Goal: Task Accomplishment & Management: Use online tool/utility

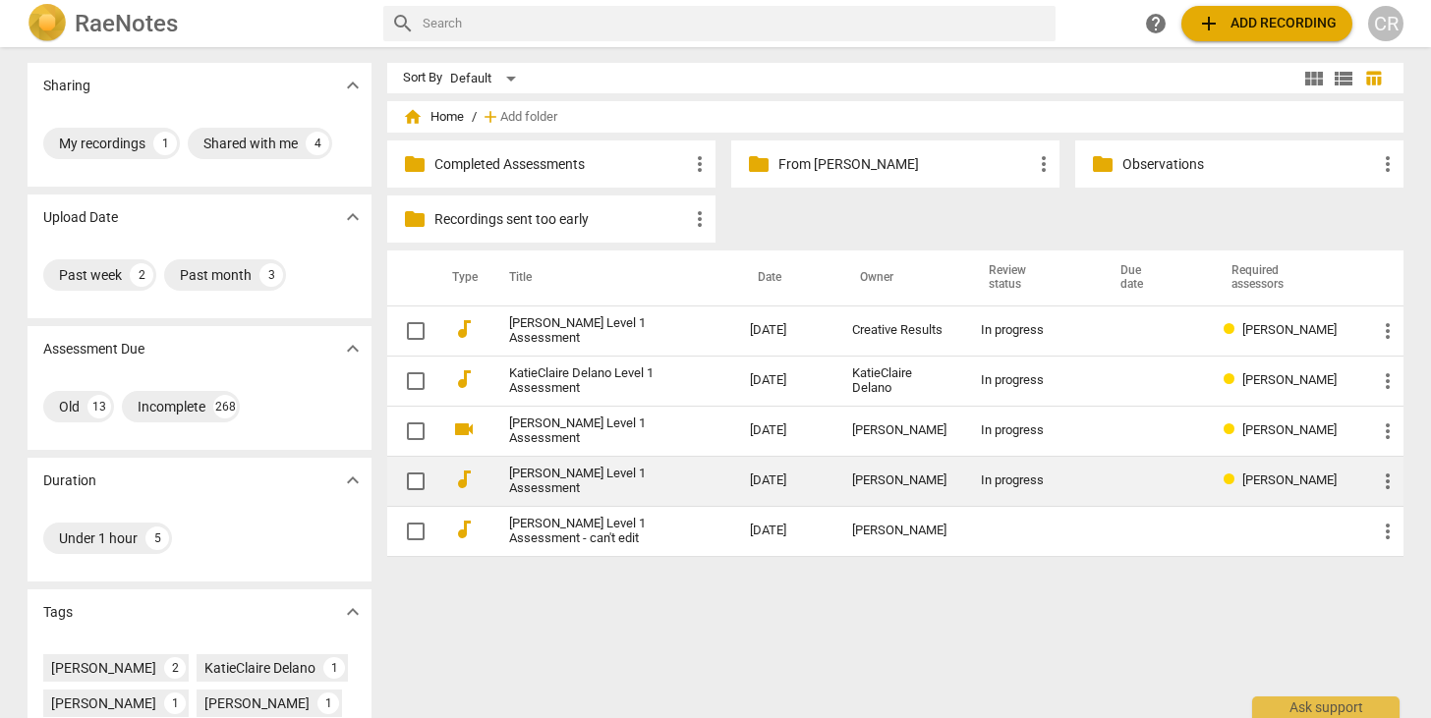
click at [669, 483] on link "[PERSON_NAME] Level 1 Assessment" at bounding box center [594, 481] width 170 height 29
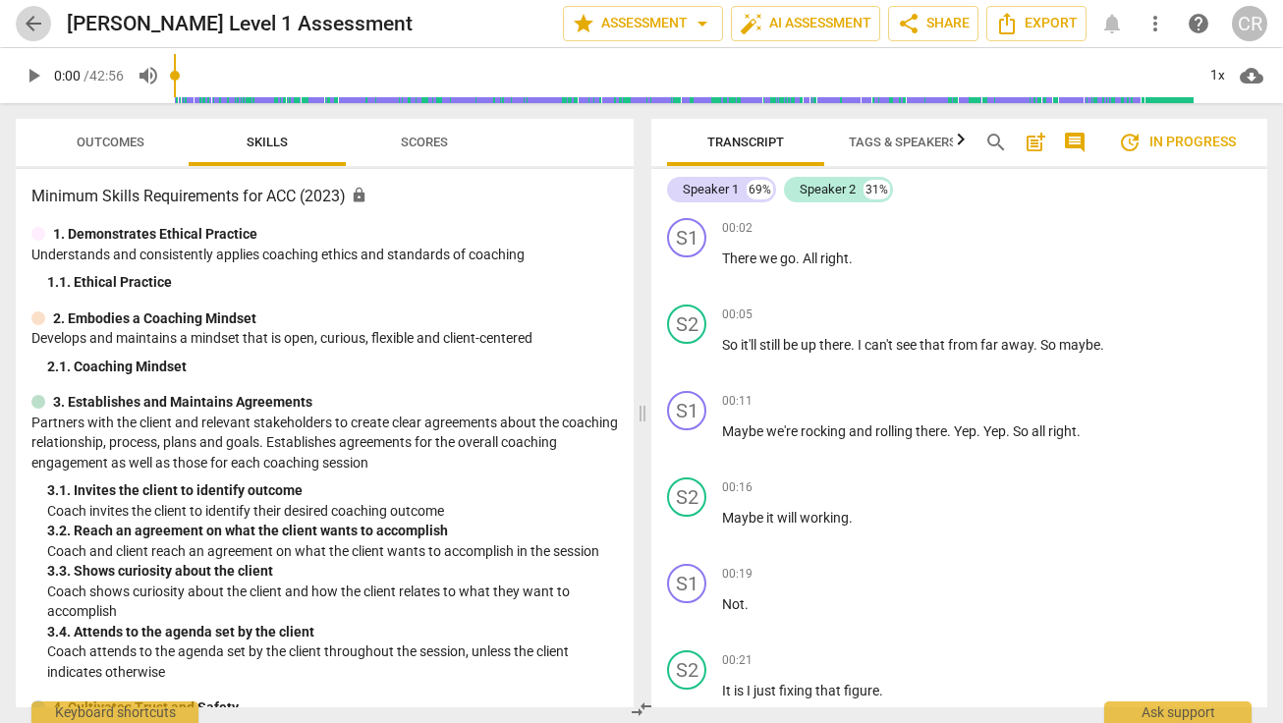
click at [35, 27] on span "arrow_back" at bounding box center [34, 24] width 24 height 24
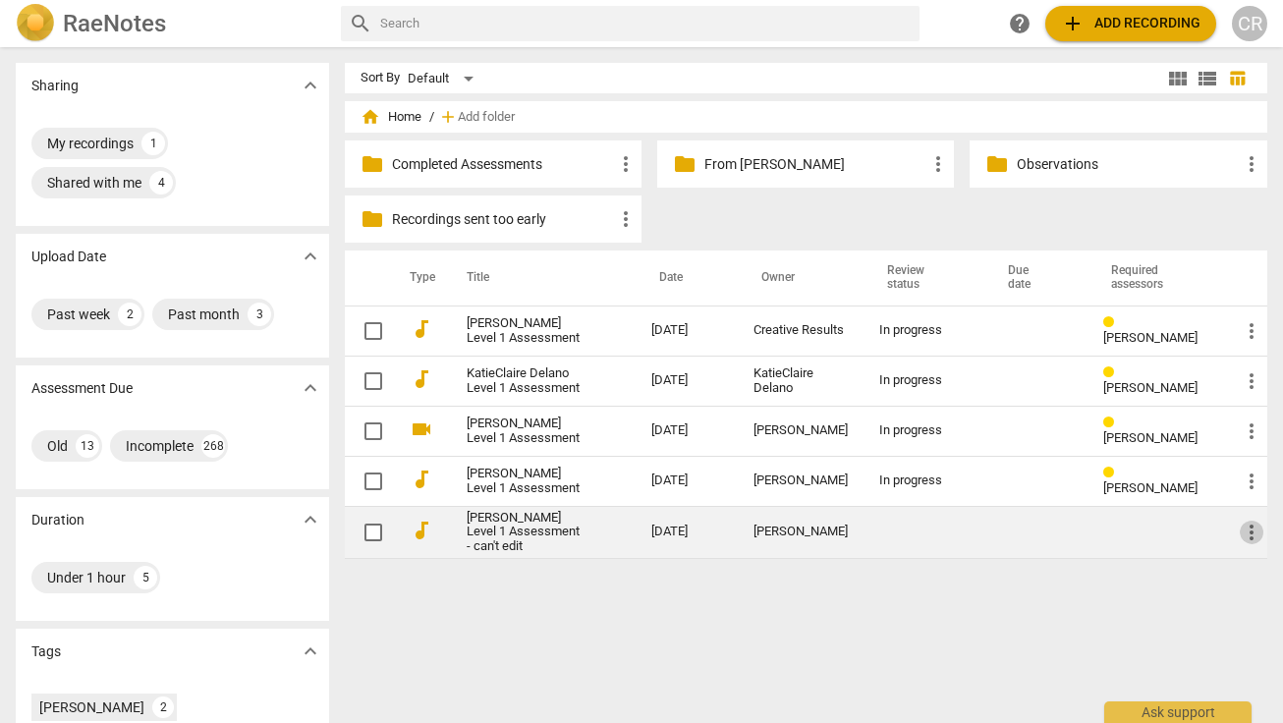
click at [1247, 533] on span "more_vert" at bounding box center [1252, 533] width 24 height 24
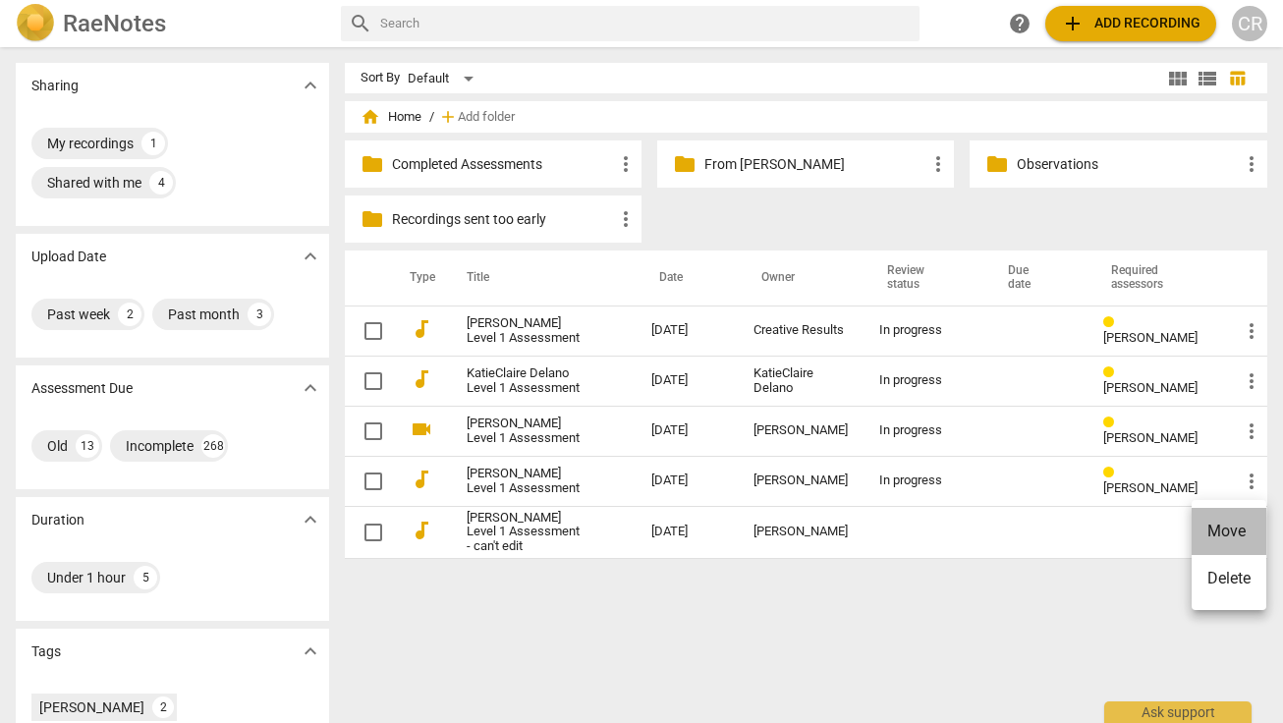
click at [1247, 533] on li "Move" at bounding box center [1229, 531] width 75 height 47
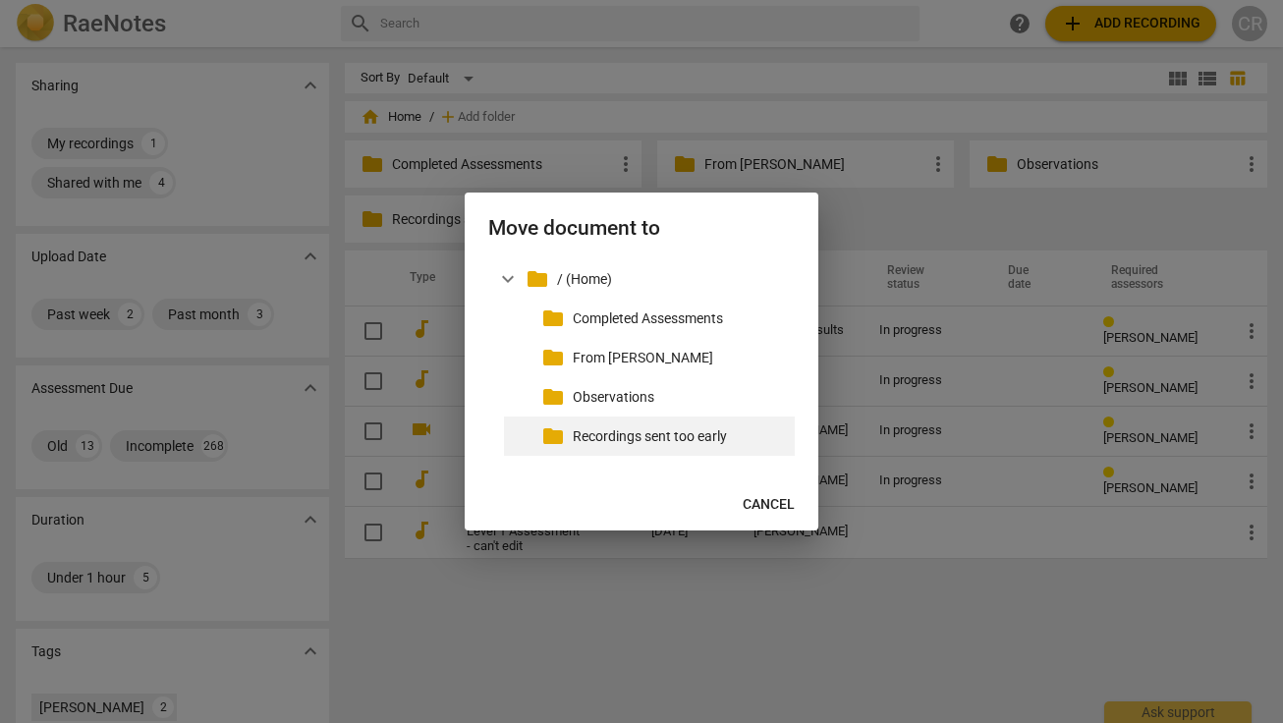
click at [654, 438] on p "Recordings sent too early" at bounding box center [680, 437] width 214 height 21
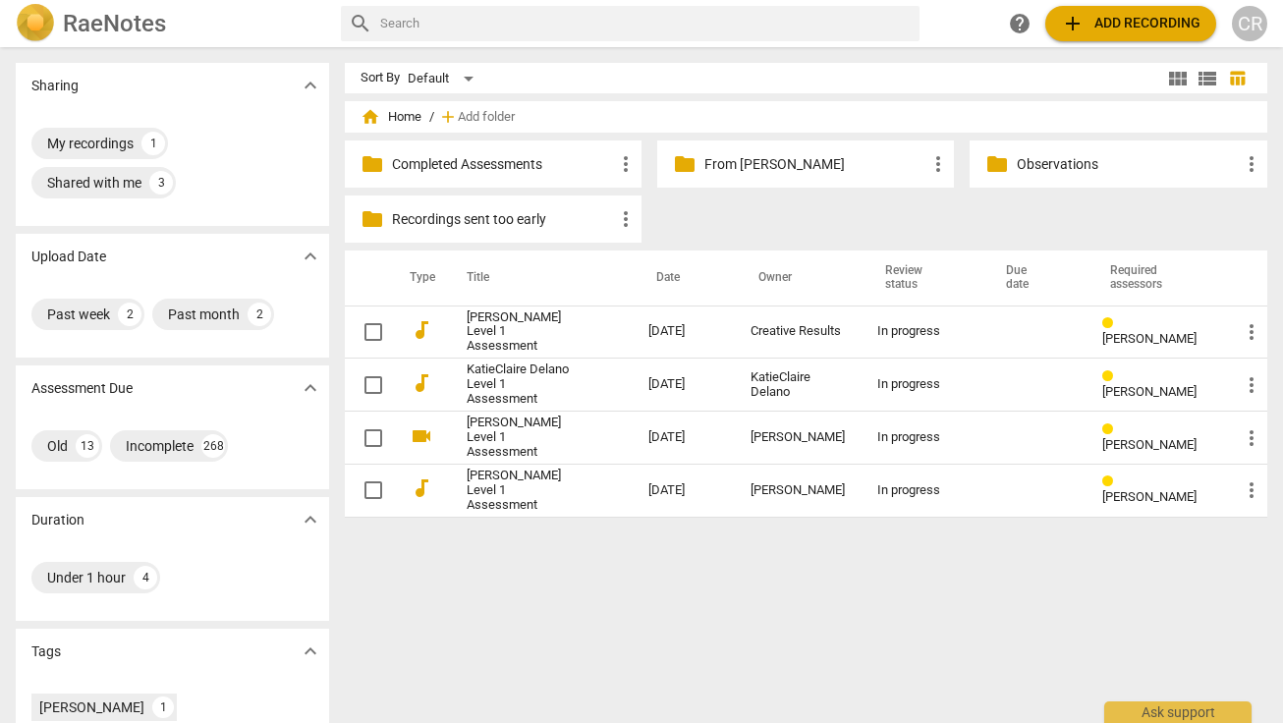
click at [770, 580] on div "Sort By Default view_module view_list table_chart home Home / add Add folder fo…" at bounding box center [815, 385] width 940 height 645
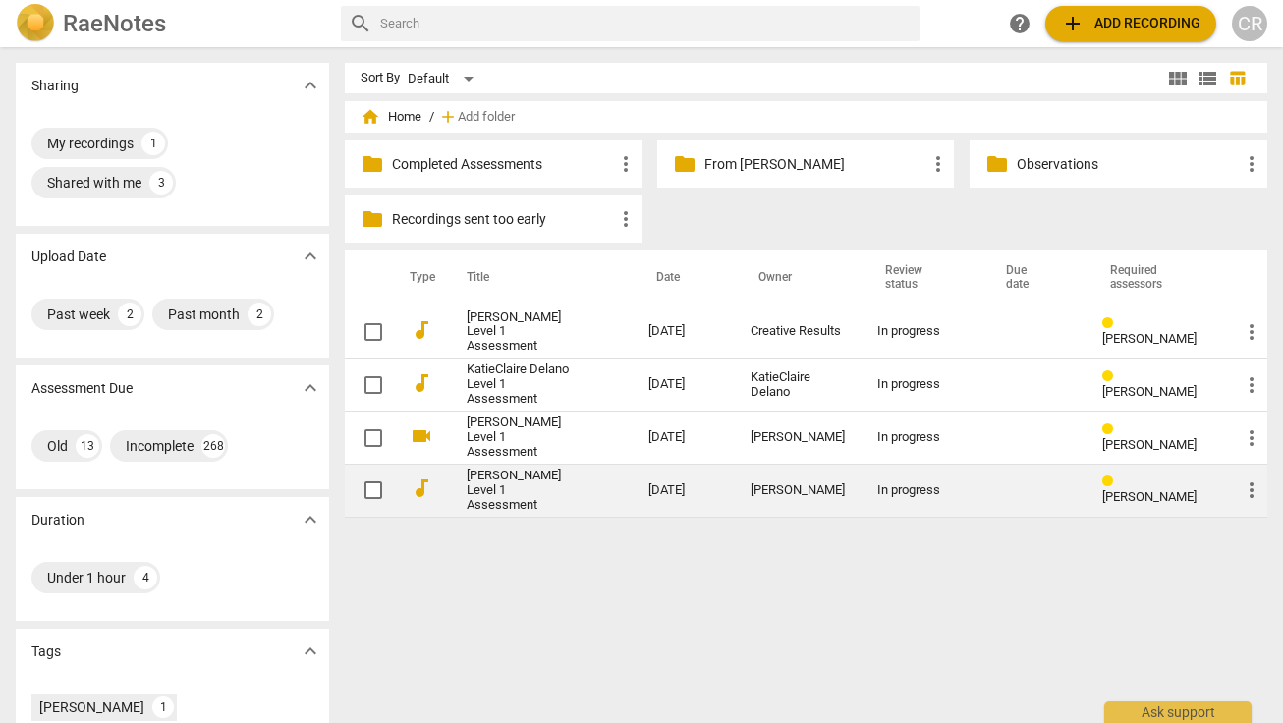
click at [508, 488] on link "[PERSON_NAME] Level 1 Assessment" at bounding box center [522, 491] width 111 height 44
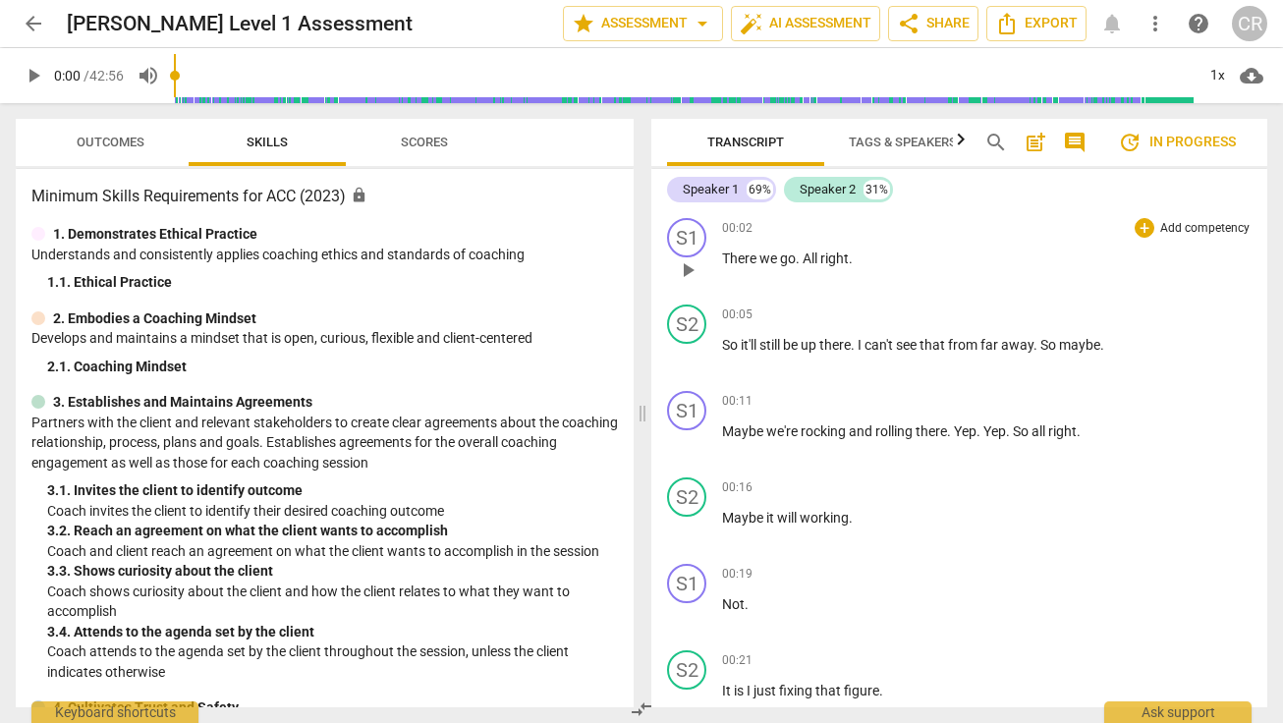
click at [1209, 244] on div "00:02 + Add competency keyboard_arrow_right There we go . All right ." at bounding box center [987, 253] width 530 height 71
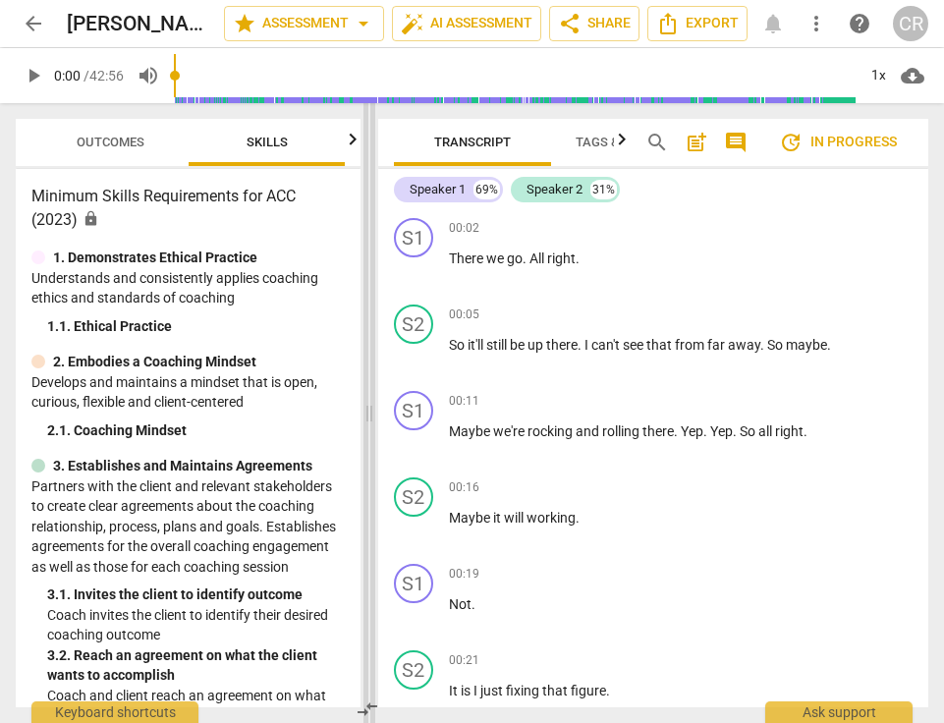
drag, startPoint x: 471, startPoint y: 414, endPoint x: 367, endPoint y: 409, distance: 104.3
click at [367, 409] on span at bounding box center [370, 413] width 12 height 620
click at [36, 75] on span "play_arrow" at bounding box center [34, 76] width 24 height 24
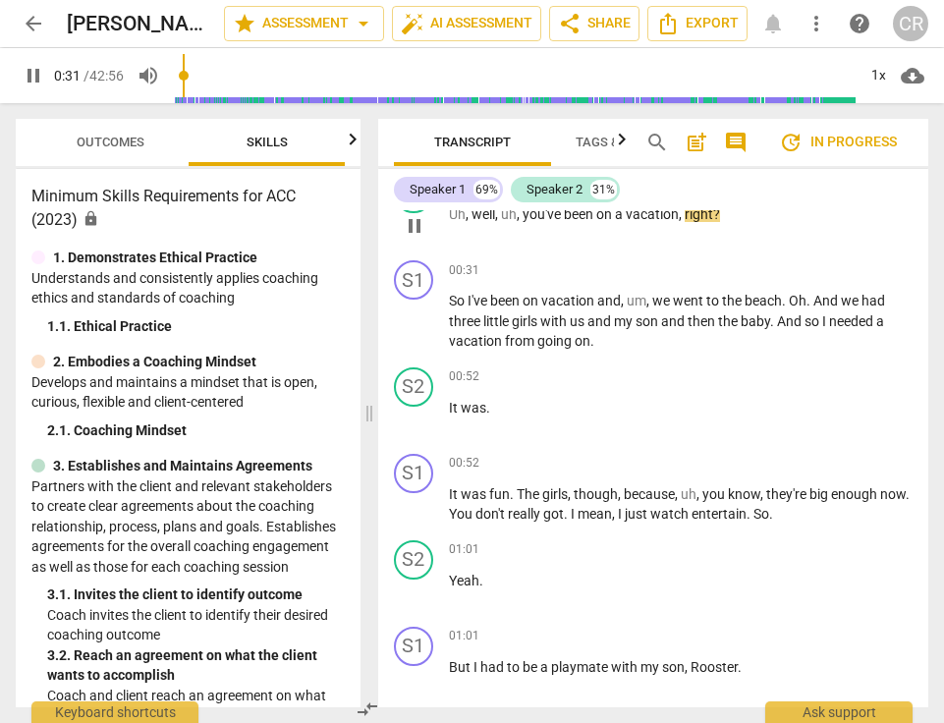
scroll to position [704, 0]
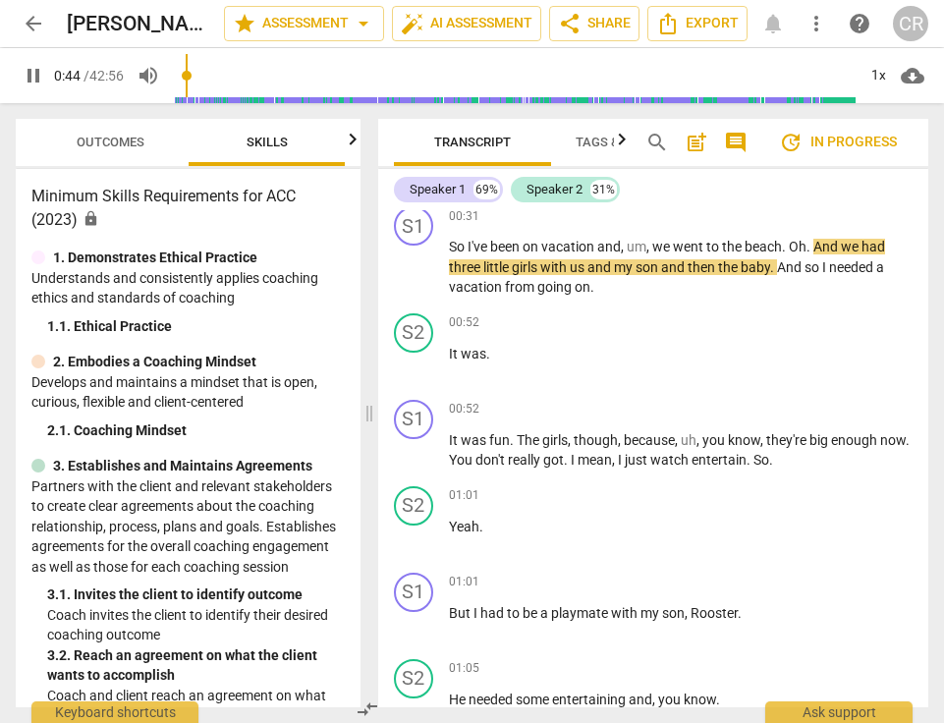
click at [353, 137] on icon "button" at bounding box center [353, 140] width 24 height 24
click at [268, 142] on span "Scores" at bounding box center [266, 142] width 47 height 15
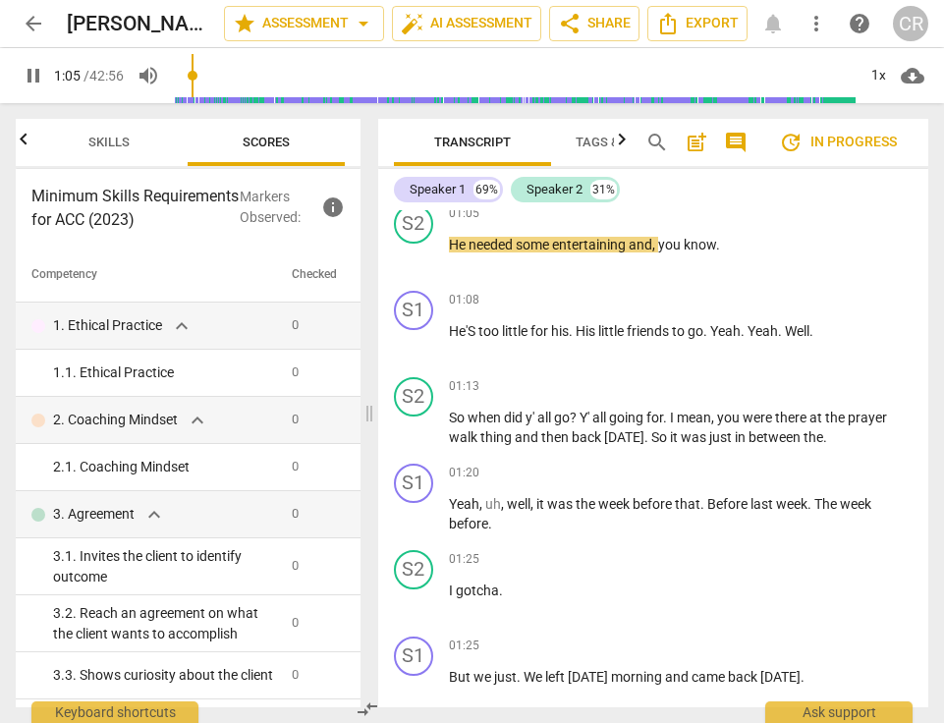
scroll to position [1167, 0]
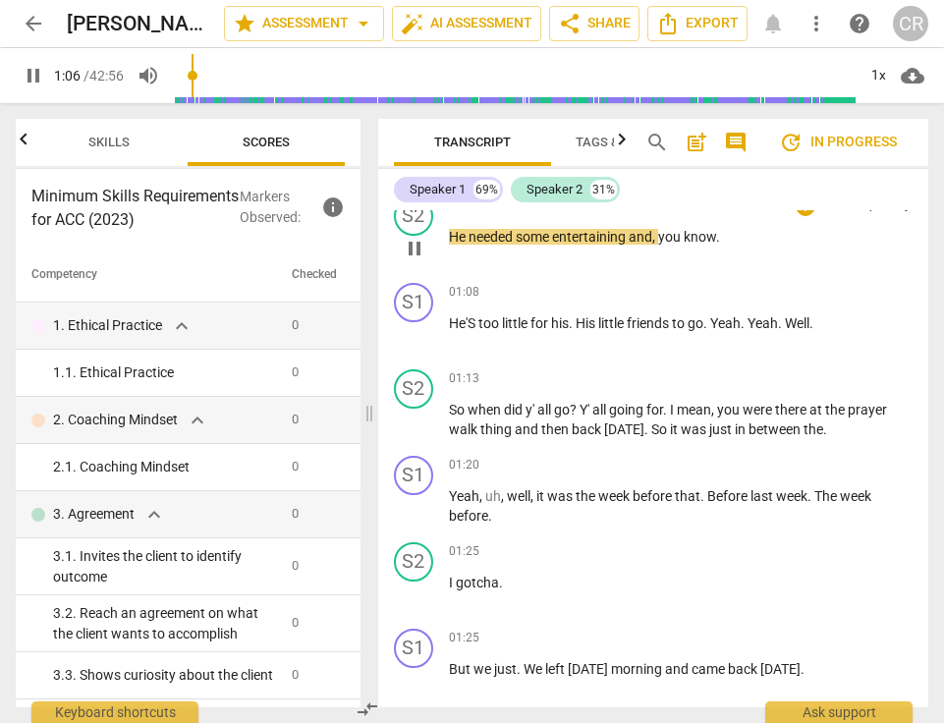
click at [410, 244] on span "pause" at bounding box center [415, 249] width 24 height 24
click at [415, 249] on span "play_arrow" at bounding box center [415, 249] width 24 height 24
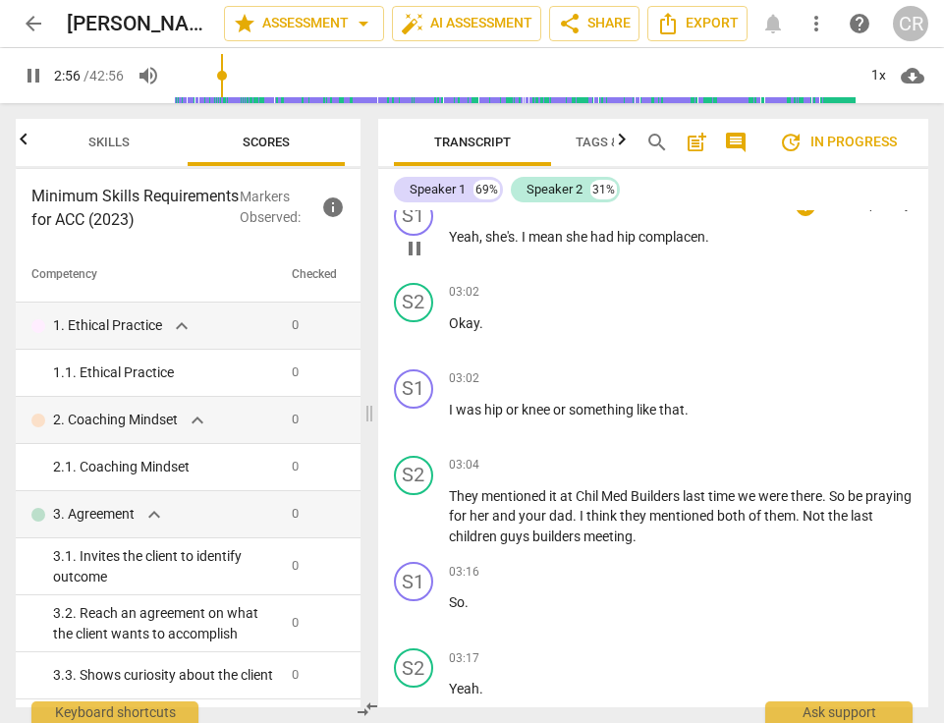
scroll to position [3548, 0]
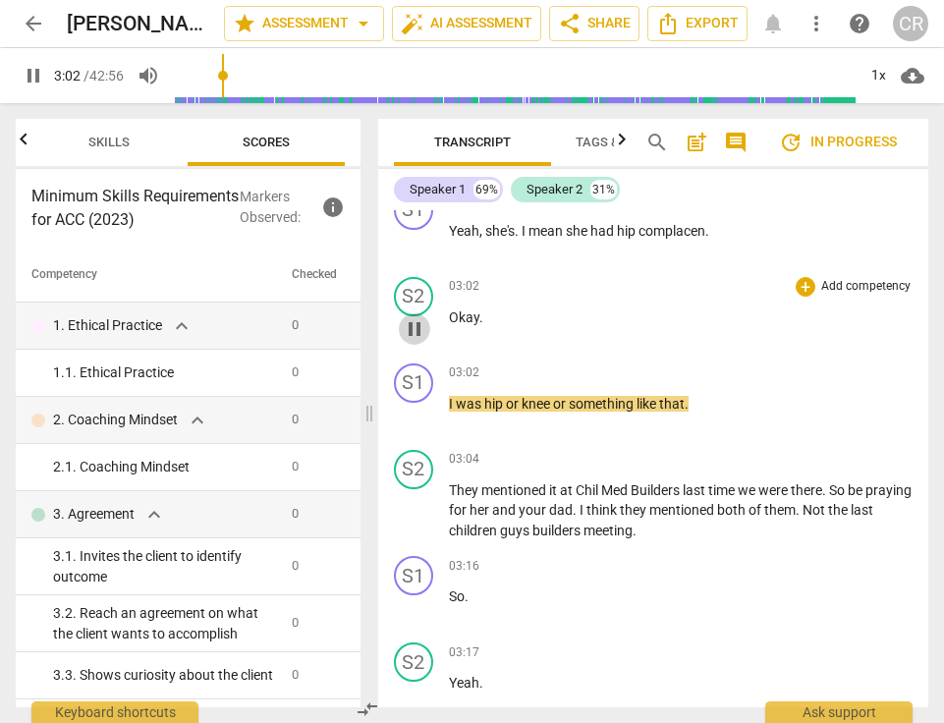
click at [418, 325] on span "pause" at bounding box center [415, 329] width 24 height 24
click at [412, 410] on span "play_arrow" at bounding box center [415, 416] width 24 height 24
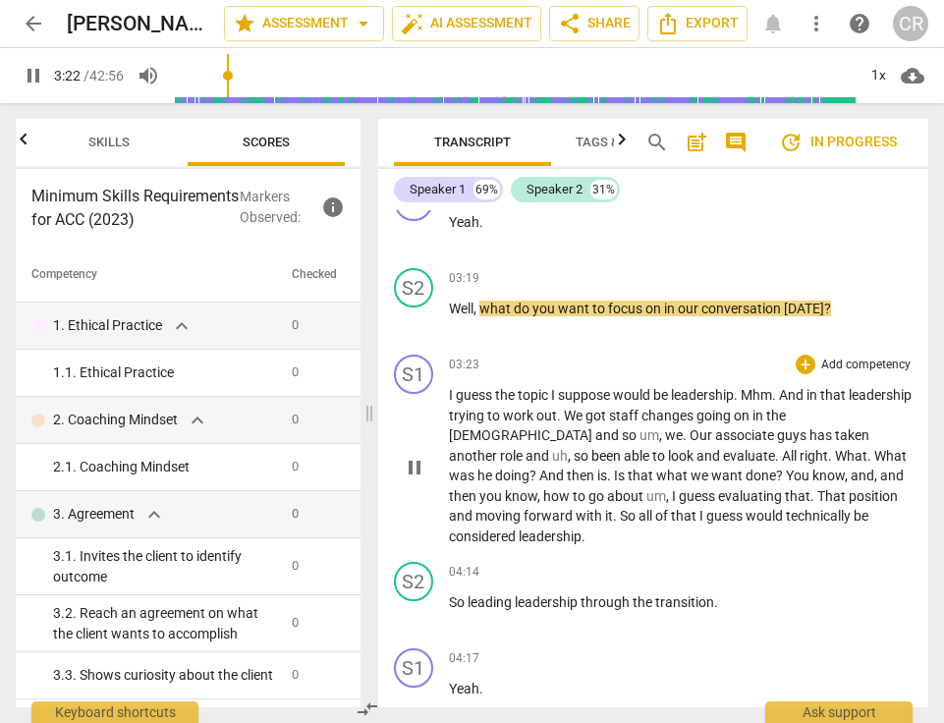
scroll to position [4091, 0]
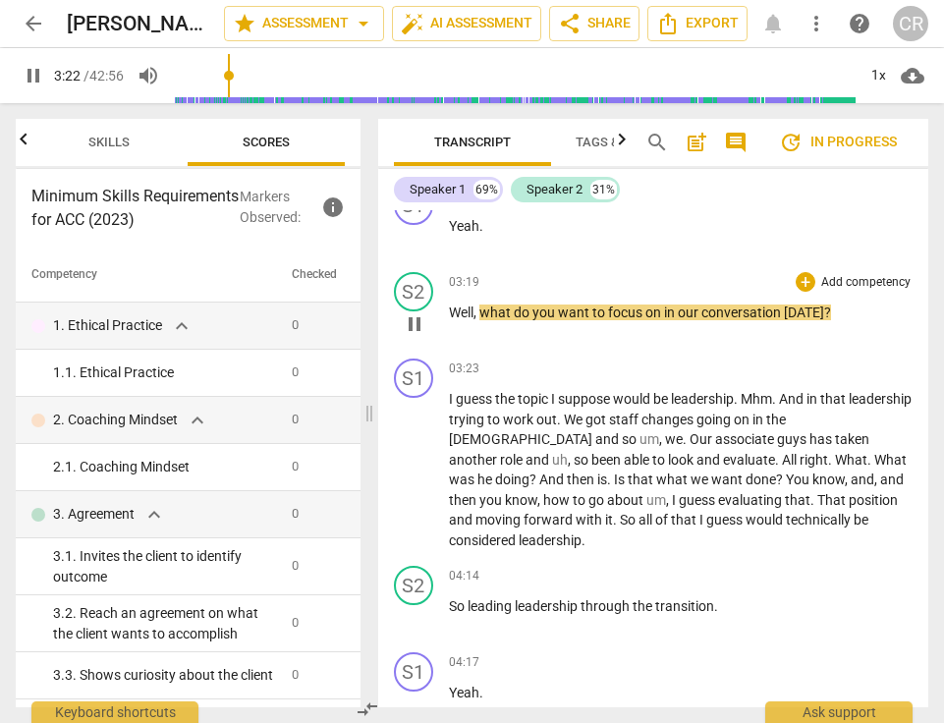
click at [412, 318] on span "pause" at bounding box center [415, 325] width 24 height 24
type input "203"
click at [799, 273] on div "+" at bounding box center [806, 282] width 20 height 20
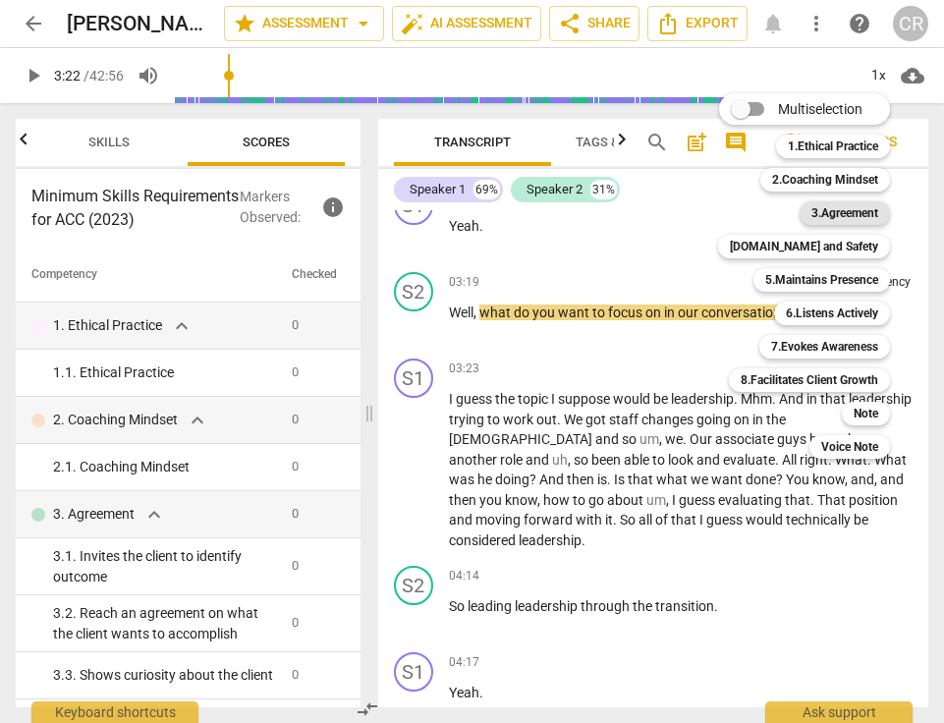
click at [849, 210] on b "3.Agreement" at bounding box center [845, 213] width 67 height 24
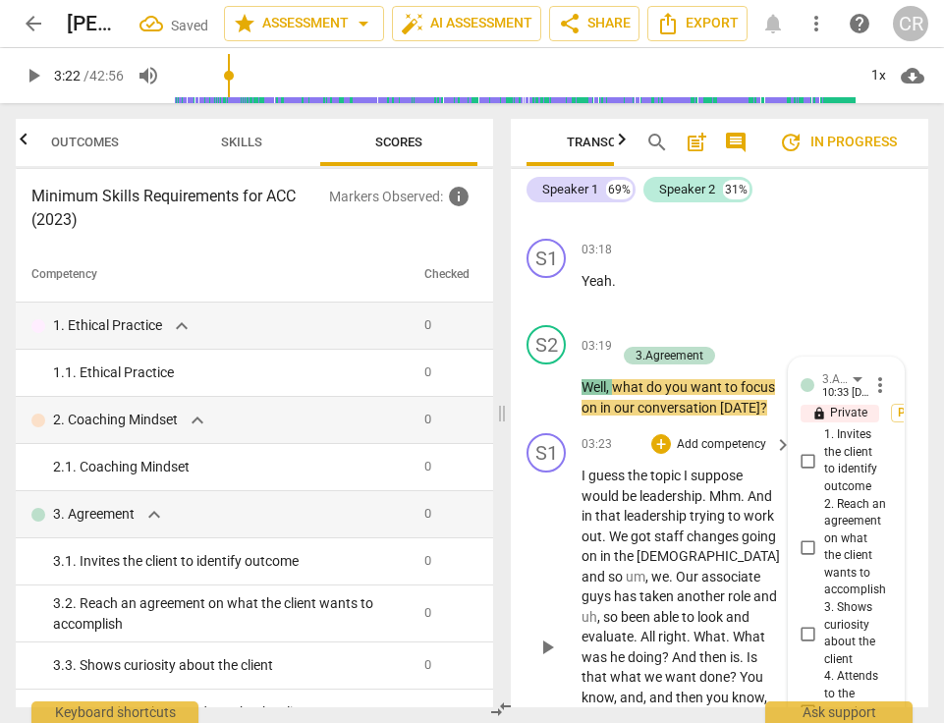
scroll to position [4732, 0]
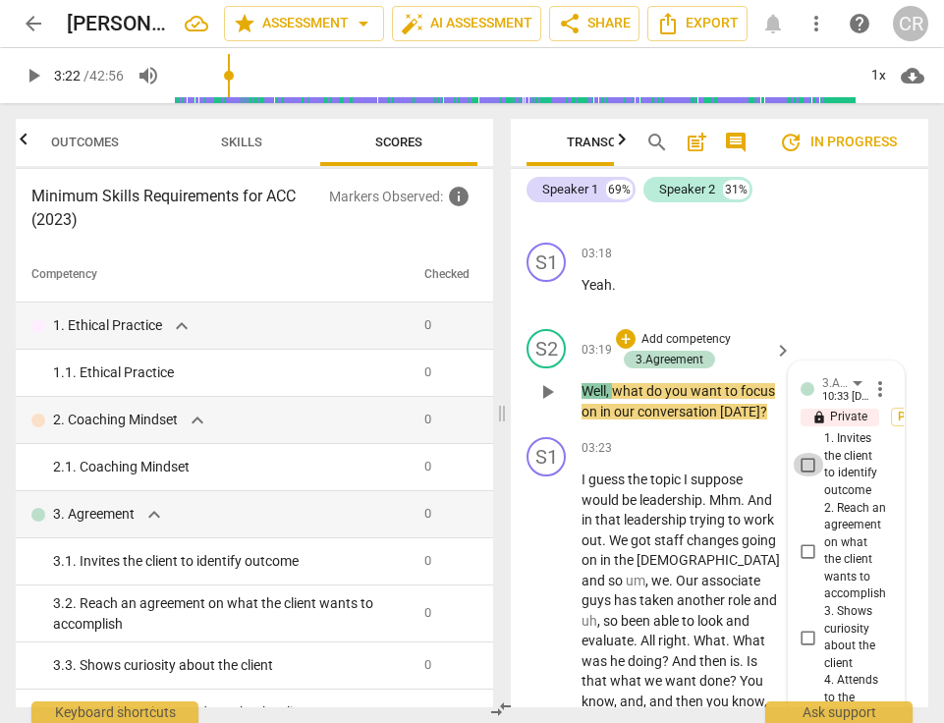
click at [805, 477] on input "1. Invites the client to identify outcome" at bounding box center [808, 465] width 31 height 24
checkbox input "true"
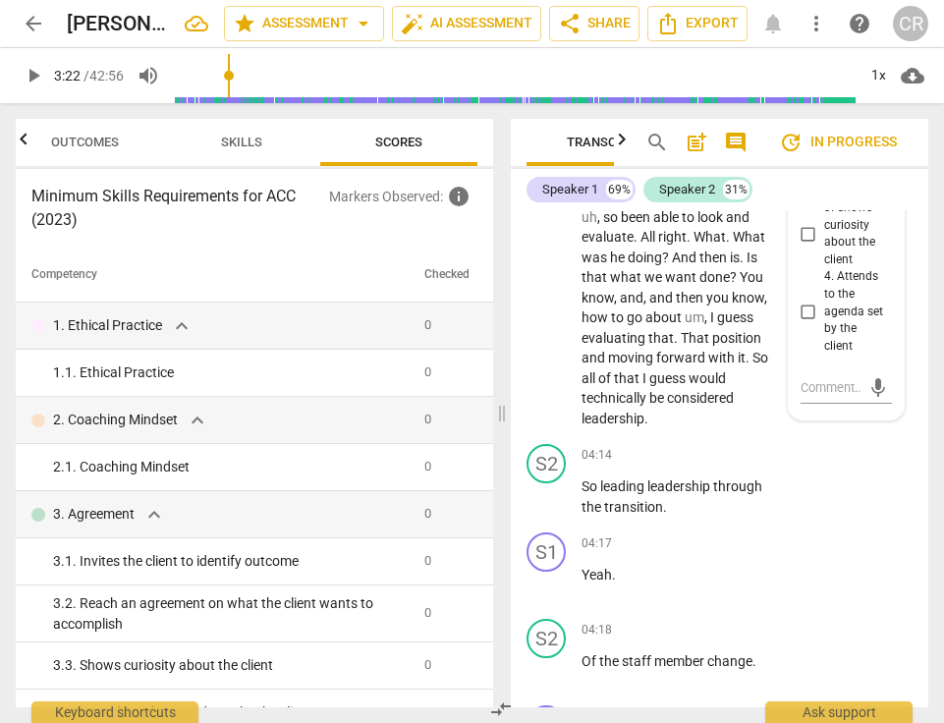
scroll to position [5153, 0]
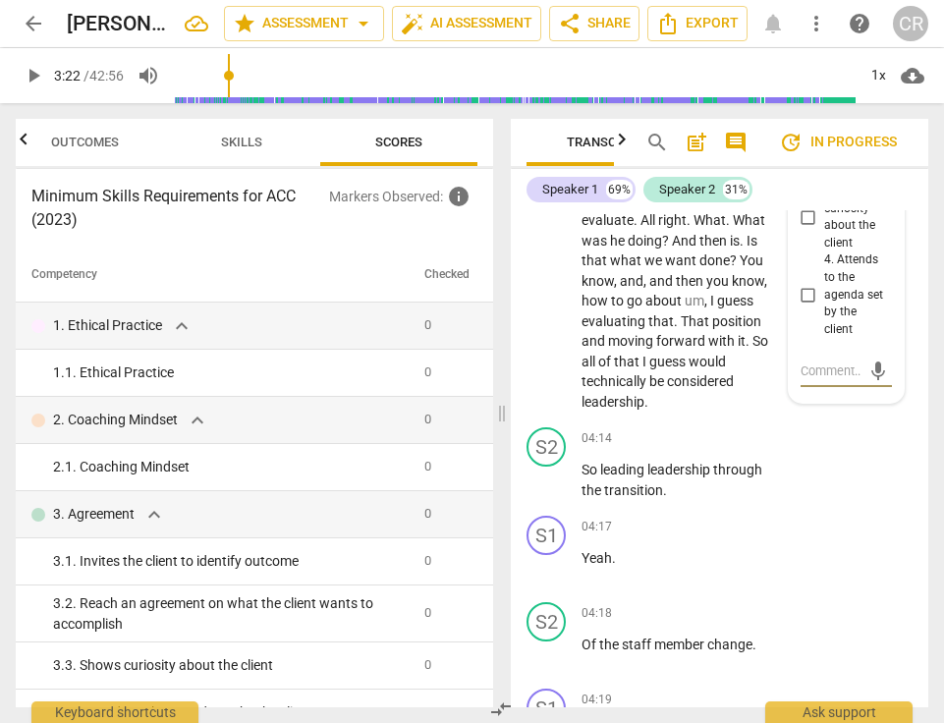
click at [822, 380] on textarea at bounding box center [831, 371] width 60 height 19
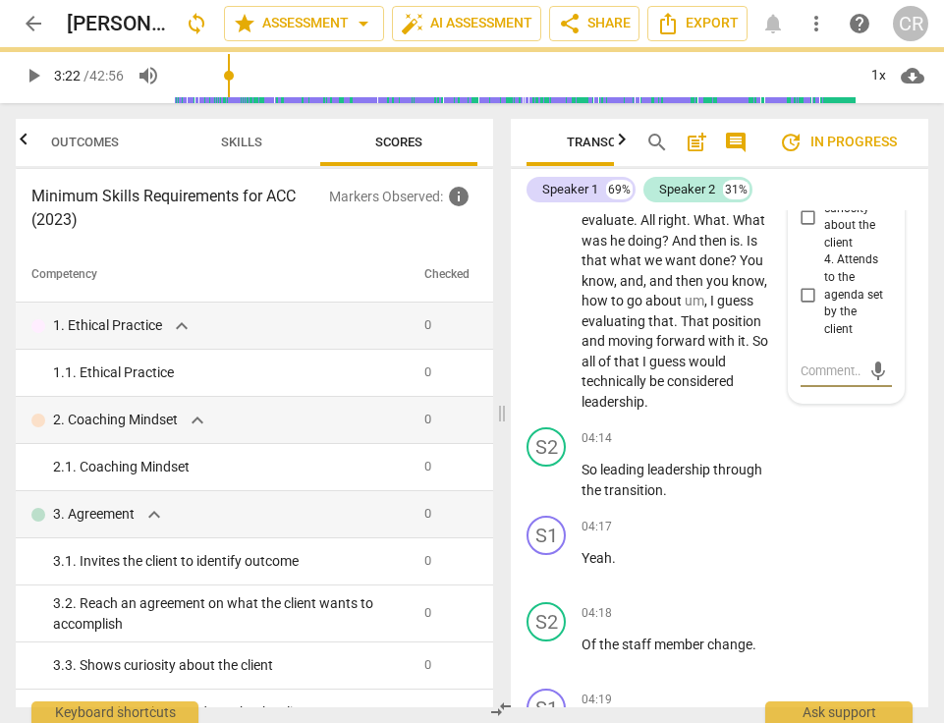
paste textarea "Coach invited the client to identify the their desired outcome, agenda, or focu…"
type textarea "Coach invited the client to identify the their desired outcome, agenda, or focu…"
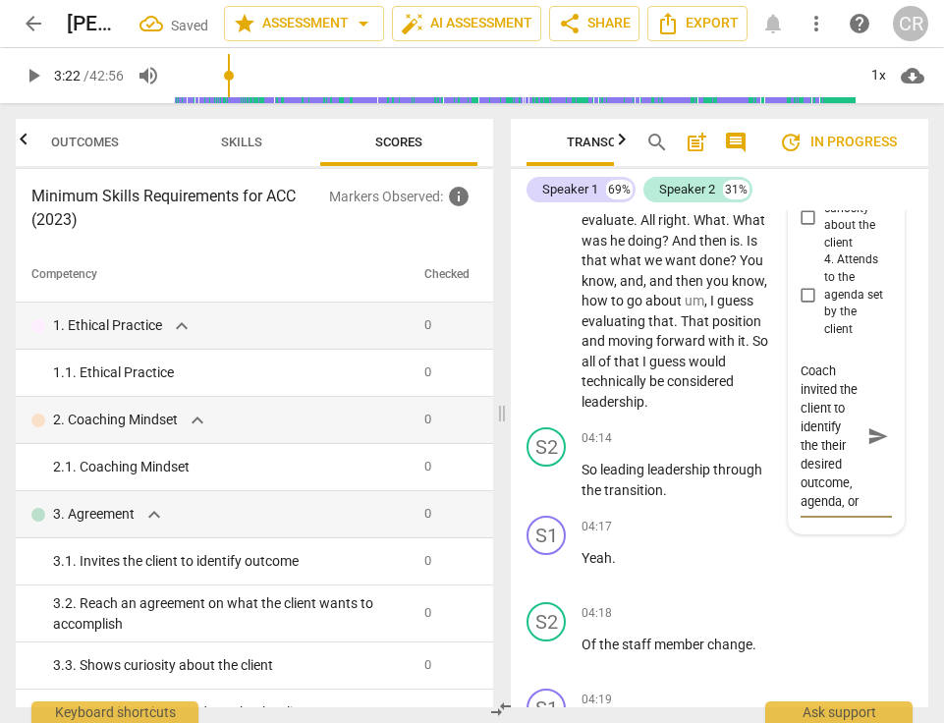
type textarea "Coach invited the client to identify the their desired outcome, agenda, or focu…"
click at [710, 377] on p "I guess the topic I suppose would be leadership . Mhm . And in that leadership …" at bounding box center [682, 230] width 200 height 363
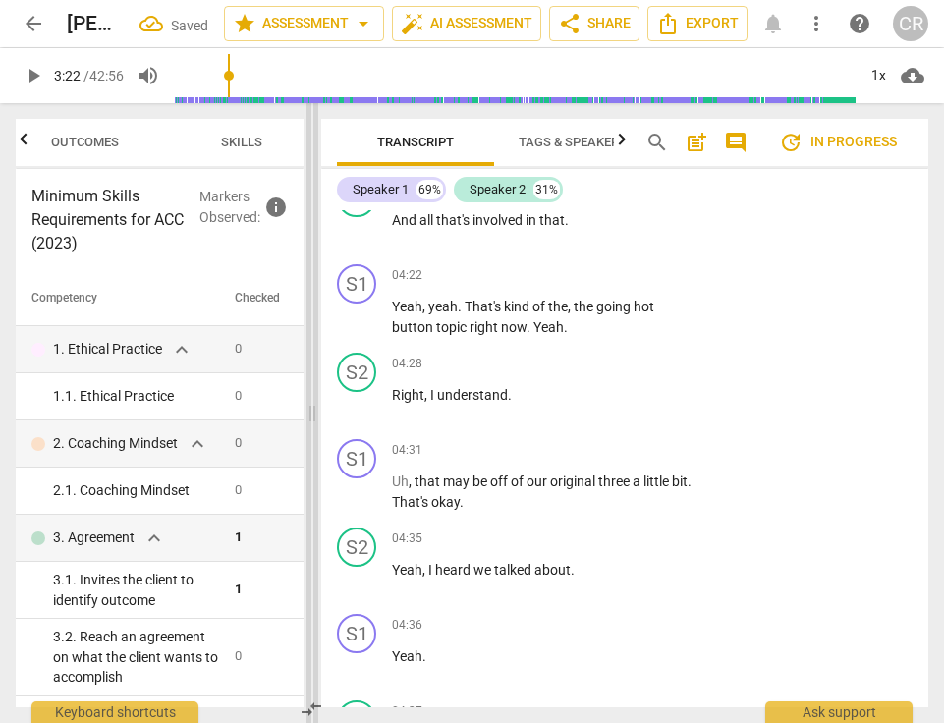
drag, startPoint x: 503, startPoint y: 417, endPoint x: 313, endPoint y: 417, distance: 189.7
click at [313, 417] on span at bounding box center [313, 413] width 12 height 620
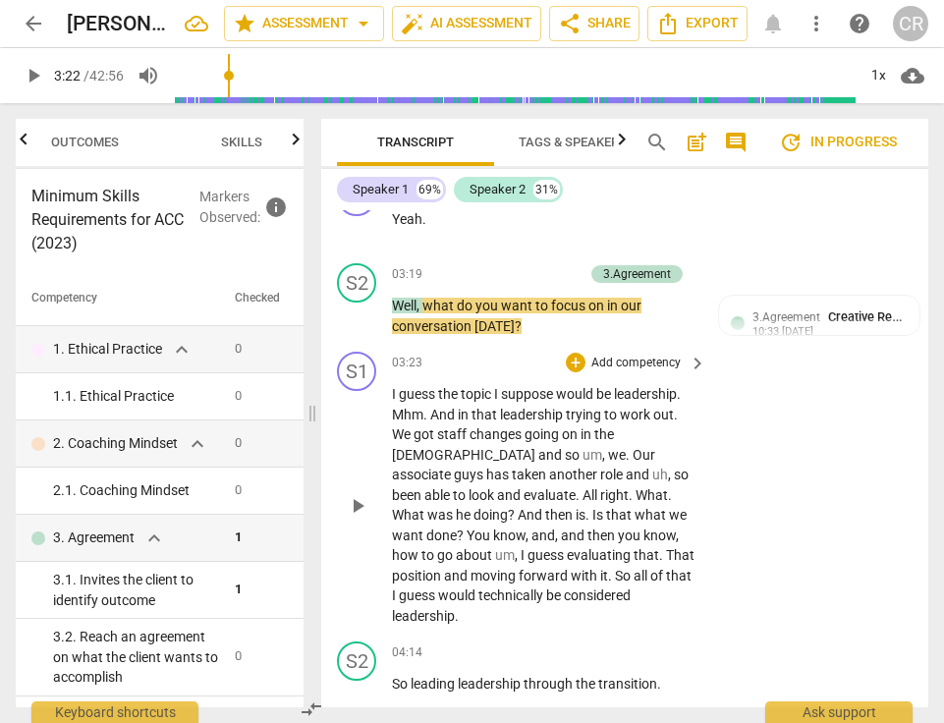
scroll to position [4345, 0]
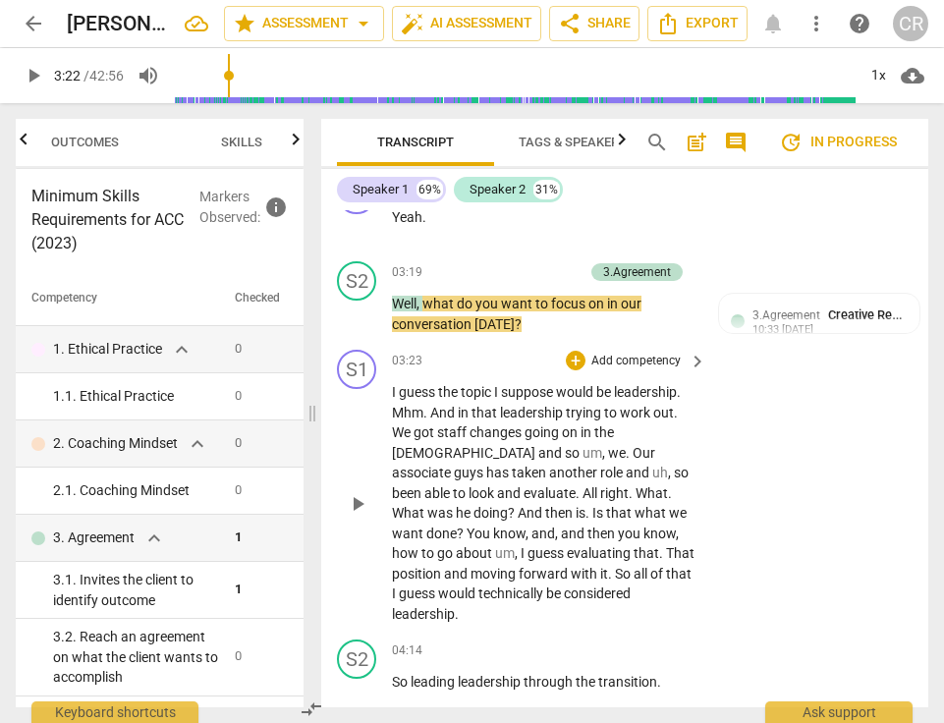
click at [357, 492] on span "play_arrow" at bounding box center [358, 504] width 24 height 24
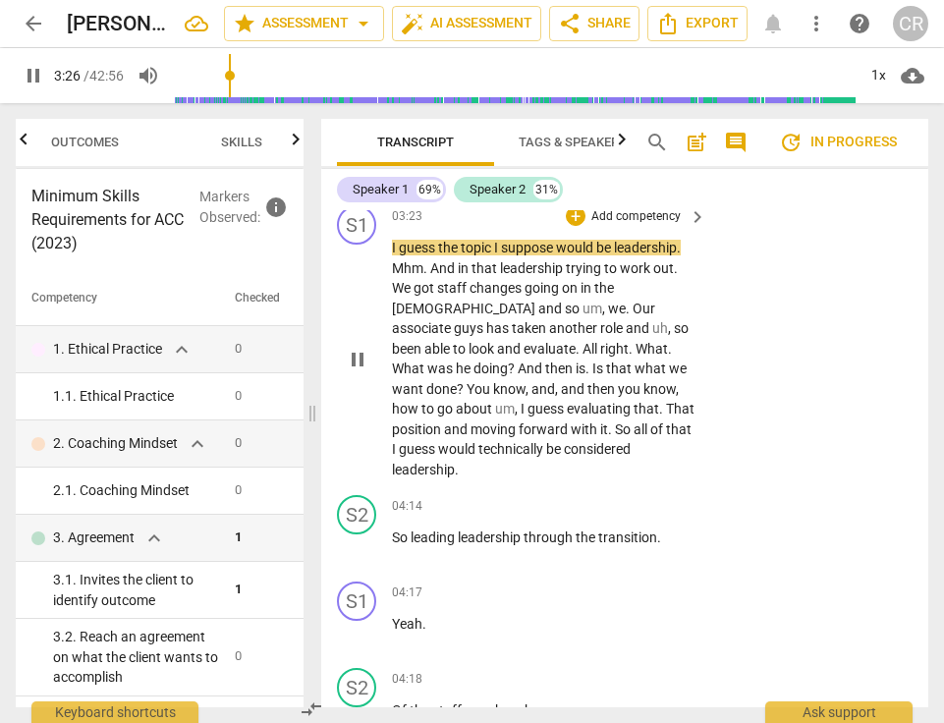
scroll to position [4480, 0]
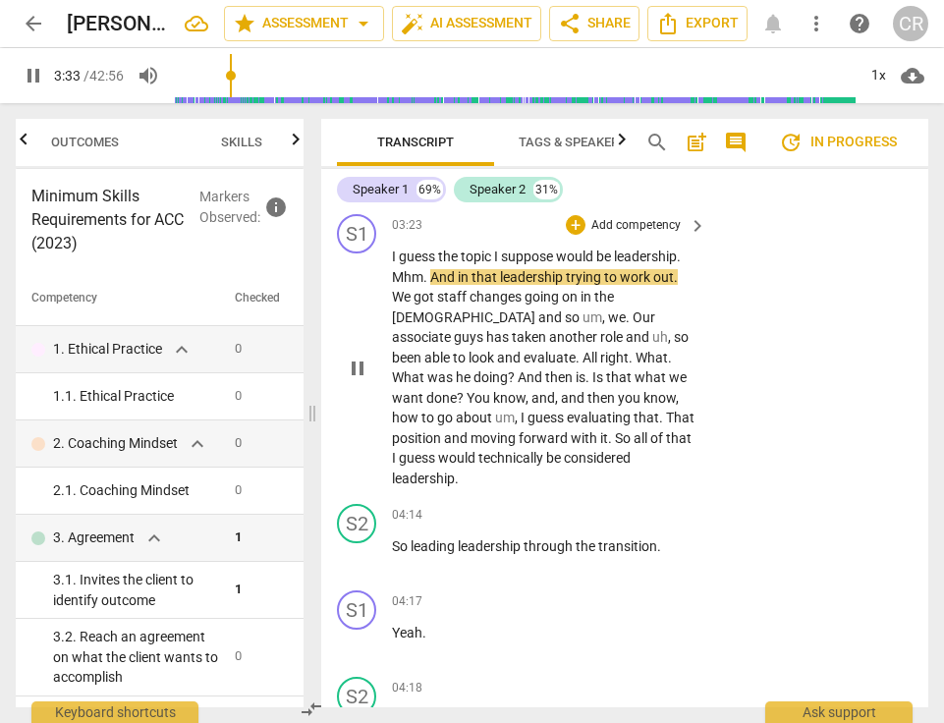
click at [355, 357] on span "pause" at bounding box center [358, 369] width 24 height 24
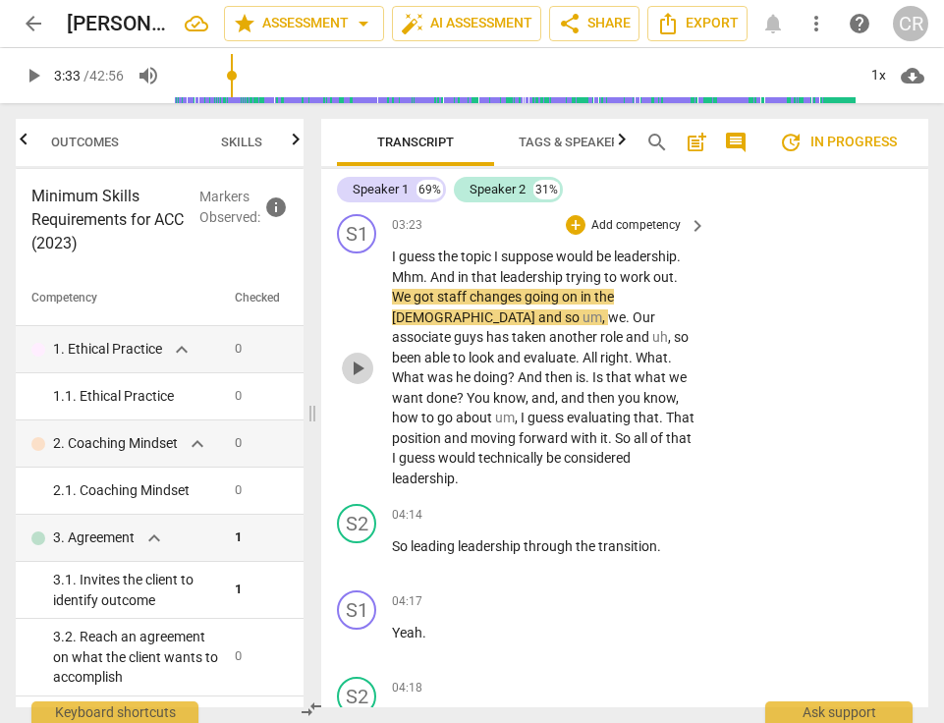
click at [360, 357] on span "play_arrow" at bounding box center [358, 369] width 24 height 24
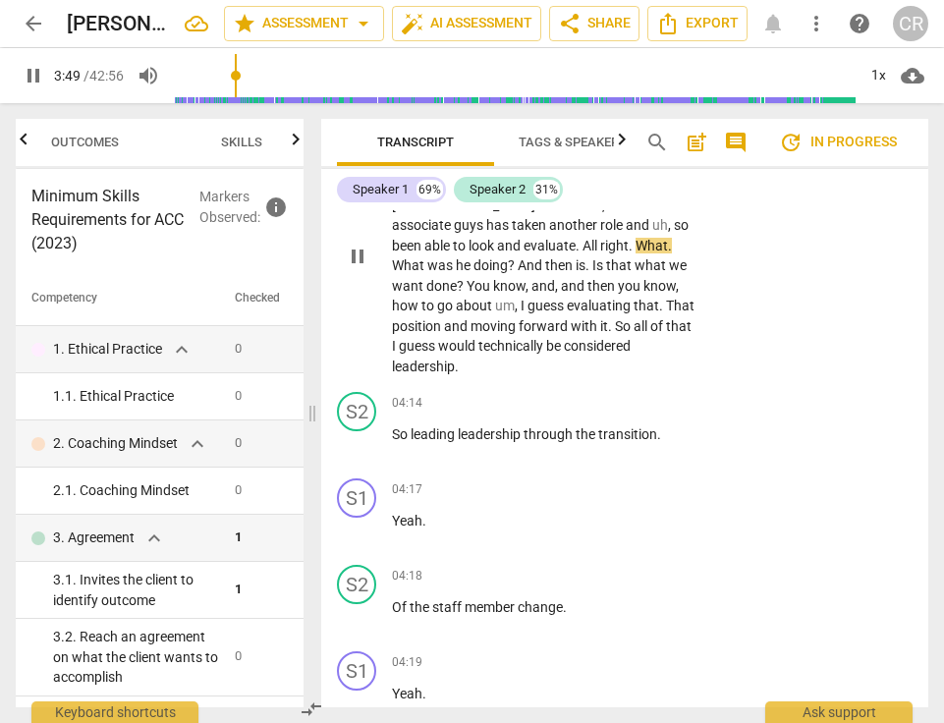
scroll to position [4595, 0]
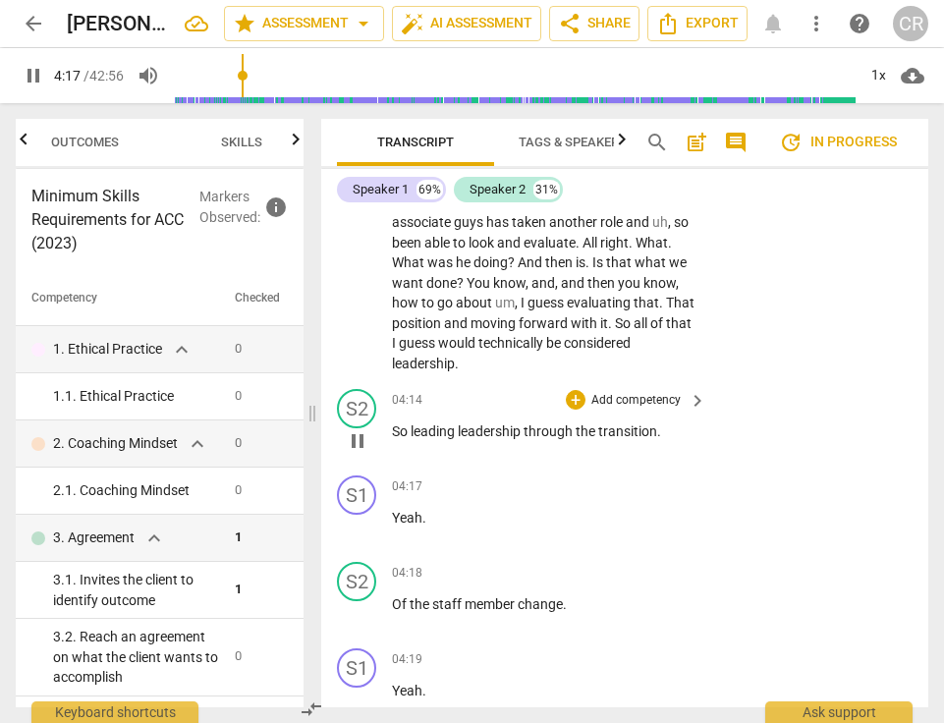
click at [363, 429] on span "pause" at bounding box center [358, 441] width 24 height 24
type input "257"
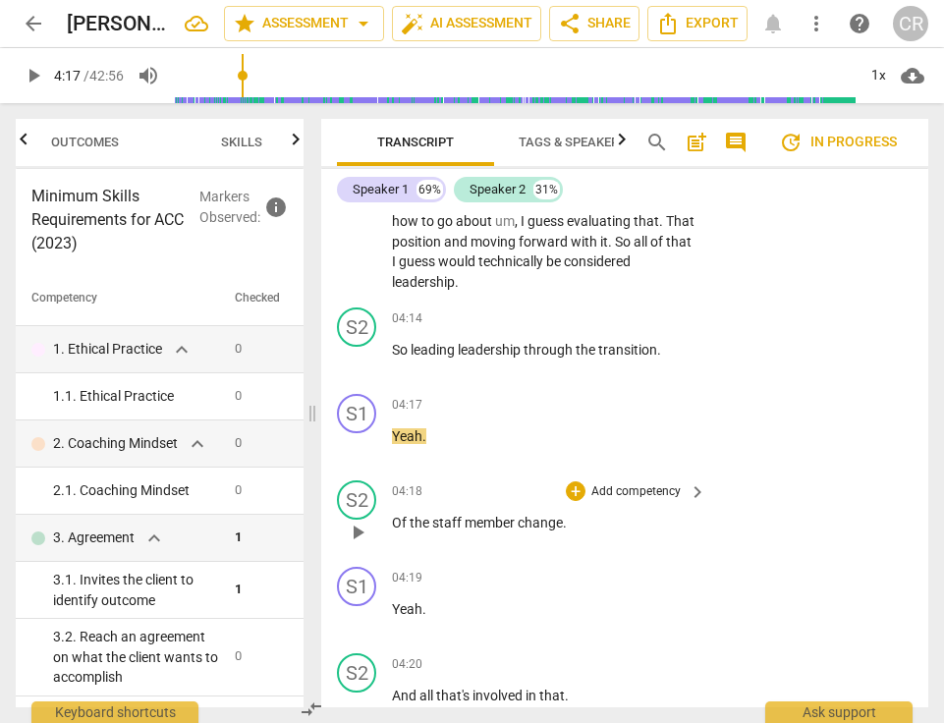
click at [393, 515] on span "Of" at bounding box center [401, 523] width 18 height 16
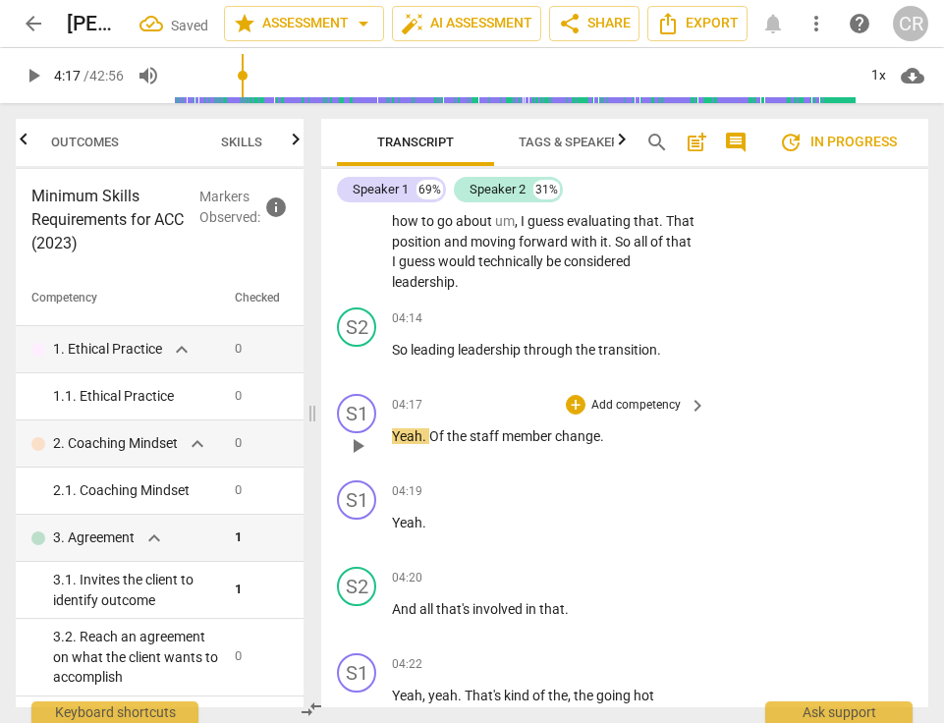
click at [431, 428] on span "Of" at bounding box center [438, 436] width 18 height 16
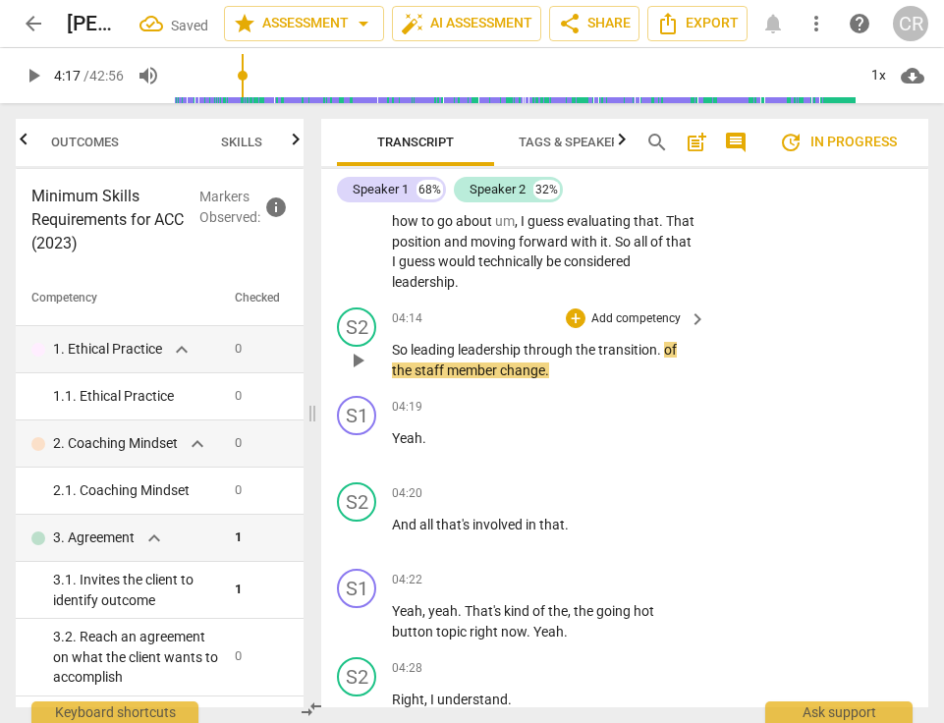
click at [662, 342] on span "." at bounding box center [660, 350] width 7 height 16
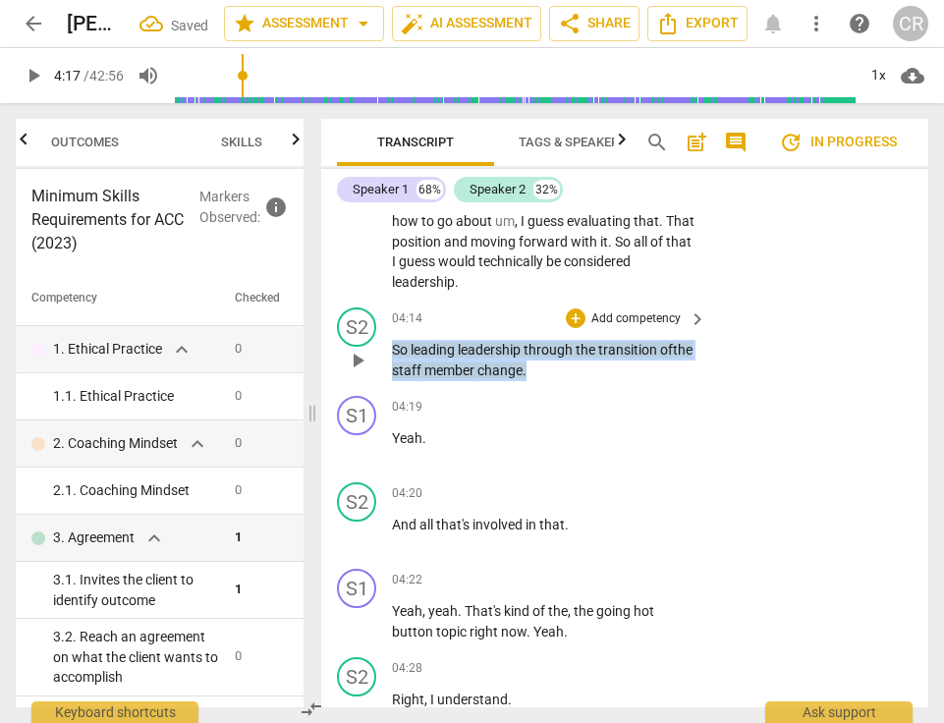
drag, startPoint x: 558, startPoint y: 334, endPoint x: 389, endPoint y: 313, distance: 170.4
click at [389, 313] on div "S2 play_arrow pause 04:14 + Add competency keyboard_arrow_right So leading lead…" at bounding box center [624, 344] width 607 height 88
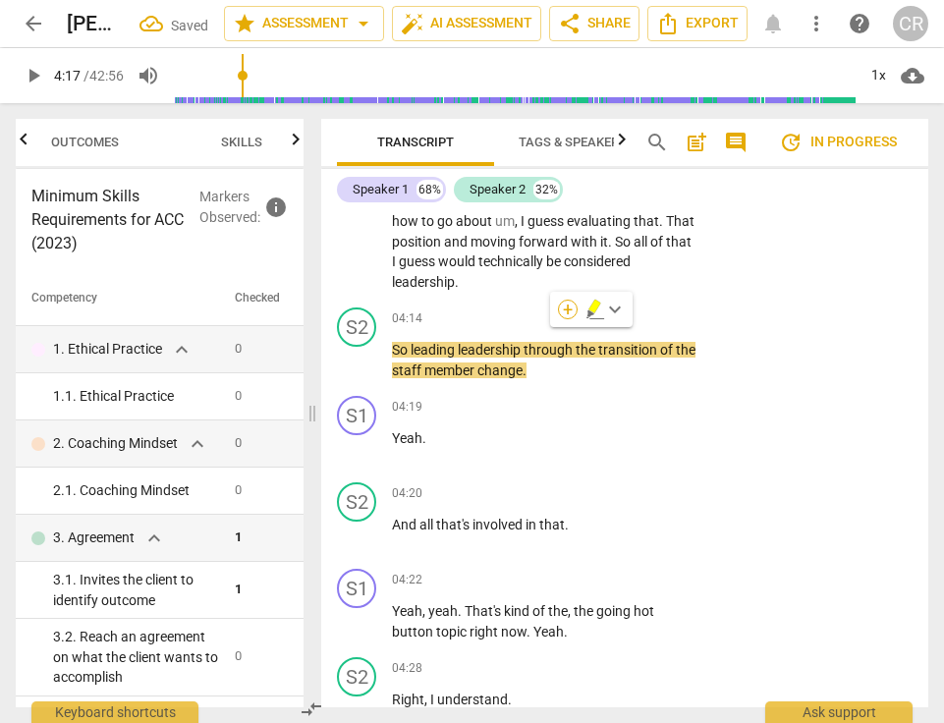
click at [570, 310] on div "+" at bounding box center [568, 310] width 20 height 20
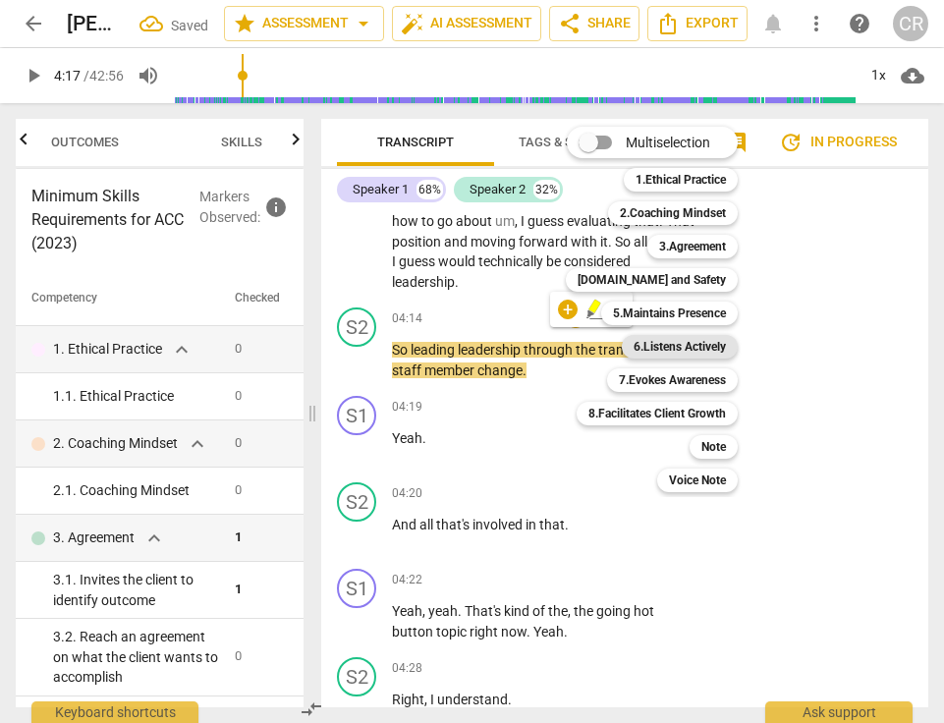
click at [675, 352] on b "6.Listens Actively" at bounding box center [680, 347] width 92 height 24
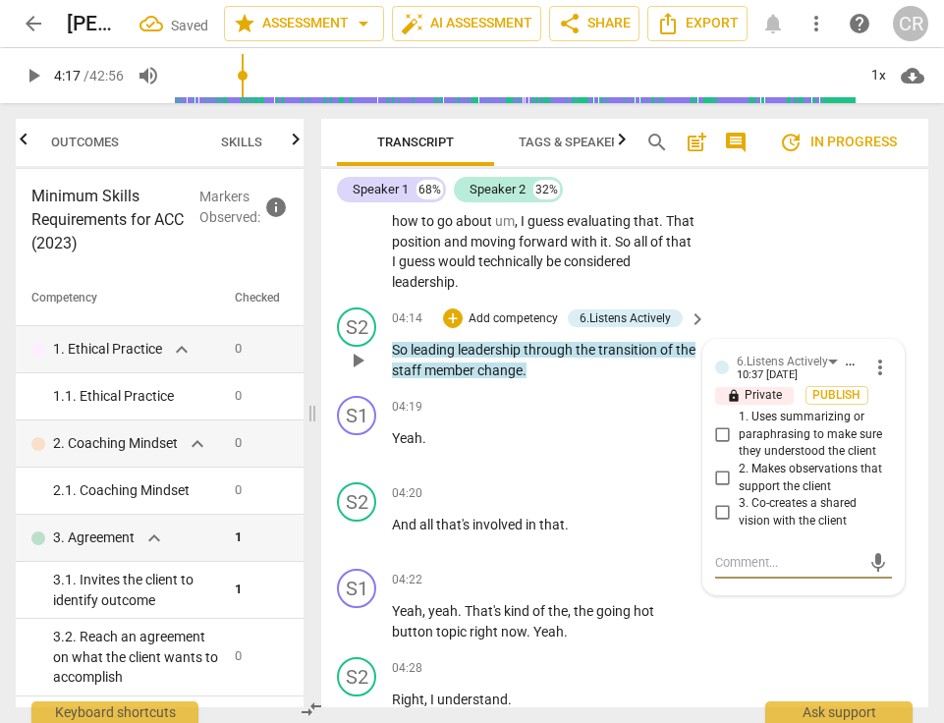
click at [720, 424] on input "1. Uses summarizing or paraphrasing to make sure they understood the client" at bounding box center [723, 436] width 31 height 24
checkbox input "true"
click at [734, 553] on textarea at bounding box center [787, 562] width 145 height 19
paste textarea "The coach rephrased or restated what the client said."
type textarea "The coach rephrased or restated what the client said."
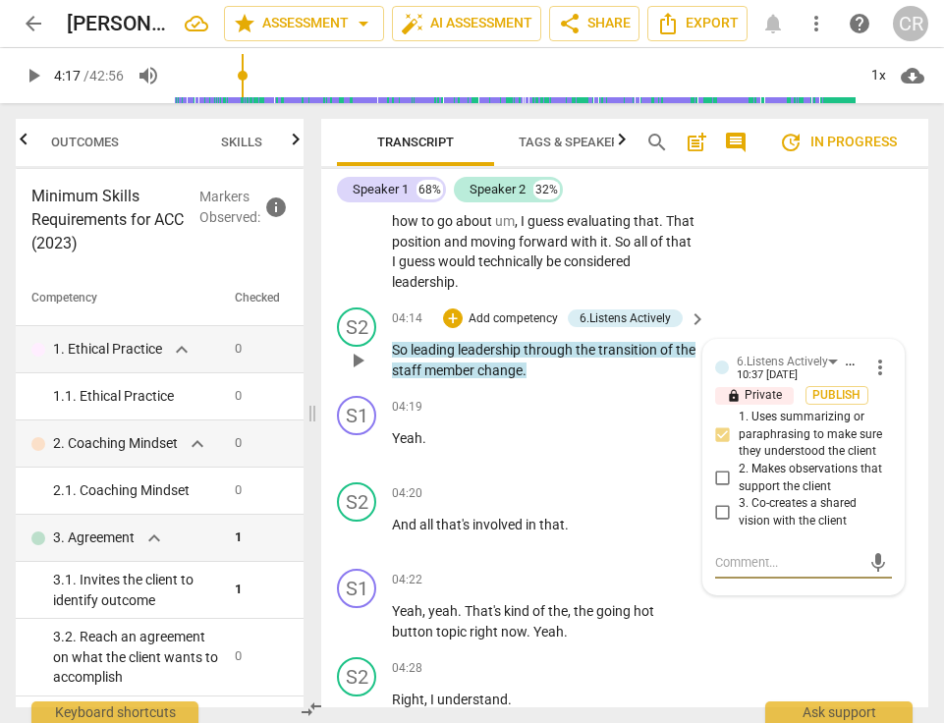
type textarea "The coach rephrased or restated what the client said."
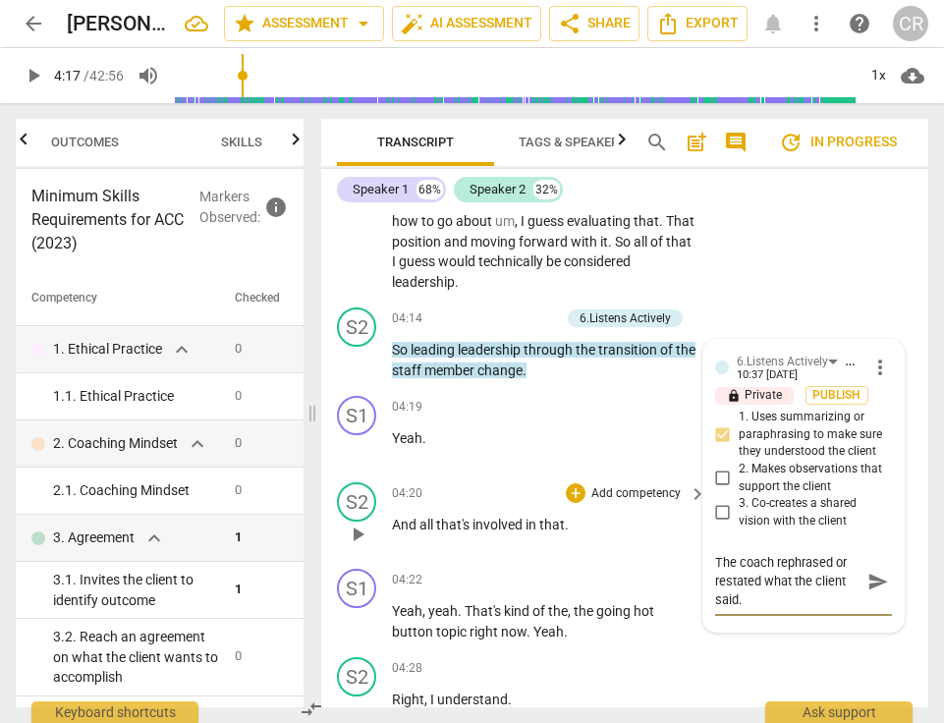
click at [595, 485] on p "Add competency" at bounding box center [636, 494] width 93 height 18
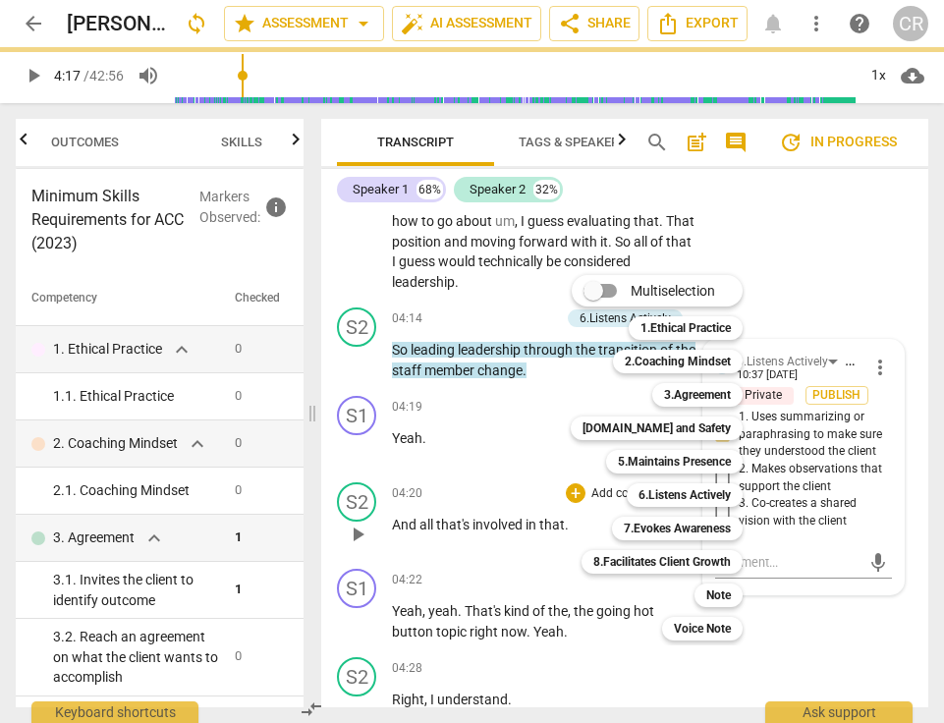
click at [493, 382] on div at bounding box center [472, 361] width 944 height 723
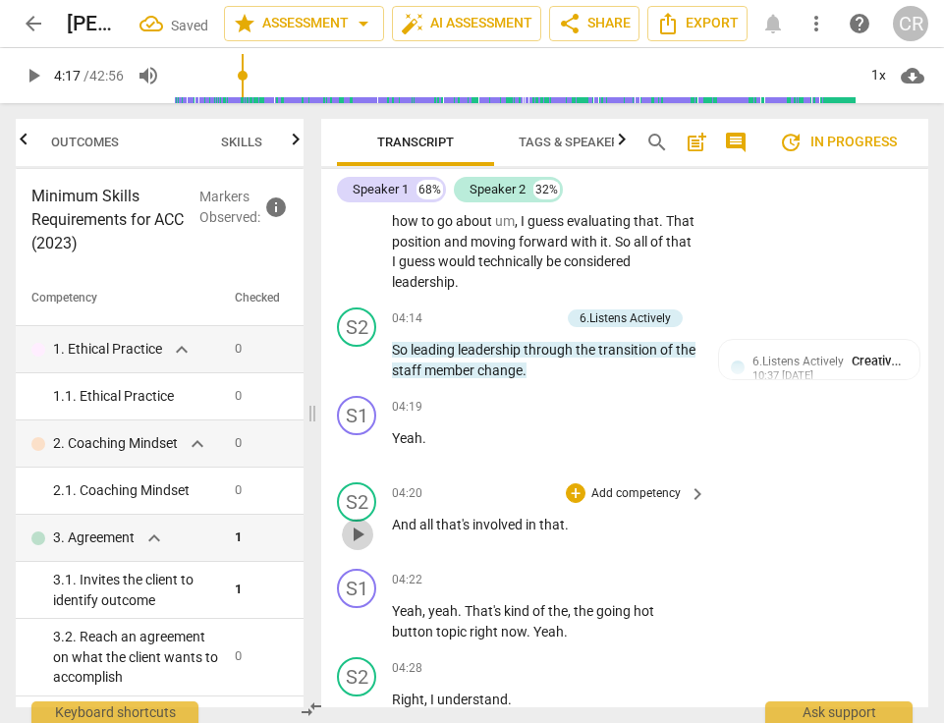
click at [359, 523] on span "play_arrow" at bounding box center [358, 535] width 24 height 24
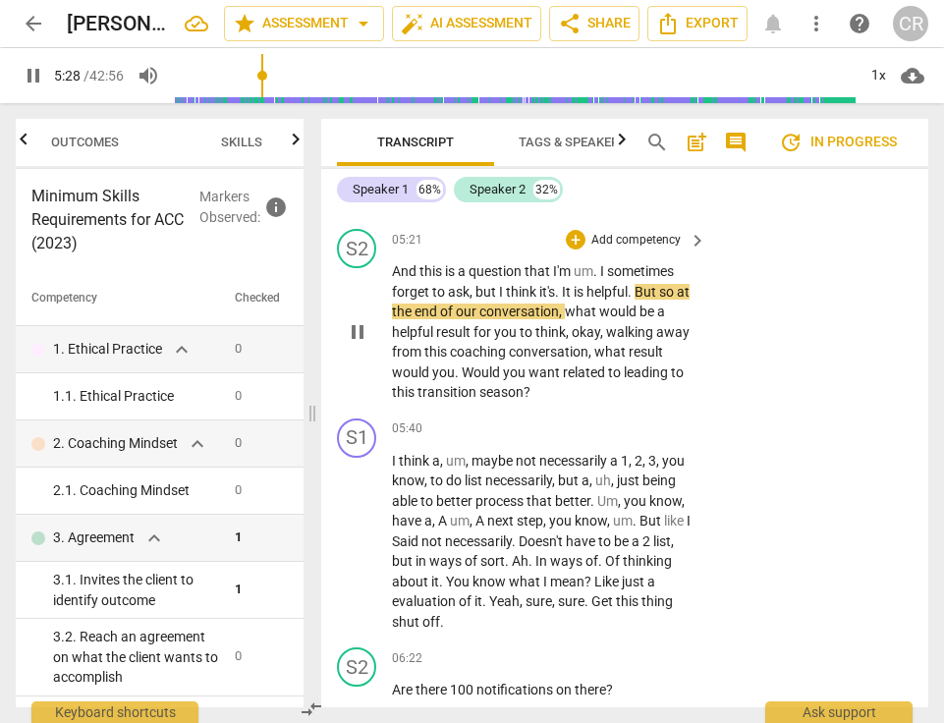
scroll to position [6410, 0]
click at [355, 319] on span "pause" at bounding box center [358, 331] width 24 height 24
type input "333"
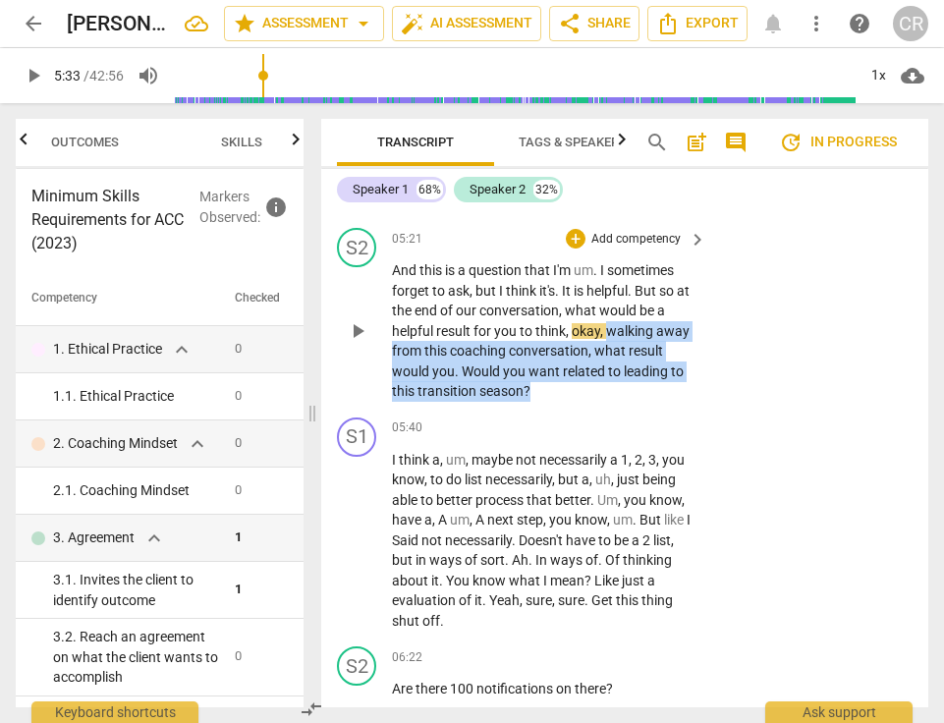
drag, startPoint x: 610, startPoint y: 285, endPoint x: 643, endPoint y: 346, distance: 69.0
click at [643, 346] on p "And this is a question that I'm um . I sometimes forget to ask , but I think it…" at bounding box center [544, 331] width 305 height 142
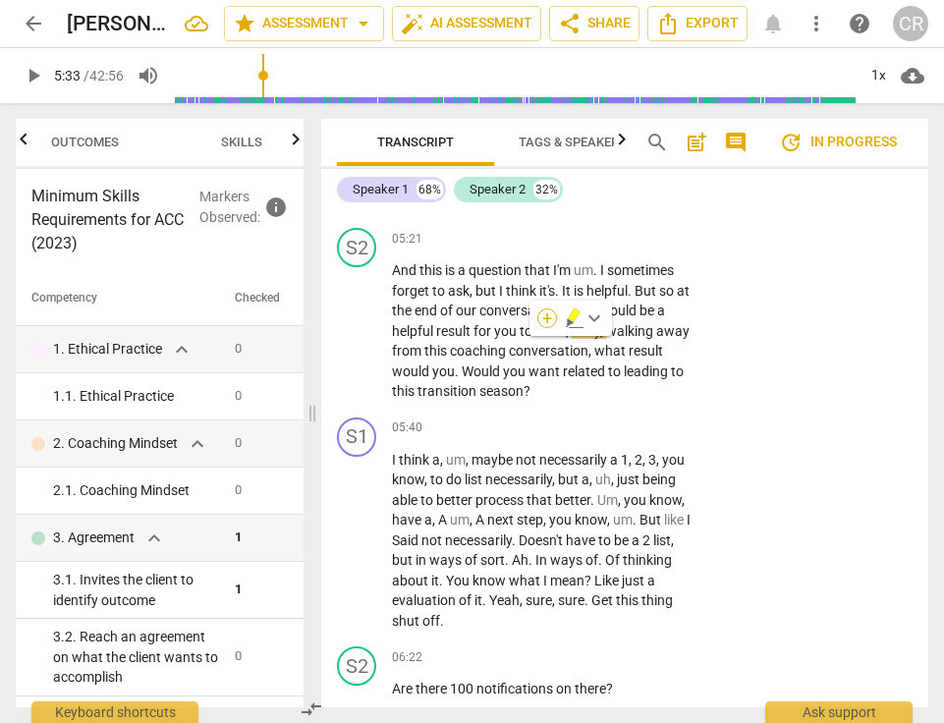
click at [546, 318] on div "+" at bounding box center [548, 319] width 20 height 20
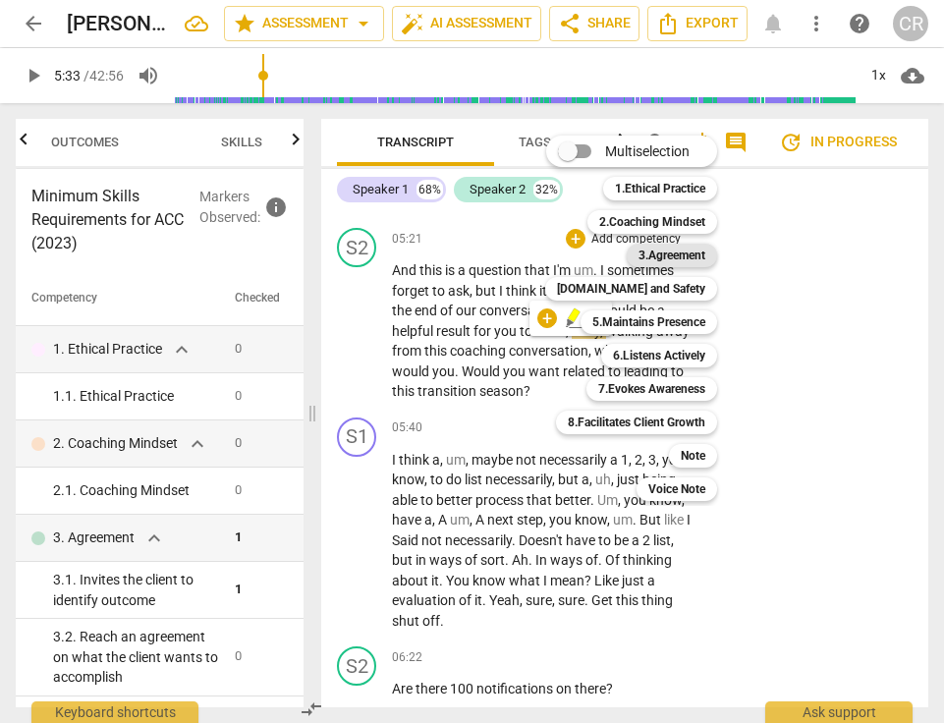
click at [661, 256] on b "3.Agreement" at bounding box center [672, 256] width 67 height 24
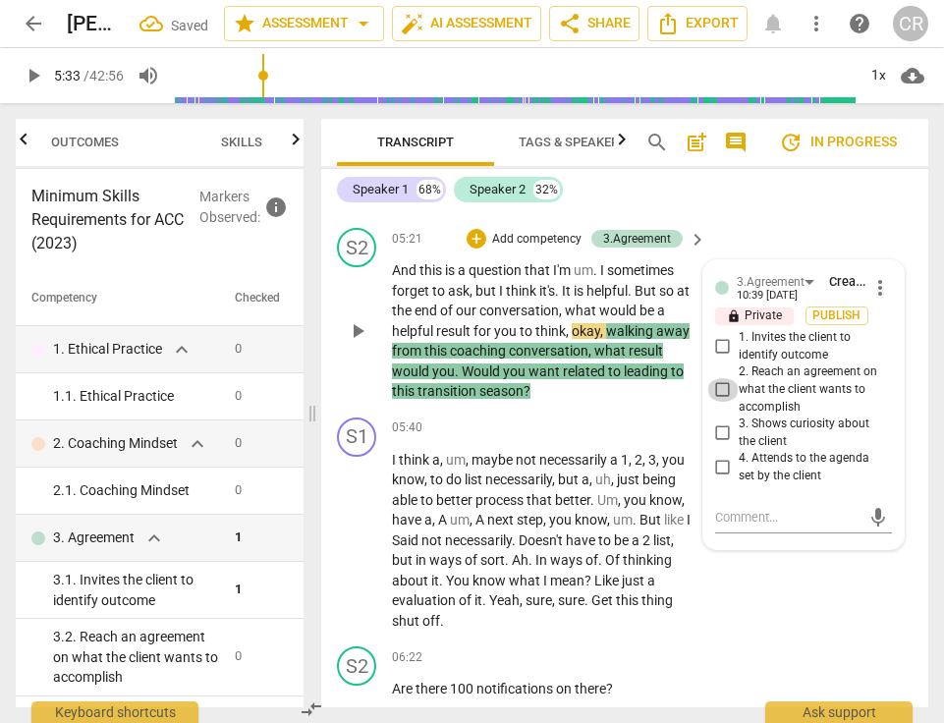
click at [719, 378] on input "2. Reach an agreement on what the client wants to accomplish" at bounding box center [723, 390] width 31 height 24
checkbox input "true"
click at [728, 508] on textarea at bounding box center [787, 517] width 145 height 19
paste textarea "Coach invited the client to identify what they would like to accomplish in the …"
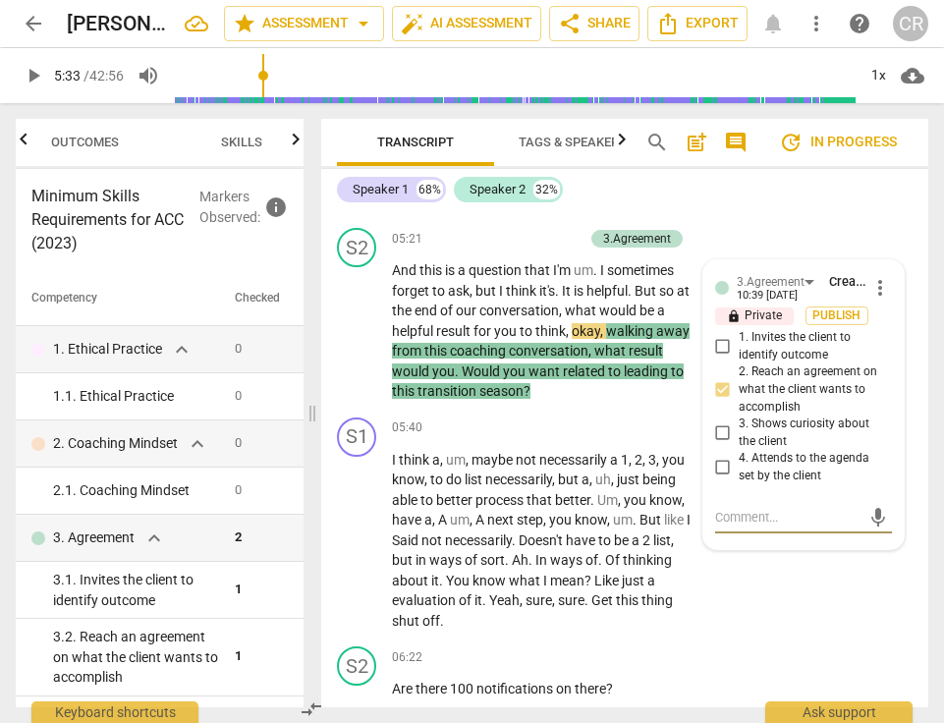
type textarea "Coach invited the client to identify what they would like to accomplish in the …"
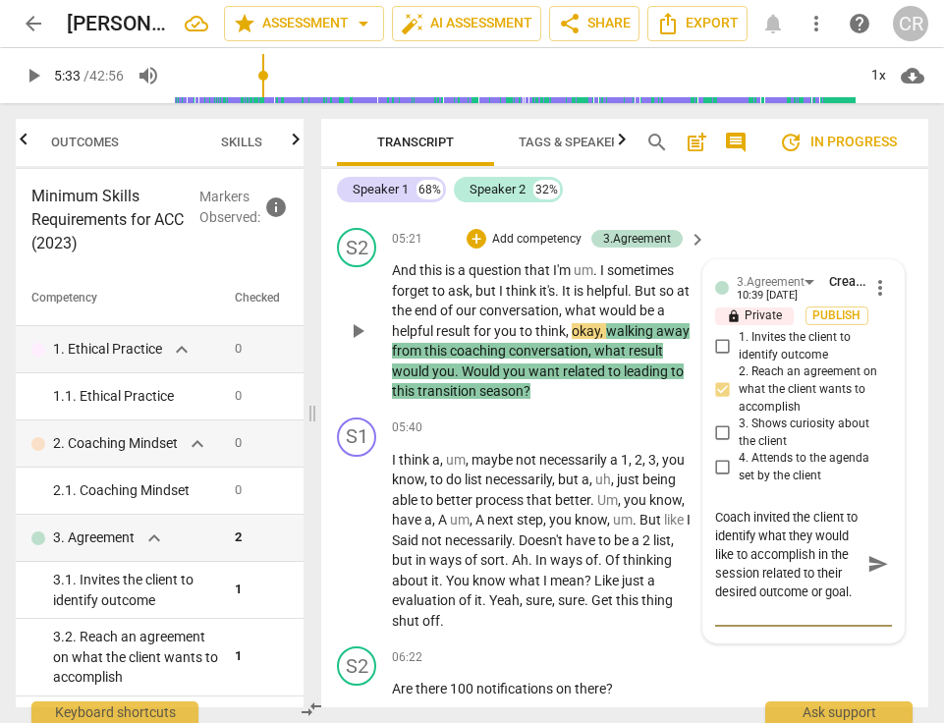
scroll to position [37, 0]
click at [593, 492] on span "." at bounding box center [594, 500] width 7 height 16
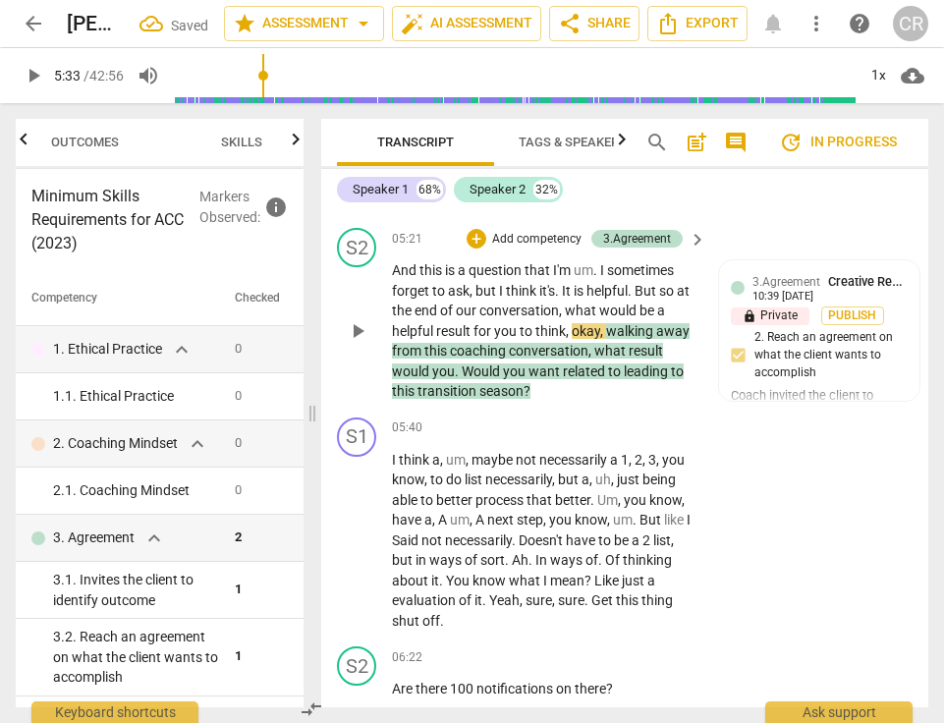
click at [603, 346] on p "And this is a question that I'm um . I sometimes forget to ask , but I think it…" at bounding box center [544, 331] width 305 height 142
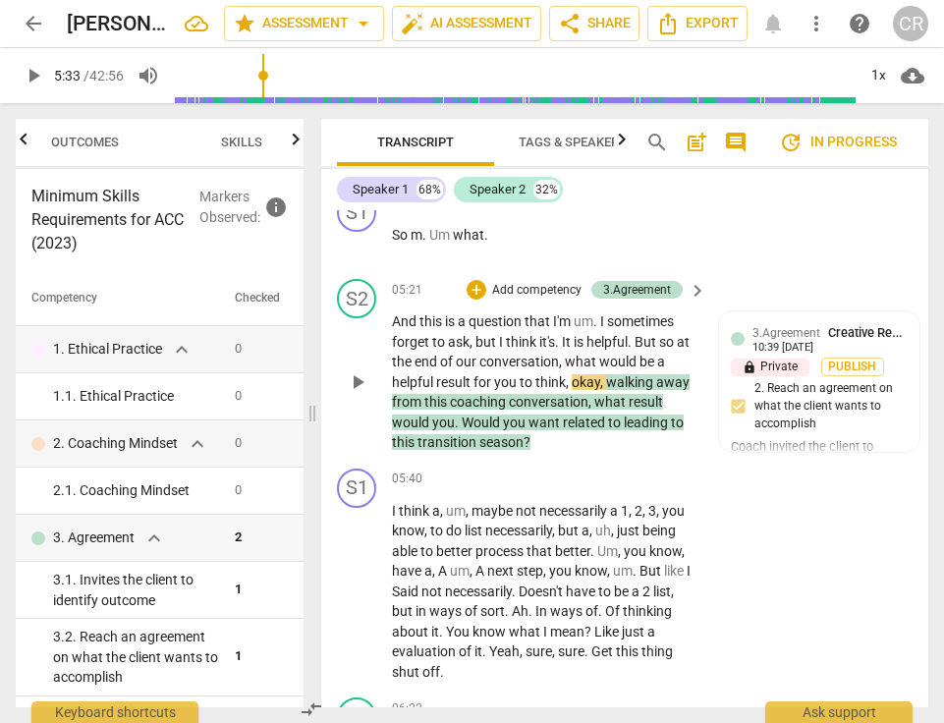
scroll to position [6360, 0]
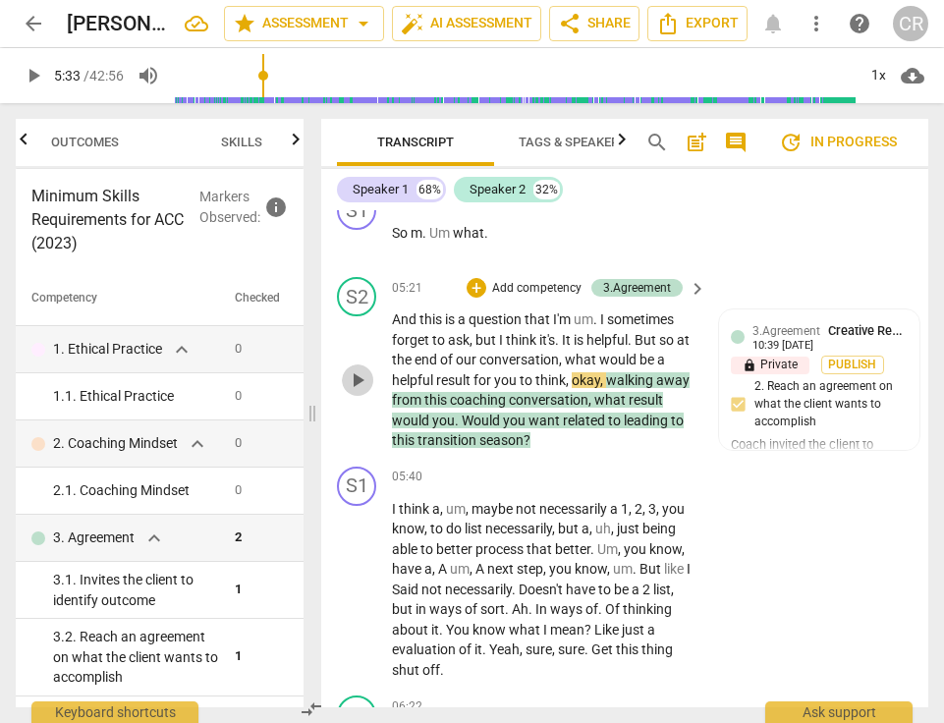
click at [359, 369] on span "play_arrow" at bounding box center [358, 381] width 24 height 24
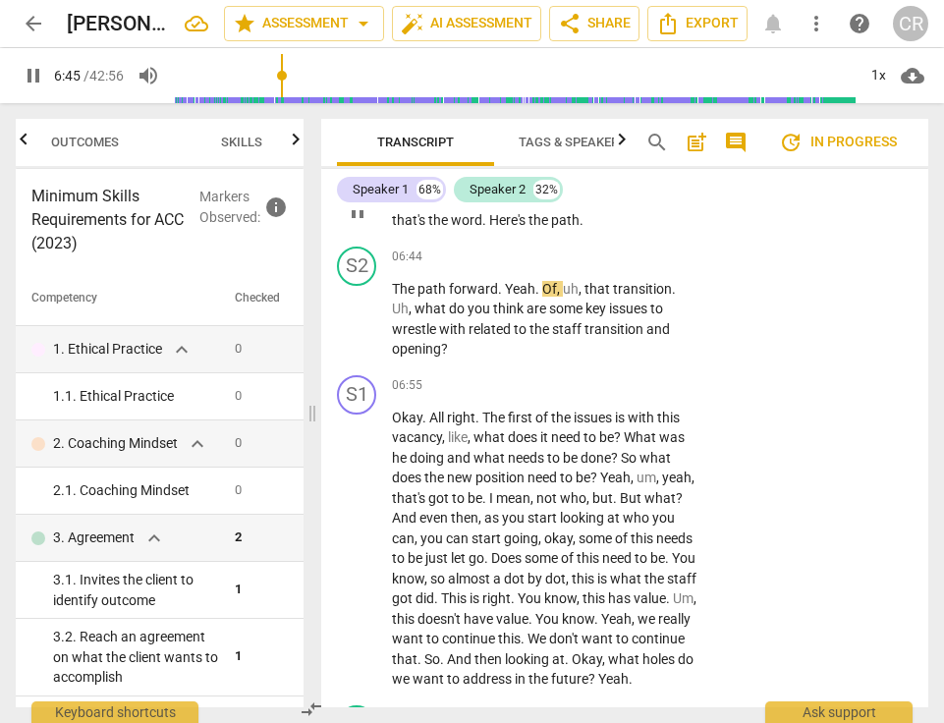
scroll to position [7366, 0]
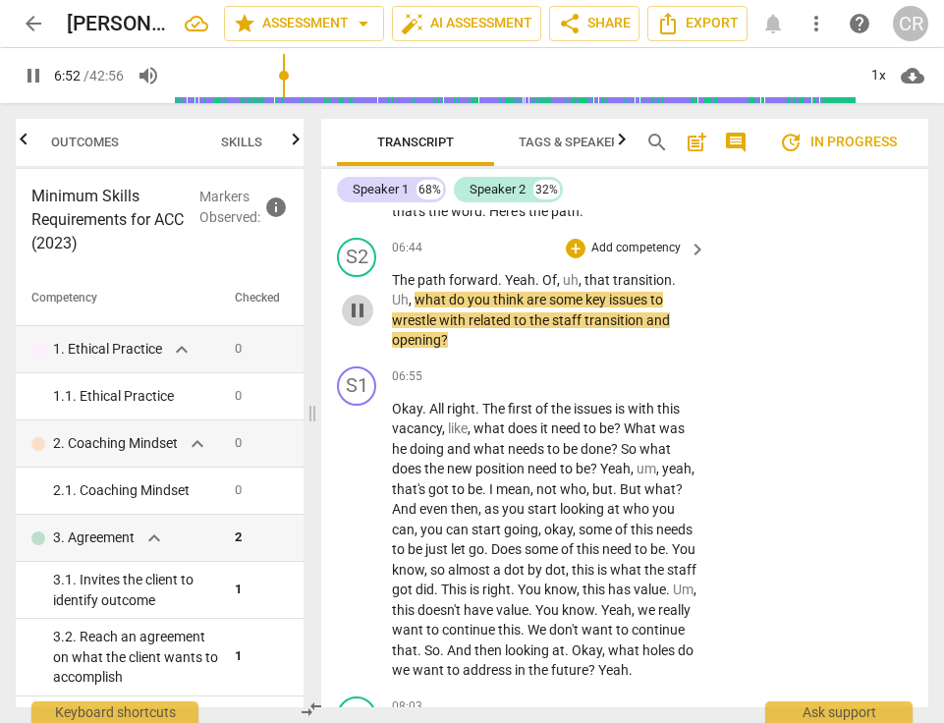
click at [358, 299] on span "pause" at bounding box center [358, 311] width 24 height 24
type input "413"
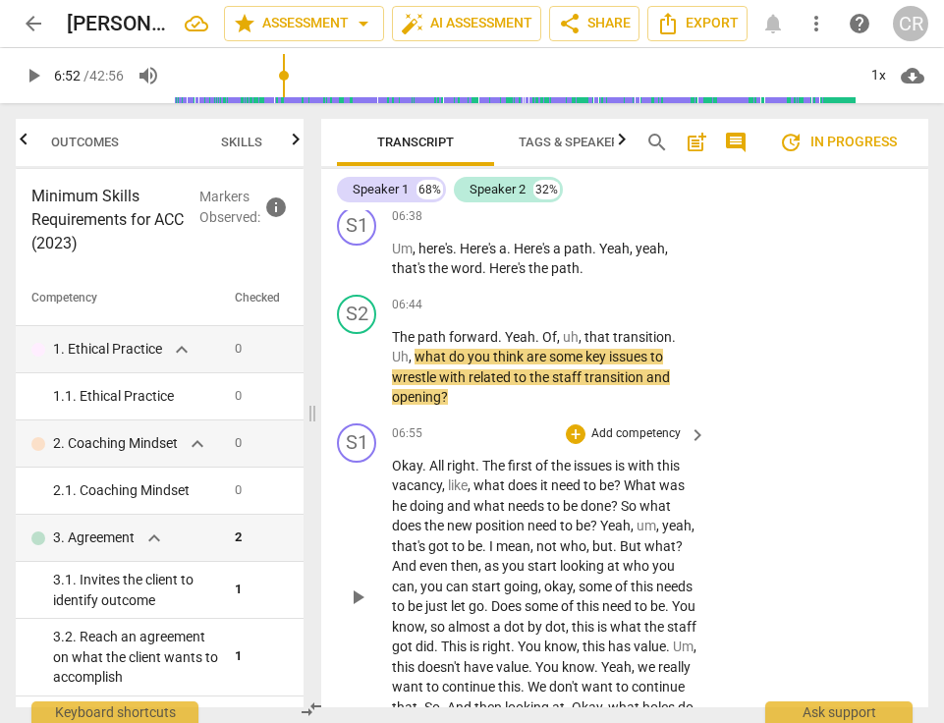
scroll to position [7297, 0]
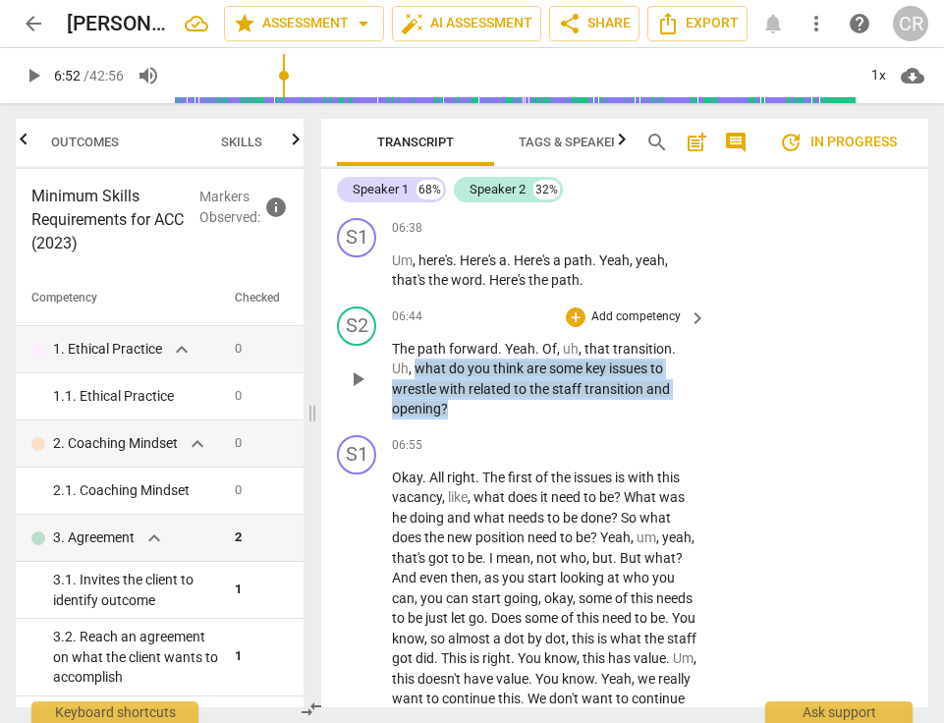
drag, startPoint x: 451, startPoint y: 350, endPoint x: 416, endPoint y: 306, distance: 56.6
click at [416, 339] on p "The path forward . Yeah . Of , uh , that transition . Uh , what do you think ar…" at bounding box center [544, 379] width 305 height 81
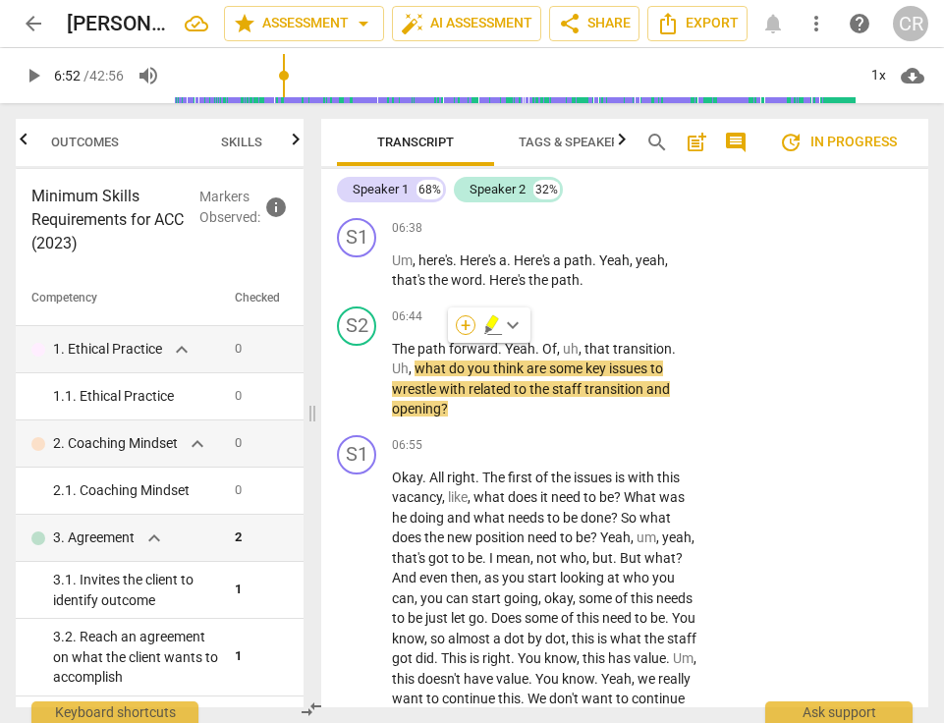
click at [463, 322] on div "+" at bounding box center [466, 325] width 20 height 20
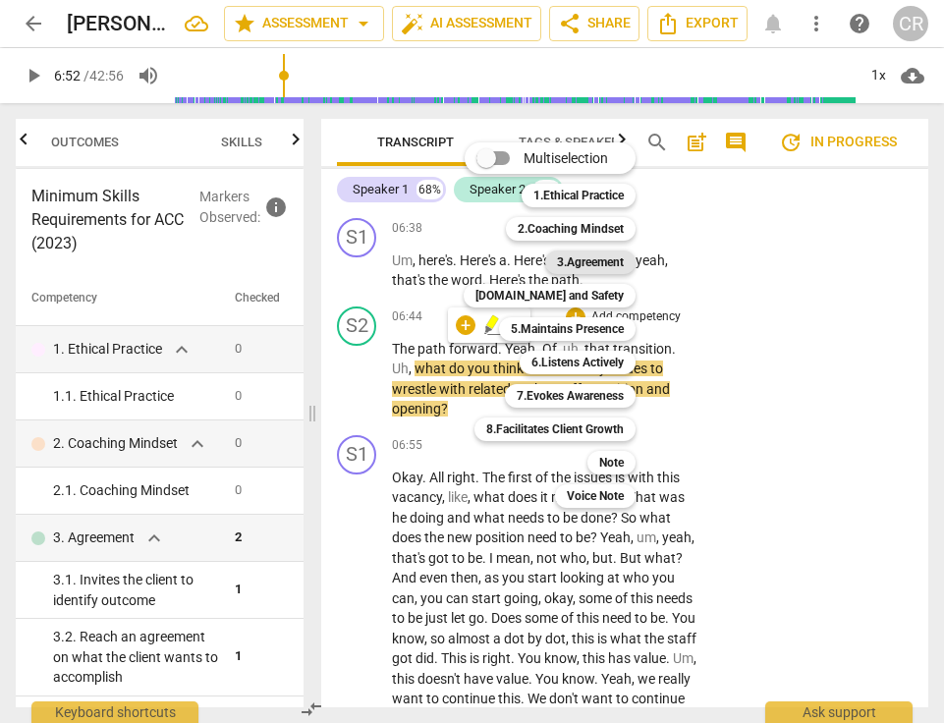
click at [611, 260] on b "3.Agreement" at bounding box center [590, 263] width 67 height 24
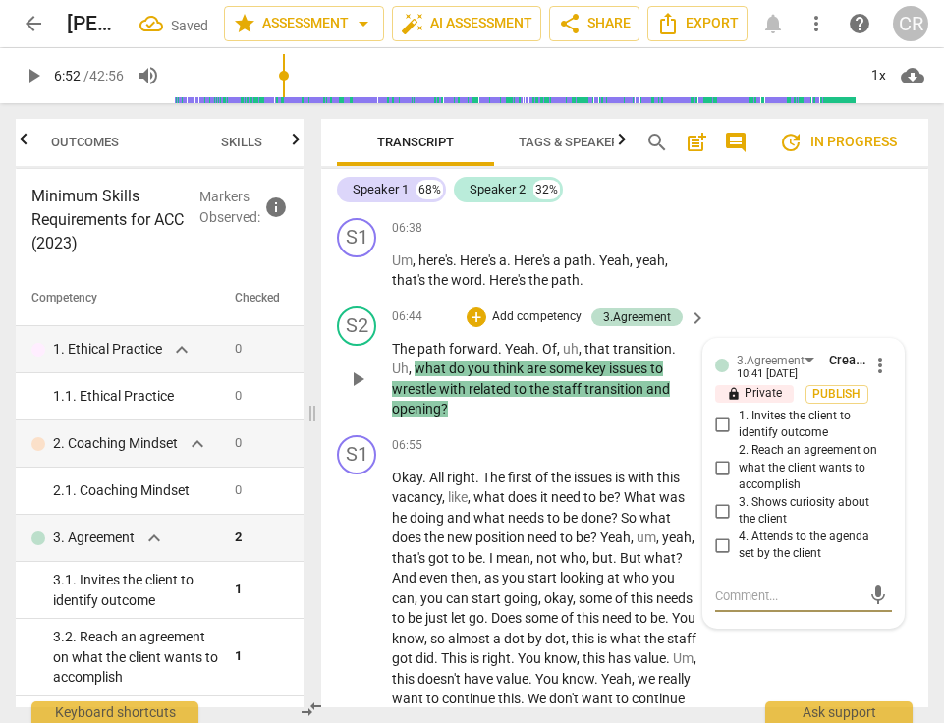
click at [717, 499] on input "3. Shows curiosity about the client" at bounding box center [723, 511] width 31 height 24
checkbox input "true"
click at [736, 587] on textarea at bounding box center [787, 596] width 145 height 19
paste textarea "The coach asked clarifying questions about what the client wants to accomplish …"
type textarea "The coach asked clarifying questions about what the client wants to accomplish …"
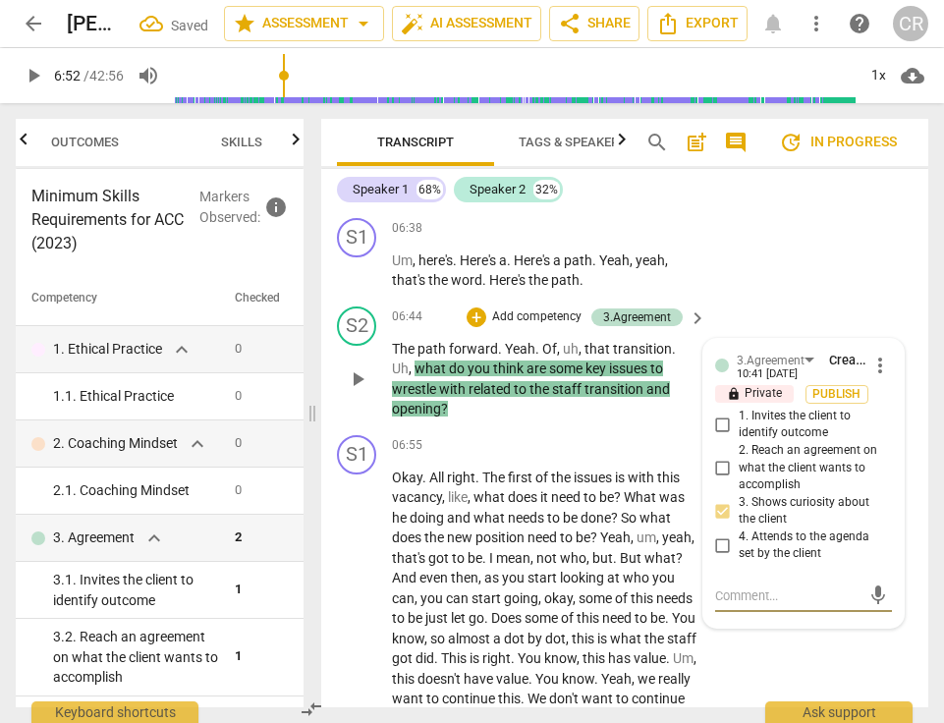
type textarea "The coach asked clarifying questions about what the client wants to accomplish …"
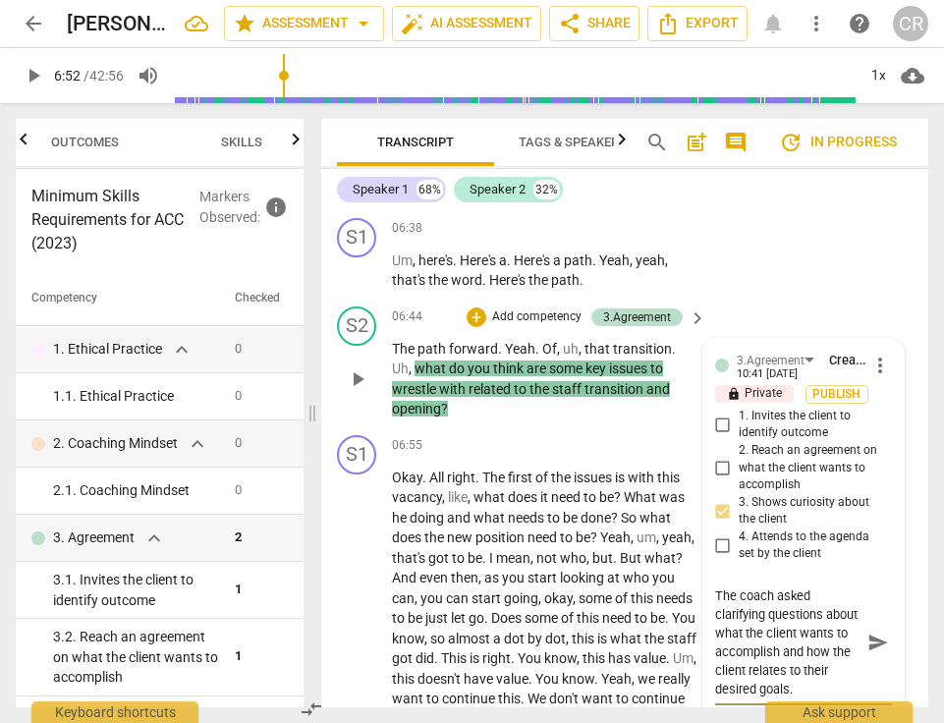
scroll to position [37, 0]
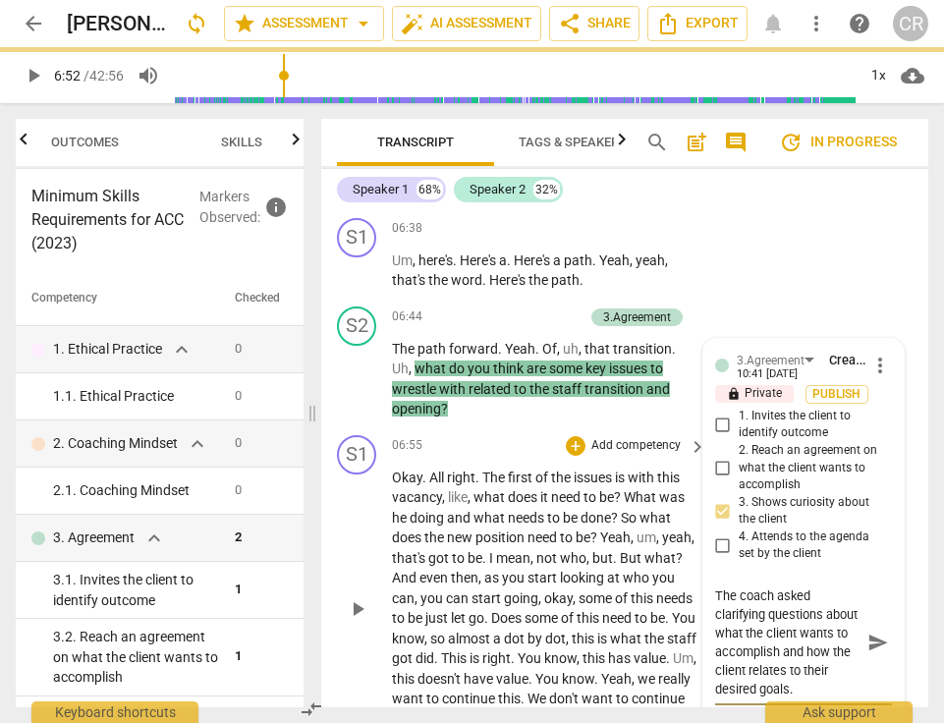
click at [560, 570] on span "start" at bounding box center [544, 578] width 32 height 16
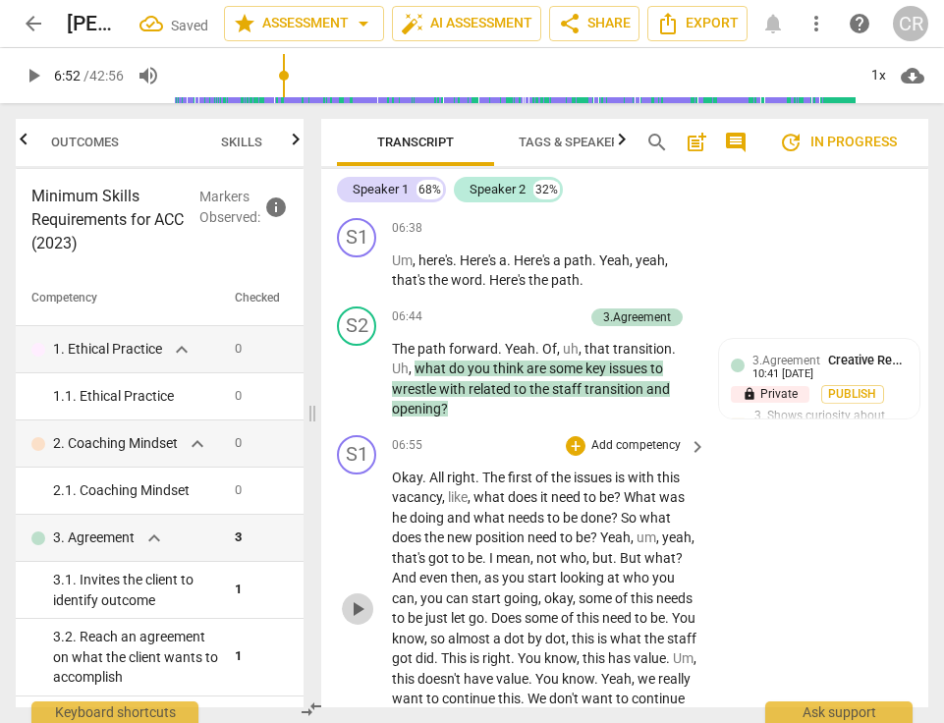
click at [357, 598] on span "play_arrow" at bounding box center [358, 610] width 24 height 24
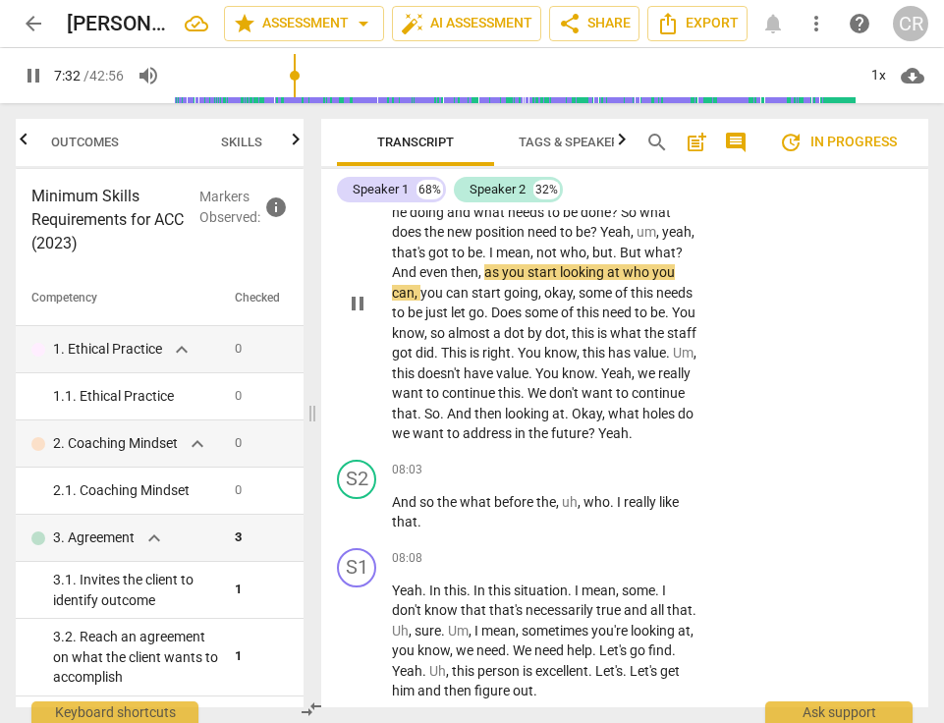
scroll to position [7607, 0]
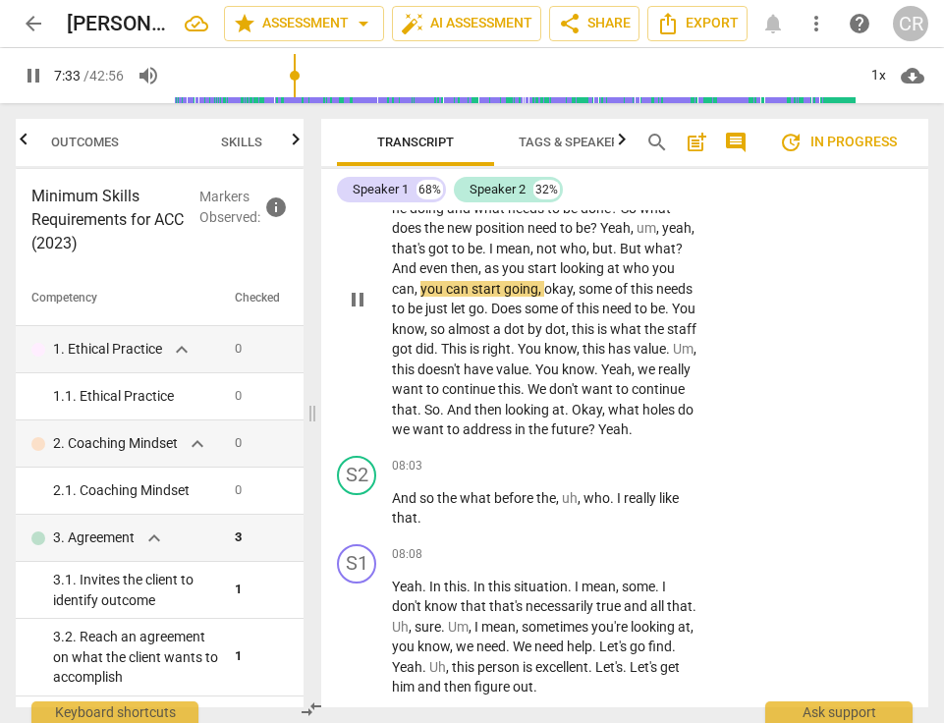
click at [729, 262] on div "S1 play_arrow pause 06:55 + Add competency keyboard_arrow_right Okay . All righ…" at bounding box center [624, 283] width 607 height 330
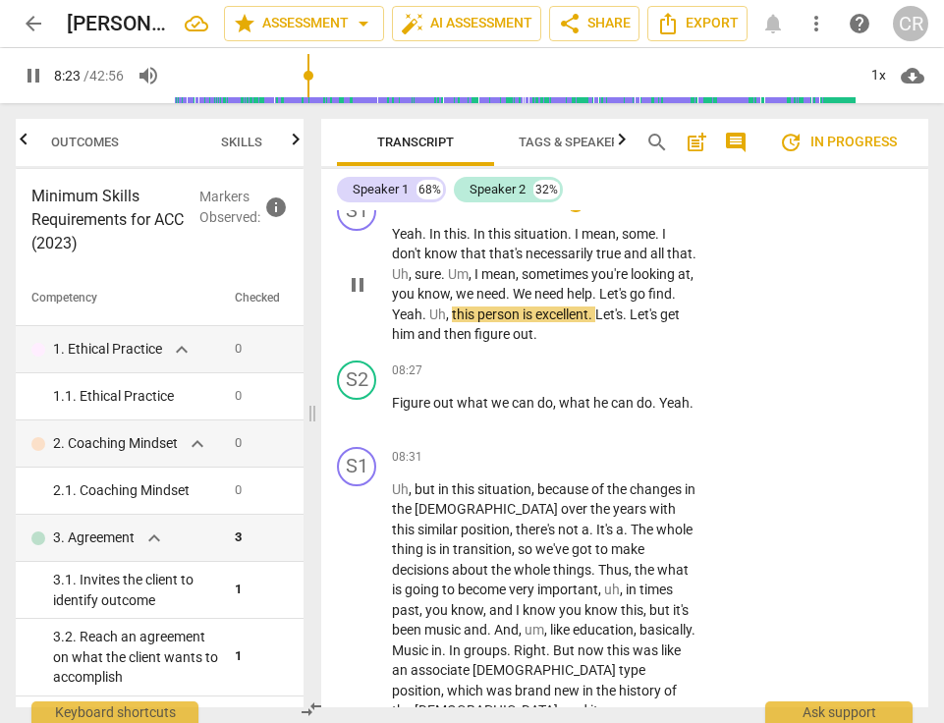
scroll to position [7956, 0]
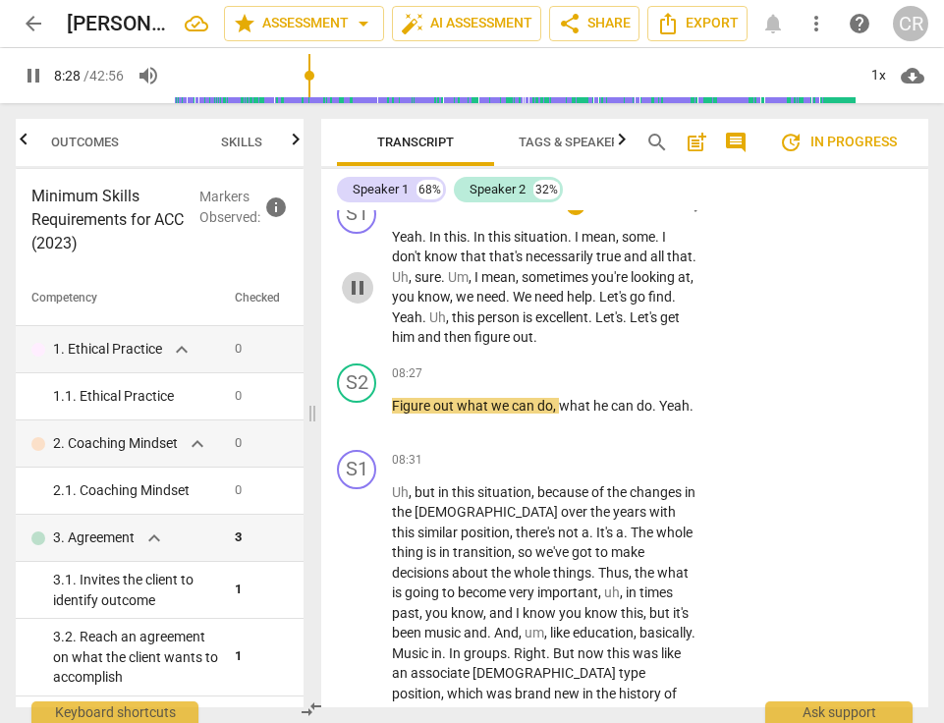
click at [353, 276] on span "pause" at bounding box center [358, 288] width 24 height 24
type input "508"
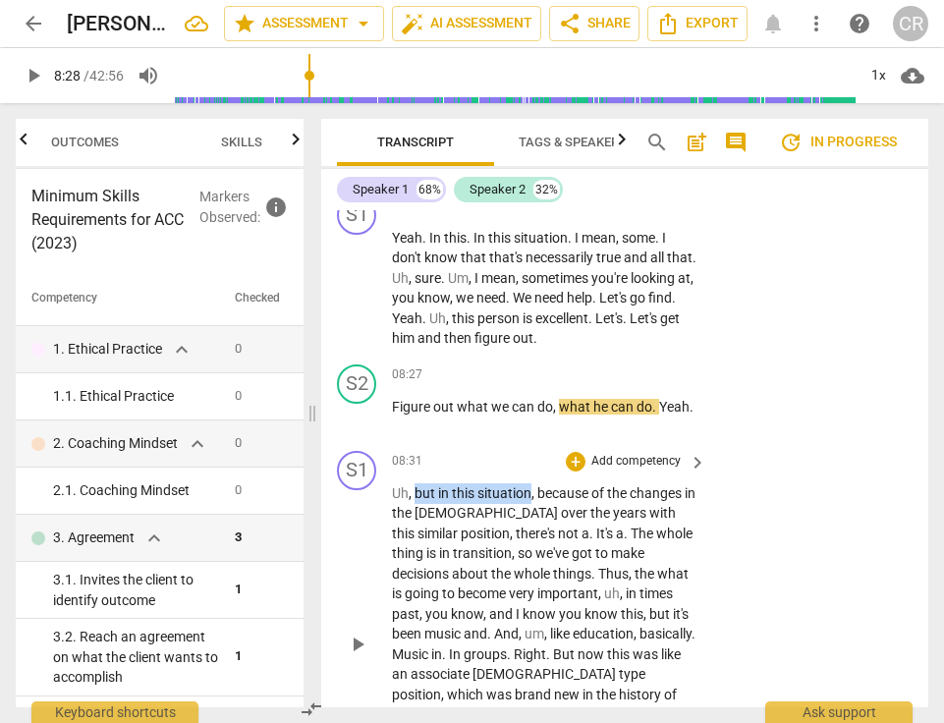
drag, startPoint x: 415, startPoint y: 442, endPoint x: 529, endPoint y: 445, distance: 114.0
click at [529, 484] on p "Uh , but in this situation , because of the changes in the [DEMOGRAPHIC_DATA] o…" at bounding box center [544, 645] width 305 height 322
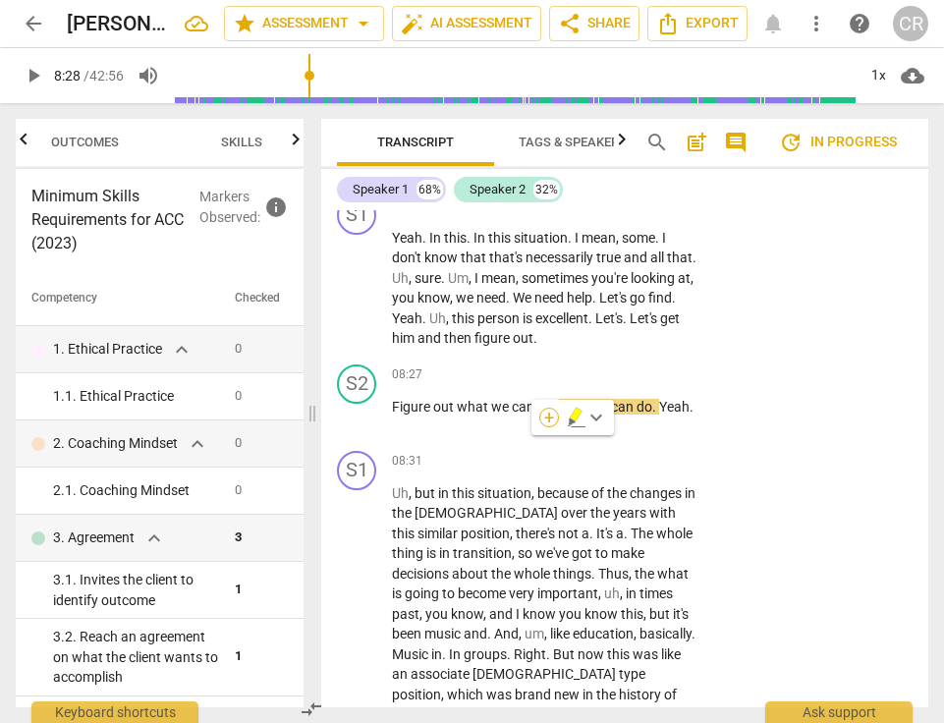
click at [550, 415] on div "+" at bounding box center [550, 418] width 20 height 20
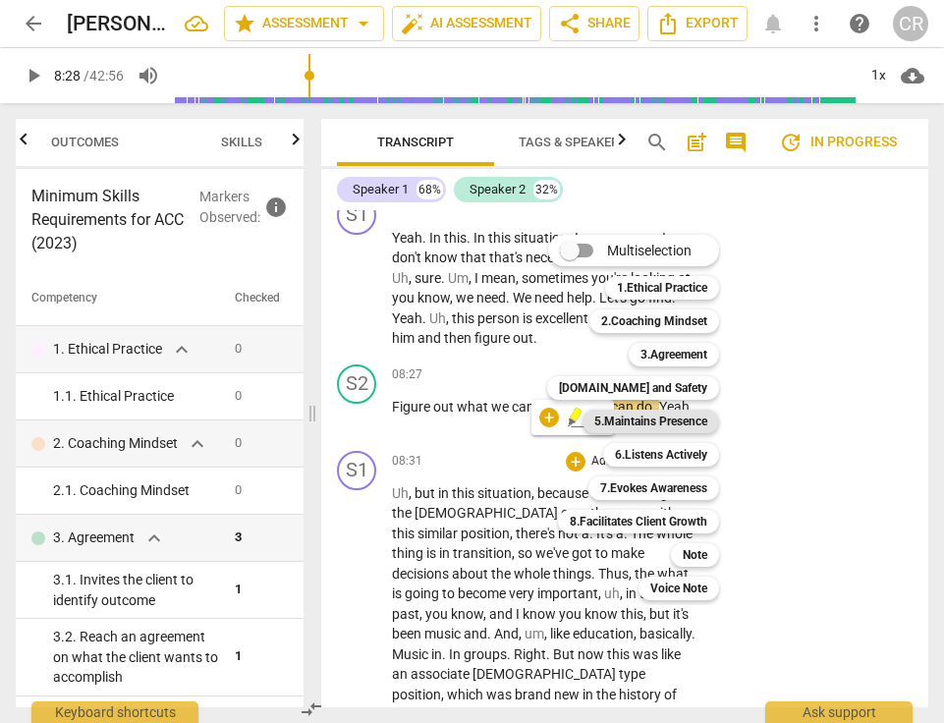
click at [672, 416] on b "5.Maintains Presence" at bounding box center [651, 422] width 113 height 24
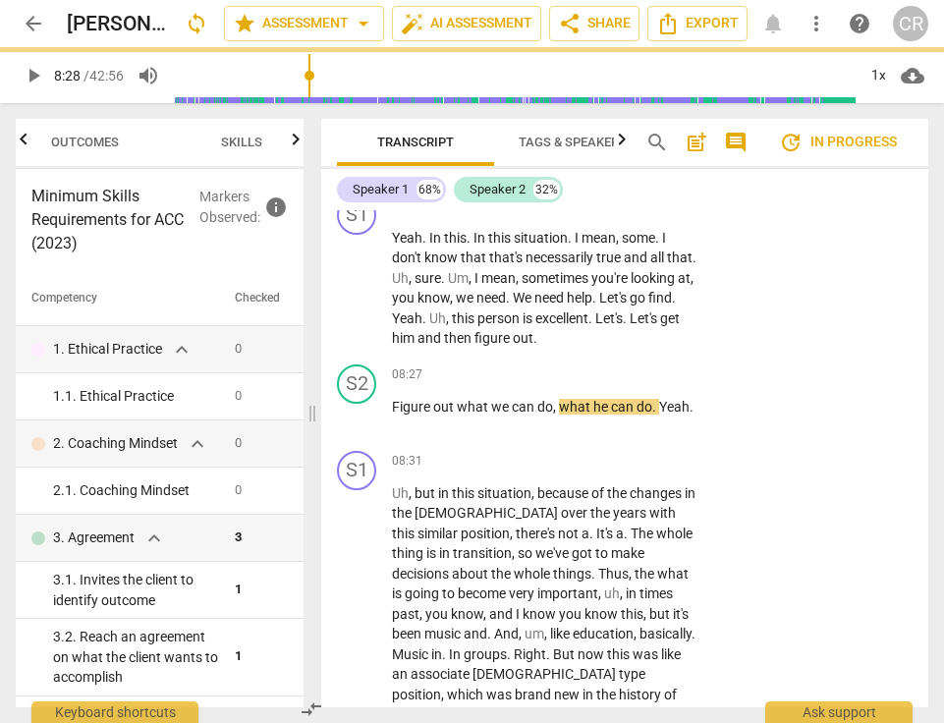
scroll to position [8062, 0]
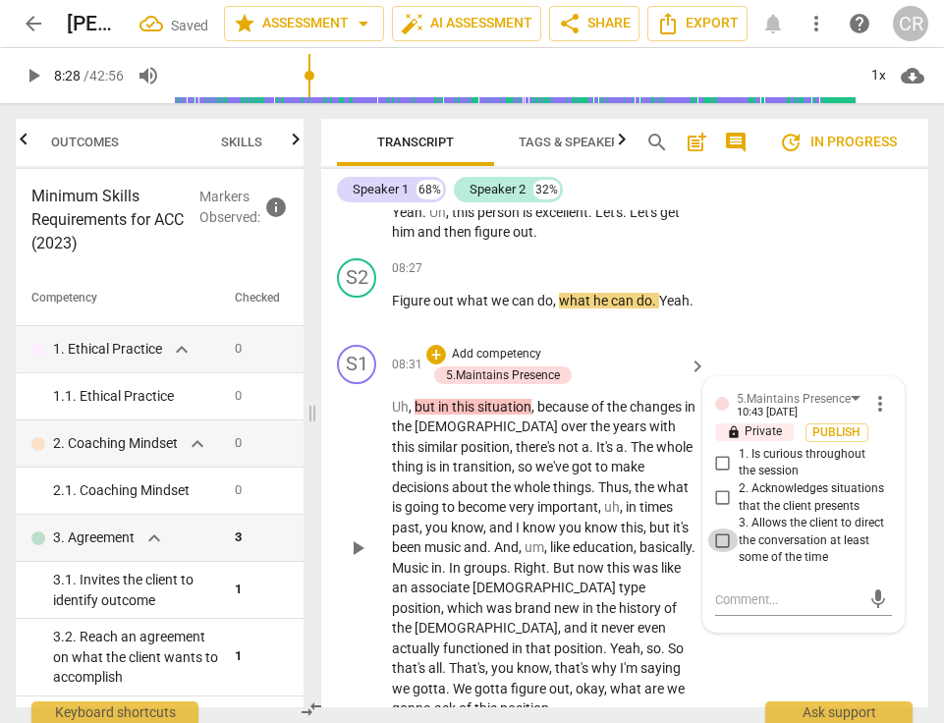
click at [720, 529] on input "3. Allows the client to direct the conversation at least some of the time" at bounding box center [723, 541] width 31 height 24
checkbox input "true"
click at [728, 591] on textarea at bounding box center [787, 600] width 145 height 19
paste textarea "The coach provided space for the client freely."
type textarea "The coach provided space for the client freely."
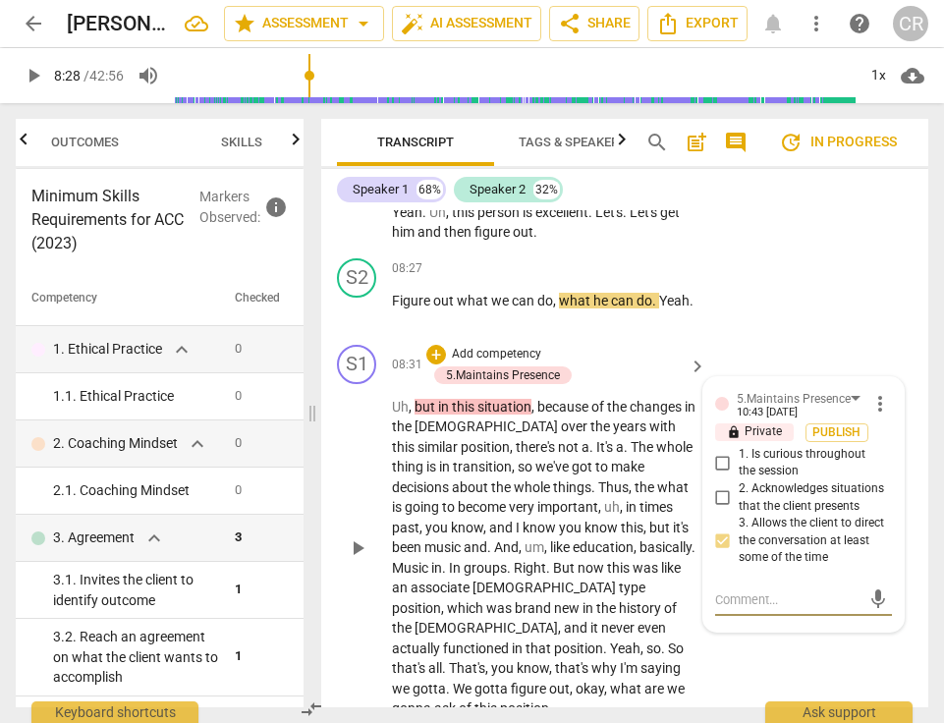
type textarea "The coach provided space for the client freely."
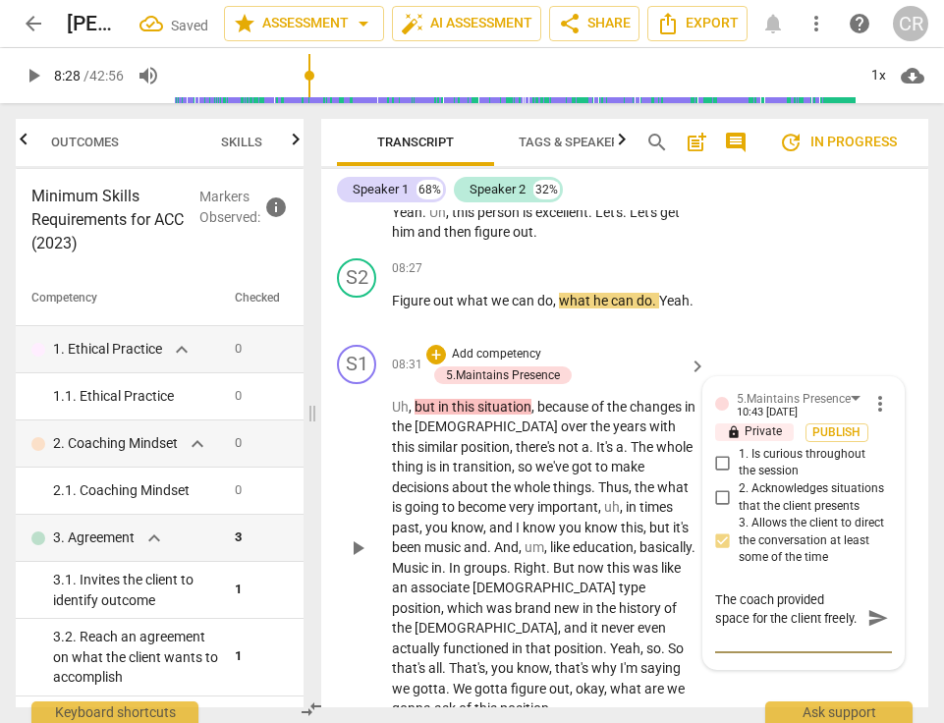
type textarea "The coach provided space for the client freely."
type textarea "The coach provided space for the client freely. ("
type textarea "The coach provided space for the client freely. (O"
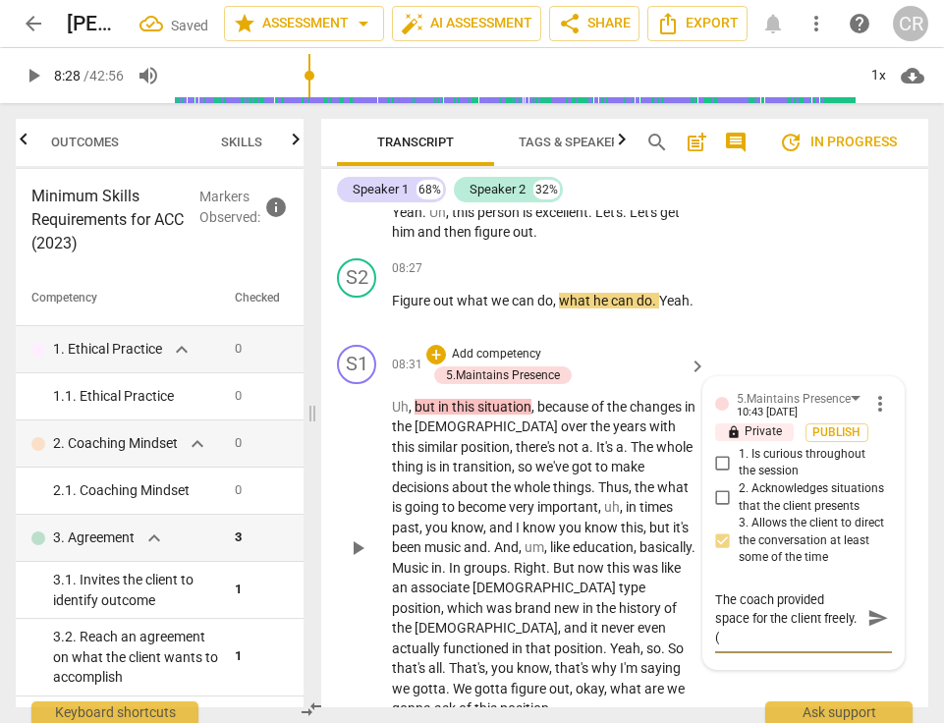
type textarea "The coach provided space for the client freely. (O"
type textarea "The coach provided space for the client freely. (Ob"
type textarea "The coach provided space for the client freely. (Obe"
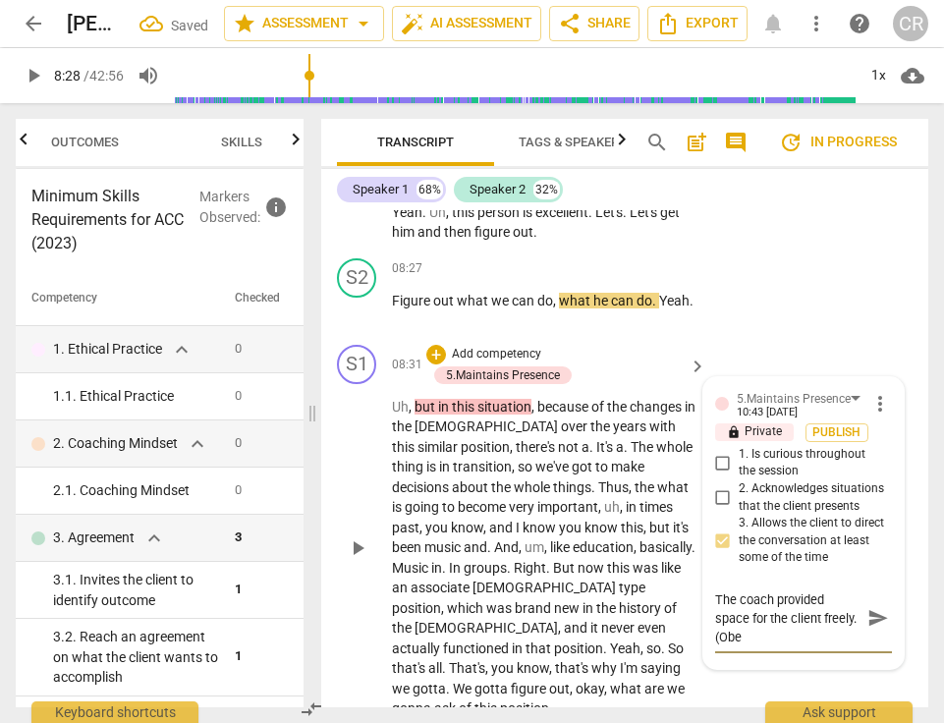
type textarea "The coach provided space for the client freely. ([PERSON_NAME]"
type textarea "The coach provided space for the client freely. (Obe"
type textarea "The coach provided space for the client freely. (Ob"
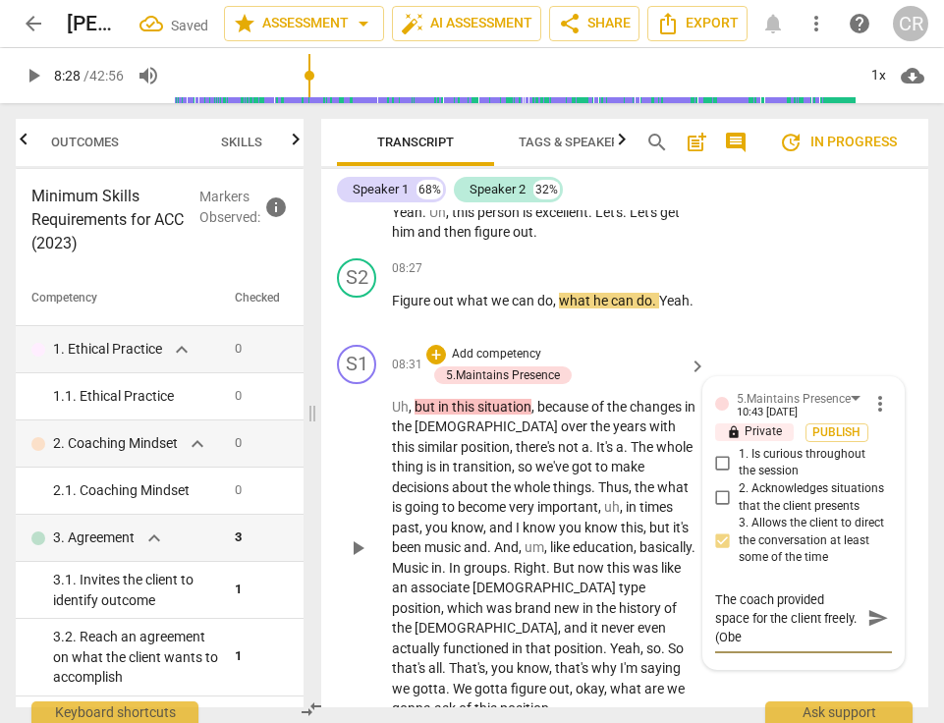
type textarea "The coach provided space for the client freely. (Ob"
type textarea "The coach provided space for the client freely. (Obs"
type textarea "The coach provided space for the client freely. (Obse"
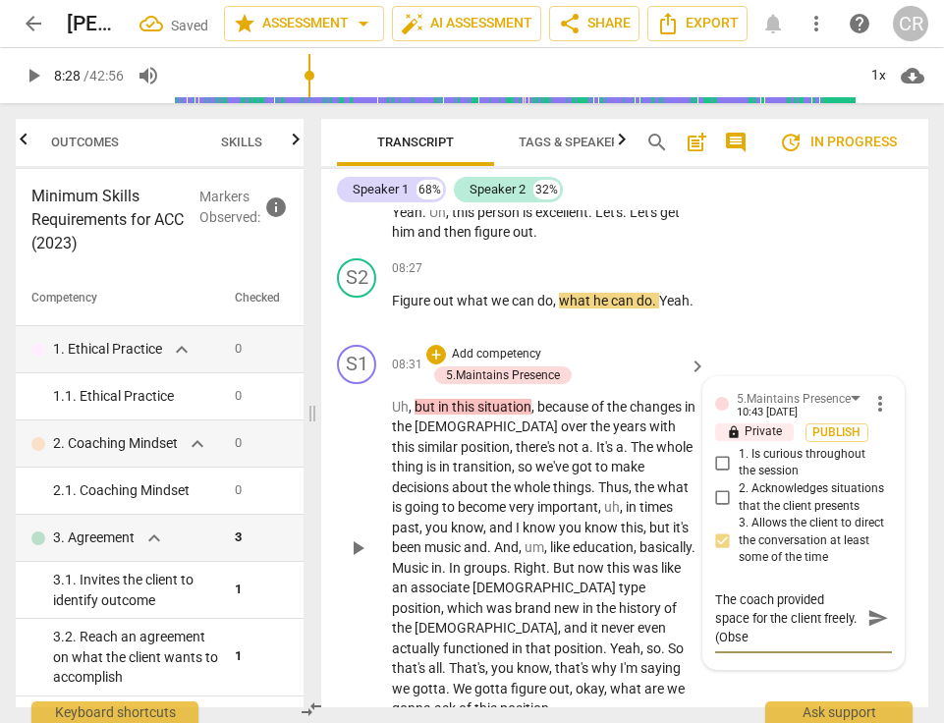
type textarea "The coach provided space for the client freely. (Obser"
type textarea "The coach provided space for the client freely. (Observ"
type textarea "The coach provided space for the client freely. (Observe"
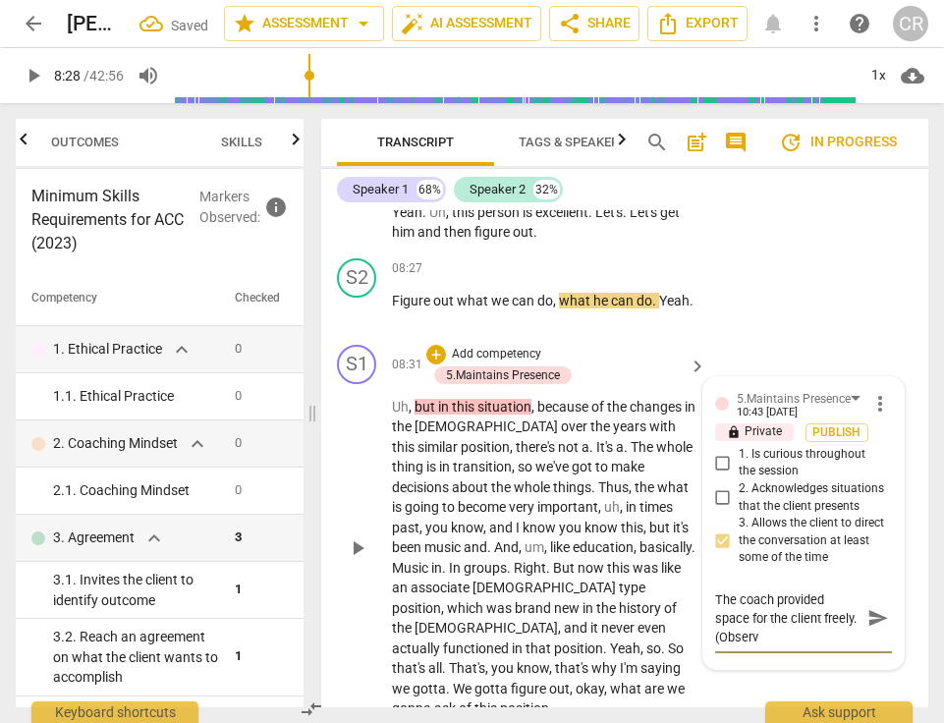
type textarea "The coach provided space for the client freely. (Observe"
type textarea "The coach provided space for the client freely. (Observed"
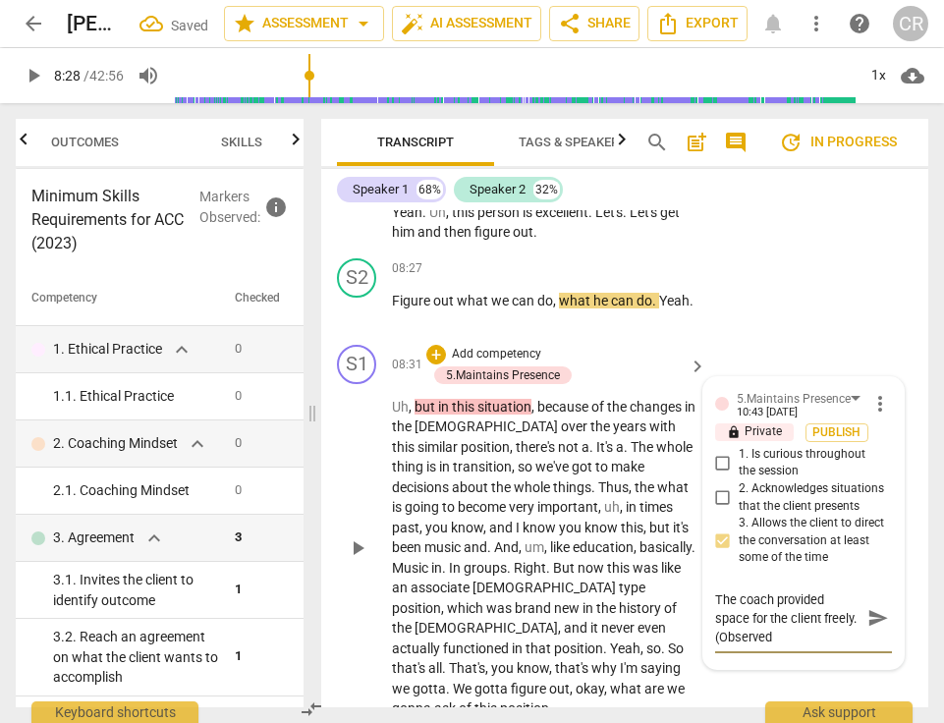
type textarea "The coach provided space for the client freely. (Observed h"
type textarea "The coach provided space for the client freely. (Observed he"
type textarea "The coach provided space for the client freely. (Observed her"
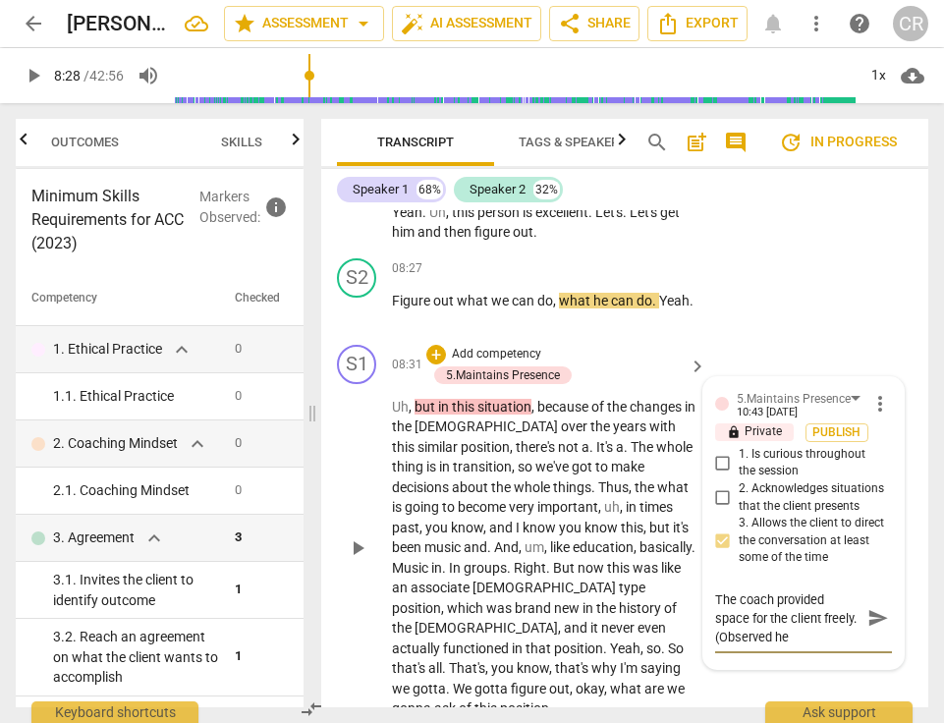
type textarea "The coach provided space for the client freely. (Observed her"
type textarea "The coach provided space for the client freely. (Observed here"
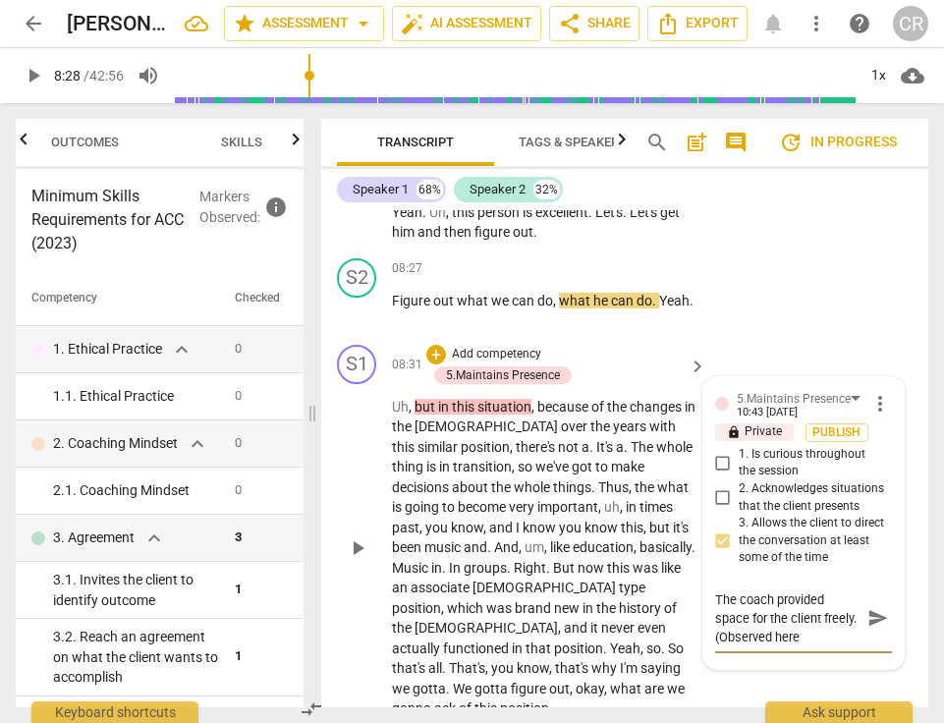
type textarea "The coach provided space for the client freely. (Observed here"
type textarea "The coach provided space for the client freely. (Observed here a"
type textarea "The coach provided space for the client freely. (Observed here an"
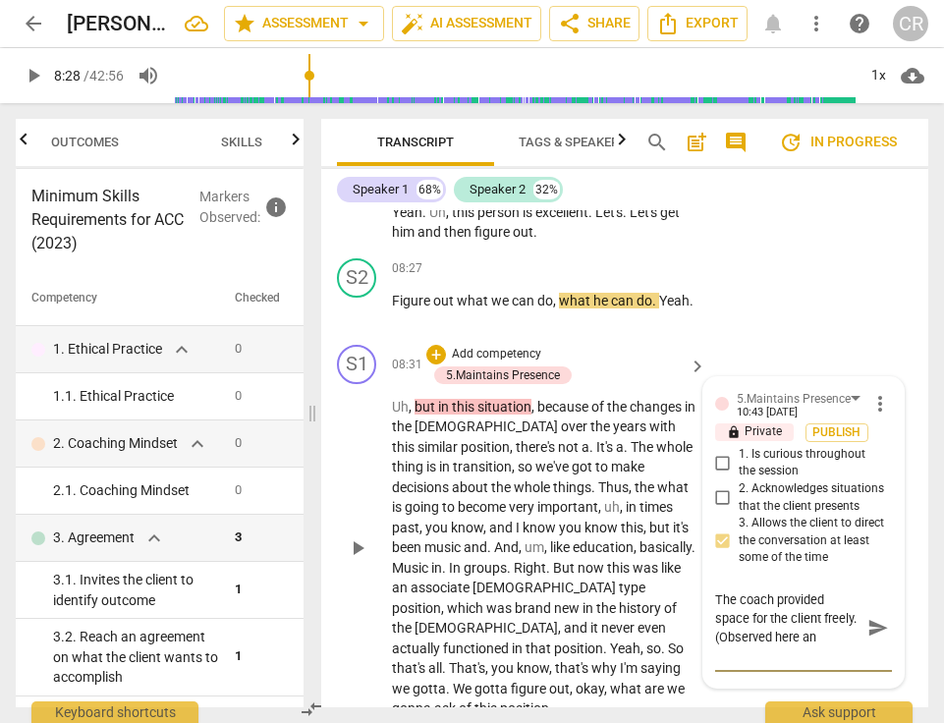
type textarea "The coach provided space for the client freely. (Observed here and"
type textarea "The coach provided space for the client freely. (Observed here and t"
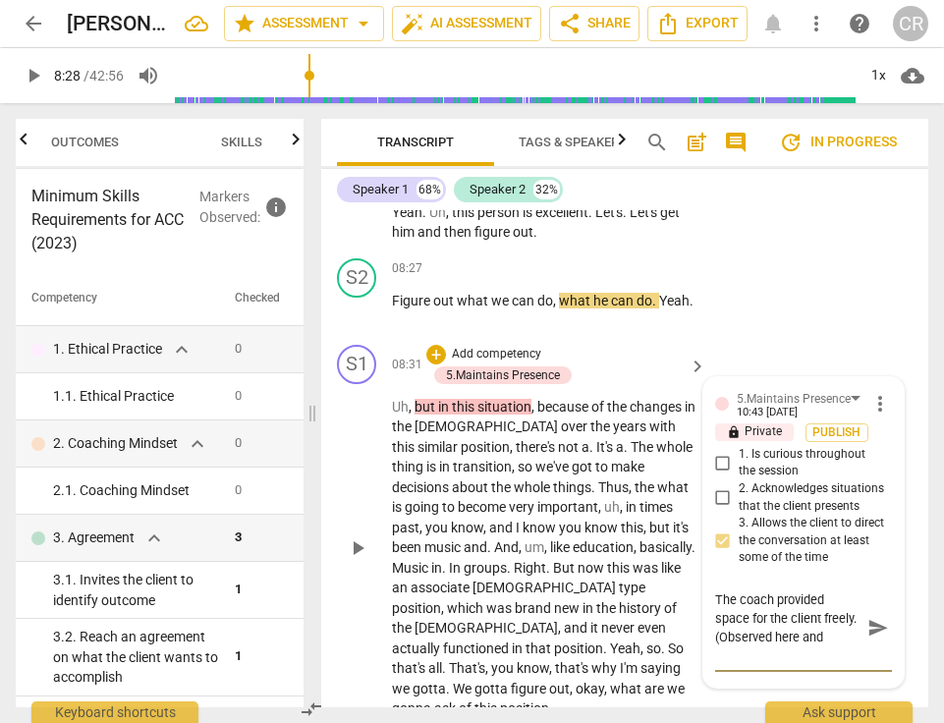
type textarea "The coach provided space for the client freely. (Observed here and t"
type textarea "The coach provided space for the client freely. (Observed here and th"
type textarea "The coach provided space for the client freely. (Observed here and thr"
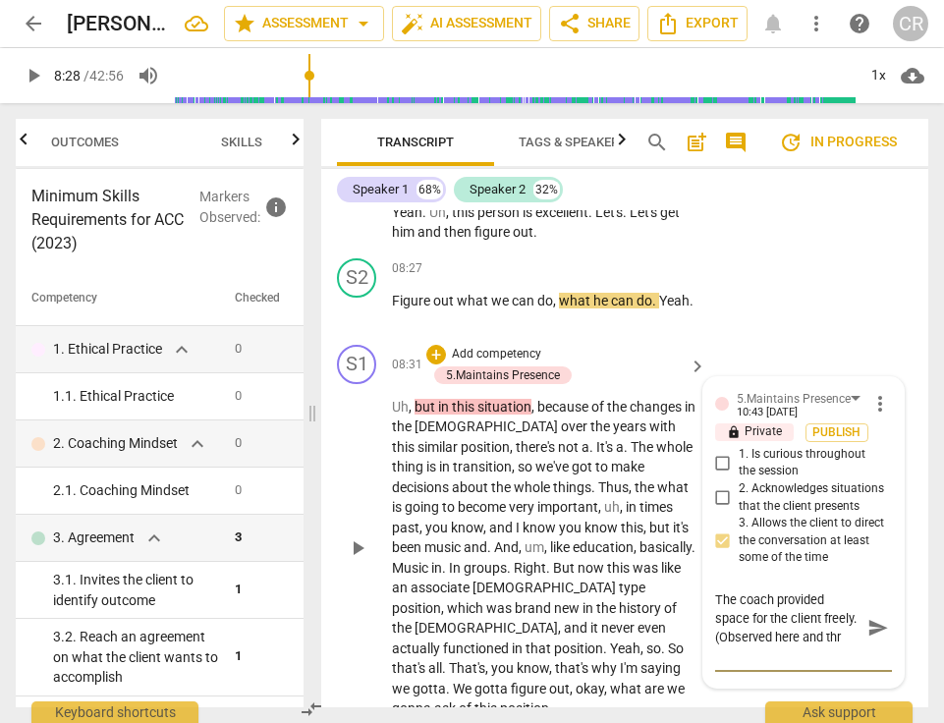
type textarea "The coach provided space for the client freely. (Observed here and thro"
type textarea "The coach provided space for the client freely. (Observed here and throu"
type textarea "The coach provided space for the client freely. (Observed here and throug"
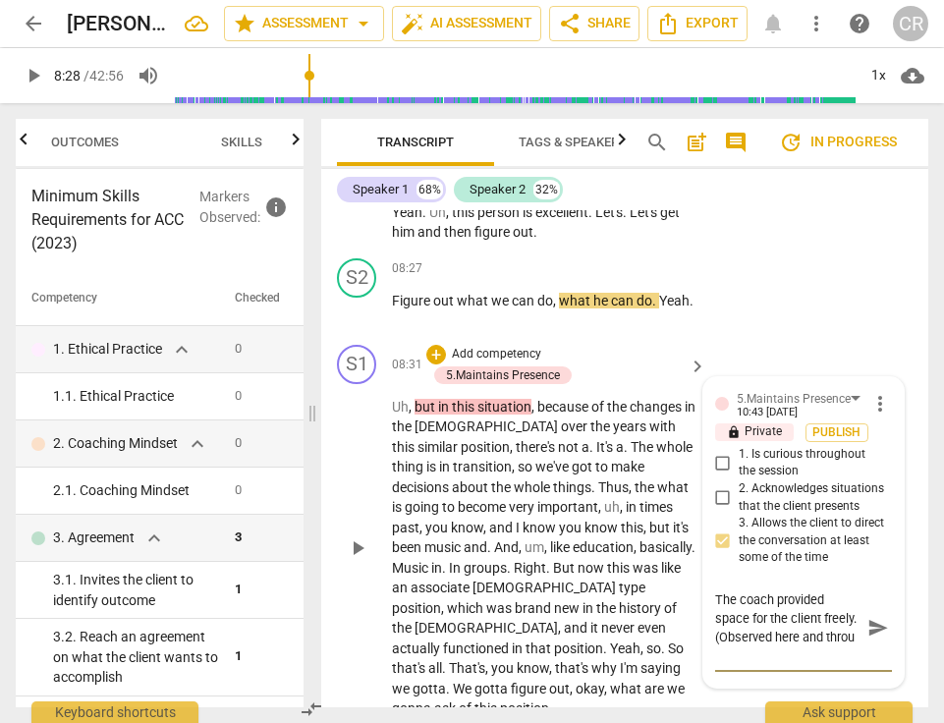
type textarea "The coach provided space for the client freely. (Observed here and throug"
type textarea "The coach provided space for the client freely. (Observed here and through"
type textarea "The coach provided space for the client freely. (Observed here and througho"
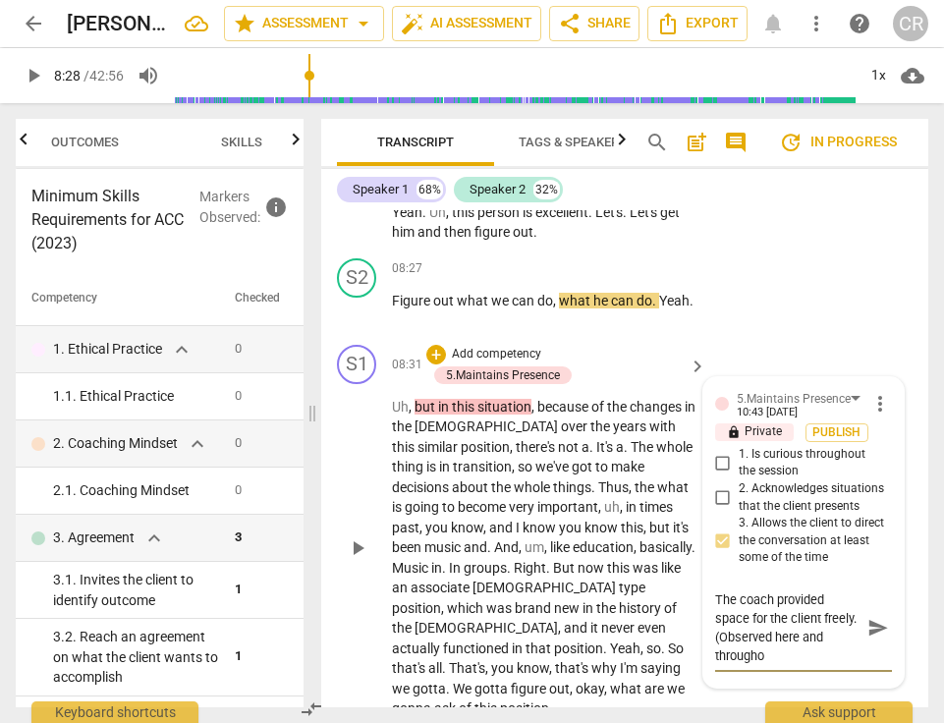
type textarea "The coach provided space for the client freely. (Observed here and throughou"
type textarea "The coach provided space for the client freely. (Observed here and throughout"
type textarea "The coach provided space for the client freely. (Observed here and throughout)"
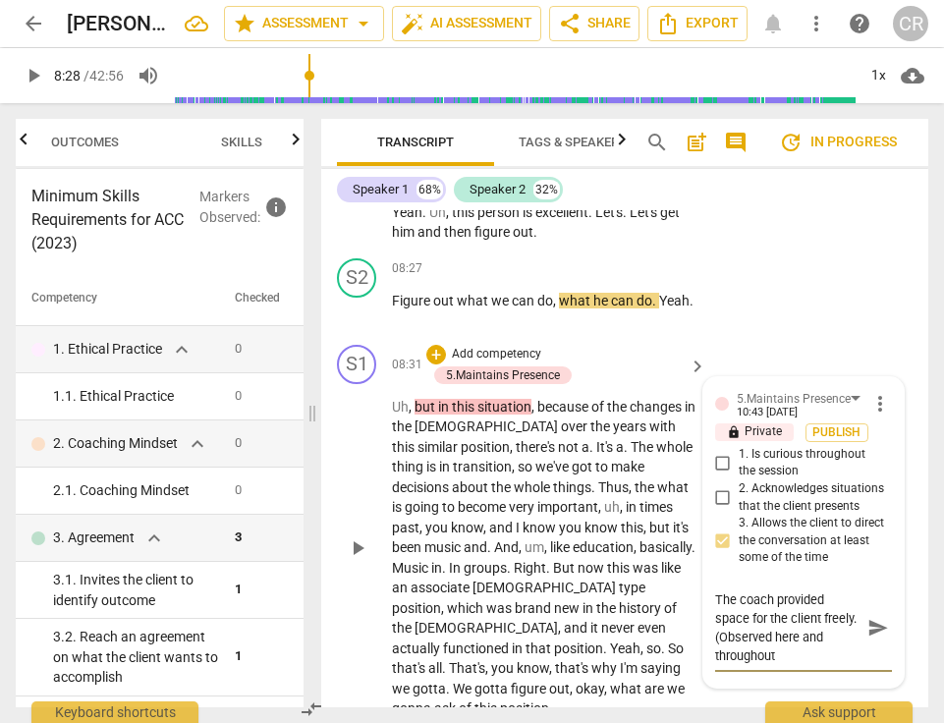
type textarea "The coach provided space for the client freely. (Observed here and throughout)"
click at [656, 439] on span "whole" at bounding box center [674, 447] width 36 height 16
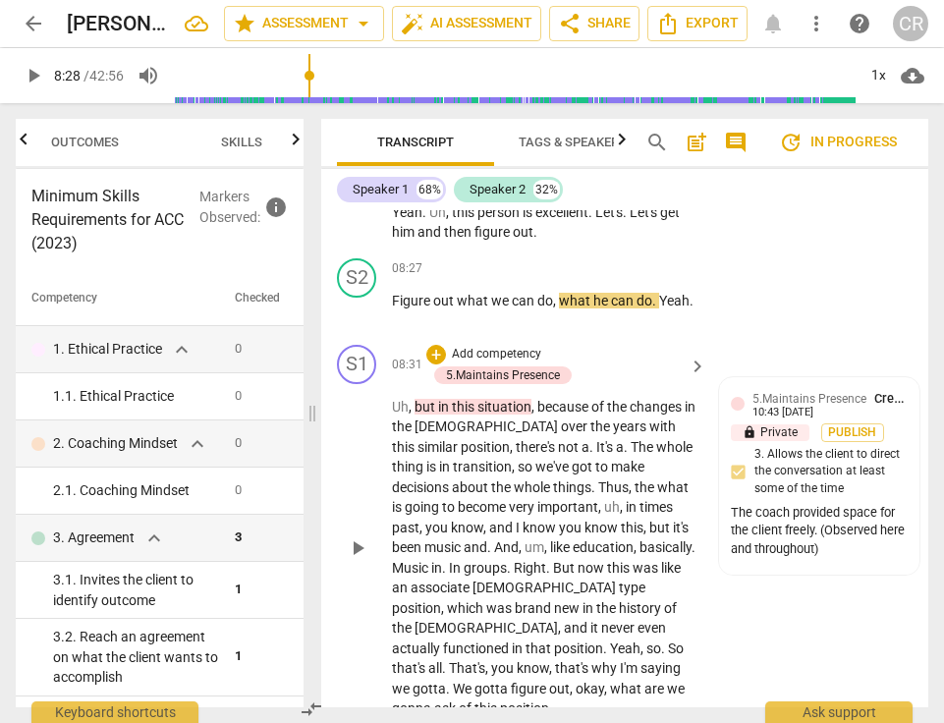
click at [358, 537] on span "play_arrow" at bounding box center [358, 549] width 24 height 24
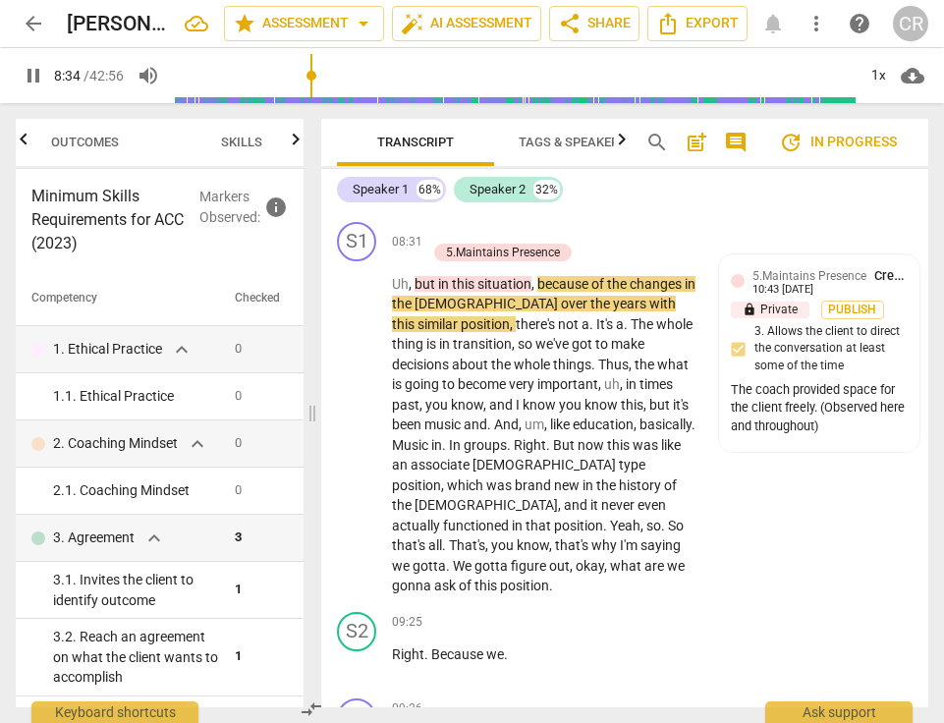
scroll to position [8194, 0]
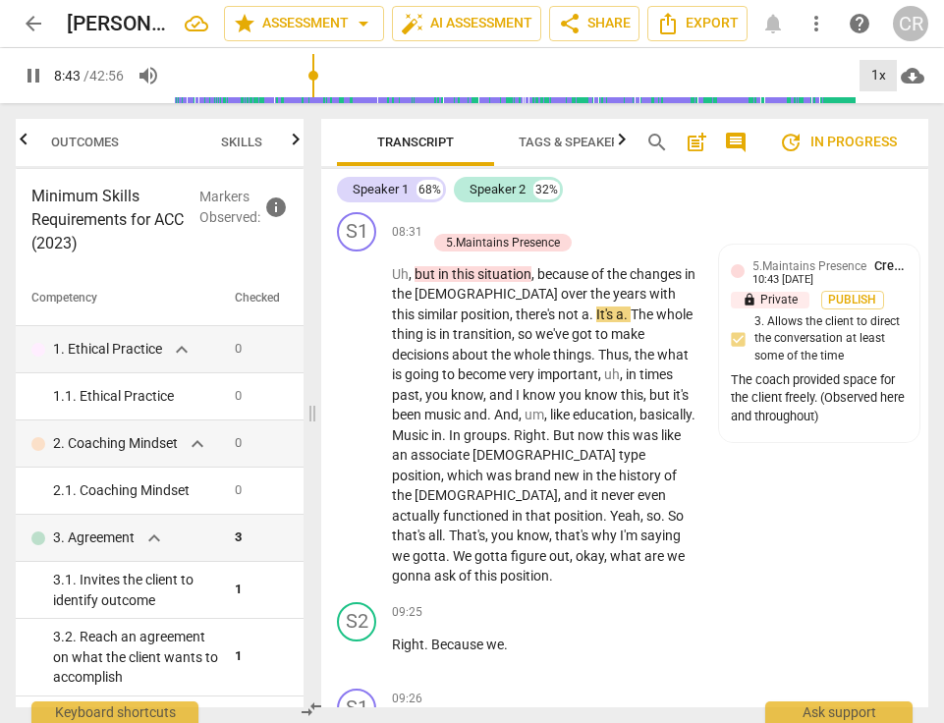
click at [883, 71] on div "1x" at bounding box center [878, 75] width 37 height 31
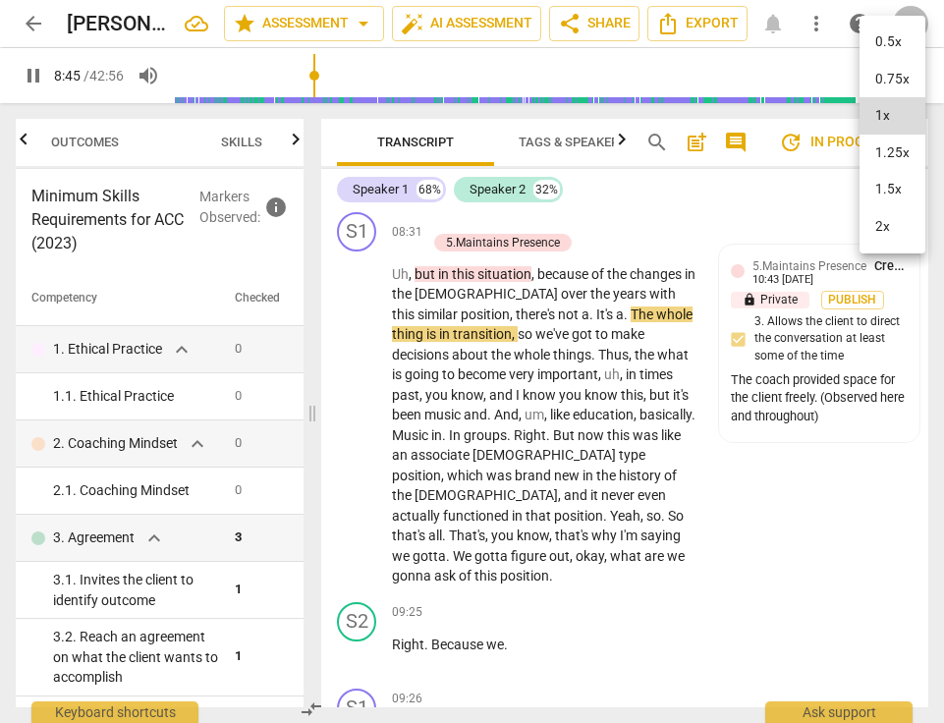
click at [890, 147] on li "1.25x" at bounding box center [893, 153] width 66 height 37
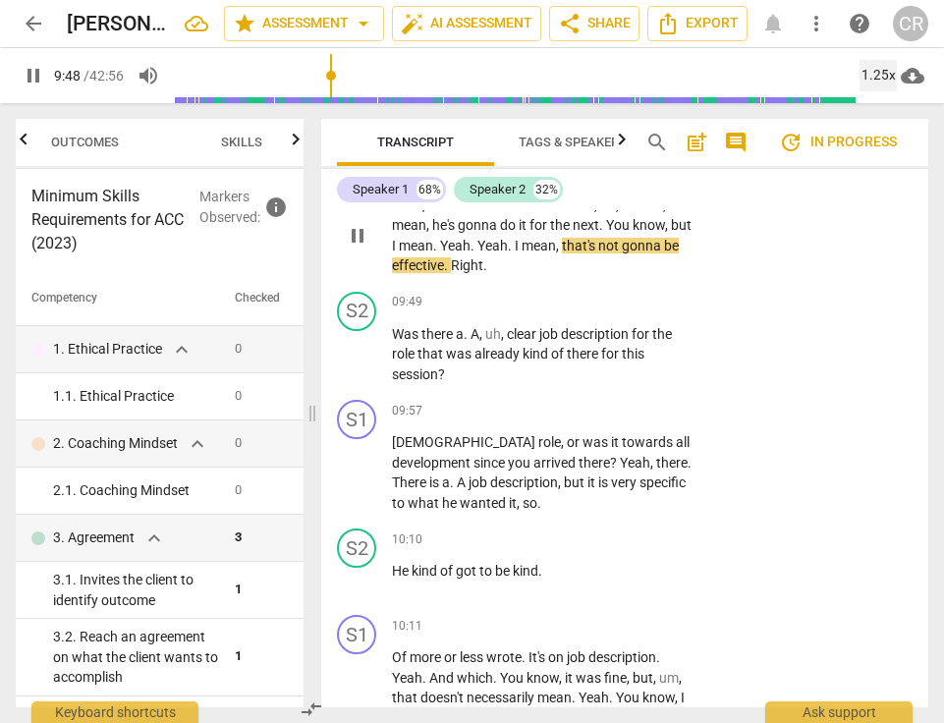
scroll to position [9083, 0]
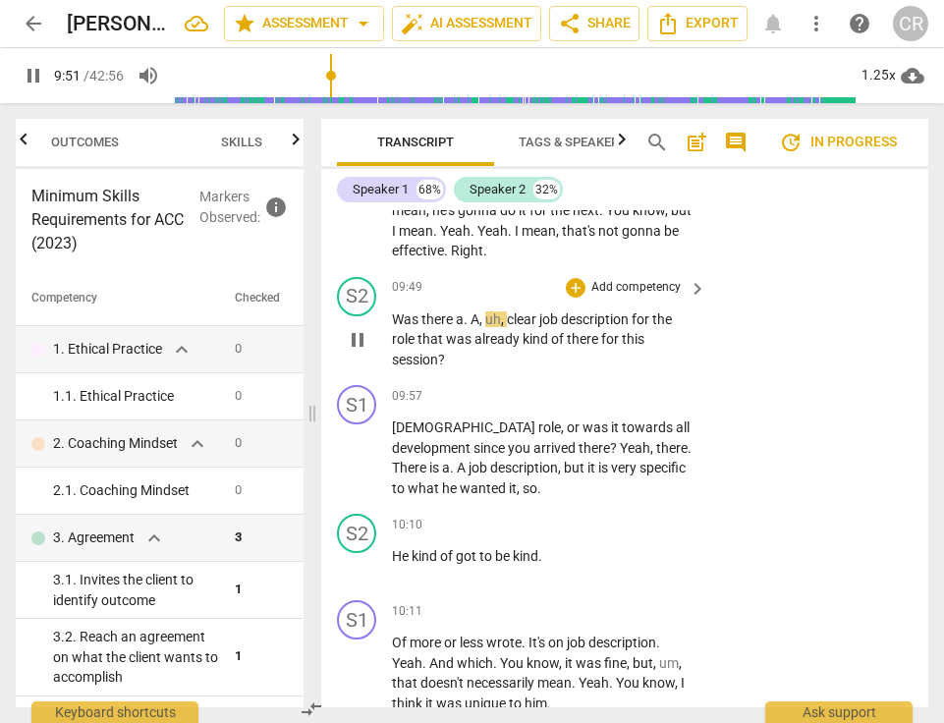
click at [359, 328] on span "pause" at bounding box center [358, 340] width 24 height 24
type input "592"
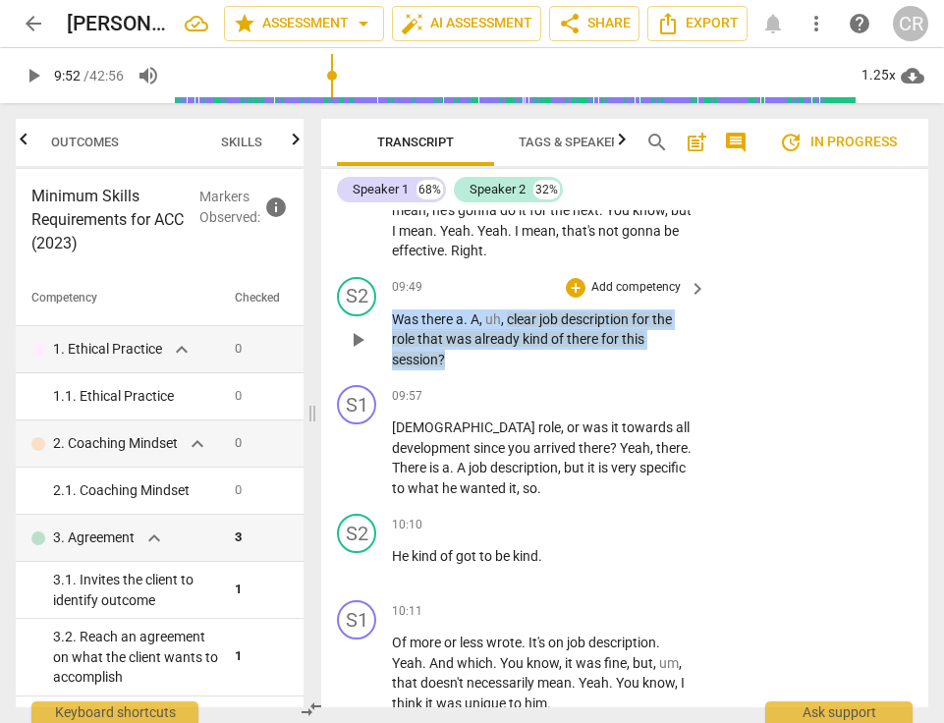
drag, startPoint x: 459, startPoint y: 281, endPoint x: 389, endPoint y: 232, distance: 85.3
click at [389, 269] on div "S2 play_arrow pause 09:49 + Add competency keyboard_arrow_right Was there a . A…" at bounding box center [624, 323] width 607 height 109
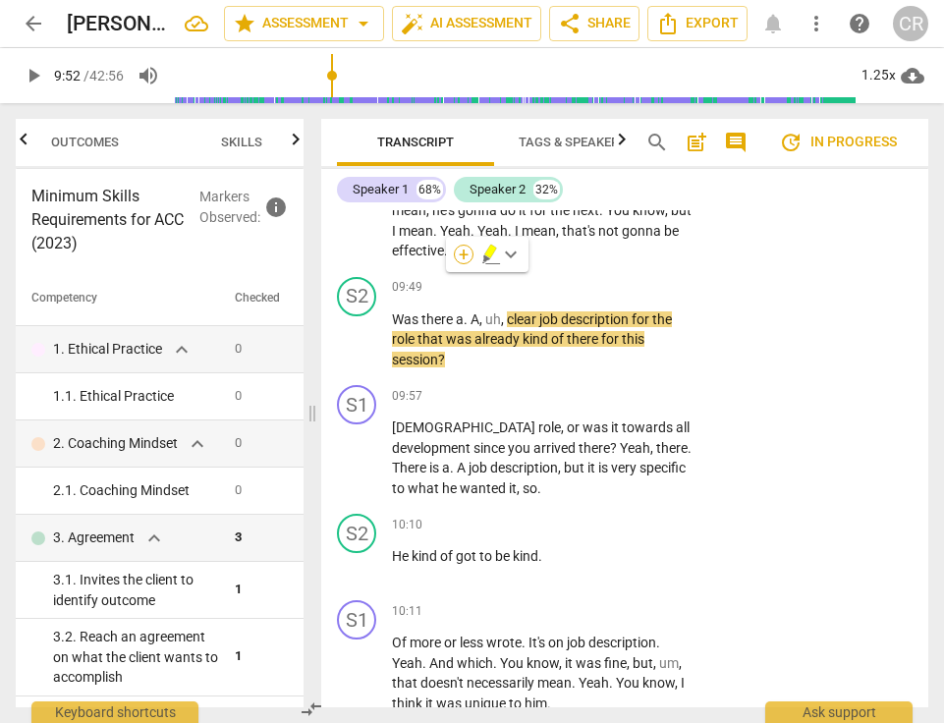
click at [465, 256] on div "+" at bounding box center [464, 255] width 20 height 20
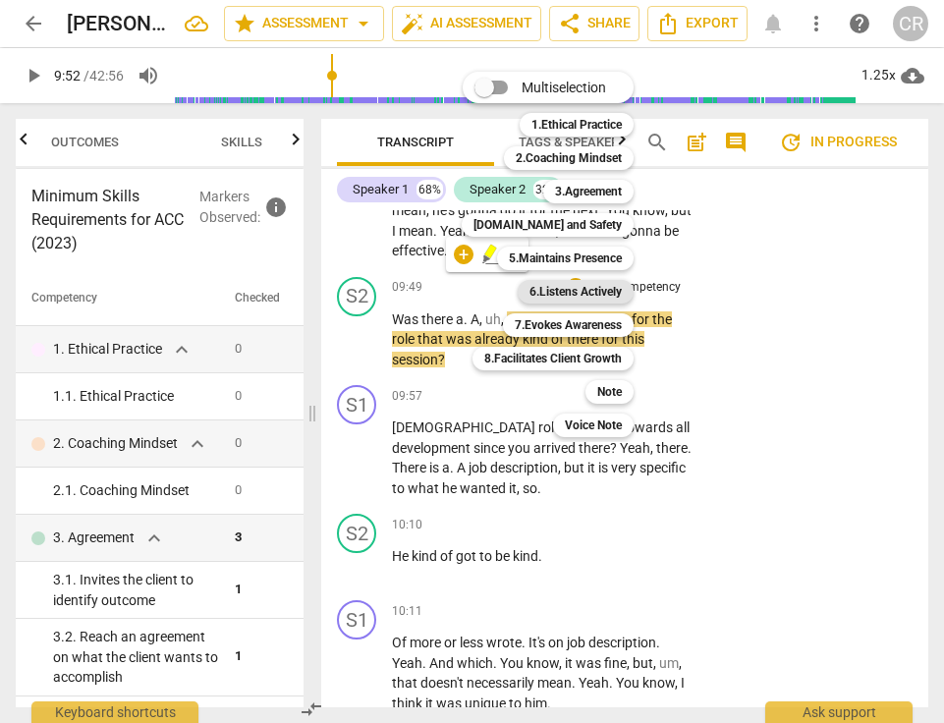
click at [593, 285] on b "6.Listens Actively" at bounding box center [576, 292] width 92 height 24
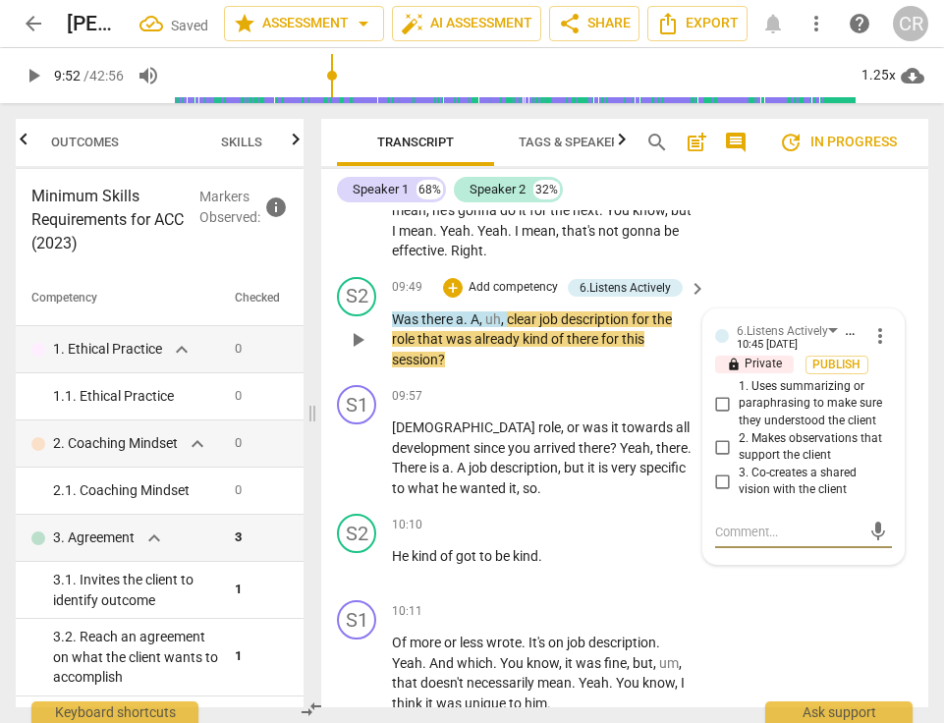
click at [721, 470] on input "3. Co-creates a shared vision with the client" at bounding box center [723, 482] width 31 height 24
checkbox input "true"
click at [725, 523] on textarea at bounding box center [787, 532] width 145 height 19
paste textarea "The coach used inquiry and questions."
type textarea "The coach used inquiry and questions."
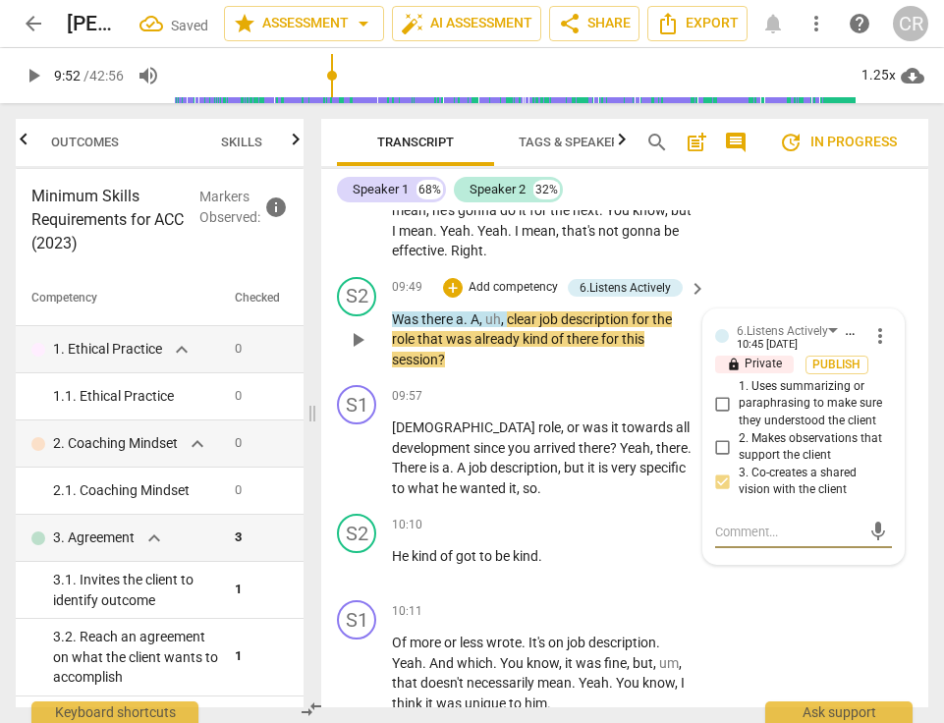
type textarea "The coach used inquiry and questions."
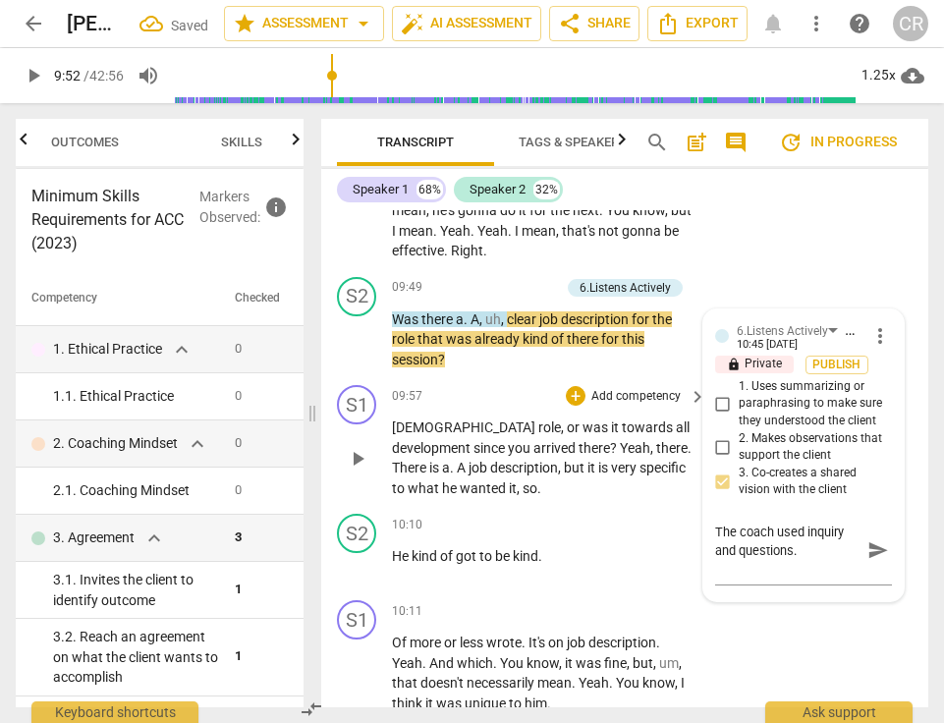
click at [613, 418] on p "Pastor role , or was it towards all development since you arrived there ? Yeah …" at bounding box center [544, 458] width 305 height 81
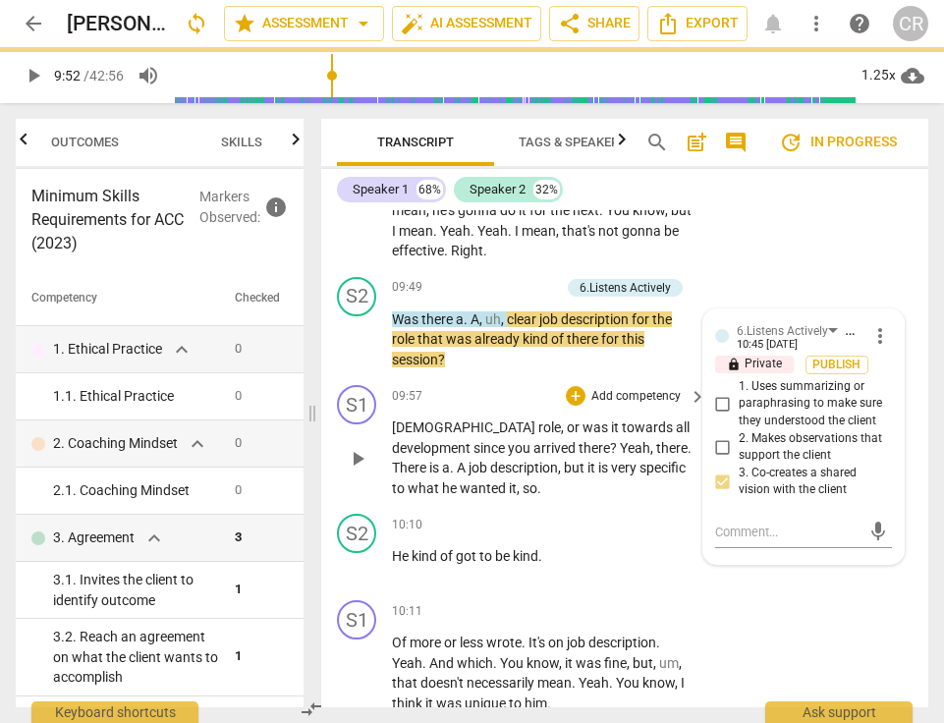
click at [564, 460] on span "but" at bounding box center [576, 468] width 24 height 16
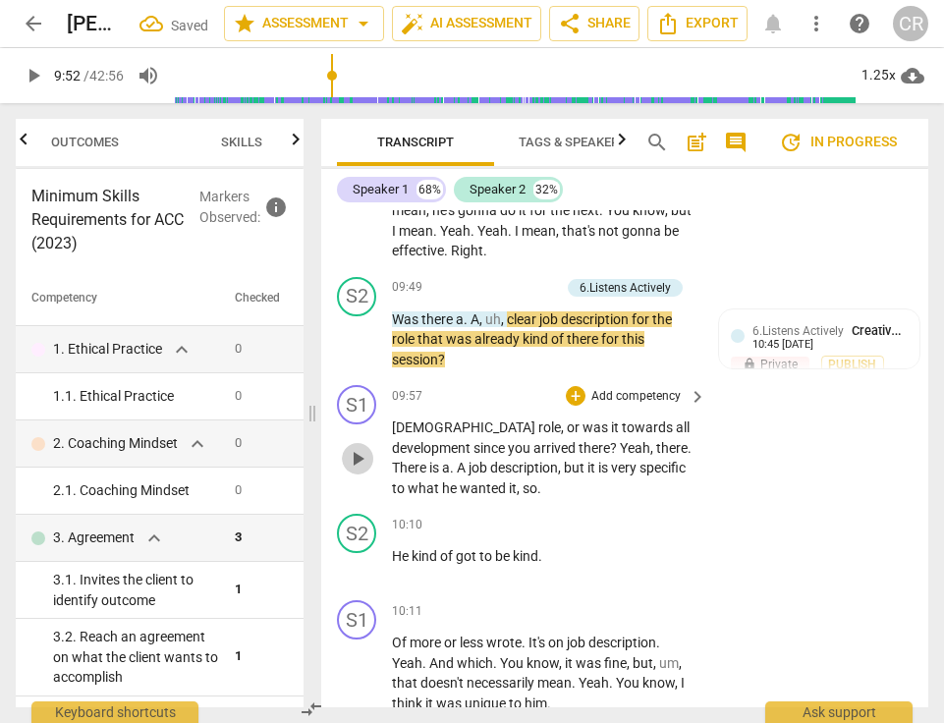
click at [350, 447] on span "play_arrow" at bounding box center [358, 459] width 24 height 24
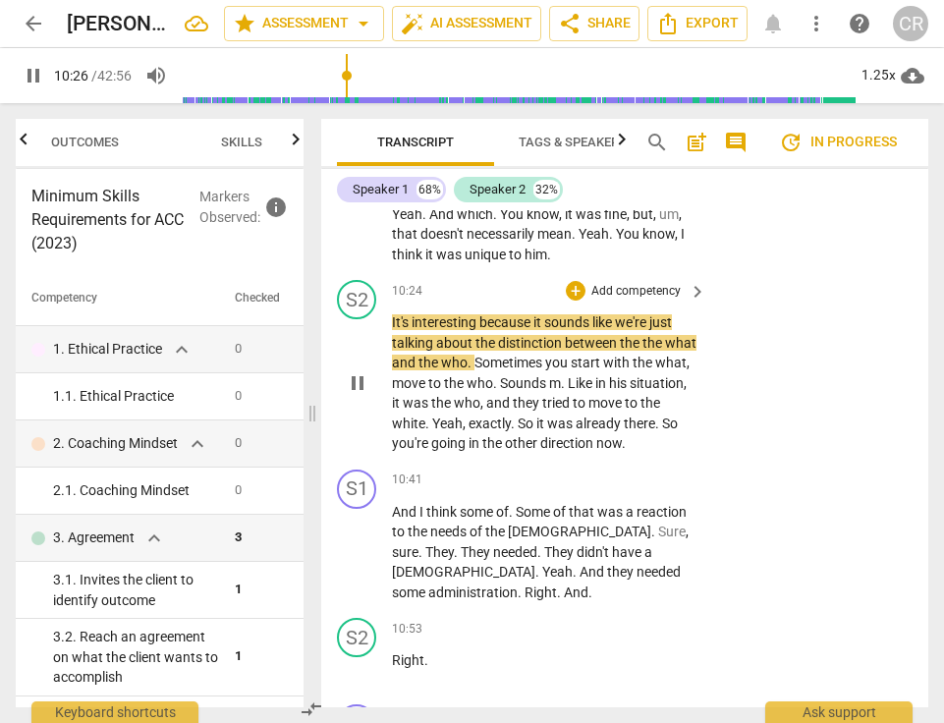
scroll to position [9535, 0]
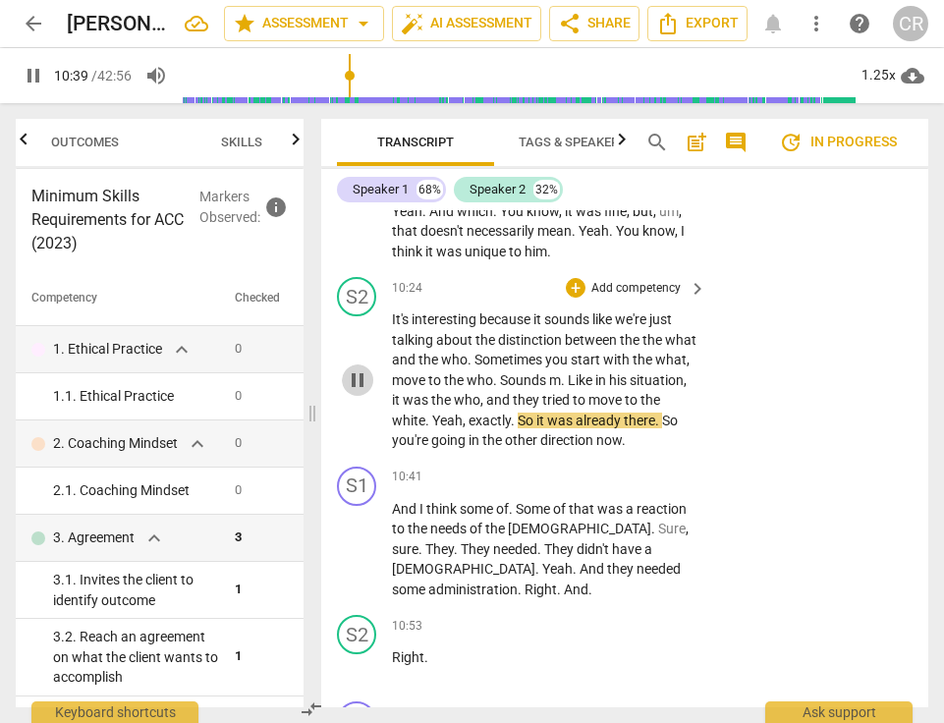
click at [353, 369] on span "pause" at bounding box center [358, 381] width 24 height 24
type input "640"
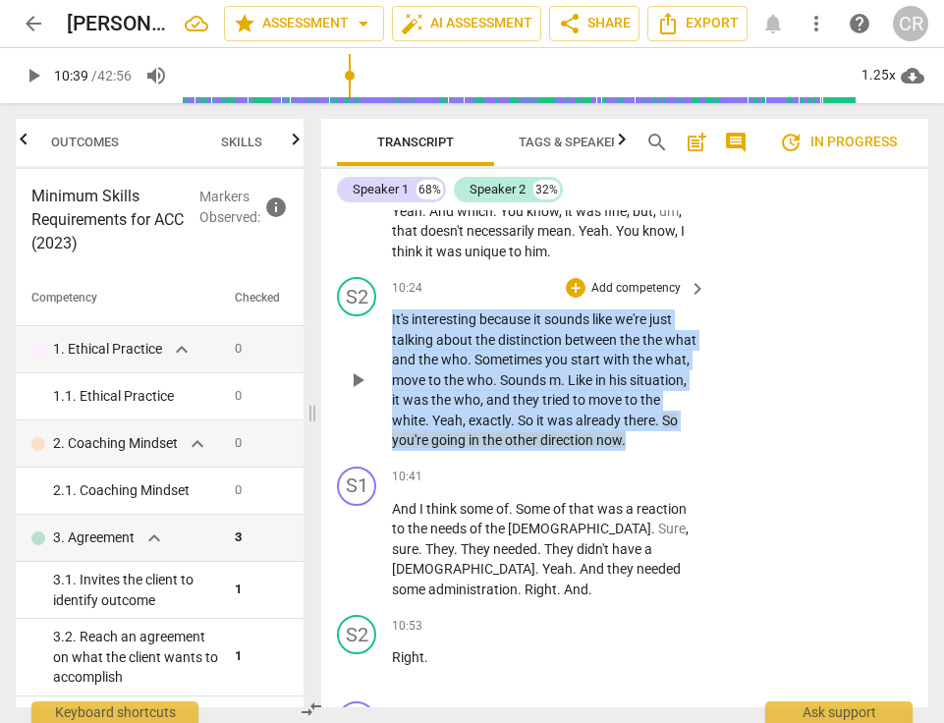
drag, startPoint x: 393, startPoint y: 235, endPoint x: 732, endPoint y: 363, distance: 362.3
click at [732, 363] on div "S2 play_arrow pause 10:24 + Add competency keyboard_arrow_right It's interestin…" at bounding box center [624, 364] width 607 height 190
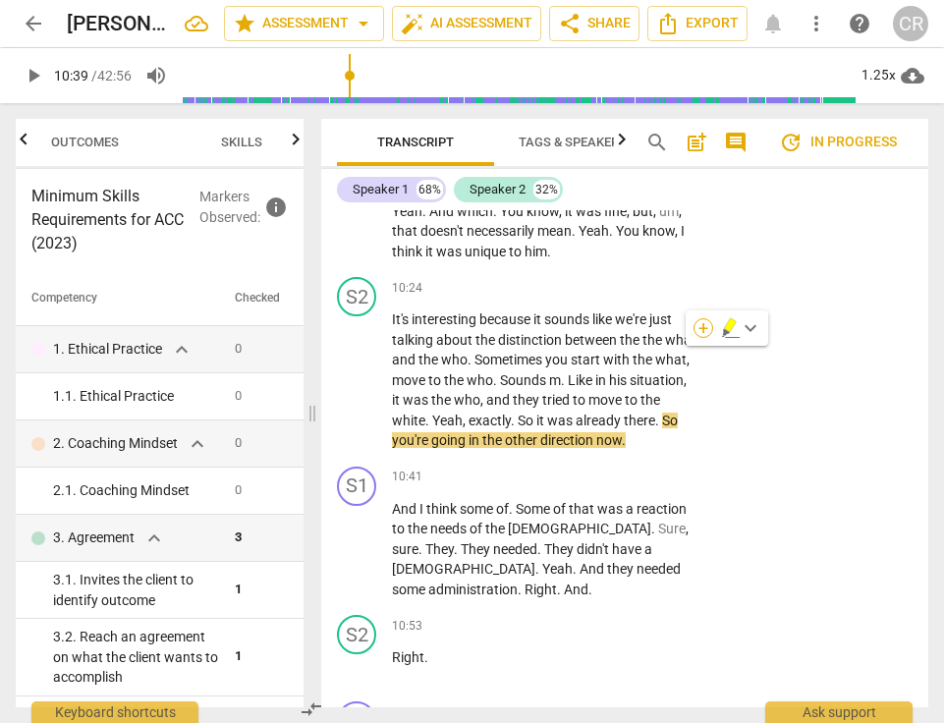
click at [704, 326] on div "+" at bounding box center [704, 328] width 20 height 20
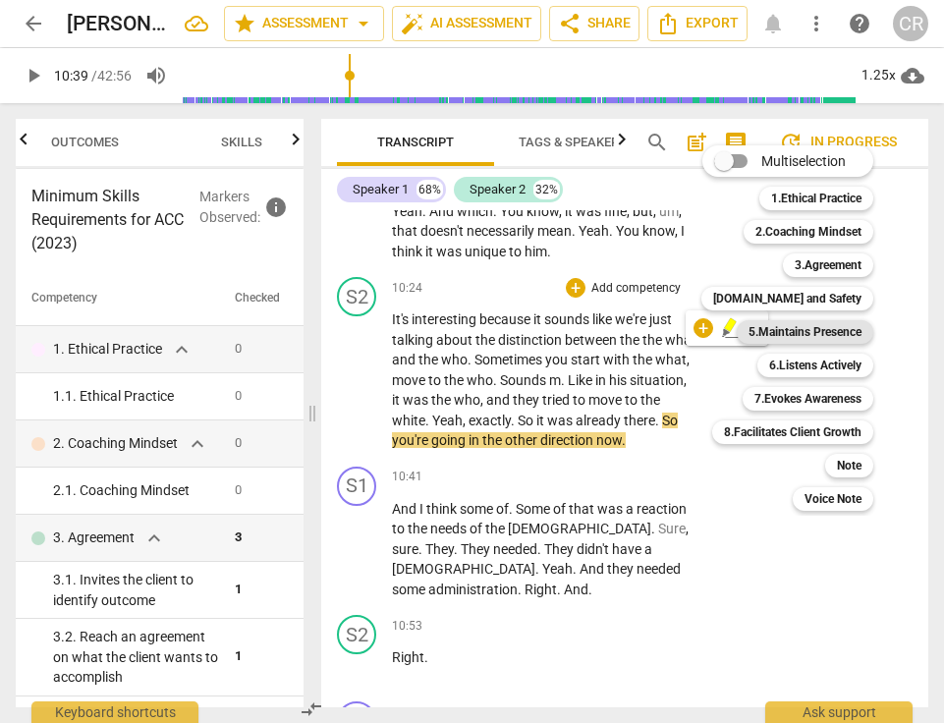
click at [762, 330] on b "5.Maintains Presence" at bounding box center [805, 332] width 113 height 24
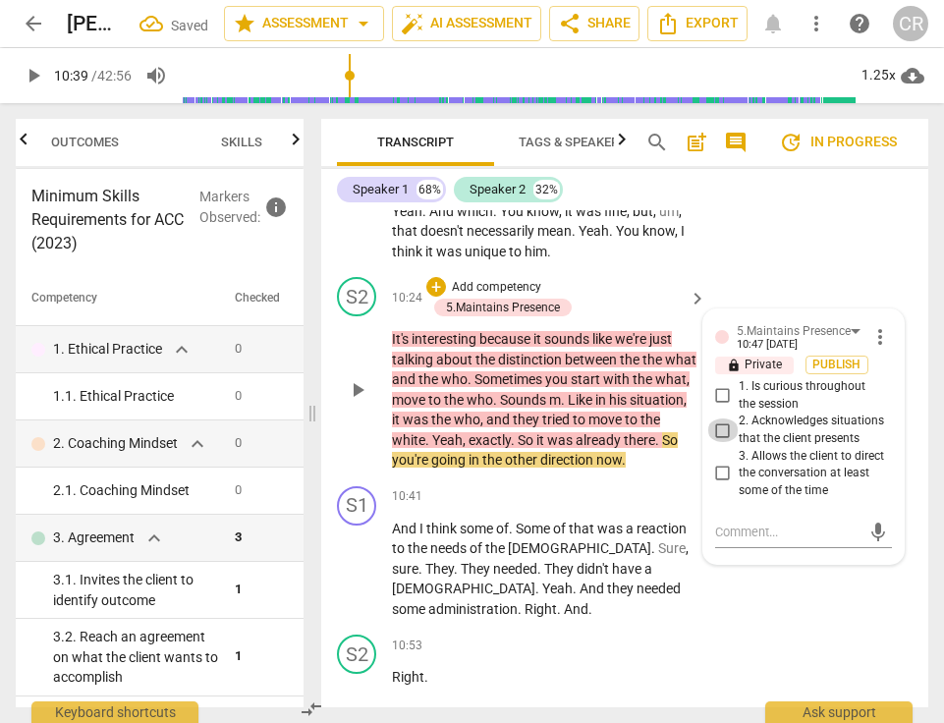
click at [718, 419] on input "2. Acknowledges situations that the client presents" at bounding box center [723, 431] width 31 height 24
checkbox input "true"
click at [659, 329] on p "It's interesting because it sounds like we're just talking about the distinctio…" at bounding box center [544, 400] width 305 height 142
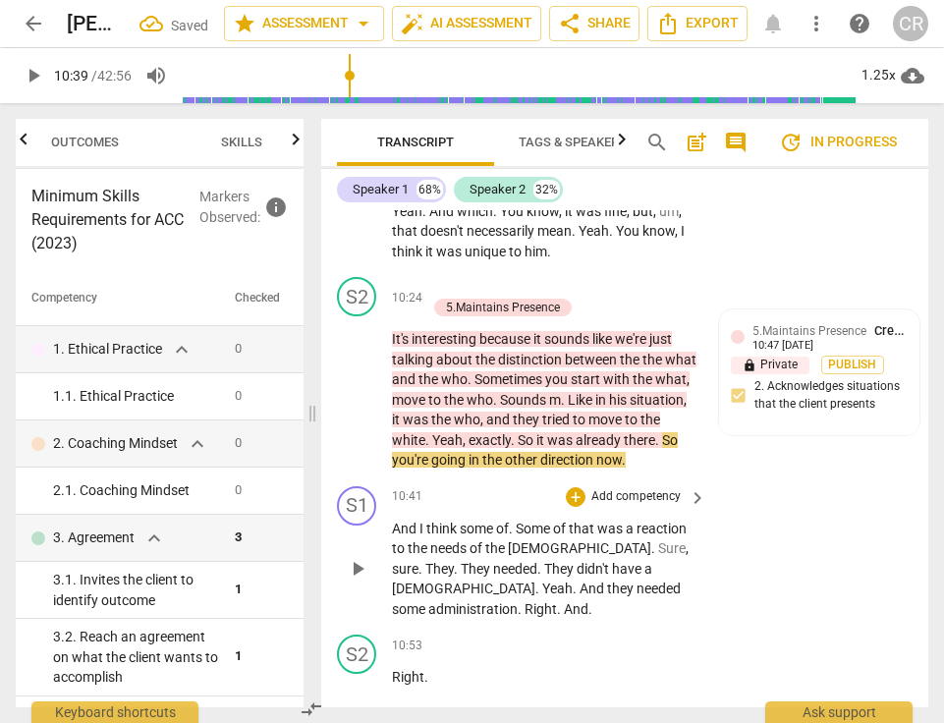
click at [424, 541] on span "the" at bounding box center [419, 549] width 23 height 16
click at [363, 557] on span "play_arrow" at bounding box center [358, 569] width 24 height 24
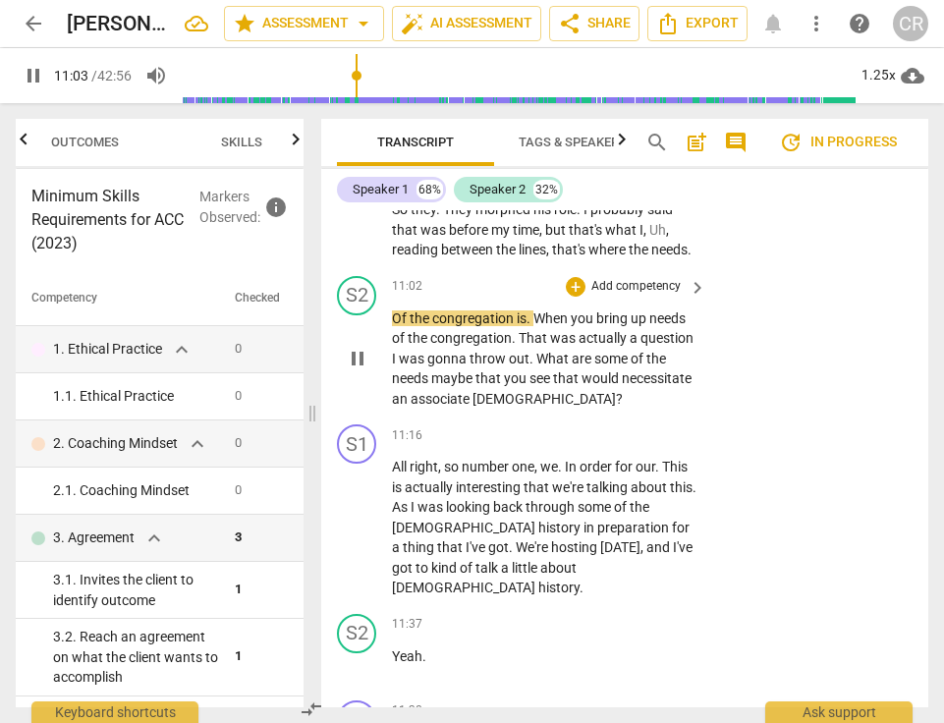
scroll to position [10081, 0]
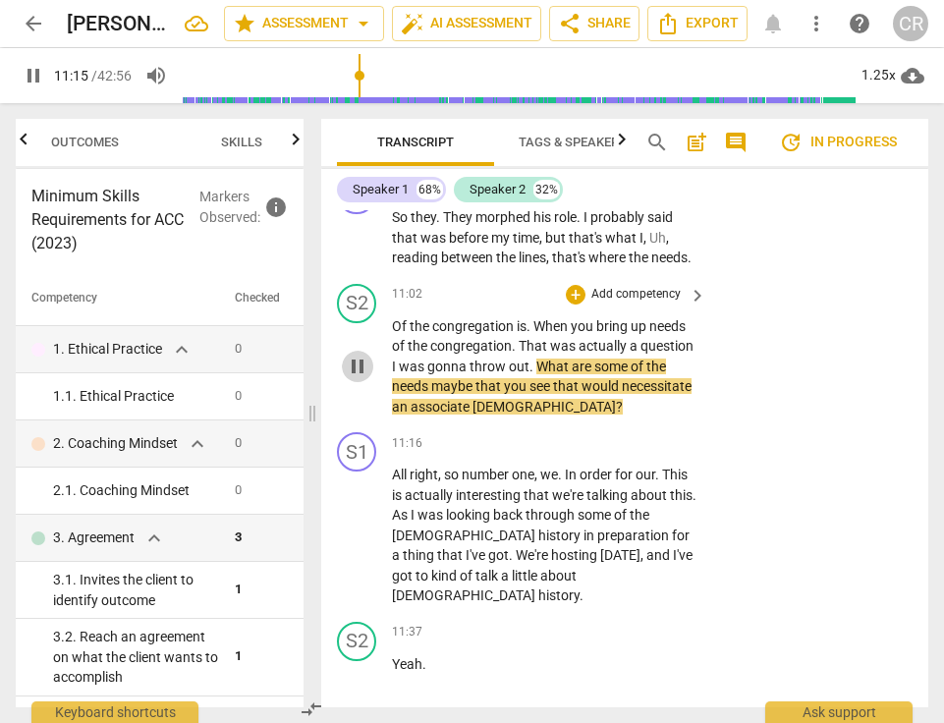
click at [353, 355] on span "pause" at bounding box center [358, 367] width 24 height 24
type input "676"
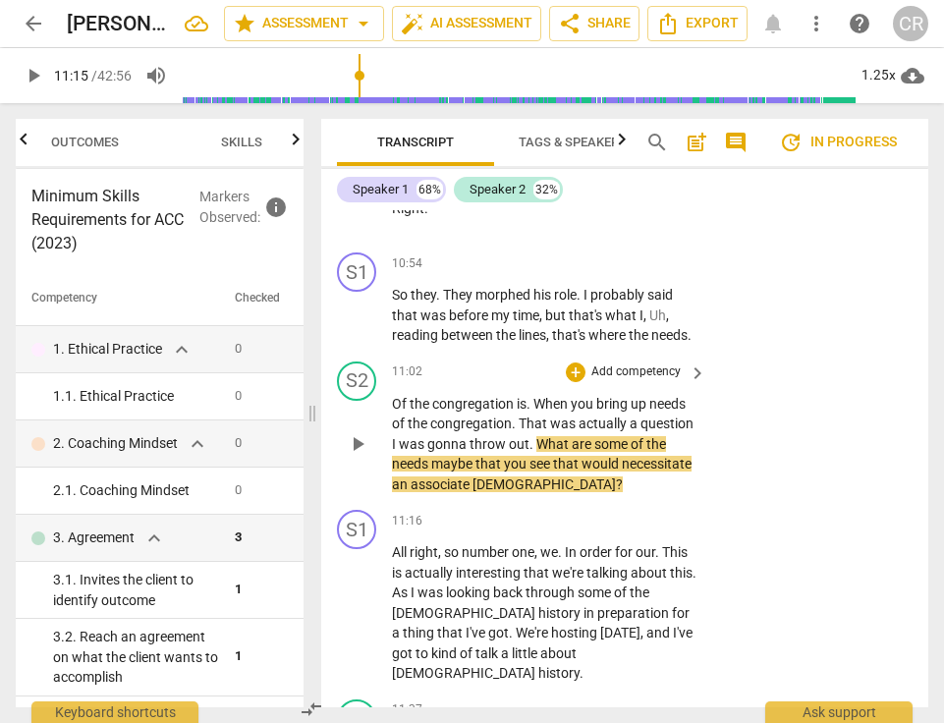
scroll to position [10000, 0]
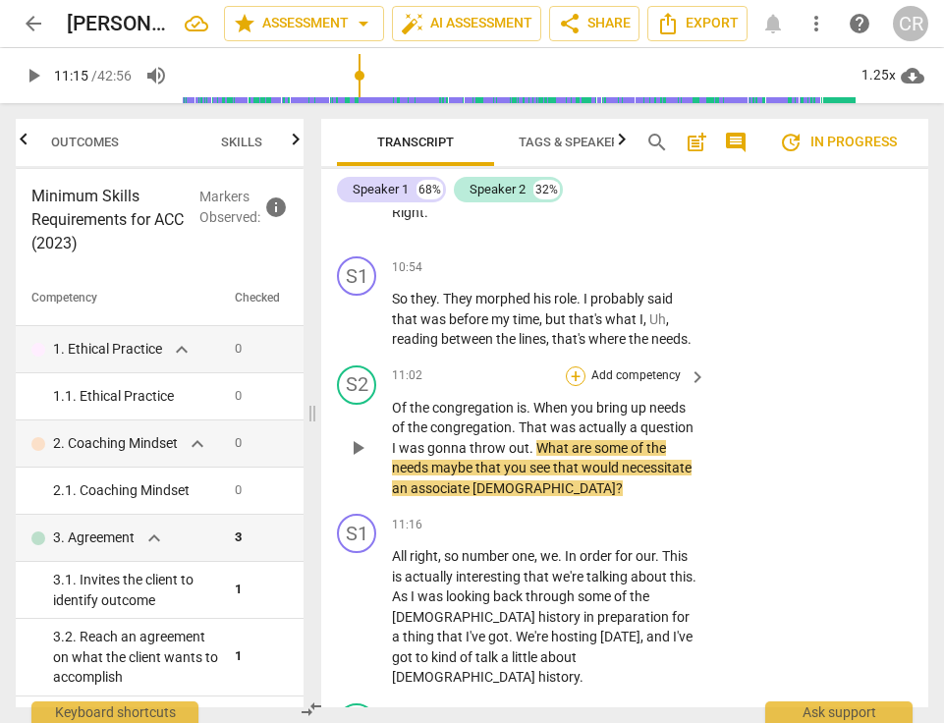
click at [576, 367] on div "+" at bounding box center [576, 377] width 20 height 20
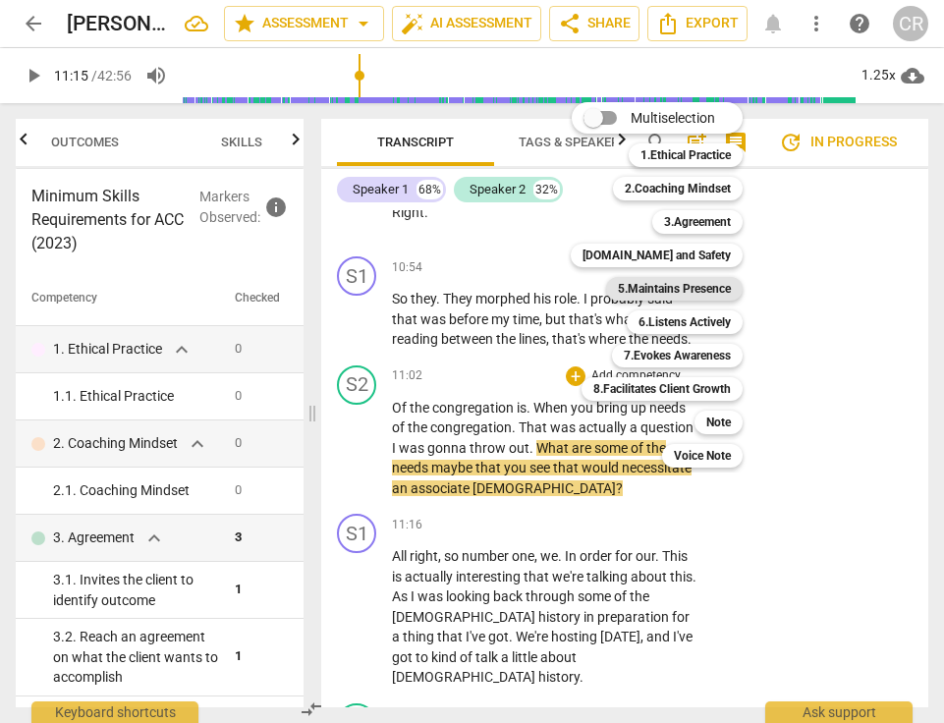
click at [708, 288] on b "5.Maintains Presence" at bounding box center [674, 289] width 113 height 24
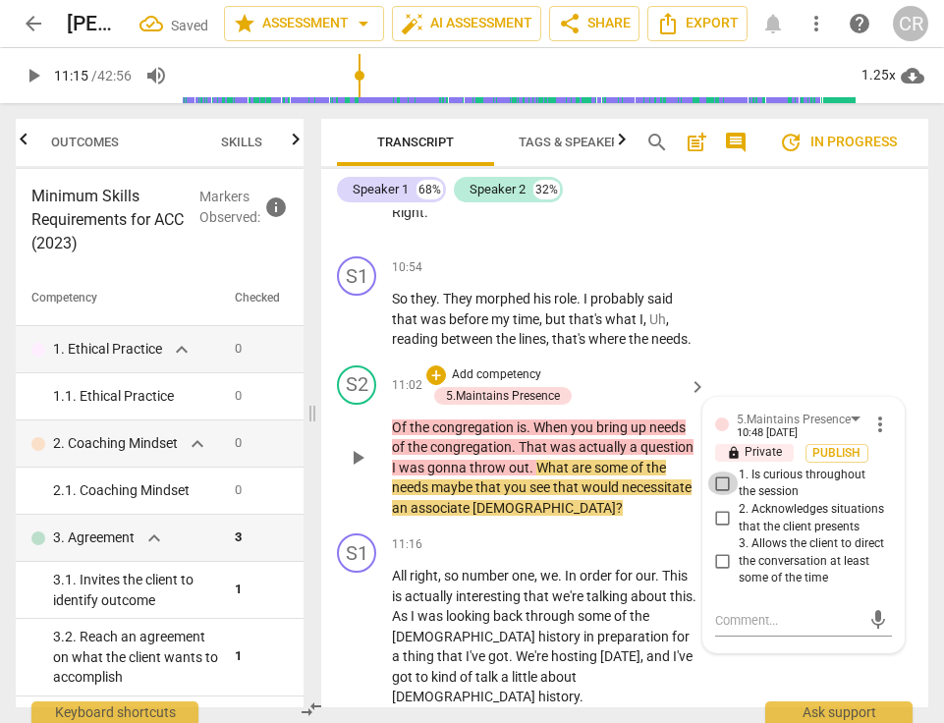
click at [719, 472] on input "1. Is curious throughout the session" at bounding box center [723, 484] width 31 height 24
checkbox input "true"
click at [727, 611] on textarea at bounding box center [787, 620] width 145 height 19
paste textarea "The coach asked questions about the client or the client’s situation."
type textarea "The coach asked questions about the client or the client’s situation."
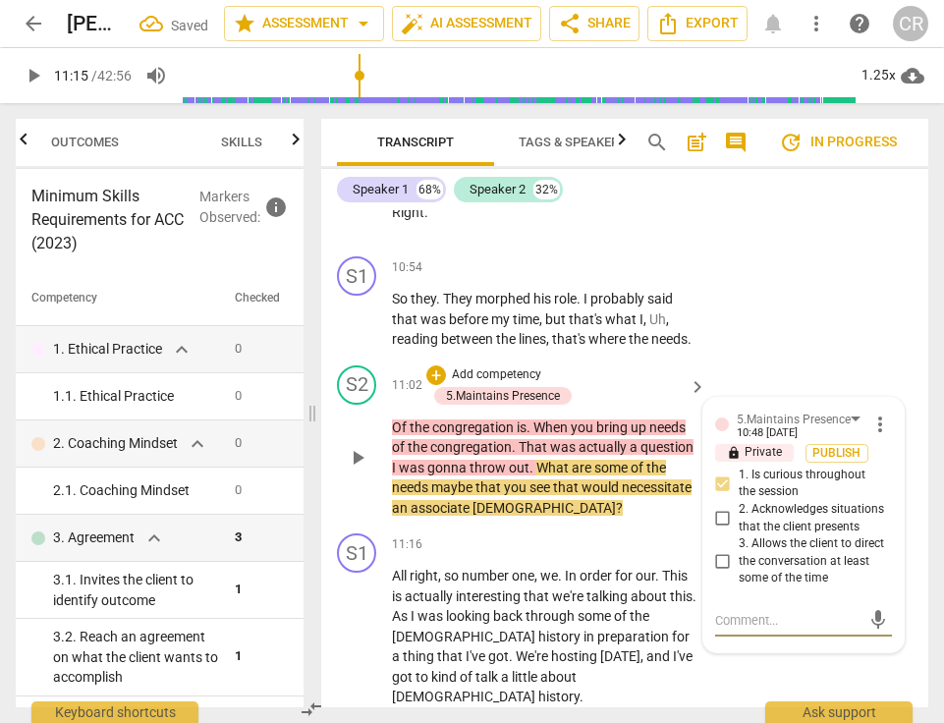
type textarea "The coach asked questions about the client or the client’s situation."
drag, startPoint x: 759, startPoint y: 563, endPoint x: 805, endPoint y: 545, distance: 49.5
click at [805, 611] on textarea "The coach asked questions about the client or the client’s situation." at bounding box center [787, 648] width 145 height 75
type textarea "The coach asked questions about the client’s situation."
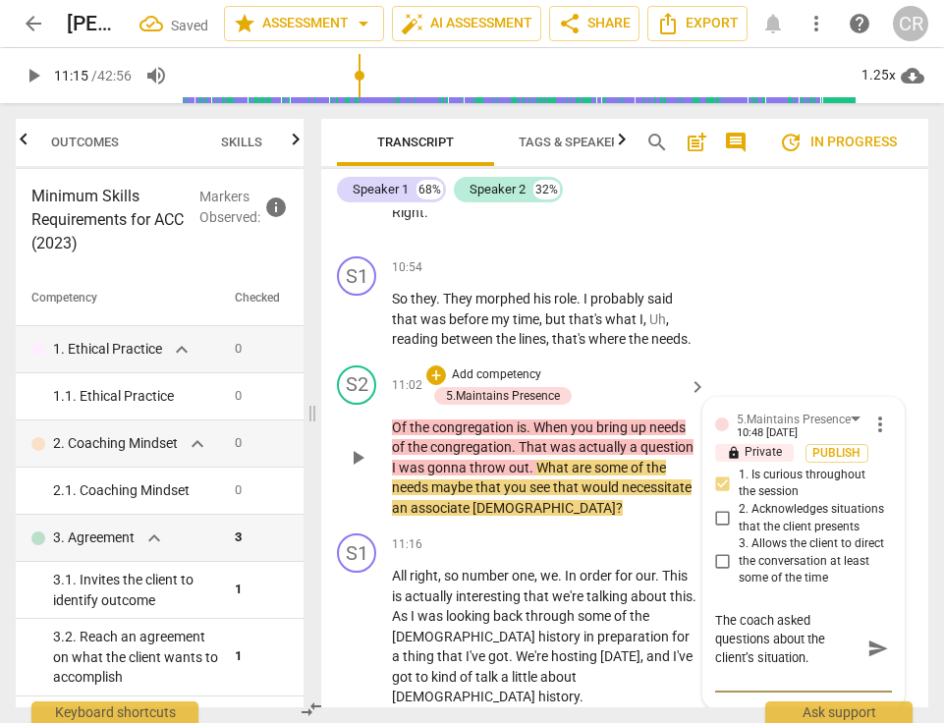
scroll to position [0, 0]
type textarea "The coach asked questions about the client’s situation."
click at [649, 418] on p "Of the congregation is . When you bring up needs of the congregation . That was…" at bounding box center [544, 468] width 305 height 101
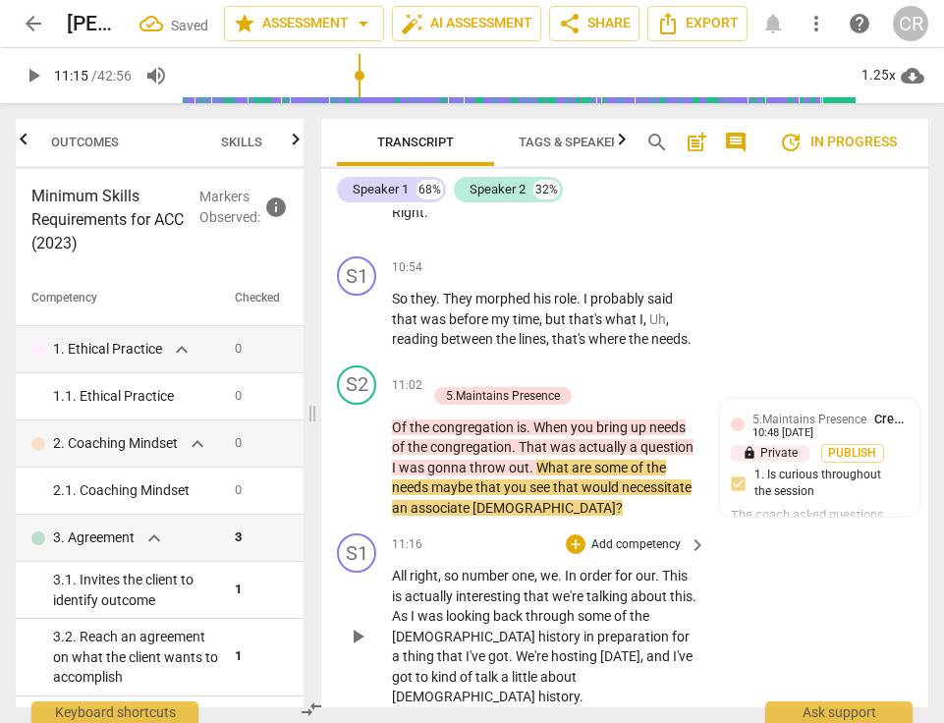
click at [659, 566] on p "All right , so number one , we . In order for our . This is actually interestin…" at bounding box center [544, 637] width 305 height 142
click at [358, 625] on span "play_arrow" at bounding box center [358, 637] width 24 height 24
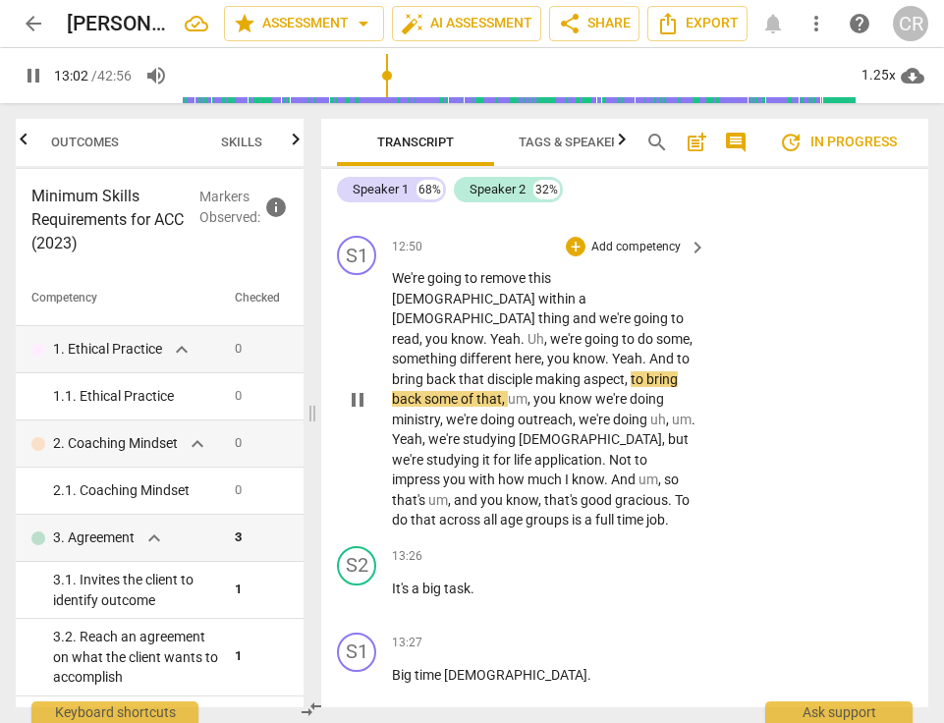
scroll to position [11416, 0]
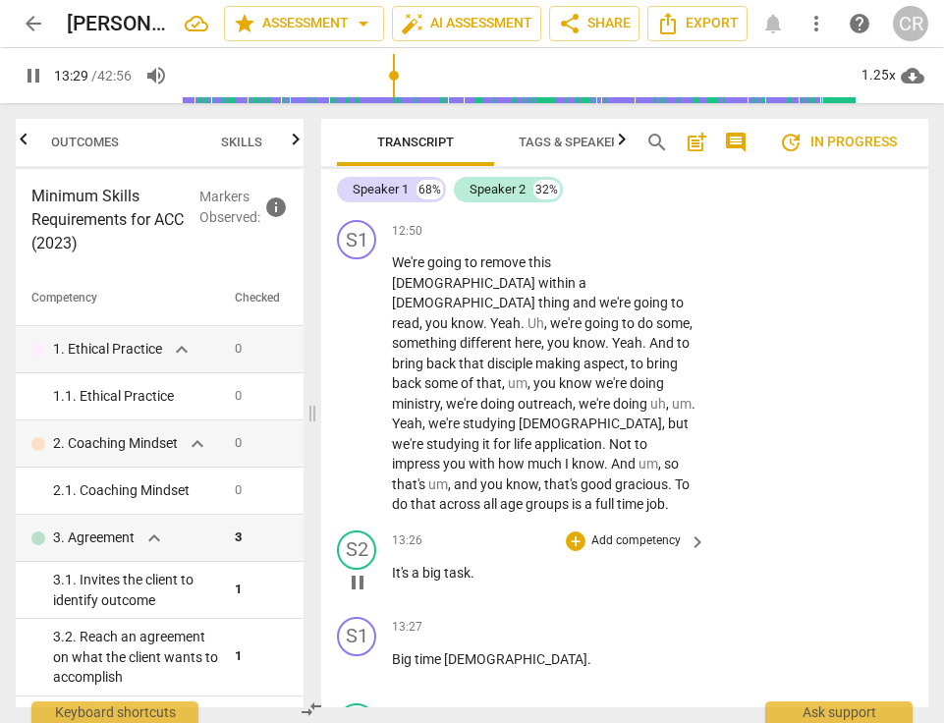
click at [359, 571] on span "pause" at bounding box center [358, 583] width 24 height 24
type input "810"
drag, startPoint x: 392, startPoint y: 399, endPoint x: 479, endPoint y: 406, distance: 86.8
click at [479, 563] on p "It's a big task ." at bounding box center [544, 573] width 305 height 21
click at [494, 370] on div "+" at bounding box center [494, 375] width 20 height 20
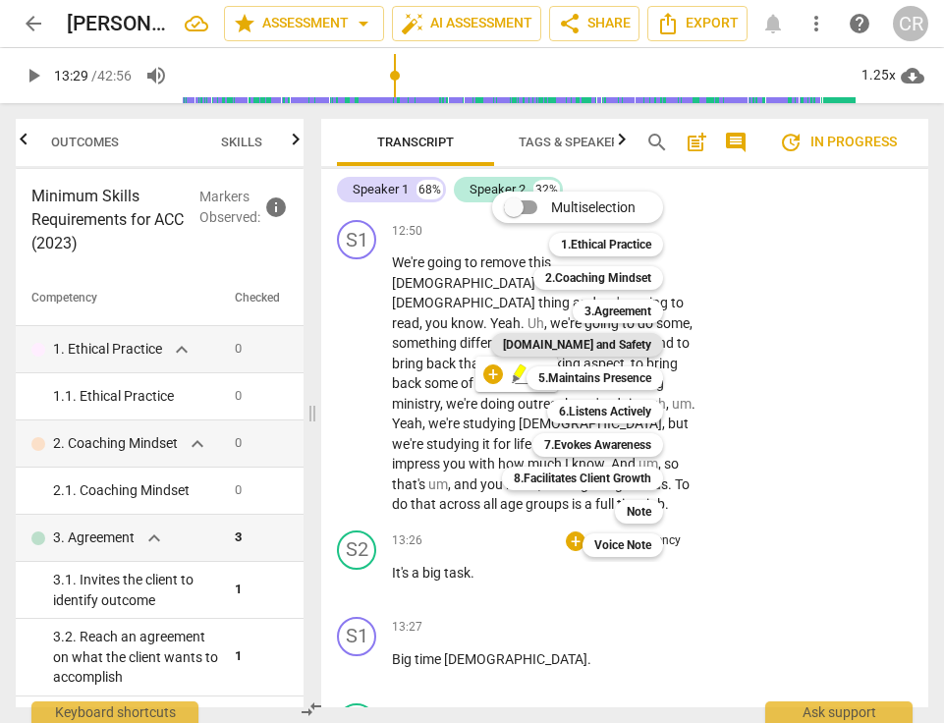
click at [612, 341] on b "[DOMAIN_NAME] and Safety" at bounding box center [577, 345] width 148 height 24
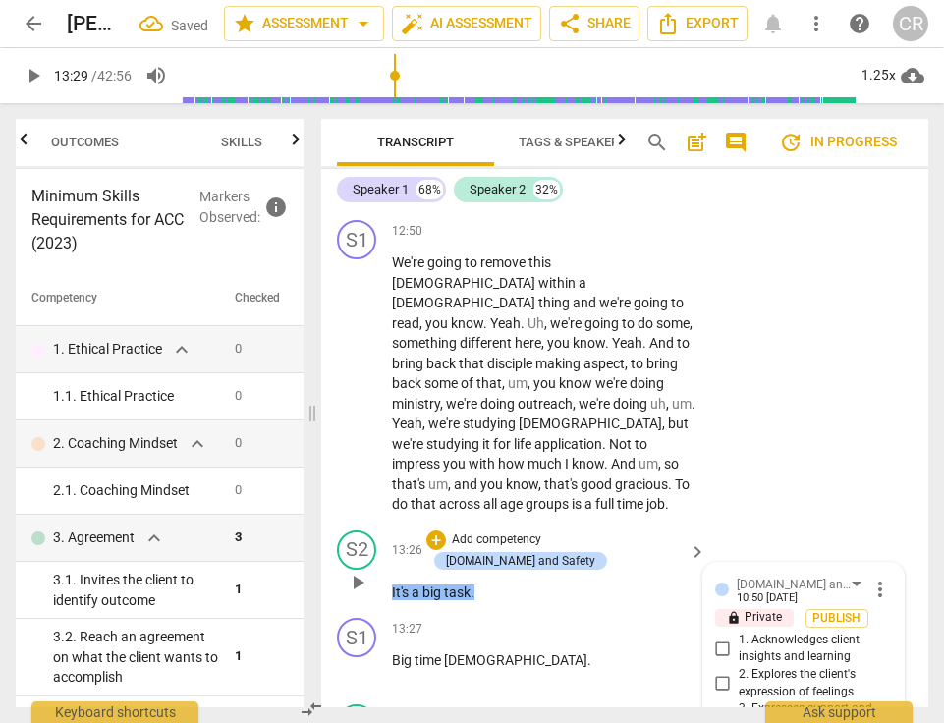
click at [721, 707] on input "3. Expresses support and concern for the client" at bounding box center [723, 719] width 31 height 24
checkbox input "true"
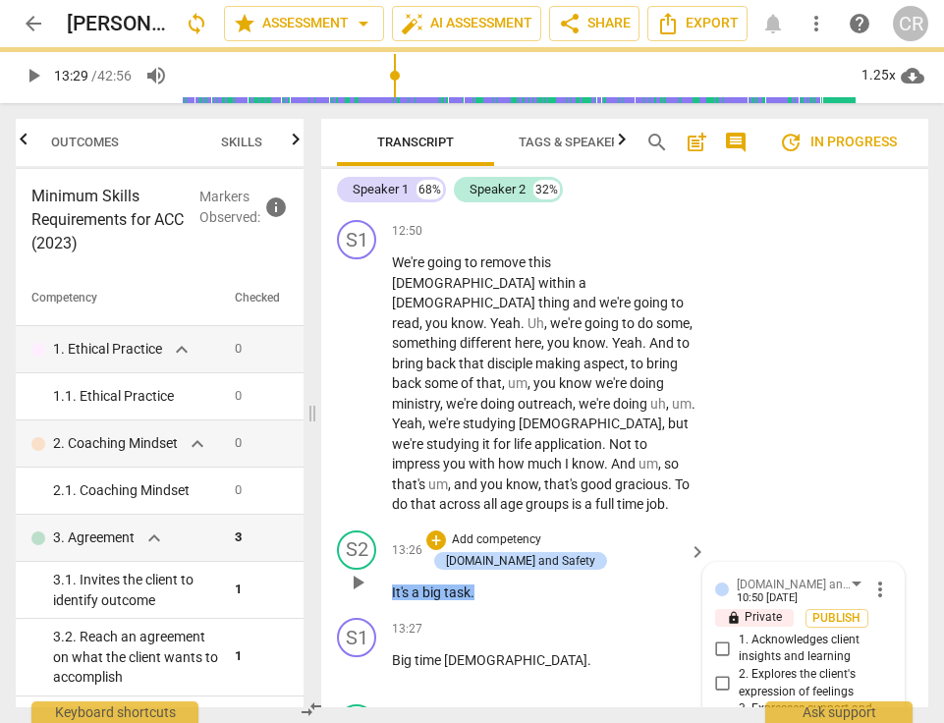
paste textarea "The coach demonstrated care, concern, support, or respect for the client indire…"
type textarea "The coach demonstrated care, concern, support, or respect for the client indire…"
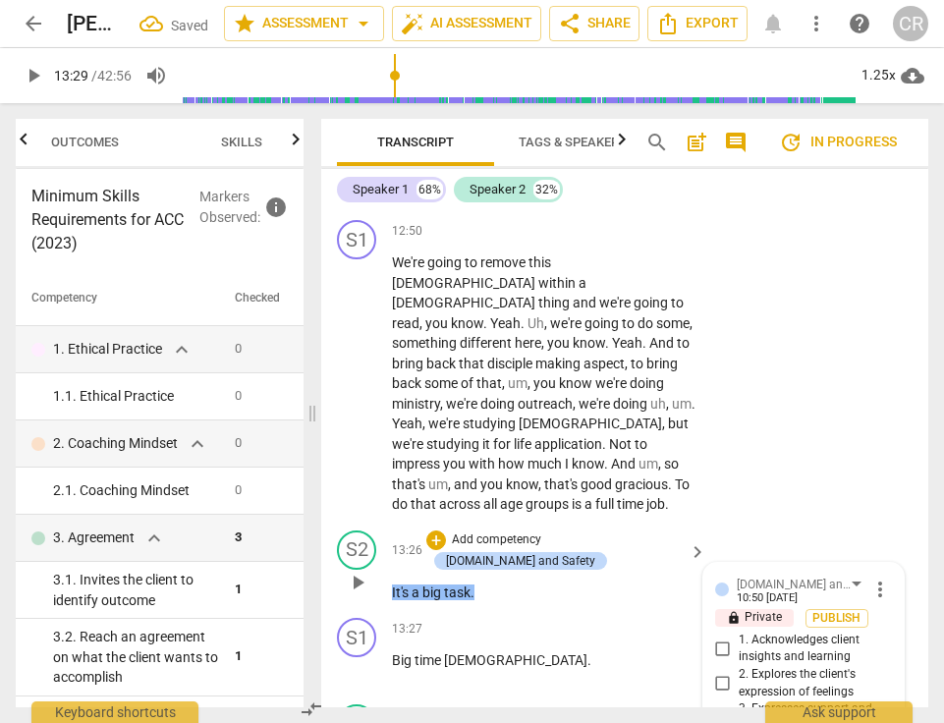
scroll to position [0, 0]
type textarea "The coach demonstrated care,, support, or respect for the client indirectly or …"
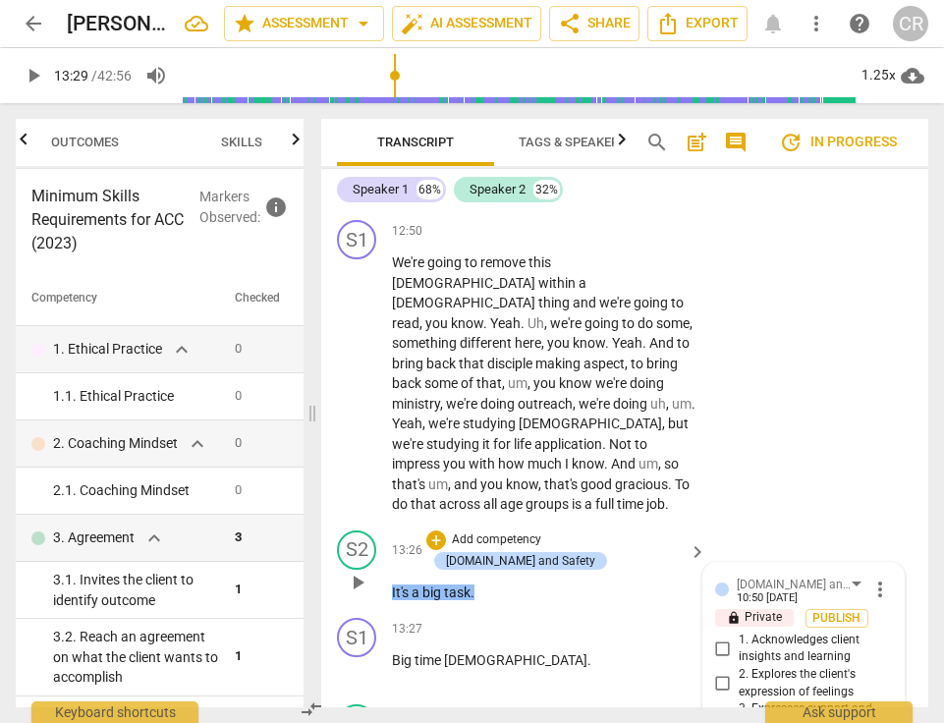
type textarea "The coach demonstrated care, , support, or respect for the client indirectly or…"
type textarea "The coach demonstrated care, &, support, or respect for the client indirectly o…"
type textarea "The coach demonstrated care &, support, or respect for the client indirectly or…"
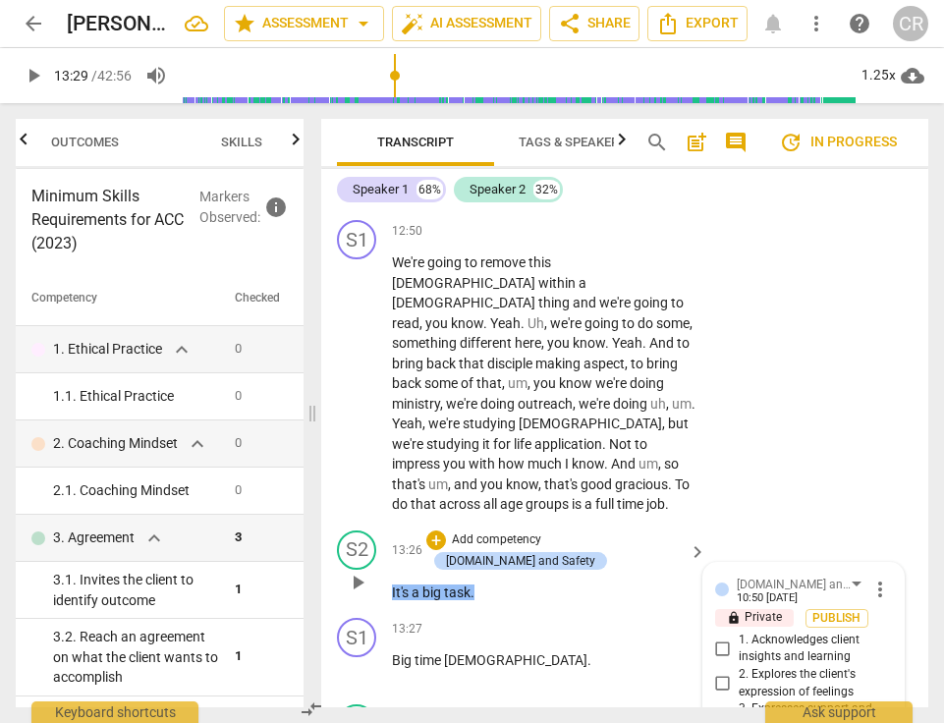
type textarea "The coach demonstrated care &, support, or respect for the client indirectly or…"
type textarea "The coach demonstrated care &, support , or respect for the client indirectly o…"
type textarea "The coach demonstrated care &, support for the client indirectly or through non…"
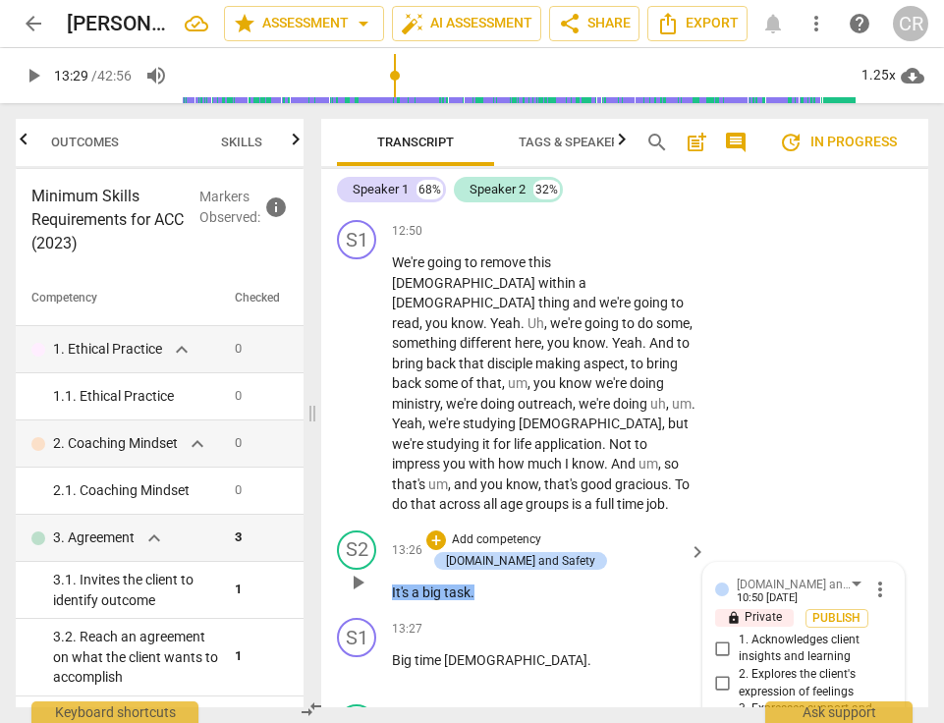
type textarea "The coach demonstrated care &, support for the client"
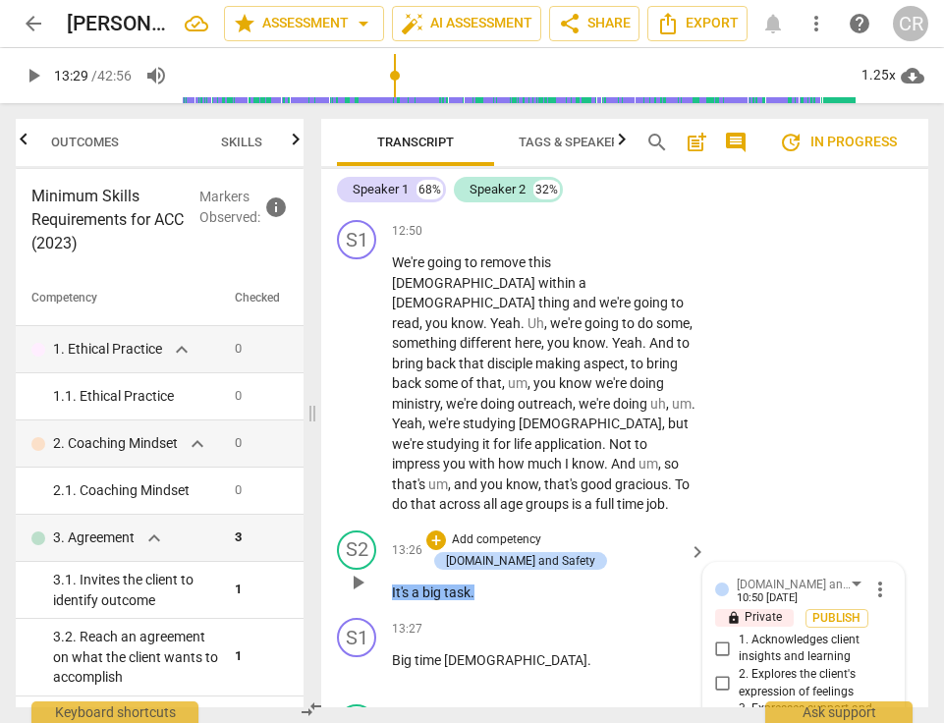
type textarea "The coach demonstrated care &, support for the client."
click at [627, 618] on div "13:27 + Add competency keyboard_arrow_right Big time church ." at bounding box center [550, 653] width 316 height 71
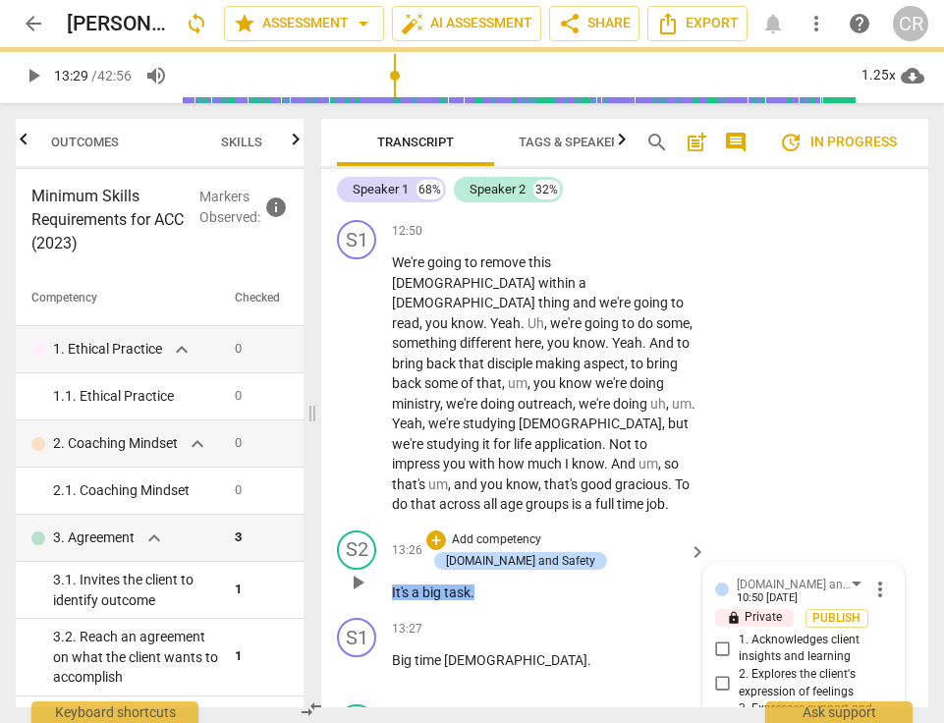
scroll to position [0, 0]
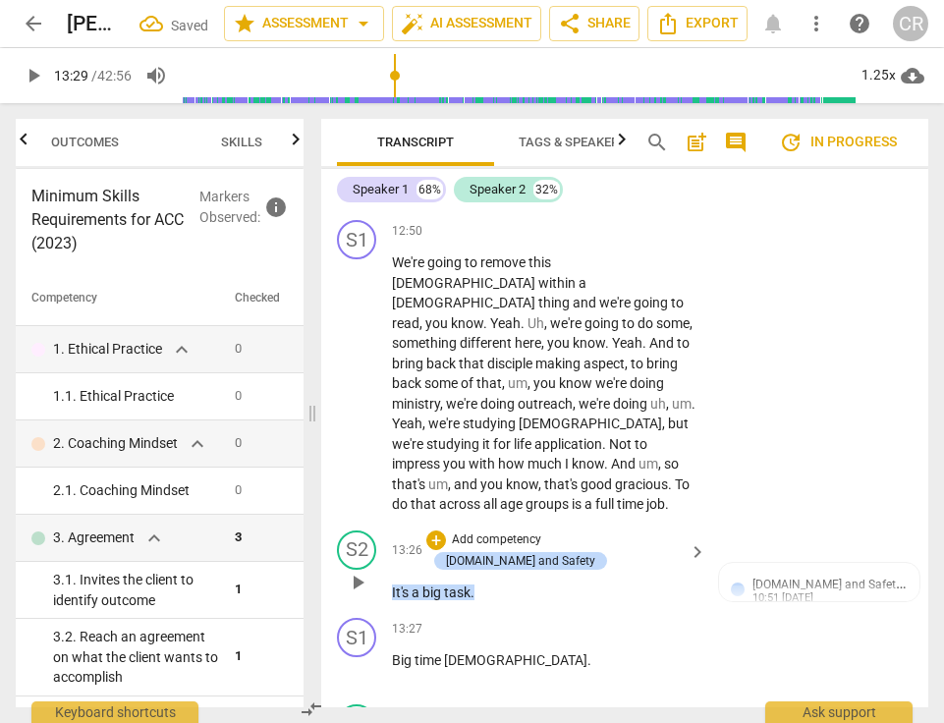
click at [359, 571] on span "play_arrow" at bounding box center [358, 583] width 24 height 24
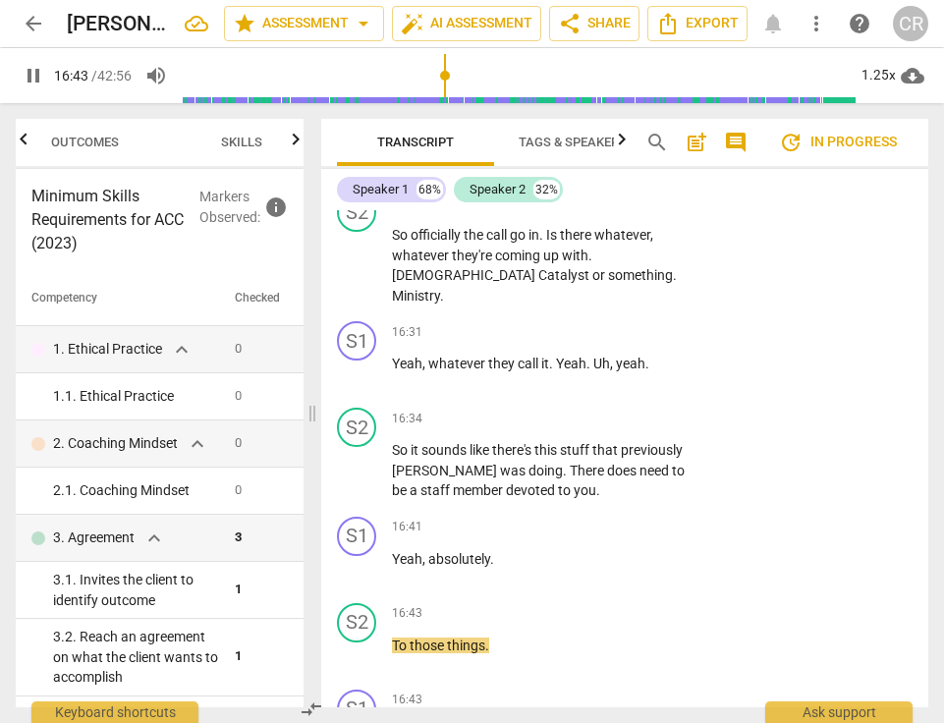
scroll to position [14497, 0]
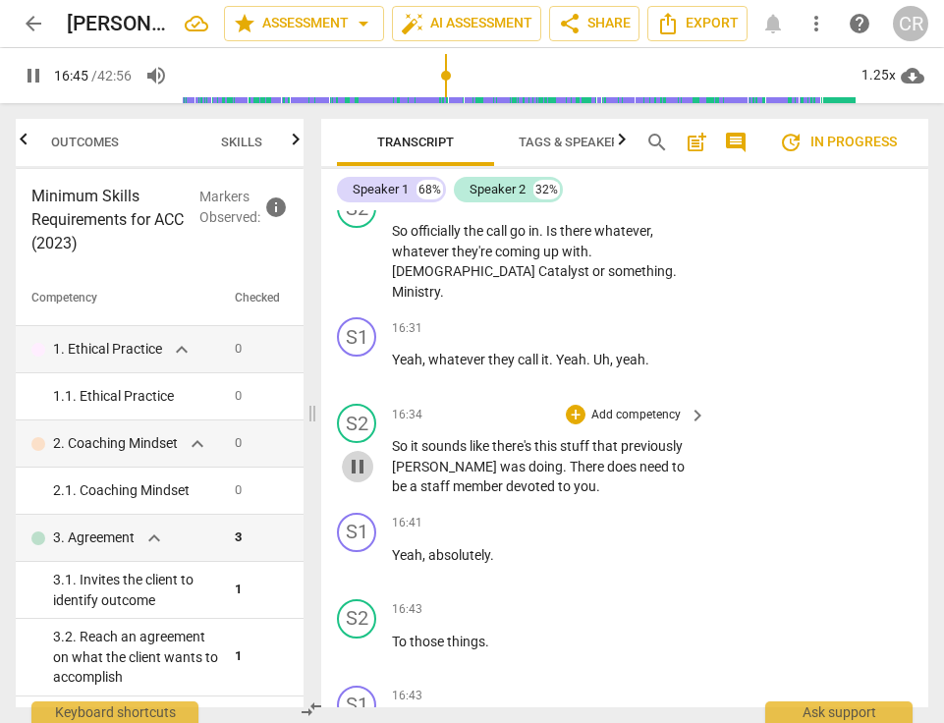
click at [356, 455] on span "pause" at bounding box center [358, 467] width 24 height 24
click at [0, 0] on span "play_arrow" at bounding box center [0, 0] width 0 height 0
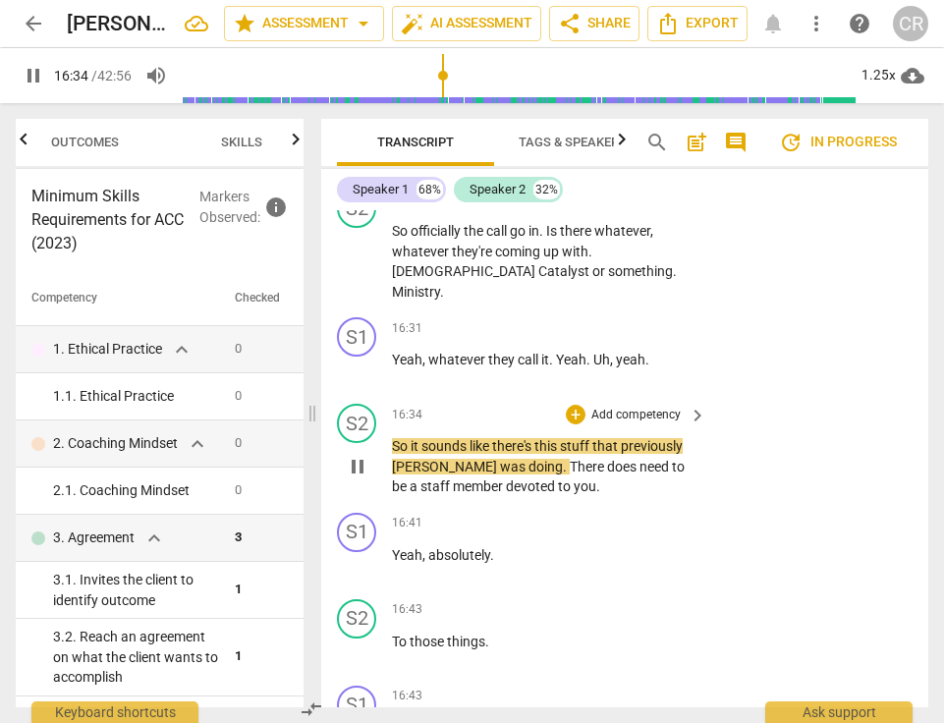
click at [356, 455] on span "pause" at bounding box center [358, 467] width 24 height 24
type input "994"
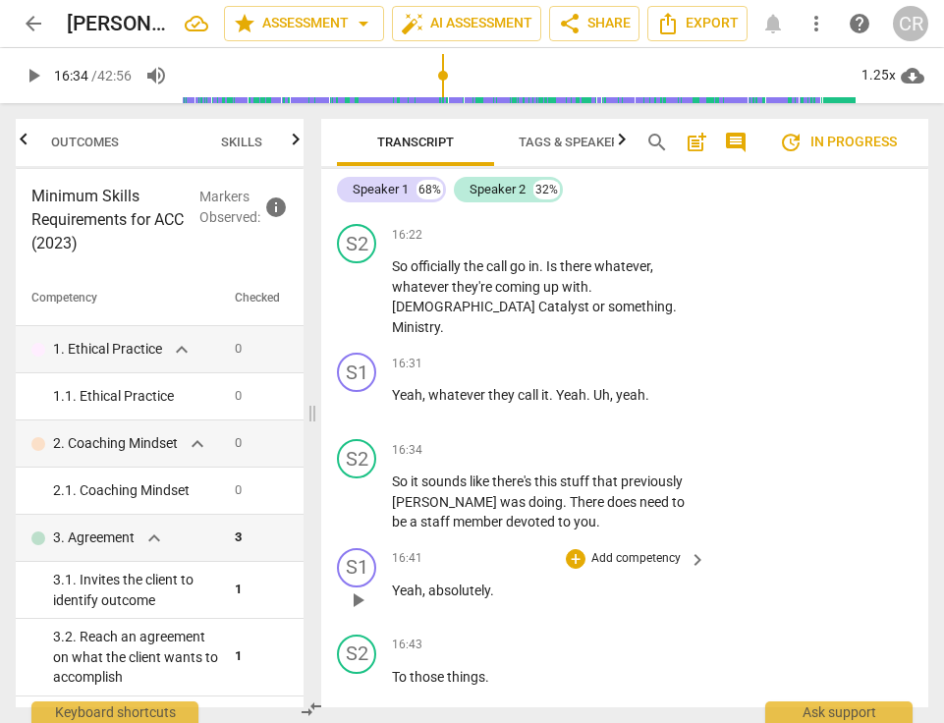
scroll to position [14456, 0]
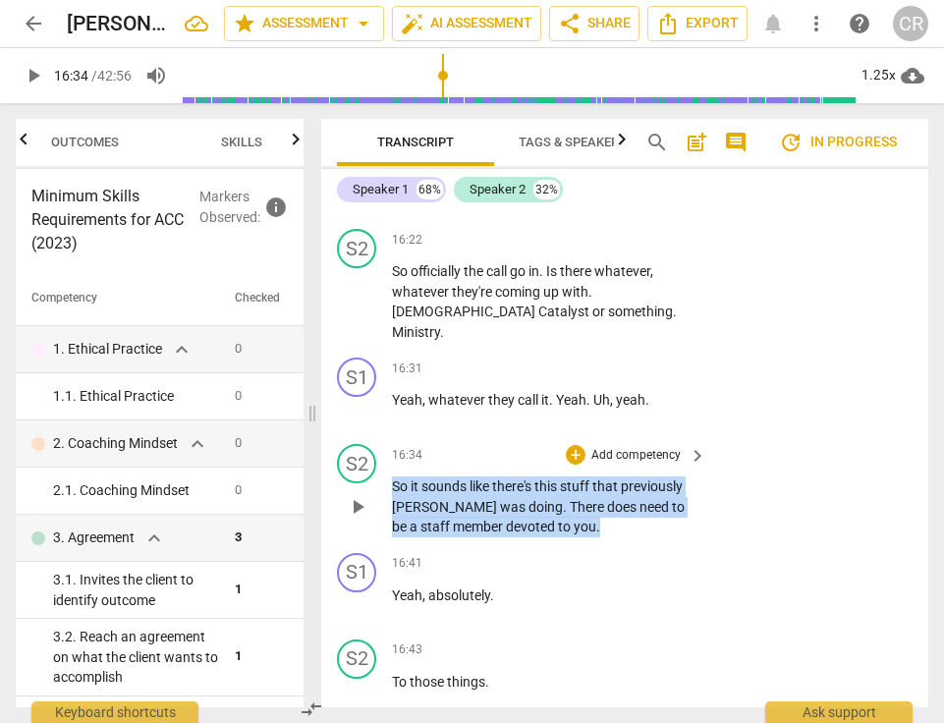
drag, startPoint x: 545, startPoint y: 313, endPoint x: 388, endPoint y: 266, distance: 163.9
click at [388, 436] on div "S2 play_arrow pause 16:34 + Add competency keyboard_arrow_right So it sounds li…" at bounding box center [624, 490] width 607 height 109
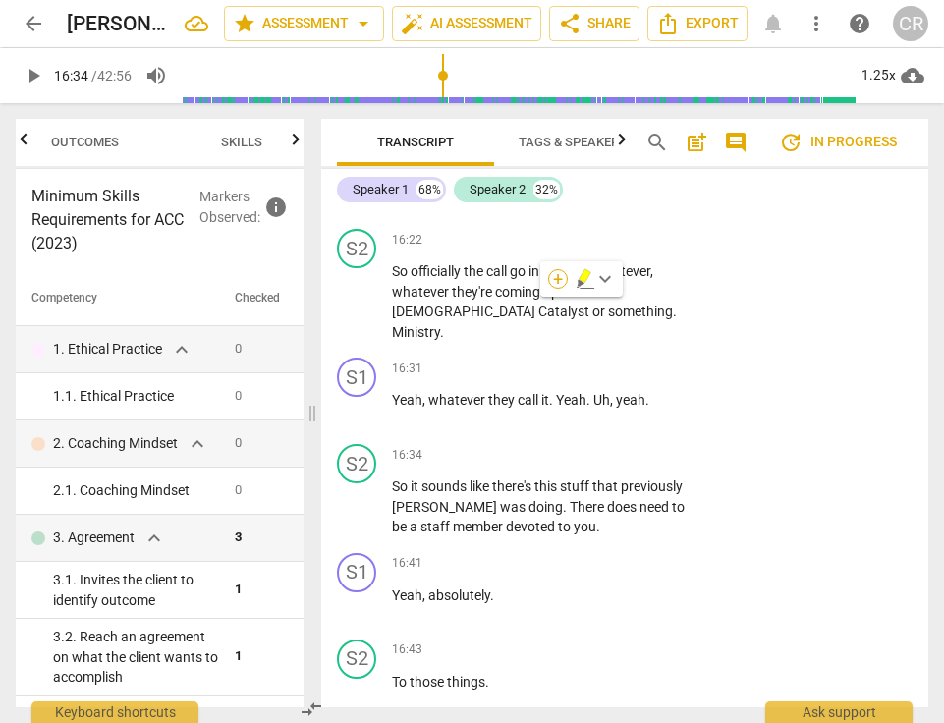
click at [561, 282] on div "+" at bounding box center [558, 279] width 20 height 20
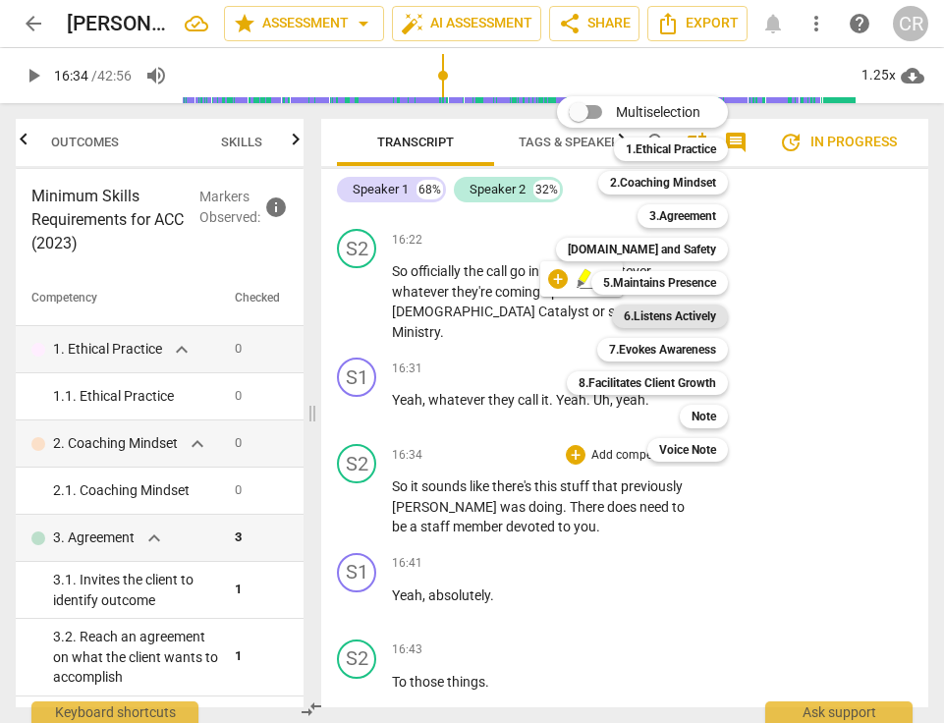
click at [653, 322] on b "6.Listens Actively" at bounding box center [670, 317] width 92 height 24
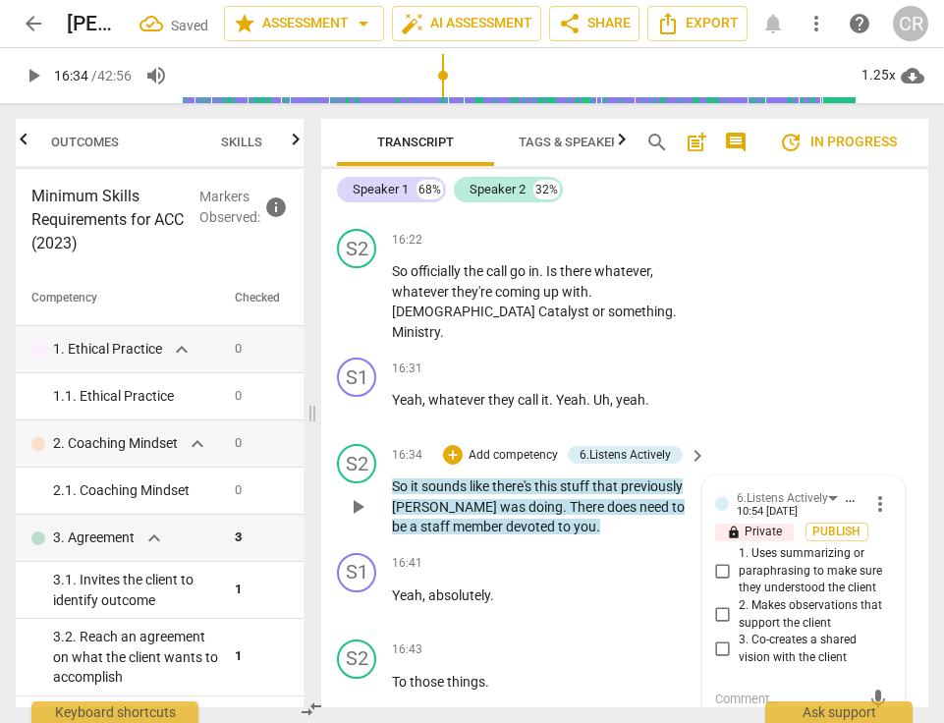
click at [717, 603] on input "2. Makes observations that support the client" at bounding box center [723, 615] width 31 height 24
checkbox input "true"
click at [730, 690] on textarea at bounding box center [787, 699] width 145 height 19
paste textarea "The coach offered the client an observation in response to what the client has …"
type textarea "The coach offered the client an observation in response to what the client has …"
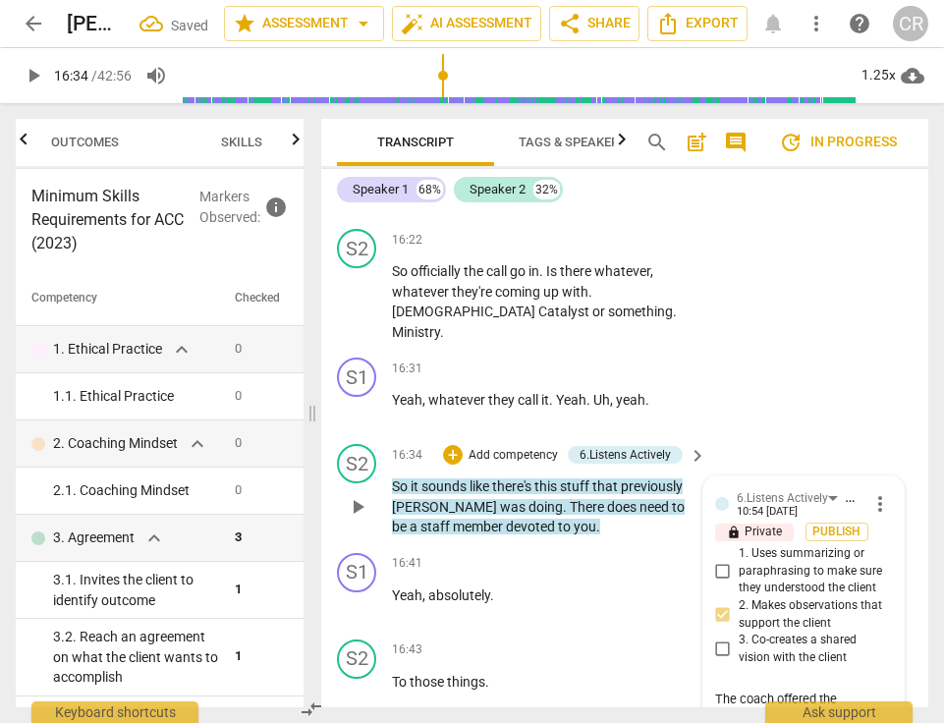
type textarea "The coach offered the client an observation in response to what the client has …"
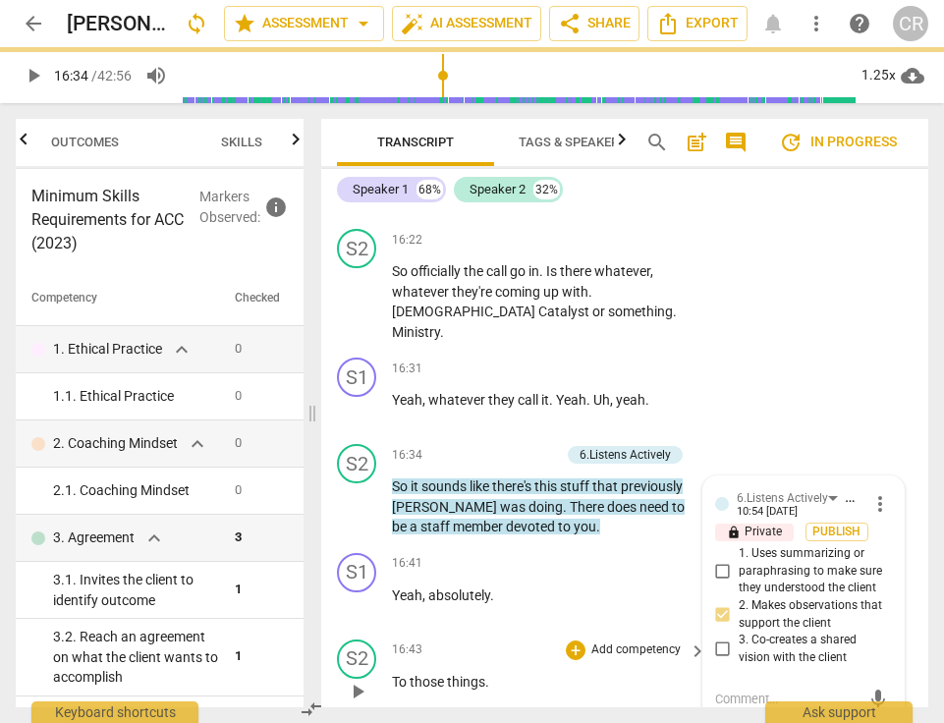
scroll to position [0, 0]
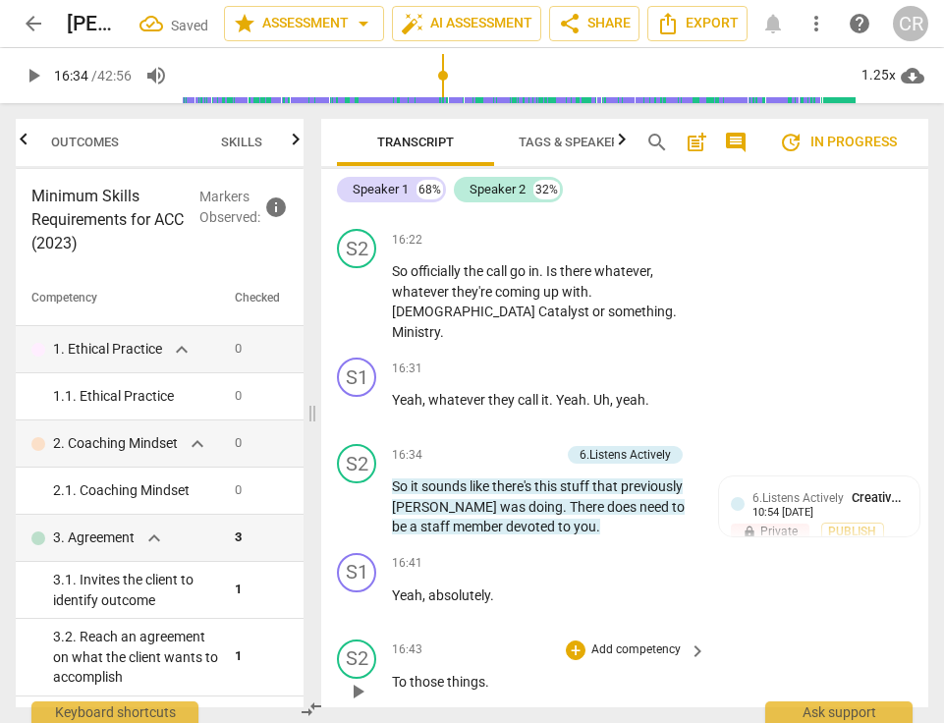
click at [588, 672] on p "To those things ." at bounding box center [544, 682] width 305 height 21
click at [354, 593] on span "play_arrow" at bounding box center [358, 605] width 24 height 24
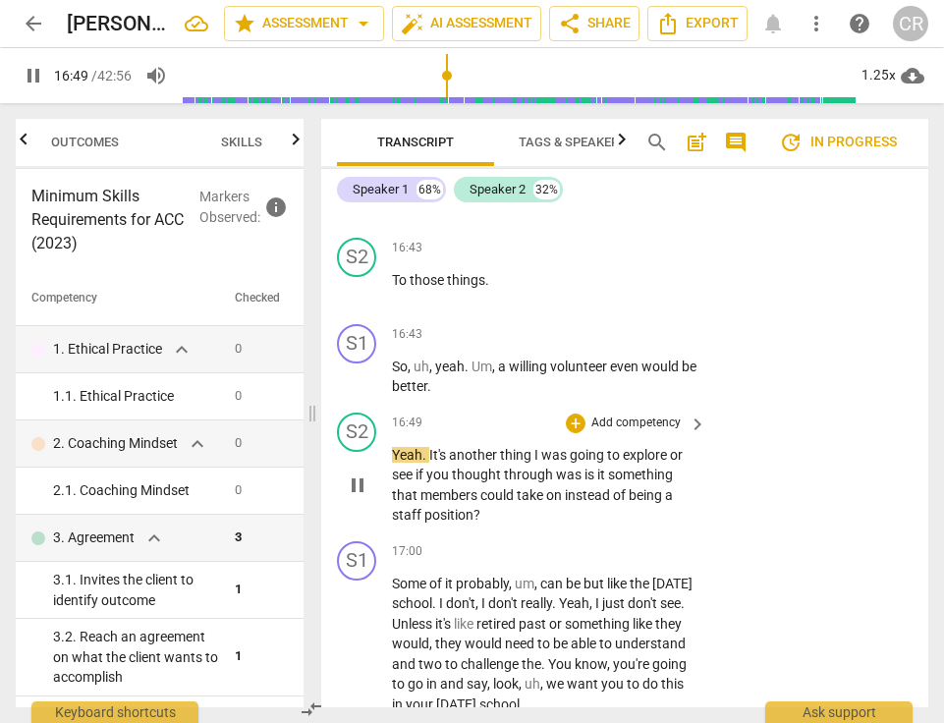
scroll to position [14864, 0]
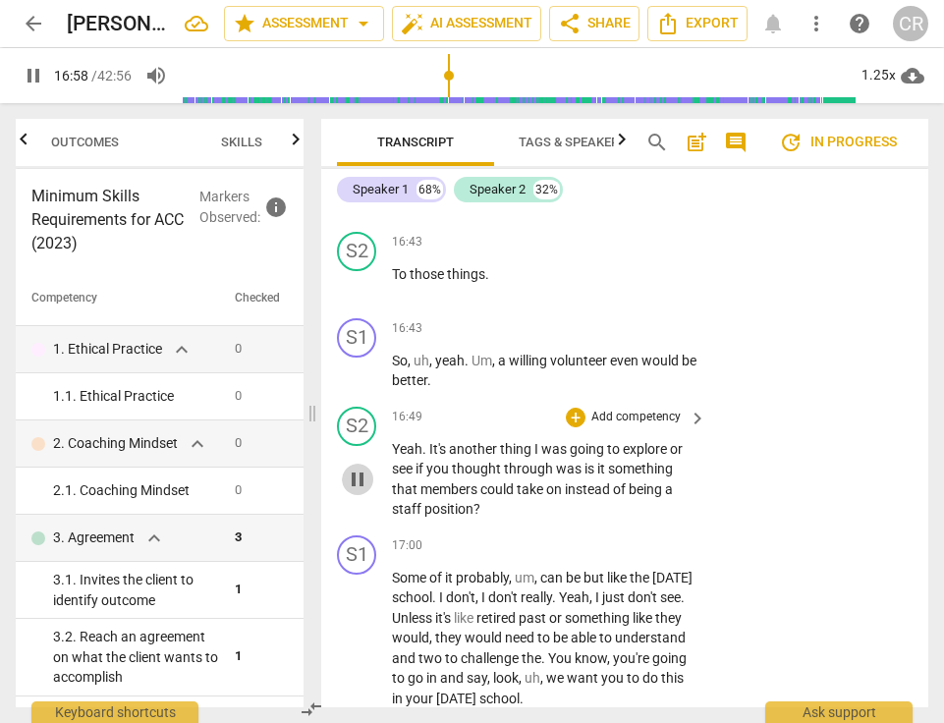
click at [360, 468] on span "pause" at bounding box center [358, 480] width 24 height 24
type input "1019"
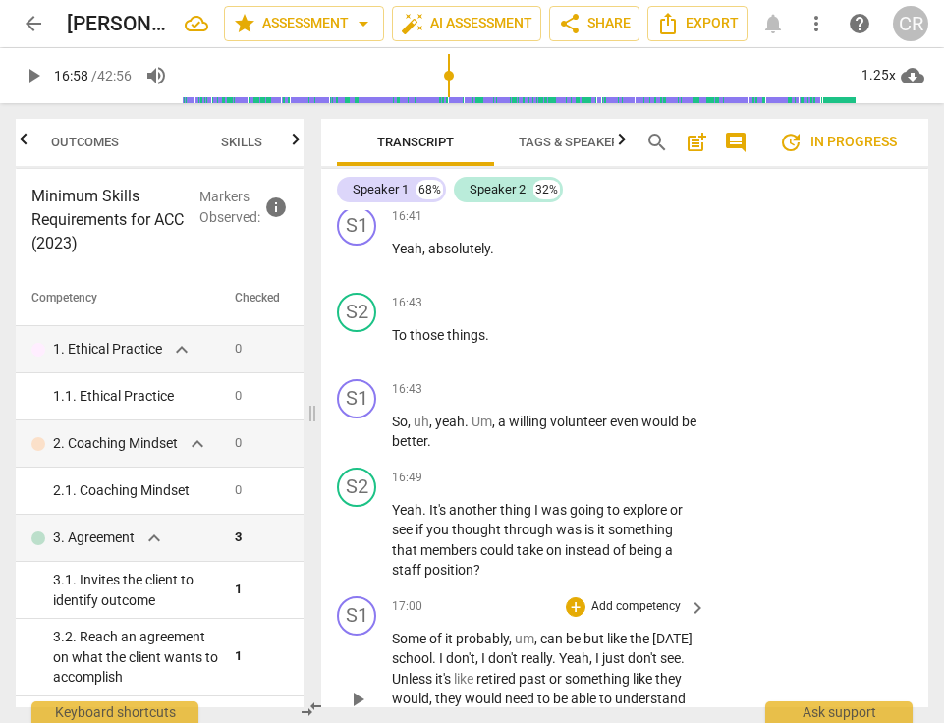
scroll to position [14800, 0]
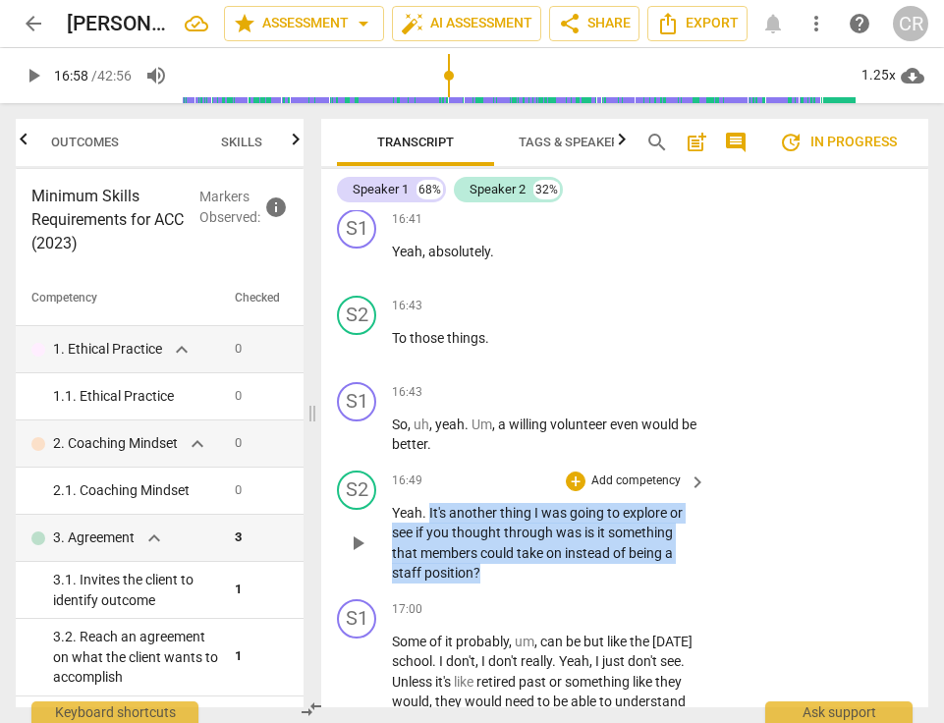
drag, startPoint x: 496, startPoint y: 351, endPoint x: 430, endPoint y: 288, distance: 91.1
click at [430, 503] on p "Yeah . It's another thing I was going to explore or see if you thought through …" at bounding box center [544, 543] width 305 height 81
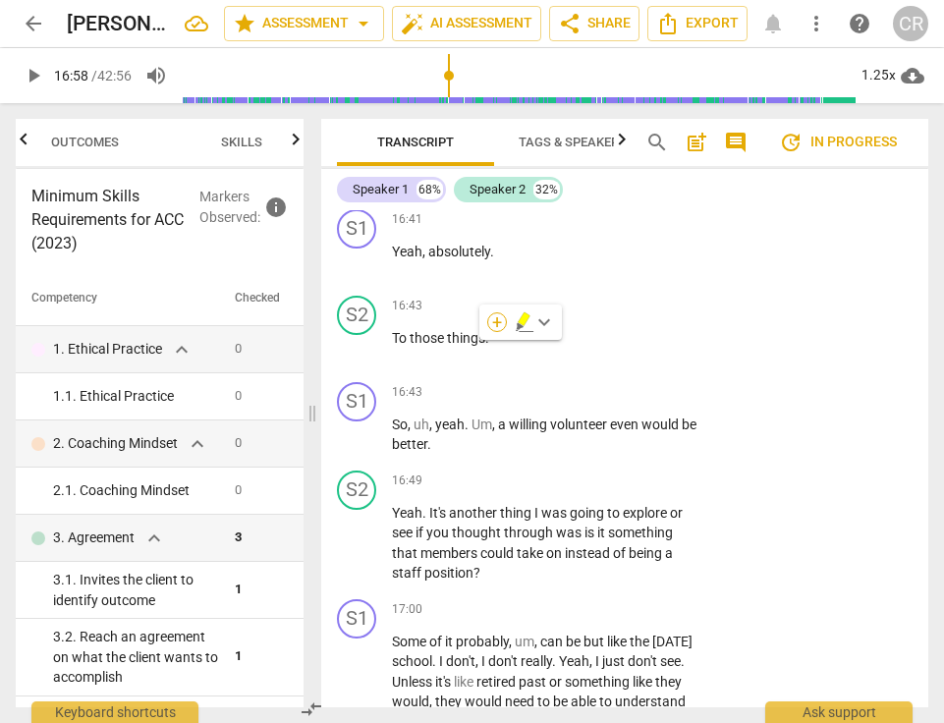
click at [496, 320] on div "+" at bounding box center [497, 323] width 20 height 20
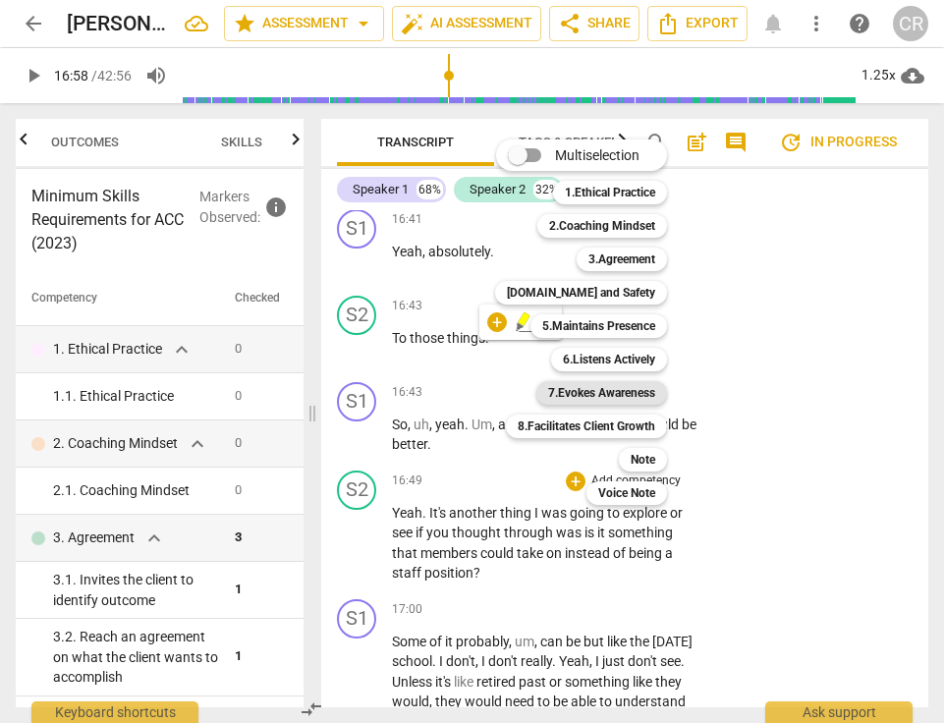
click at [594, 398] on b "7.Evokes Awareness" at bounding box center [601, 393] width 107 height 24
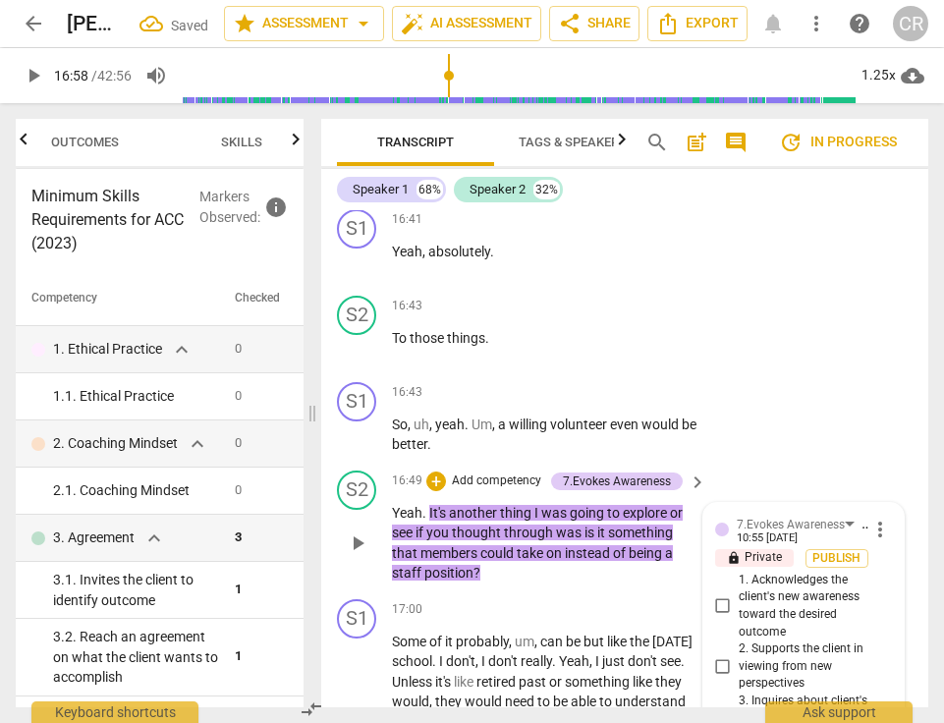
click at [723, 707] on input "3. Inquires about client's ideas in relation to the desired outcome" at bounding box center [723, 719] width 31 height 24
checkbox input "true"
click at [621, 599] on div "17:00 + Add competency keyboard_arrow_right Some of it probably , um , can be b…" at bounding box center [550, 686] width 316 height 174
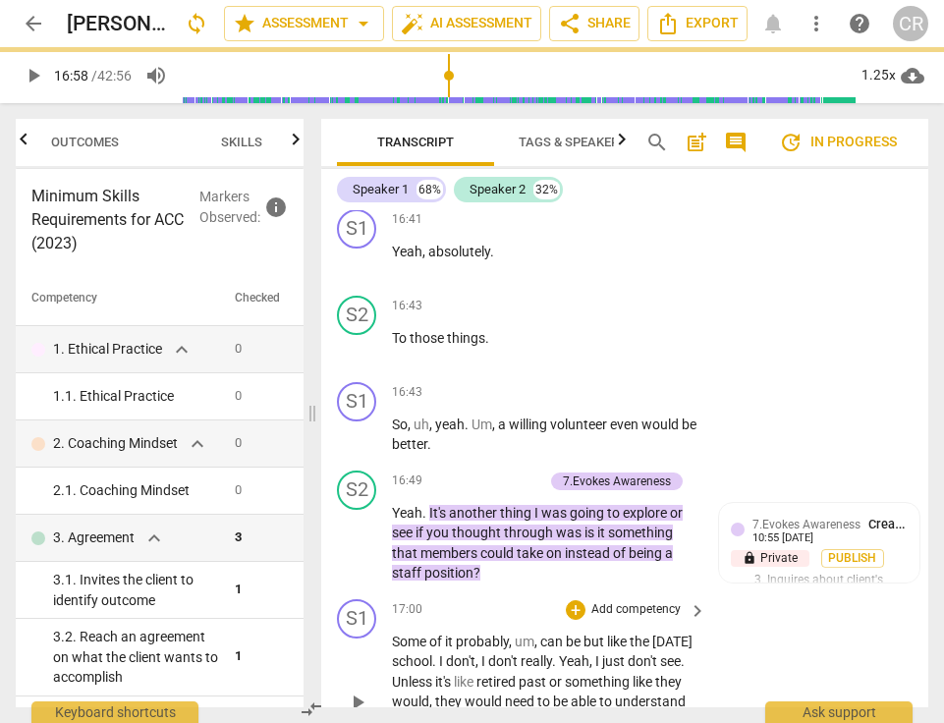
click at [351, 691] on span "play_arrow" at bounding box center [358, 703] width 24 height 24
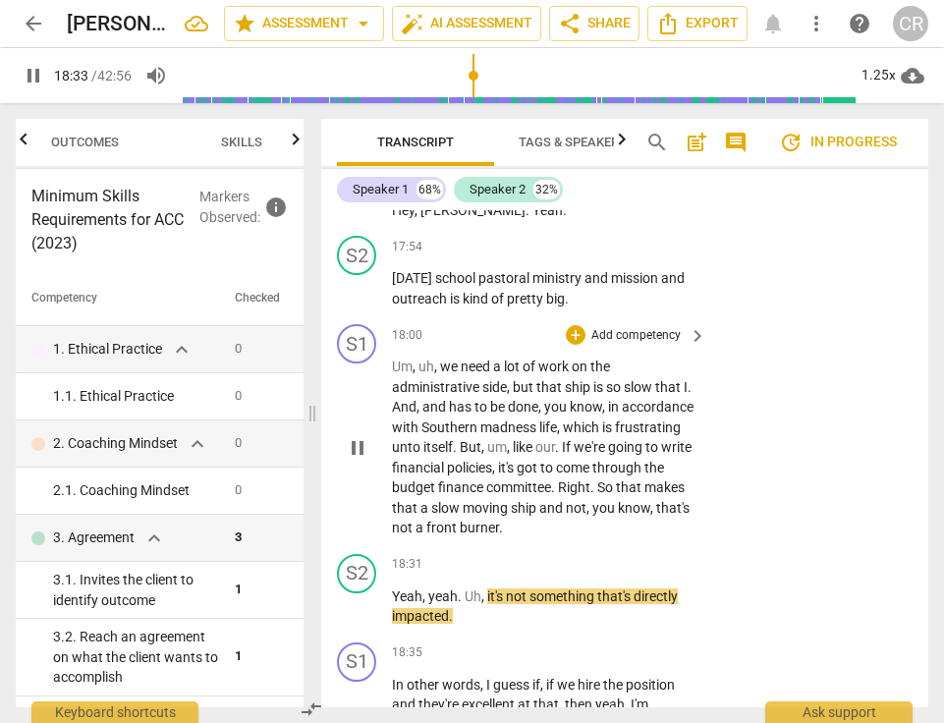
scroll to position [15916, 0]
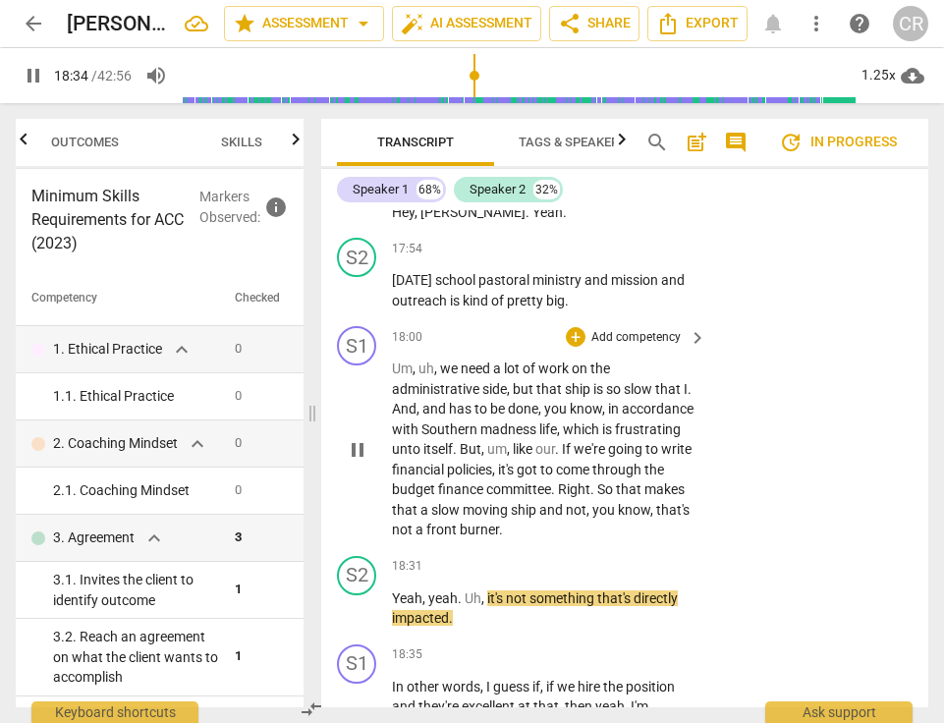
click at [741, 318] on div "S1 play_arrow pause 18:00 + Add competency keyboard_arrow_right Um , uh , we ne…" at bounding box center [624, 433] width 607 height 230
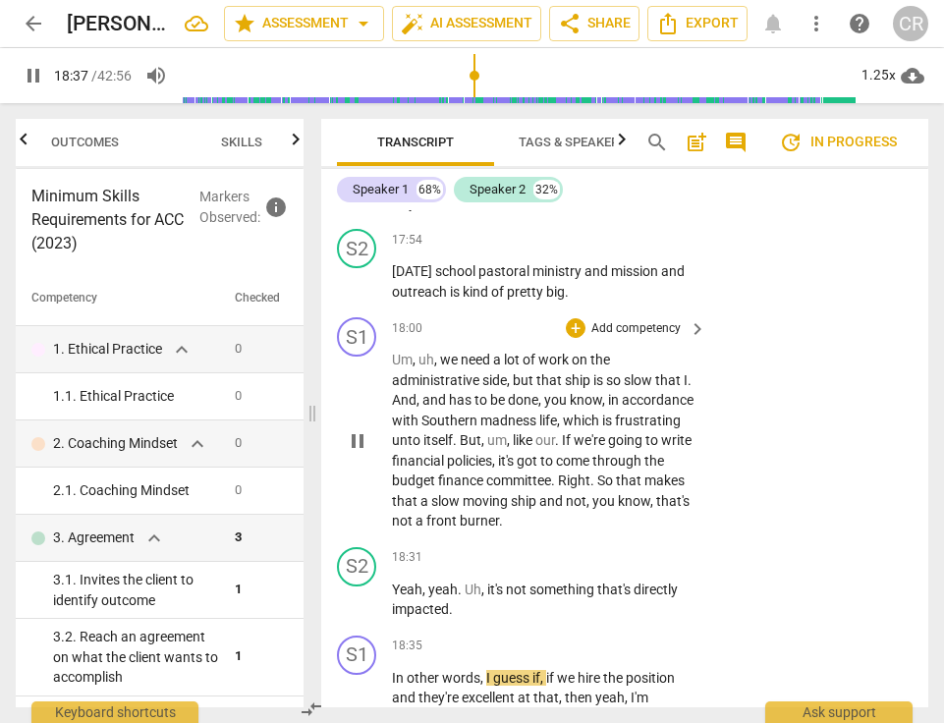
scroll to position [15930, 0]
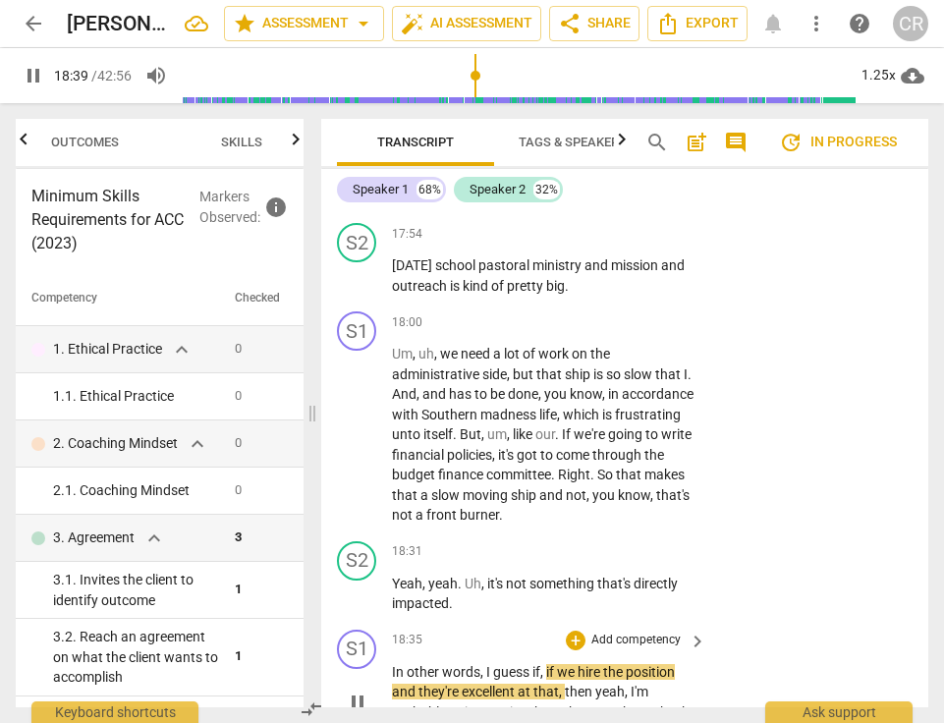
click at [362, 691] on span "pause" at bounding box center [358, 703] width 24 height 24
click at [360, 691] on span "play_arrow" at bounding box center [358, 703] width 24 height 24
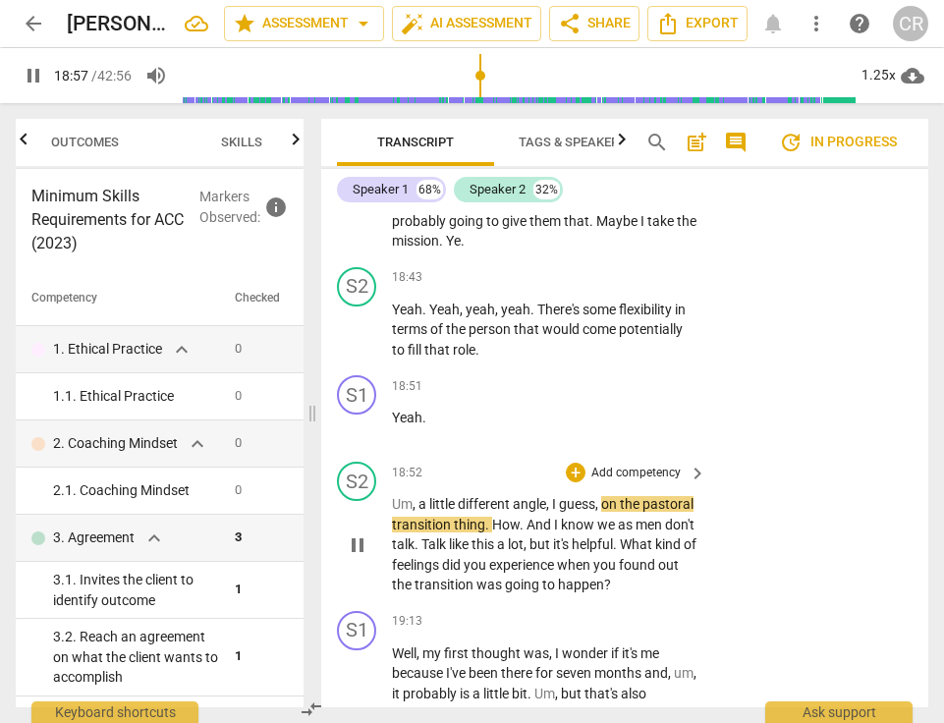
scroll to position [16420, 0]
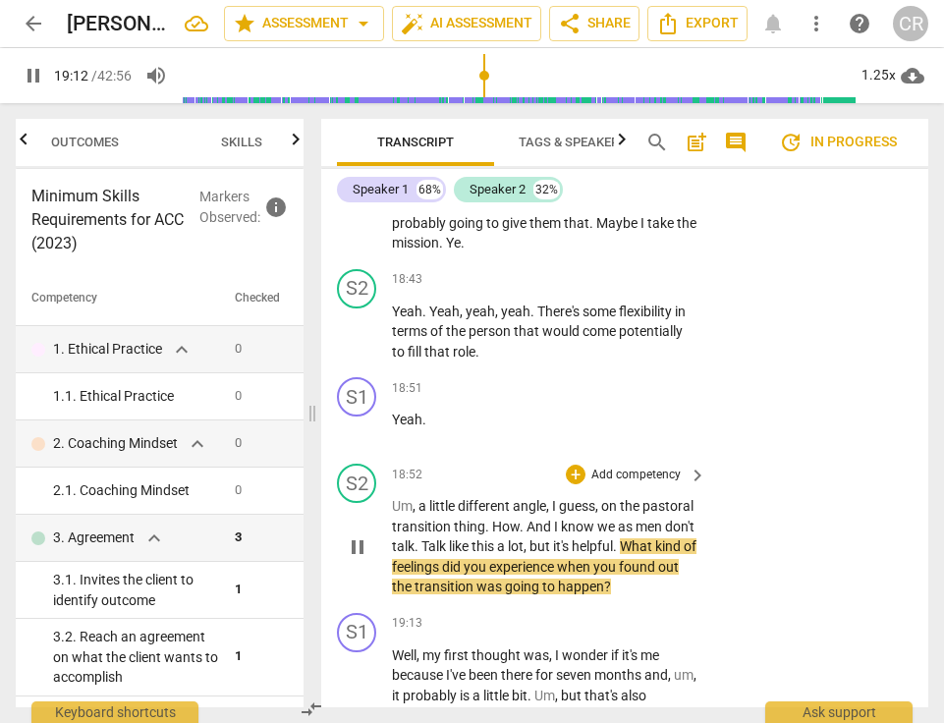
click at [357, 536] on span "pause" at bounding box center [358, 548] width 24 height 24
type input "1152"
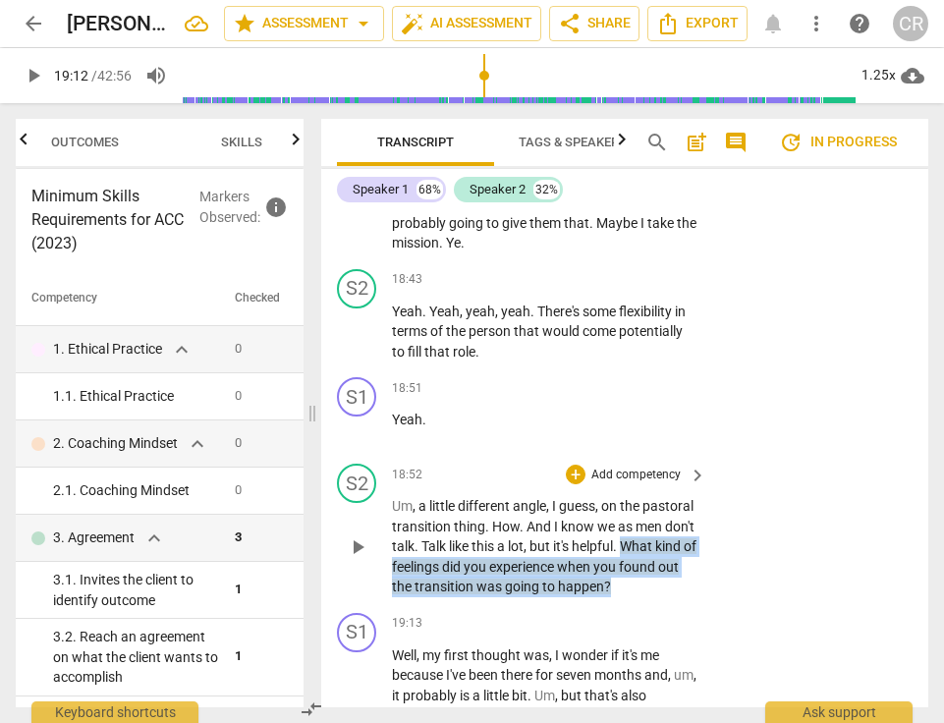
drag, startPoint x: 483, startPoint y: 376, endPoint x: 391, endPoint y: 335, distance: 100.3
click at [391, 456] on div "S2 play_arrow pause 18:52 + Add competency keyboard_arrow_right Um , a little d…" at bounding box center [624, 530] width 607 height 149
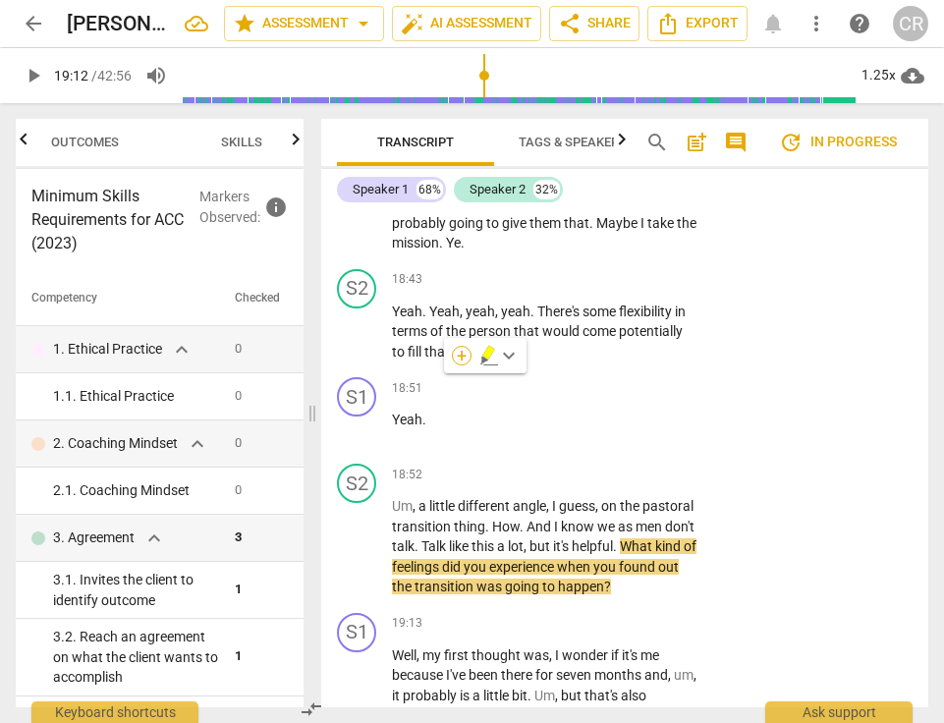
click at [470, 353] on div "+" at bounding box center [462, 356] width 20 height 20
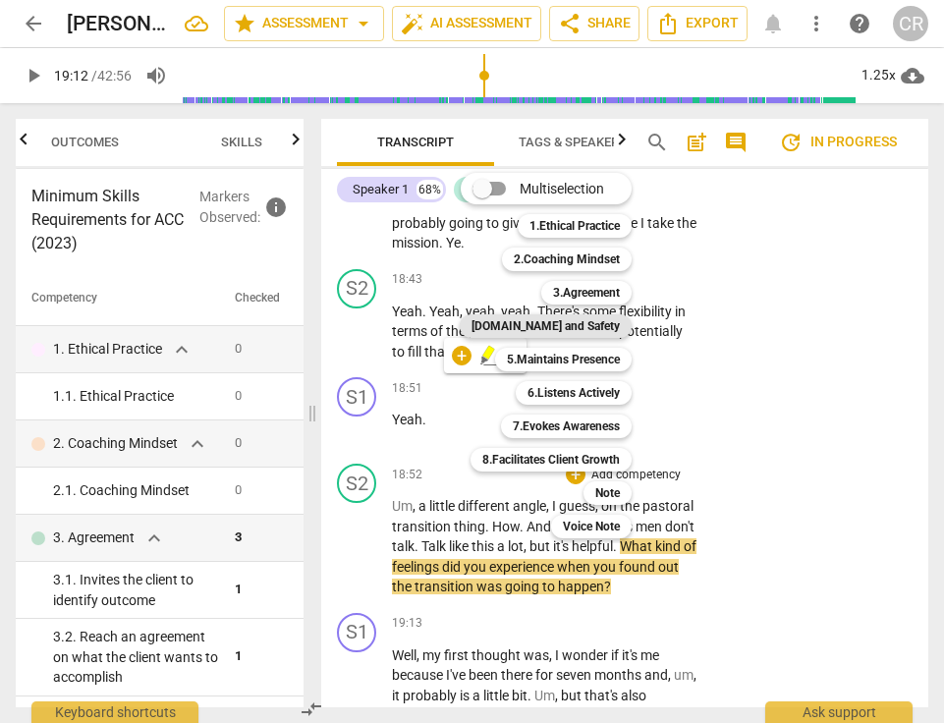
click at [566, 323] on b "[DOMAIN_NAME] and Safety" at bounding box center [546, 326] width 148 height 24
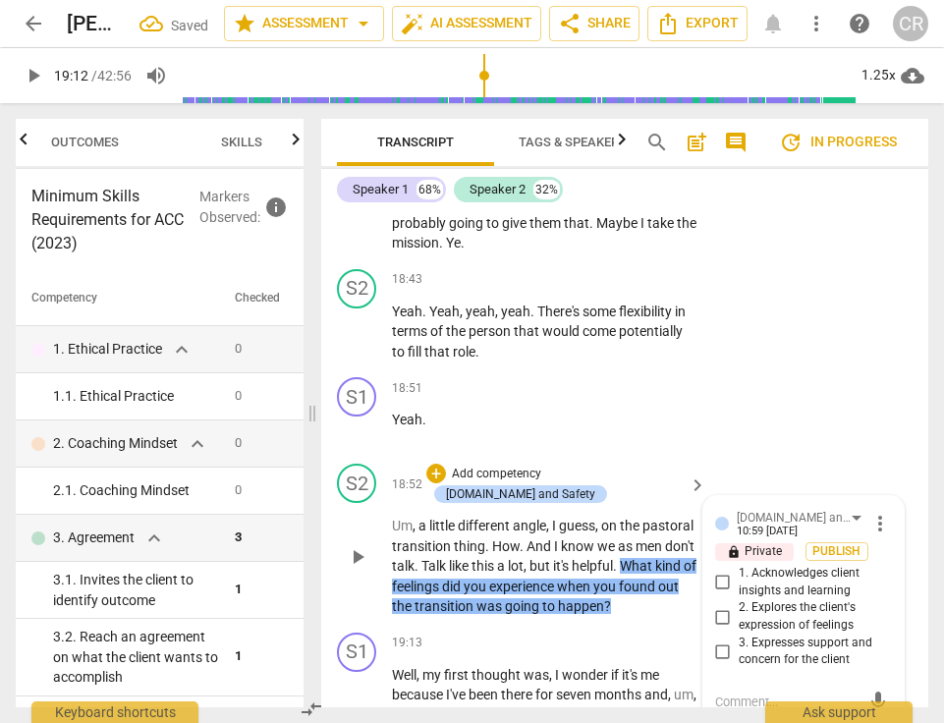
click at [722, 640] on input "3. Expresses support and concern for the client" at bounding box center [723, 652] width 31 height 24
checkbox input "false"
click at [720, 605] on input "2. Explores the client's expression of feelings" at bounding box center [723, 617] width 31 height 24
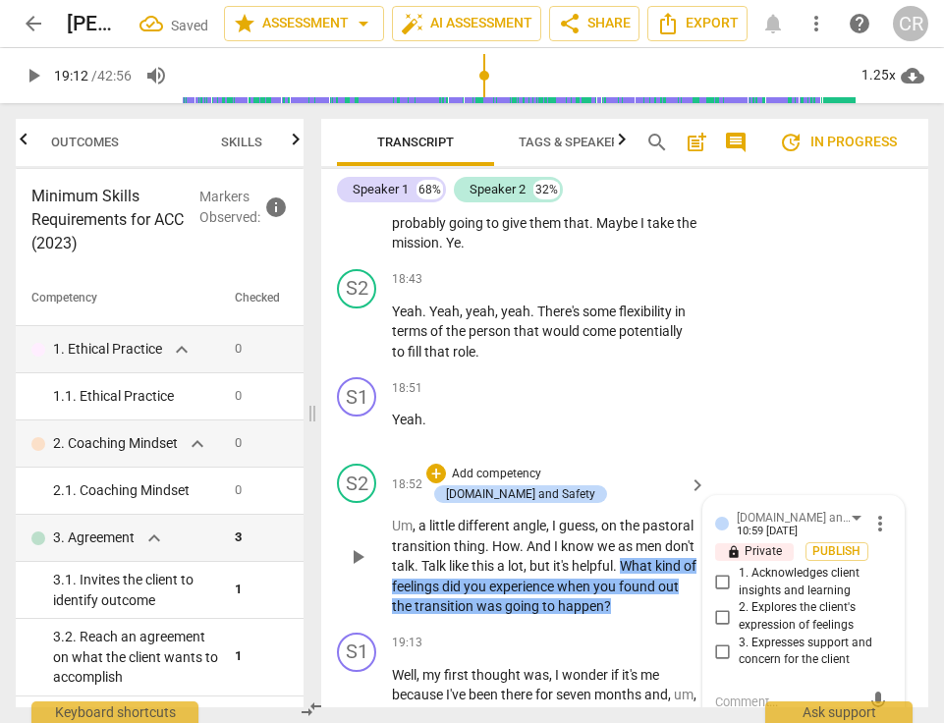
checkbox input "true"
click at [726, 693] on textarea at bounding box center [787, 702] width 145 height 19
paste textarea "Coach gave an invitation for further investigation or discussion."
type textarea "Coach gave an invitation for further investigation or discussion."
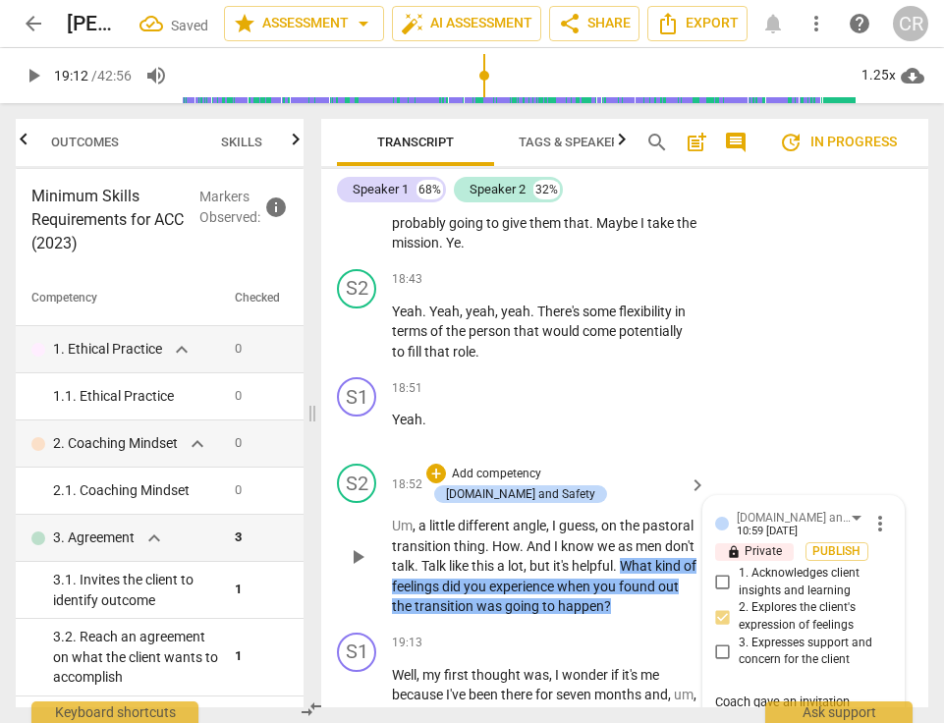
scroll to position [0, 0]
drag, startPoint x: 751, startPoint y: 476, endPoint x: 796, endPoint y: 530, distance: 70.5
click at [796, 693] on textarea "Coach gave an invitation for further investigation or discussion." at bounding box center [787, 730] width 145 height 75
type textarea "Coach i"
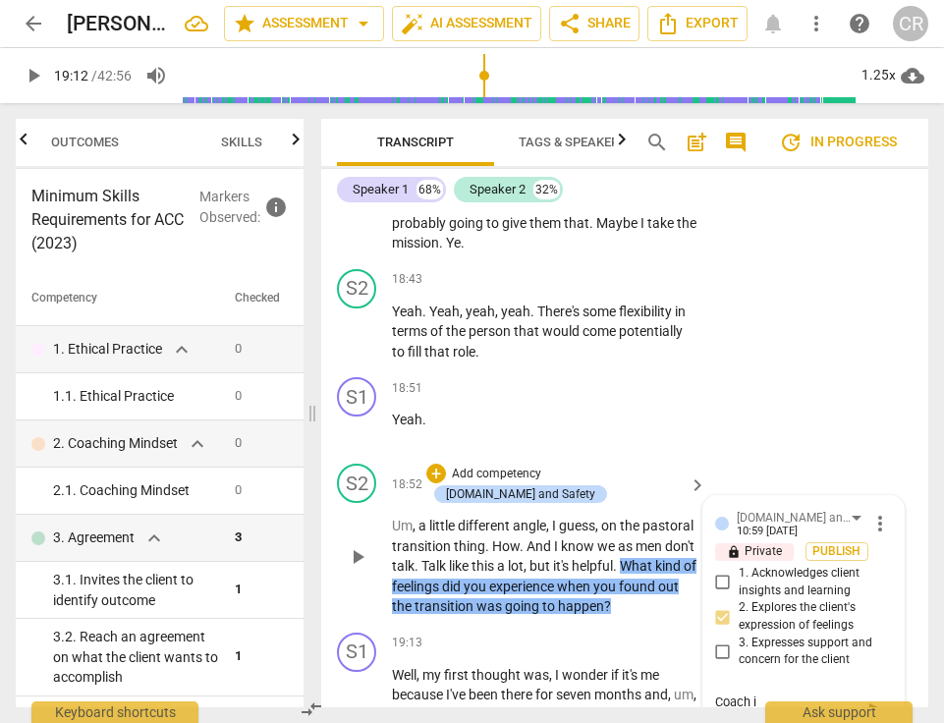
type textarea "Coach in"
type textarea "Coach inq"
type textarea "Coach inqu"
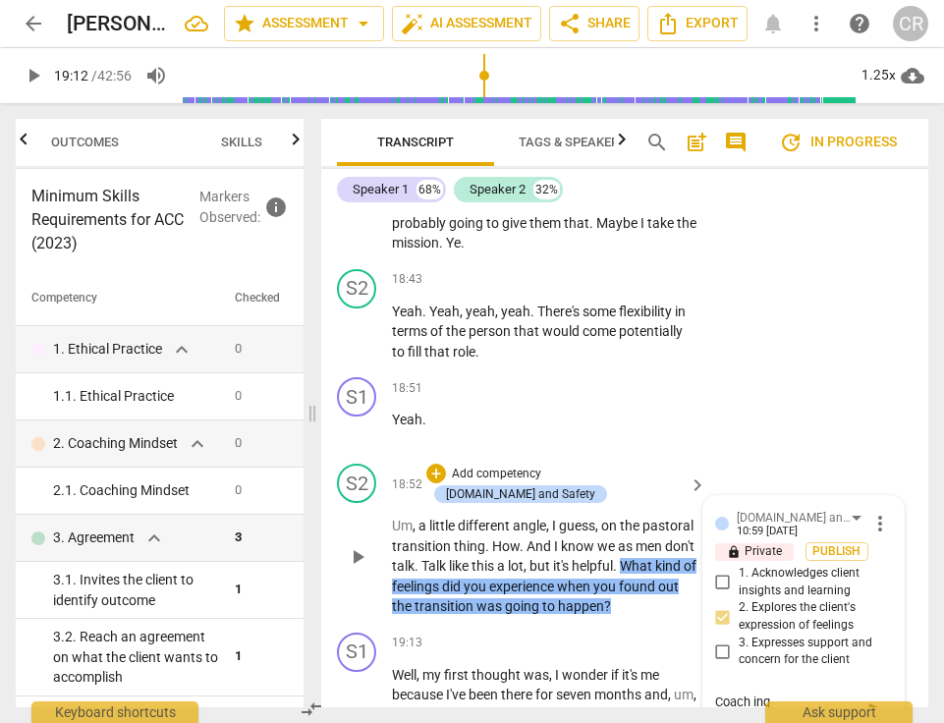
type textarea "Coach inqu"
type textarea "Coach inqui"
type textarea "Coach inquir"
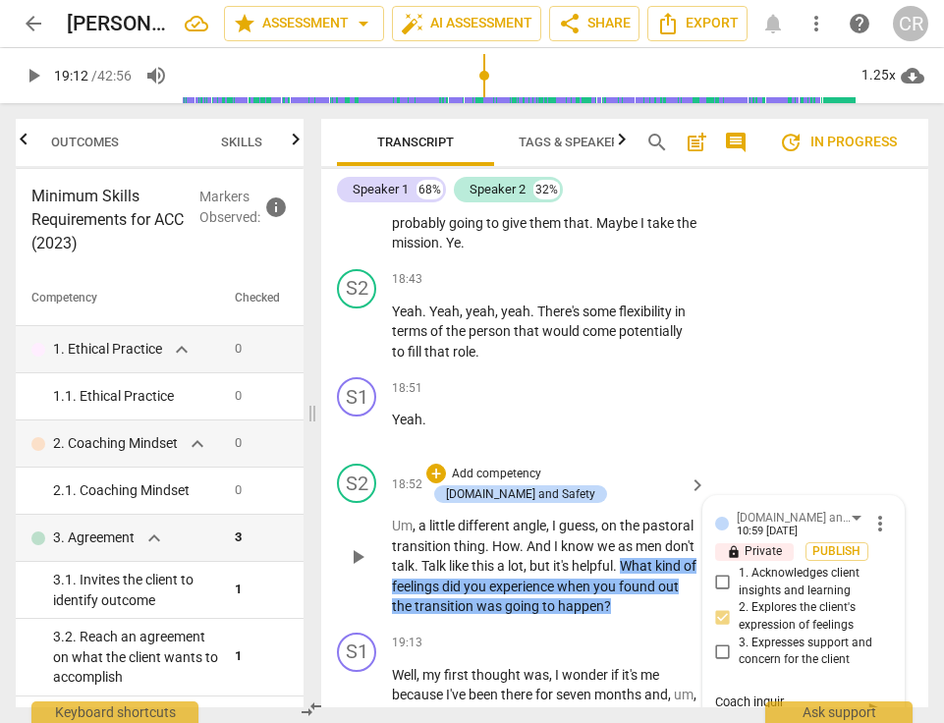
type textarea "Coach inquire"
type textarea "Coach inquired"
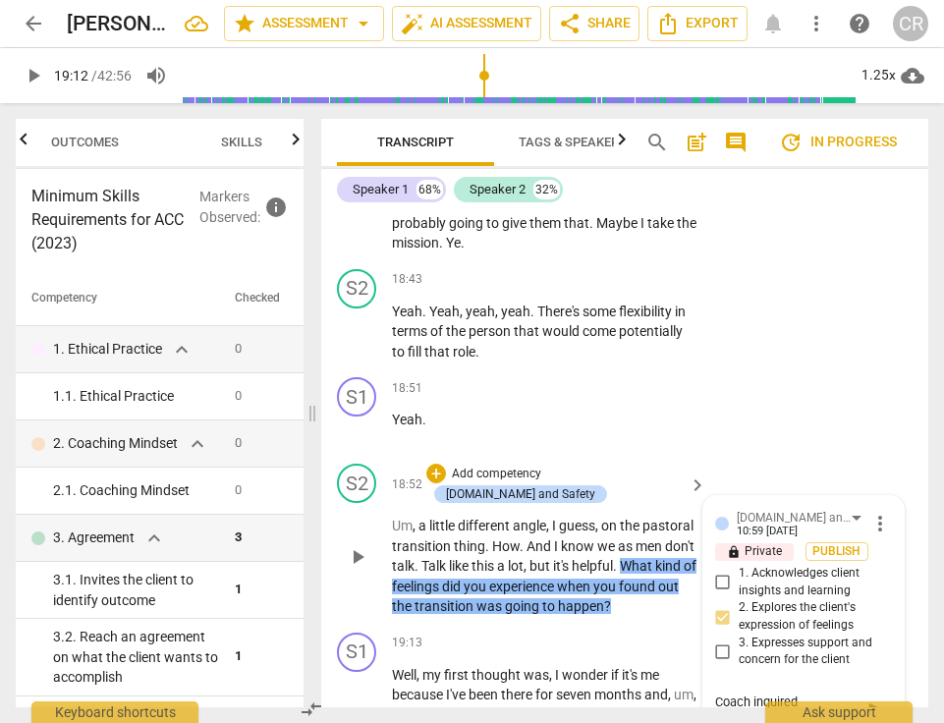
type textarea "Coach inquired"
type textarea "Coach inquired b"
type textarea "Coach inquired ba"
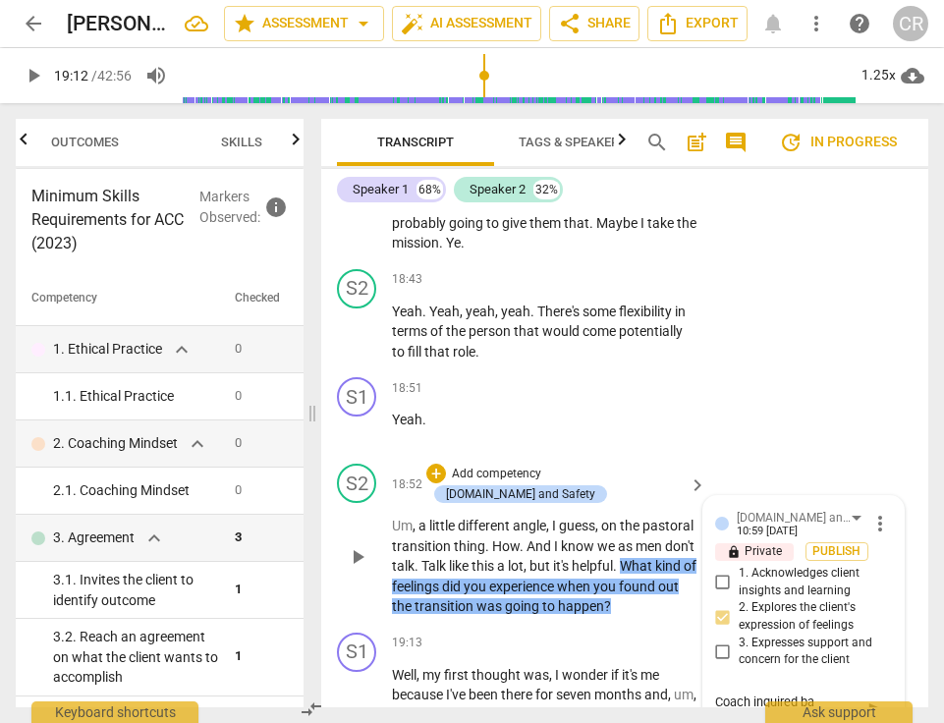
type textarea "Coach inquired bao"
type textarea "Coach inquired baou"
type textarea "Coach inquired baout"
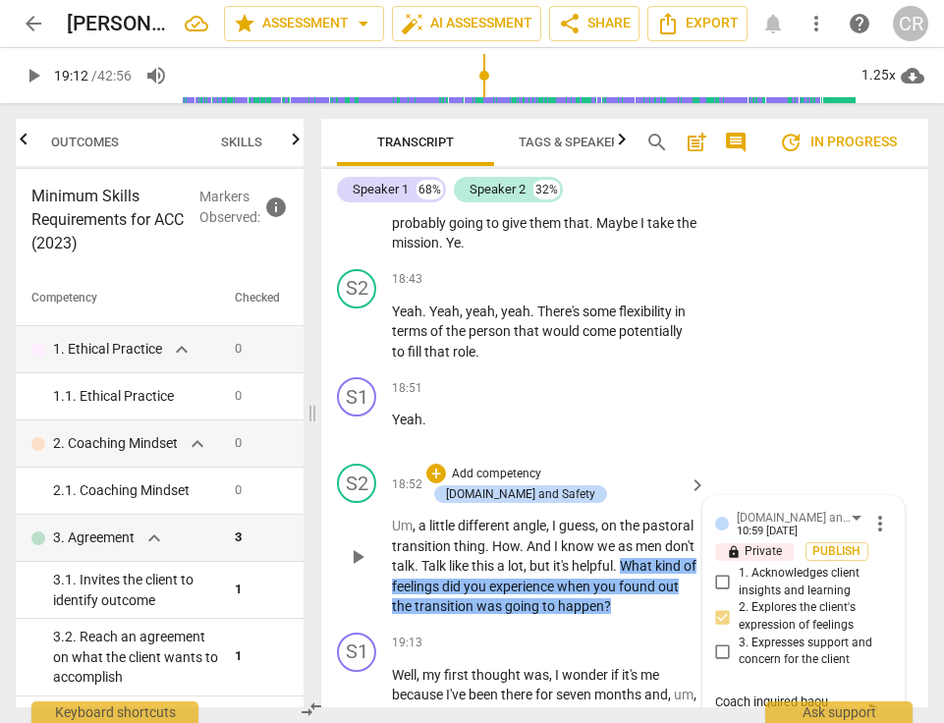
type textarea "Coach inquired baout"
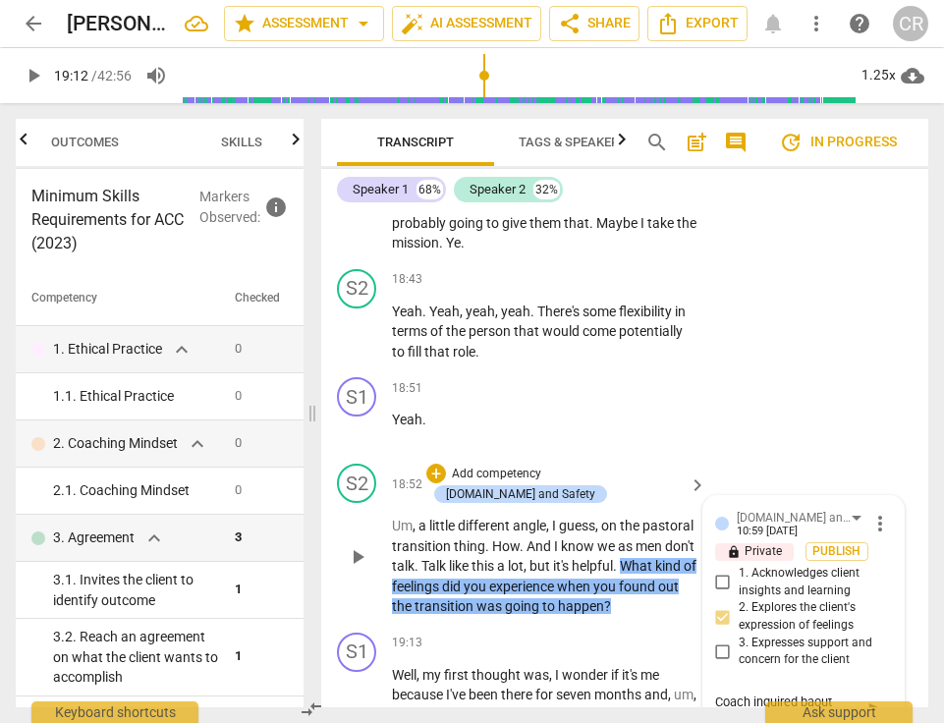
type textarea "Coach inquired baou"
type textarea "Coach inquired bao"
type textarea "Coach inquired ba"
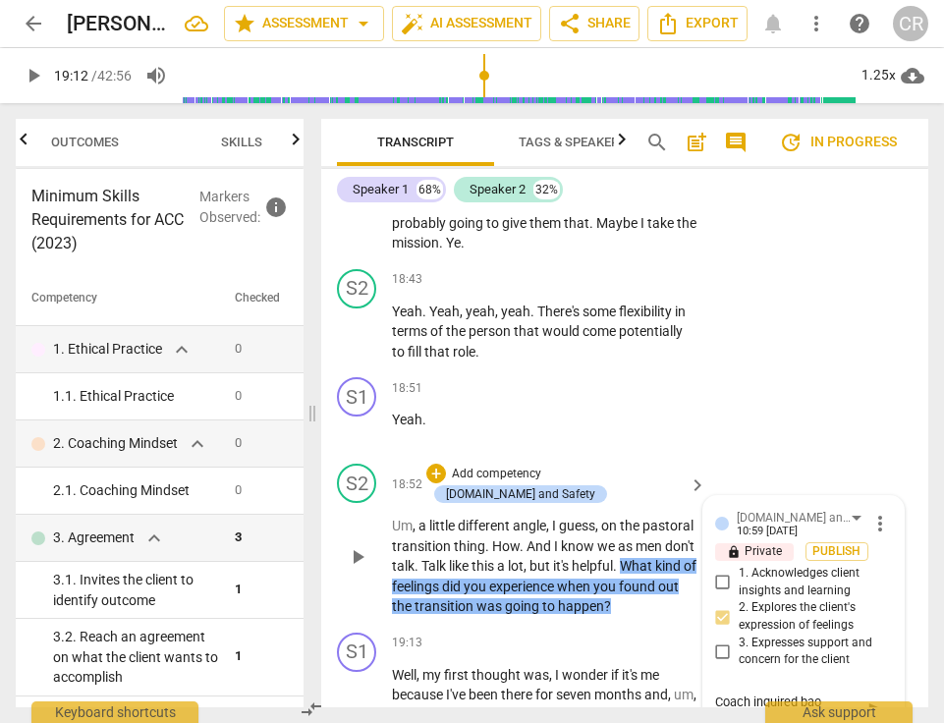
type textarea "Coach inquired ba"
type textarea "Coach inquired b"
type textarea "Coach inquired"
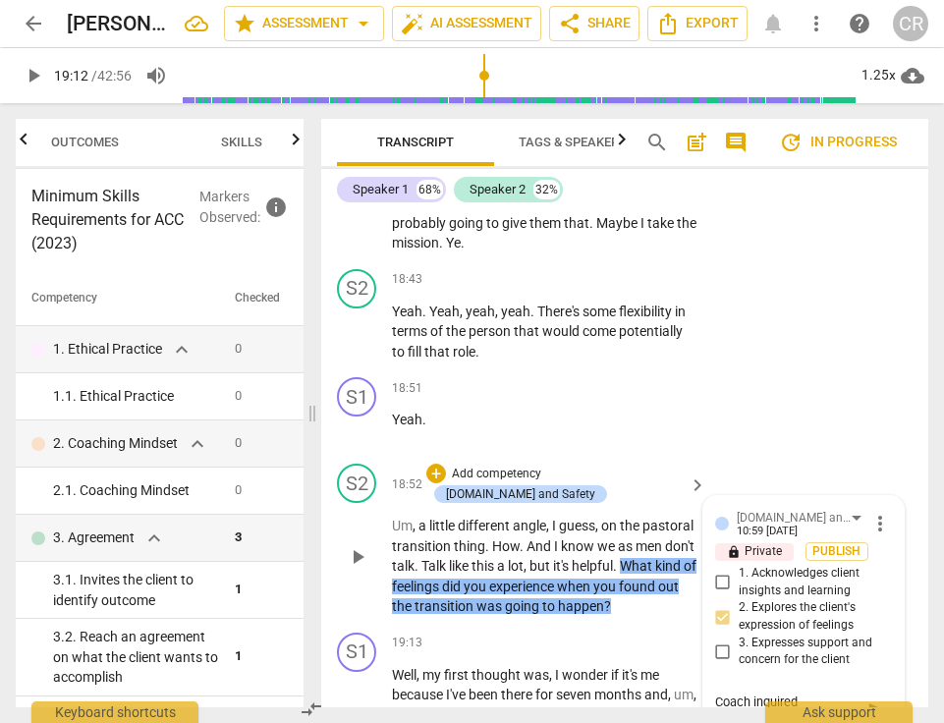
type textarea "Coach inquired a"
type textarea "Coach inquired ab"
type textarea "Coach inquired abo"
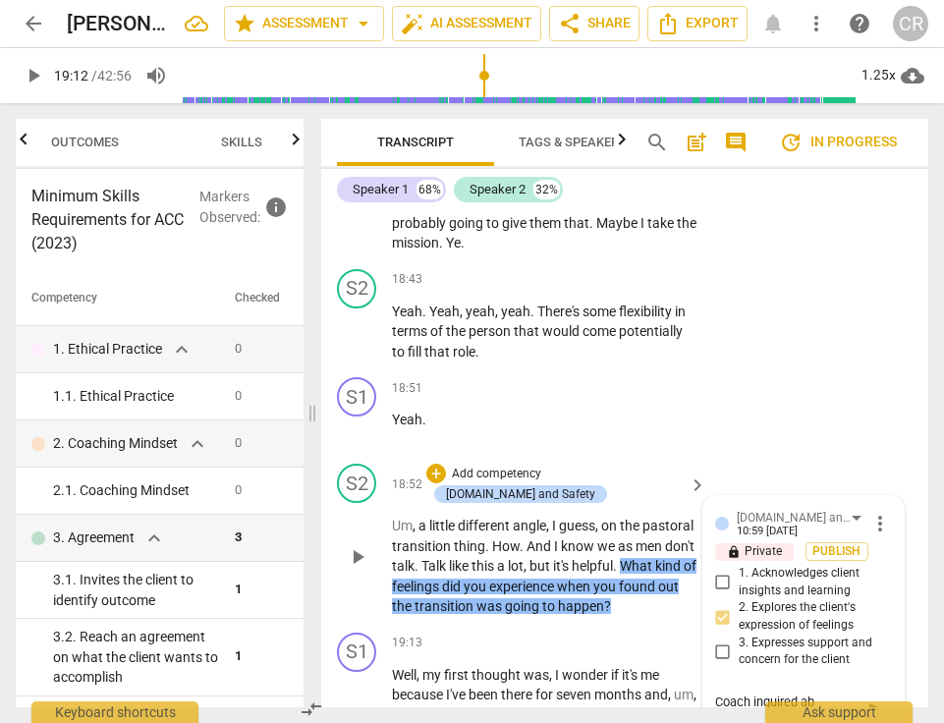
type textarea "Coach inquired abo"
type textarea "Coach inquired abou"
type textarea "Coach inquired about"
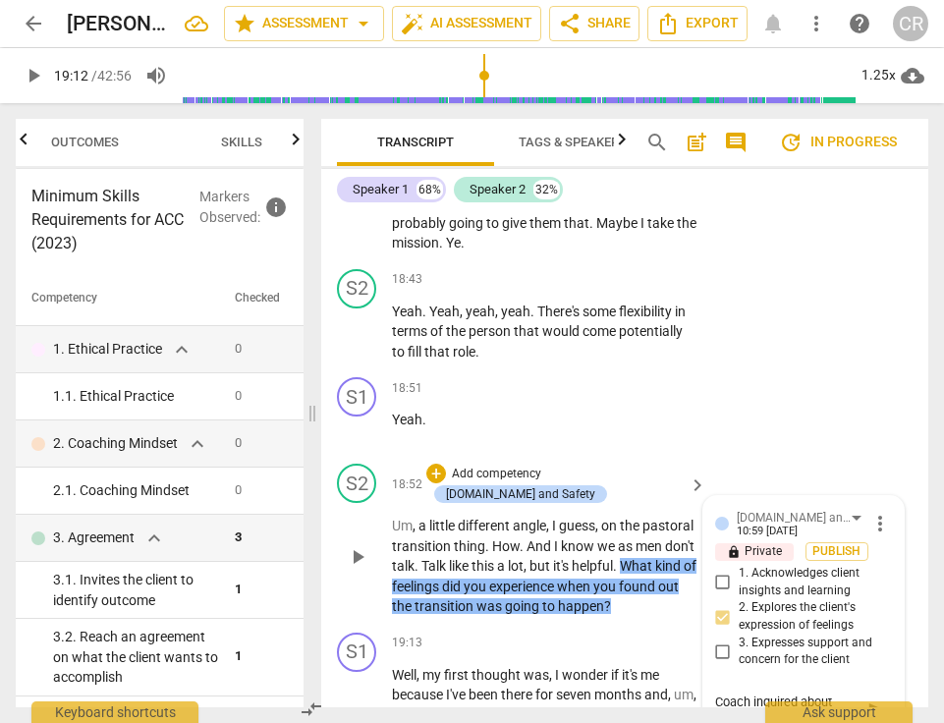
type textarea "Coach inquired about"
type textarea "Coach inquired about c"
type textarea "Coach inquired about cl"
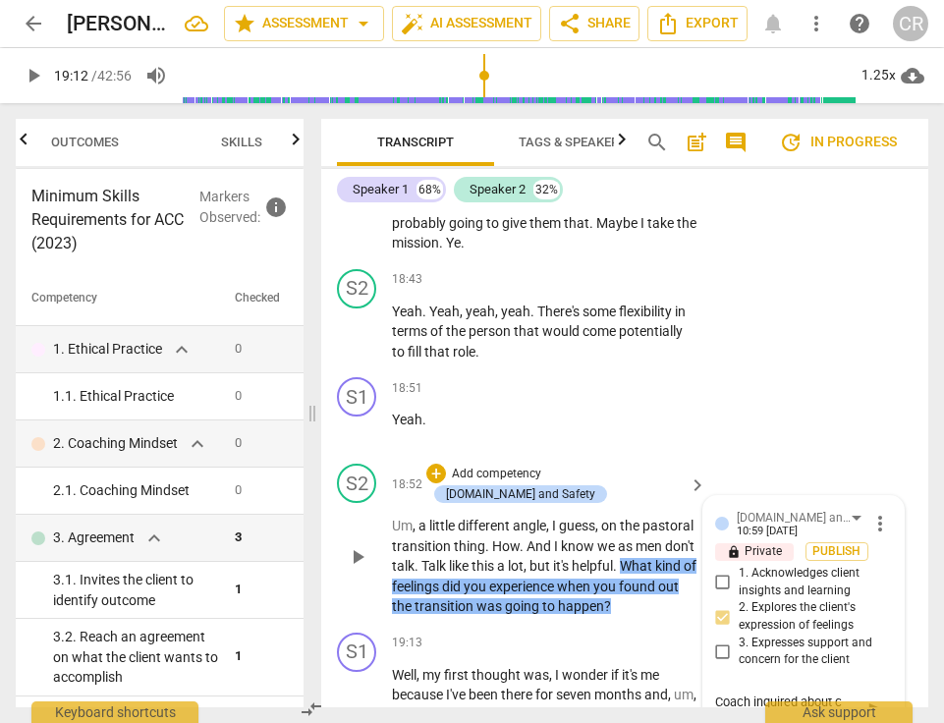
type textarea "Coach inquired about cl"
type textarea "Coach inquired about cli"
type textarea "Coach inquired about clie"
click at [742, 693] on textarea "Coach inquired about client's emotions" at bounding box center [787, 721] width 145 height 56
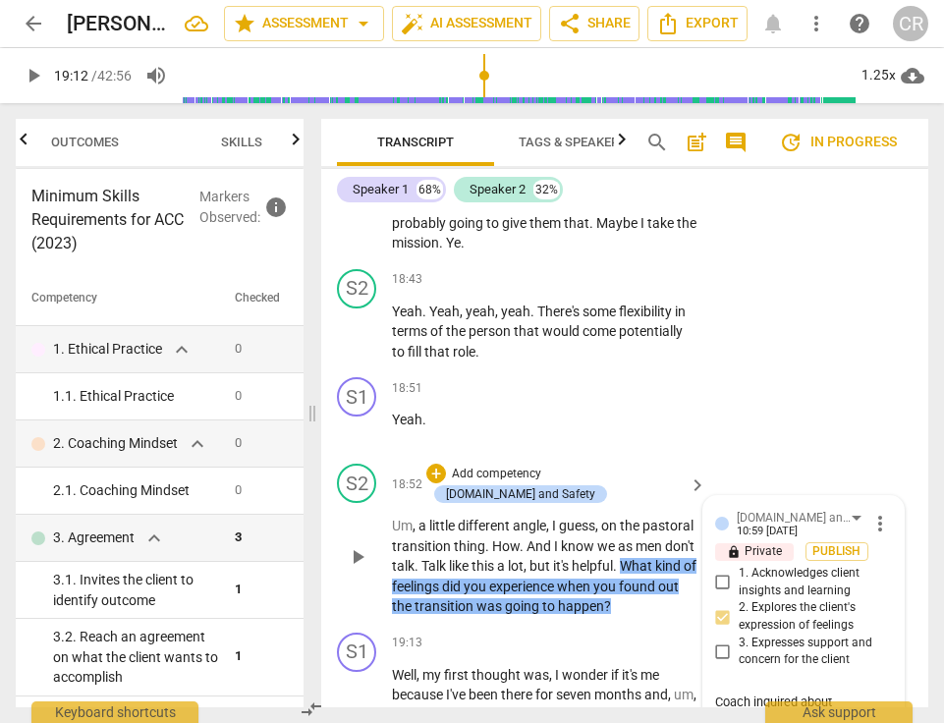
click at [742, 693] on textarea "Coach inquired about client's emotions" at bounding box center [787, 721] width 145 height 56
click at [722, 605] on input "2. Explores the client's expression of feelings" at bounding box center [723, 617] width 31 height 24
click at [832, 509] on div "[DOMAIN_NAME] and Safety" at bounding box center [803, 517] width 132 height 17
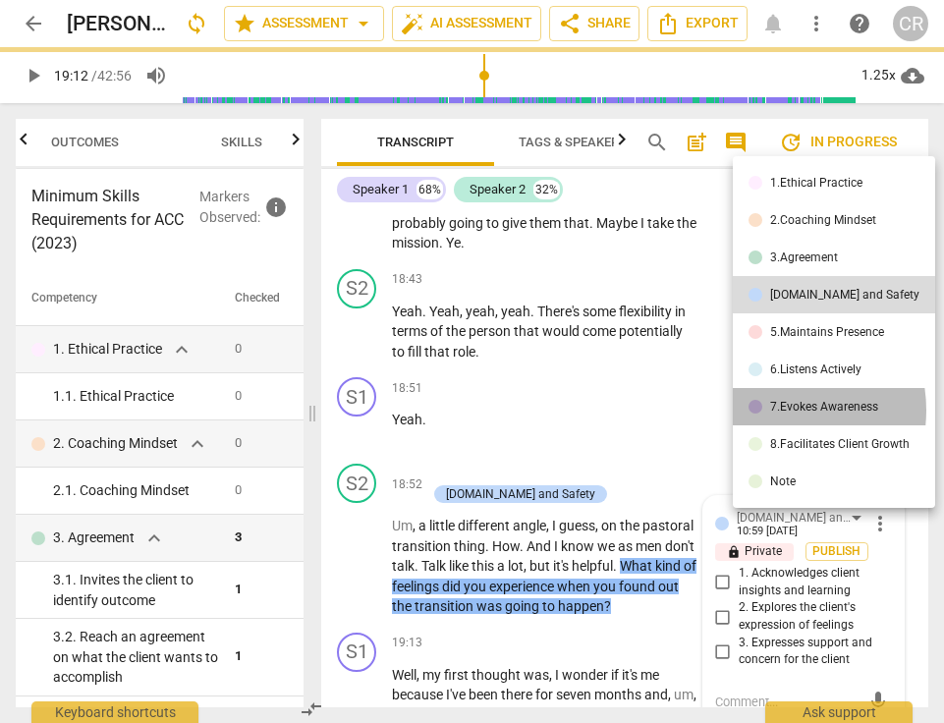
click at [770, 410] on li "7.Evokes Awareness" at bounding box center [834, 406] width 202 height 37
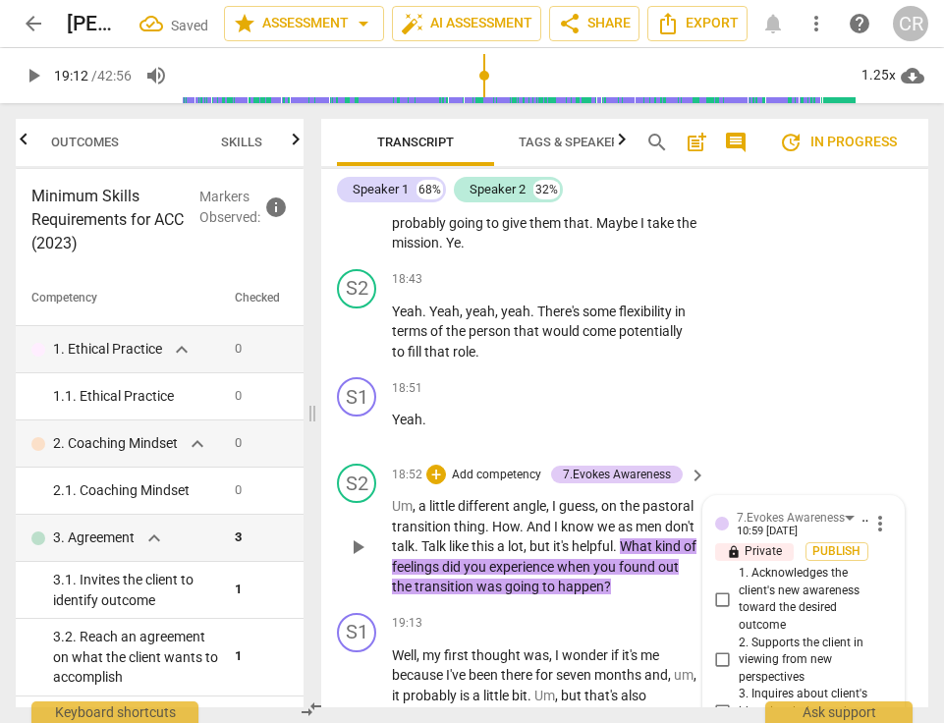
click at [720, 701] on input "3. Inquires about client's ideas in relation to the desired outcome" at bounding box center [723, 713] width 31 height 24
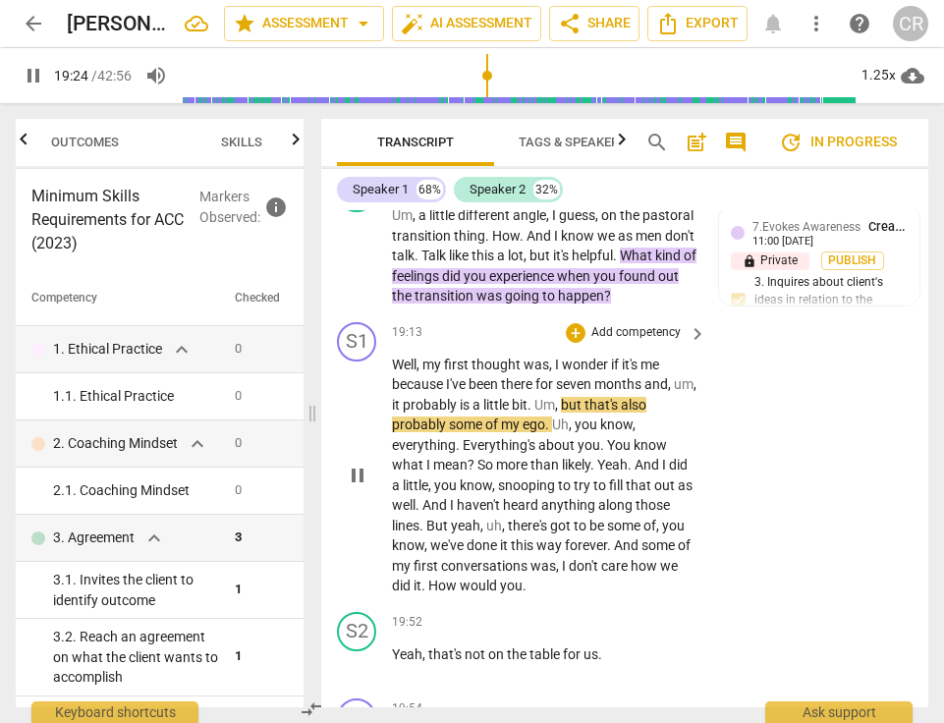
scroll to position [16720, 0]
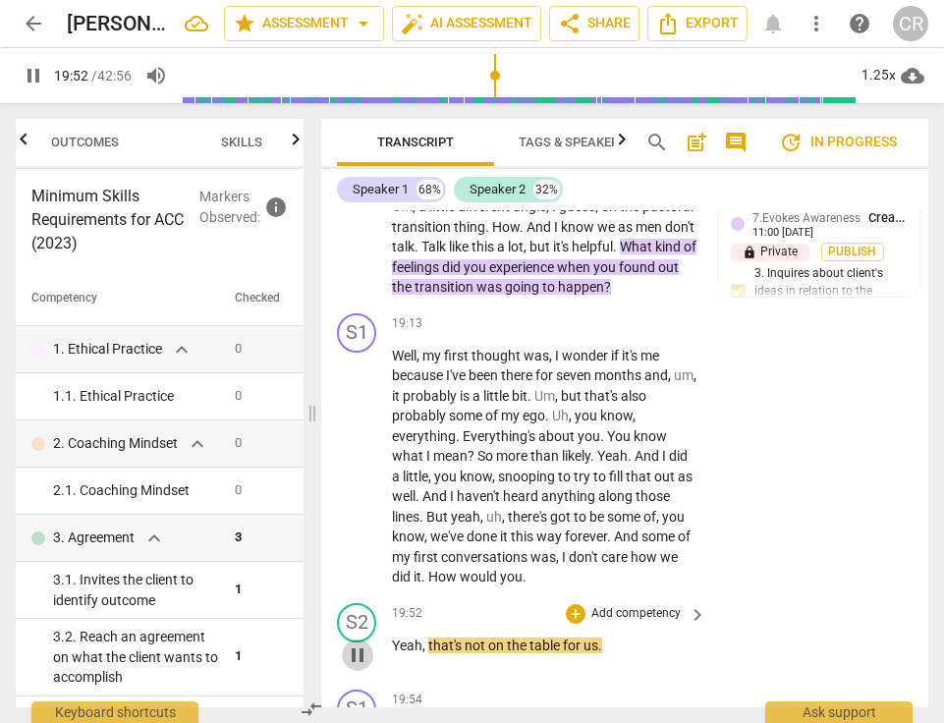
click at [361, 644] on span "pause" at bounding box center [358, 656] width 24 height 24
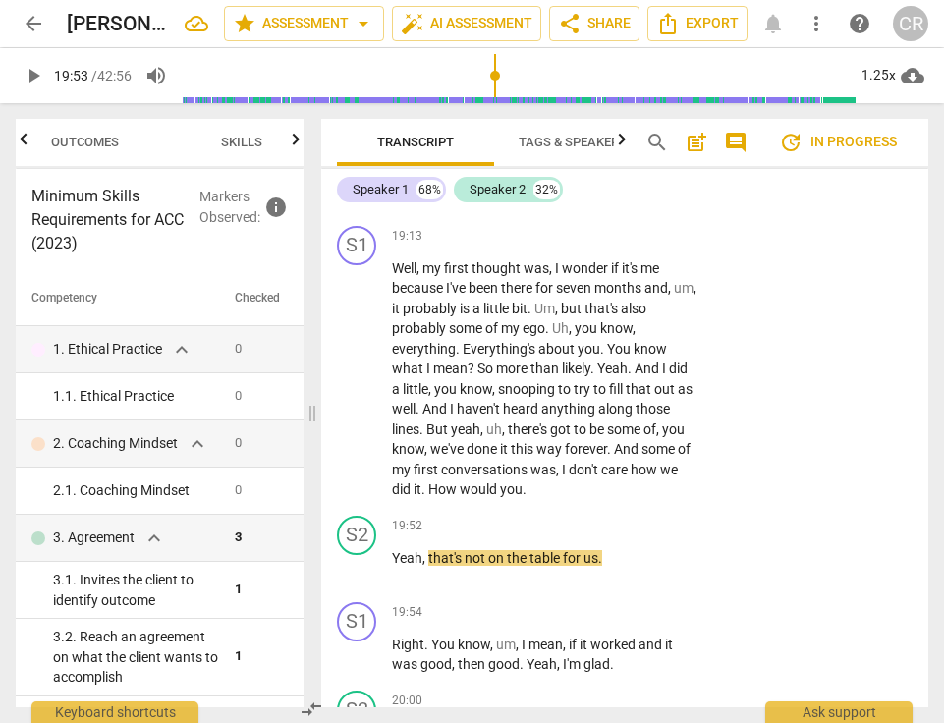
scroll to position [16826, 0]
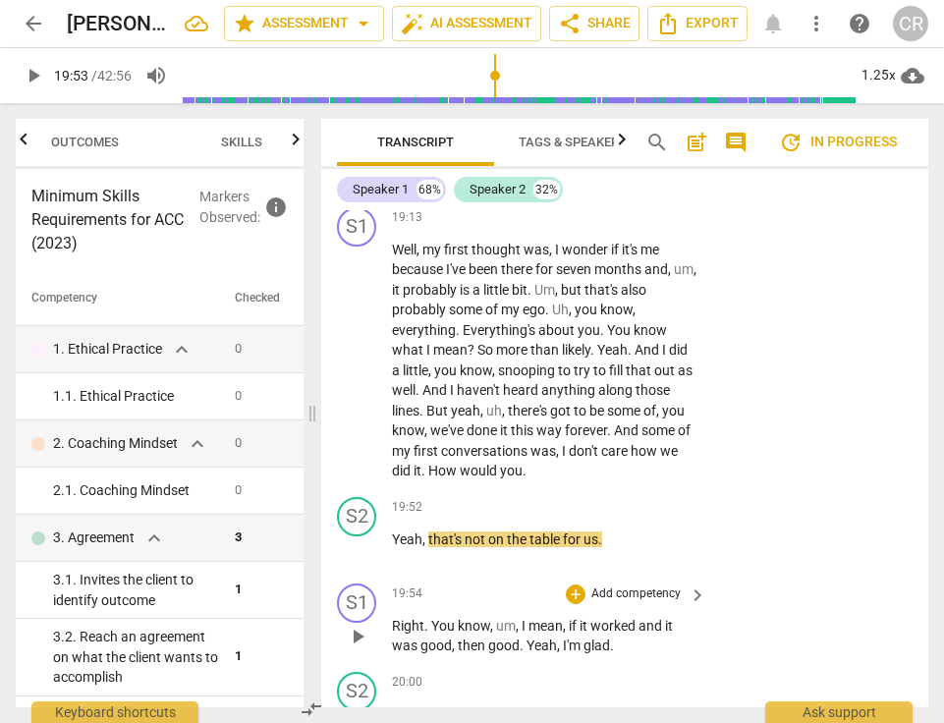
click at [355, 625] on span "play_arrow" at bounding box center [358, 637] width 24 height 24
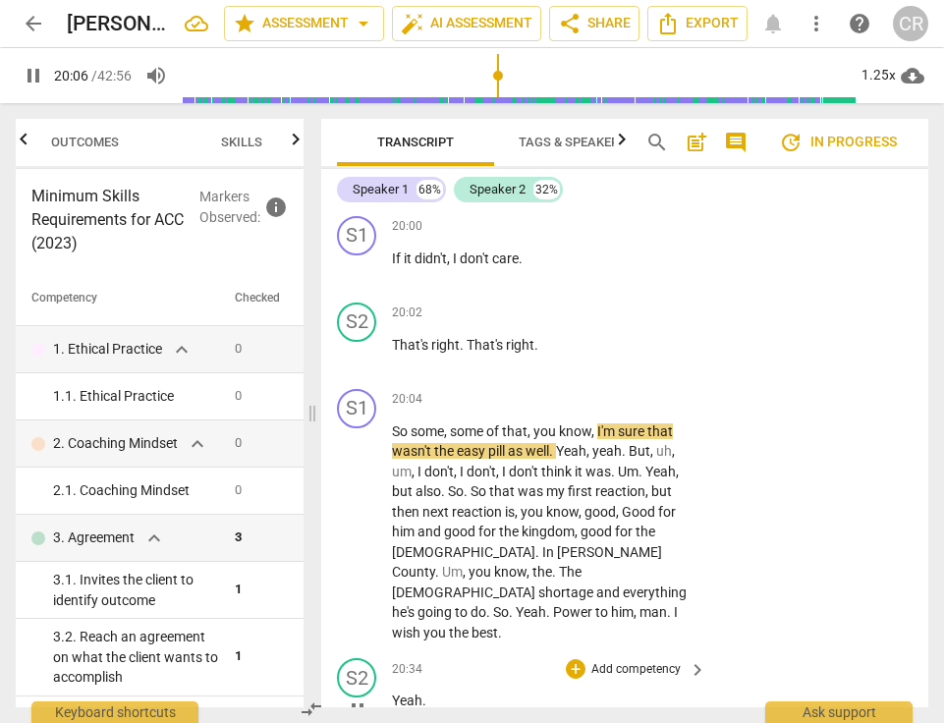
scroll to position [17361, 0]
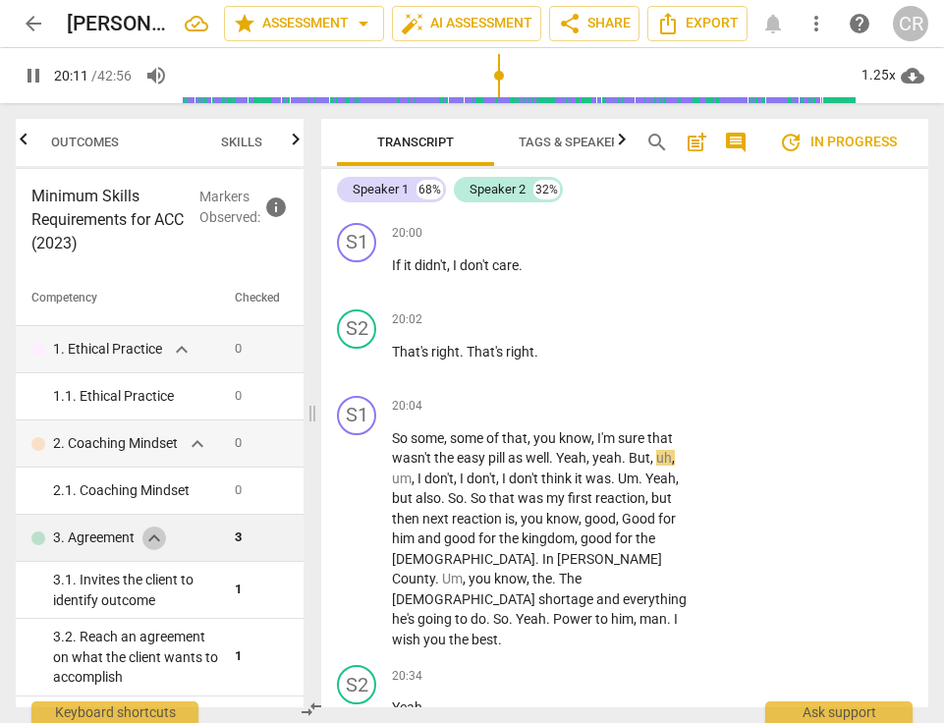
click at [157, 537] on span "expand_more" at bounding box center [154, 539] width 24 height 24
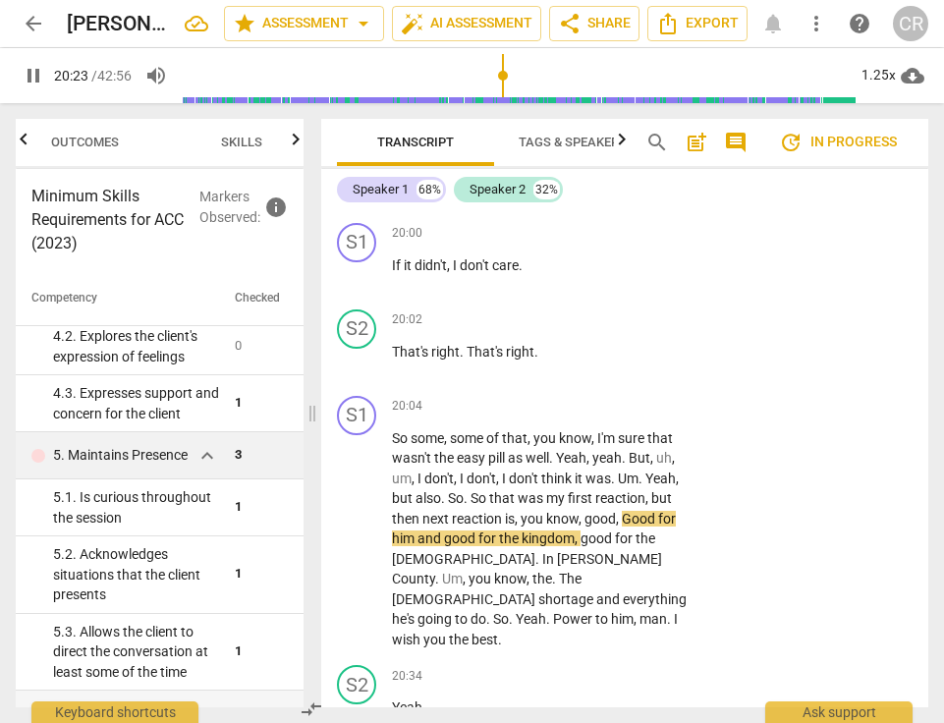
scroll to position [350, 0]
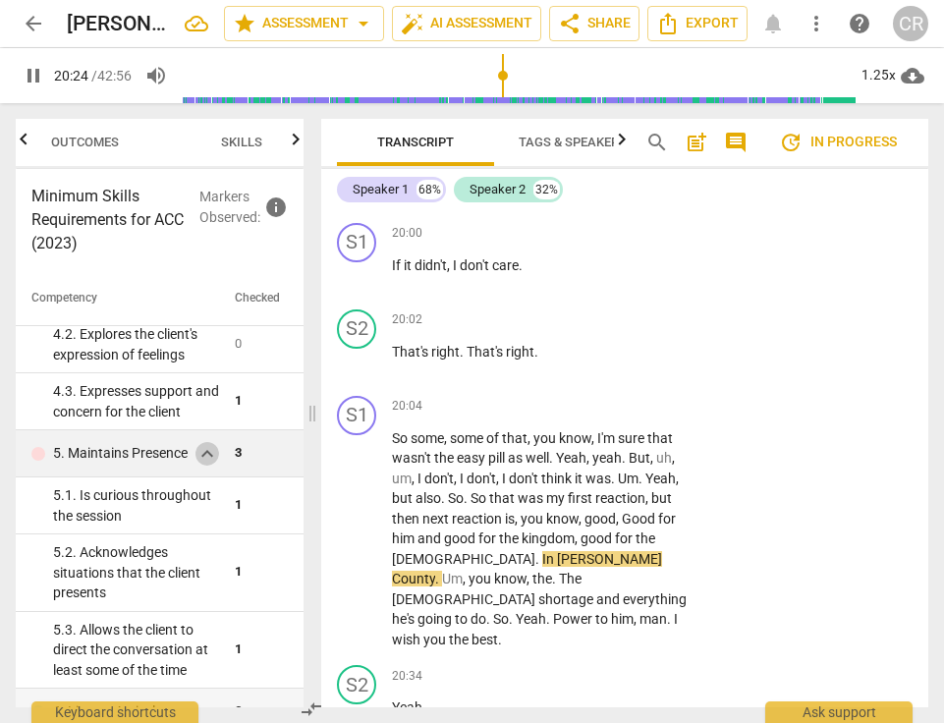
click at [199, 454] on span "expand_more" at bounding box center [208, 454] width 24 height 24
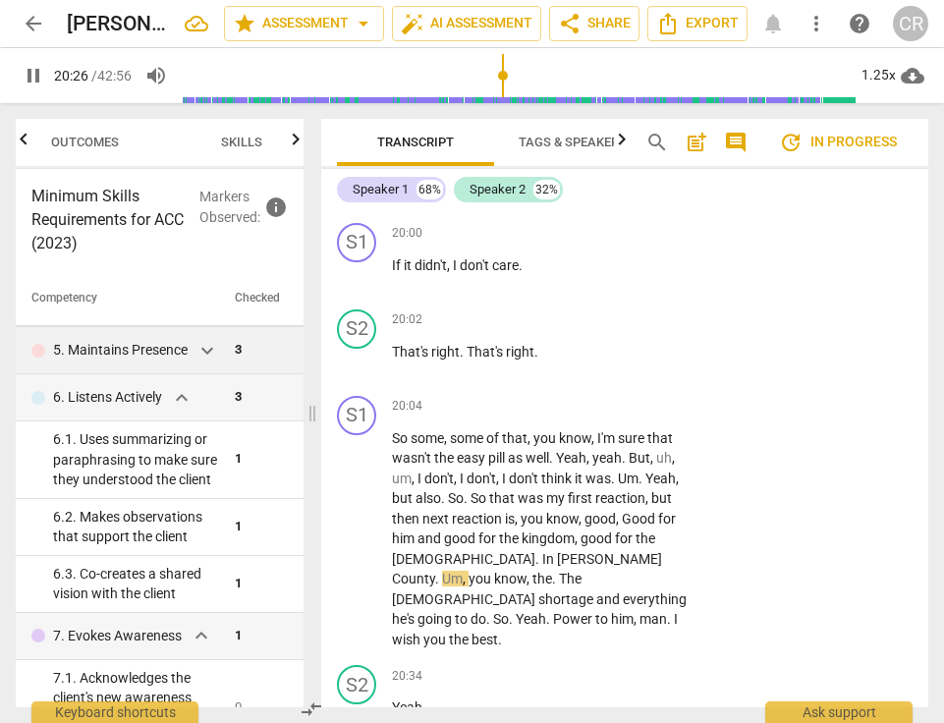
scroll to position [455, 0]
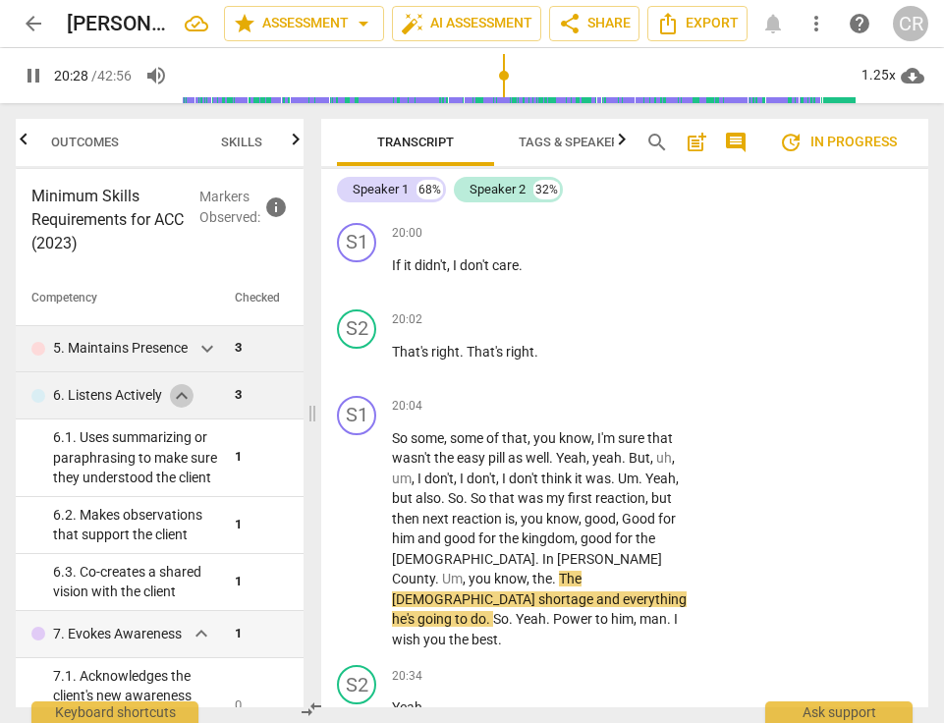
click at [181, 401] on span "expand_more" at bounding box center [182, 396] width 24 height 24
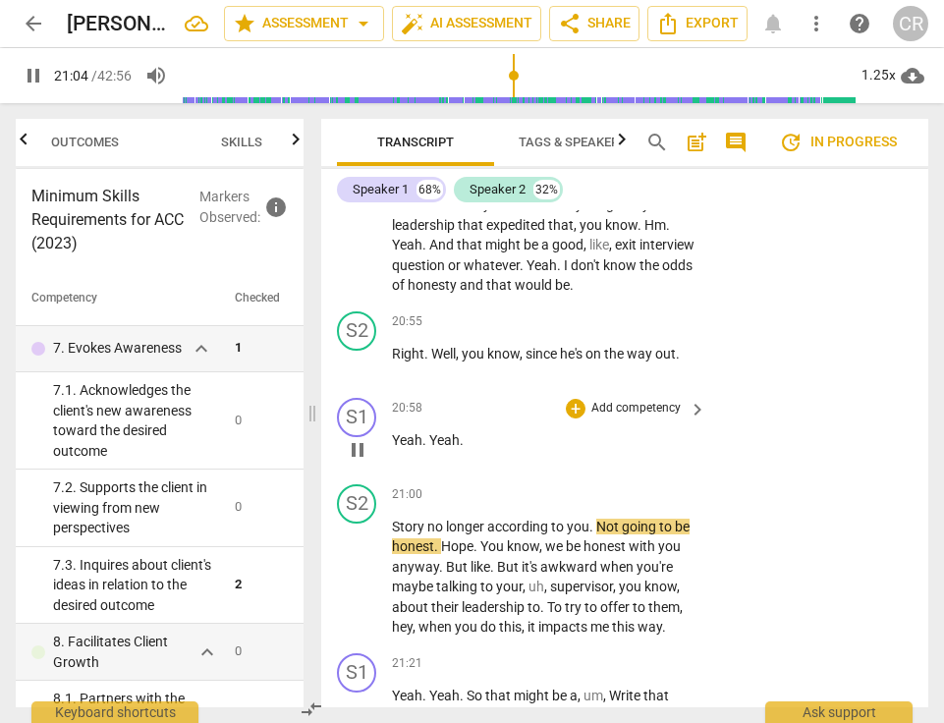
scroll to position [18001, 0]
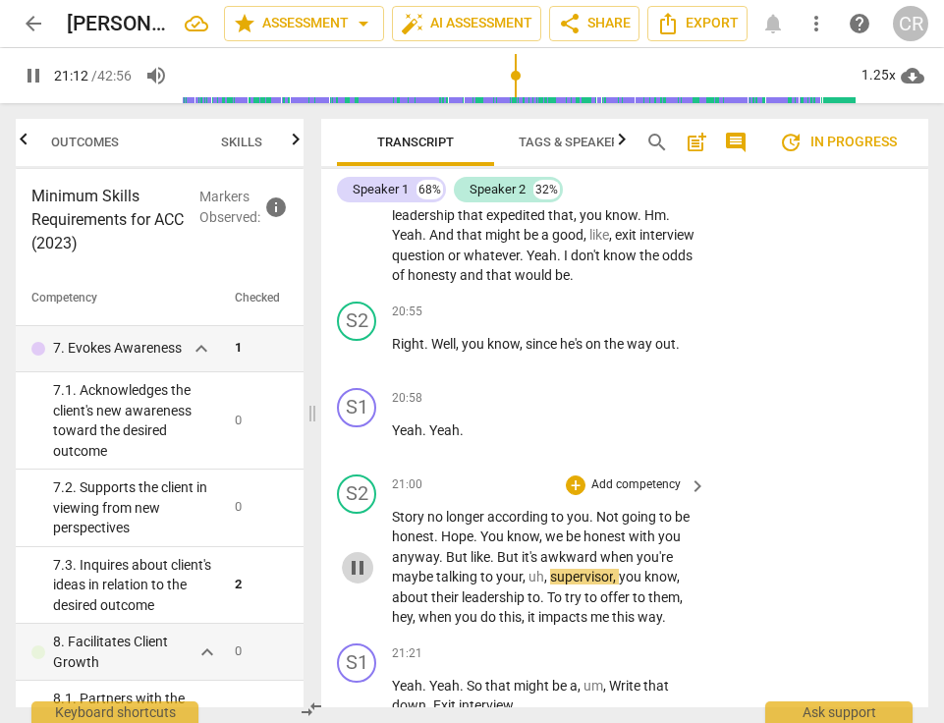
click at [356, 556] on span "pause" at bounding box center [358, 568] width 24 height 24
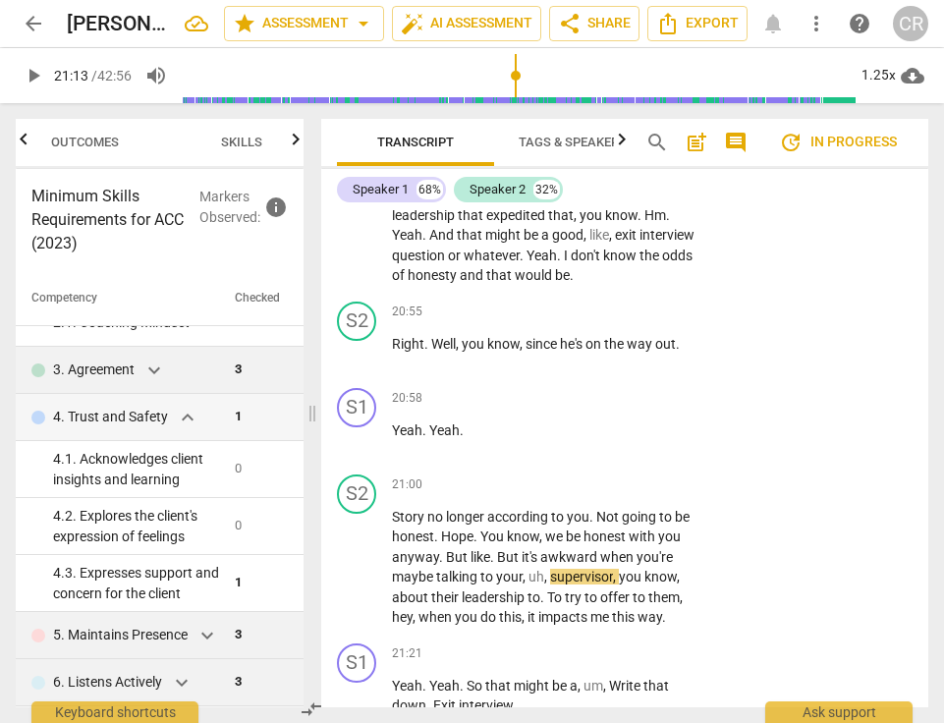
scroll to position [163, 0]
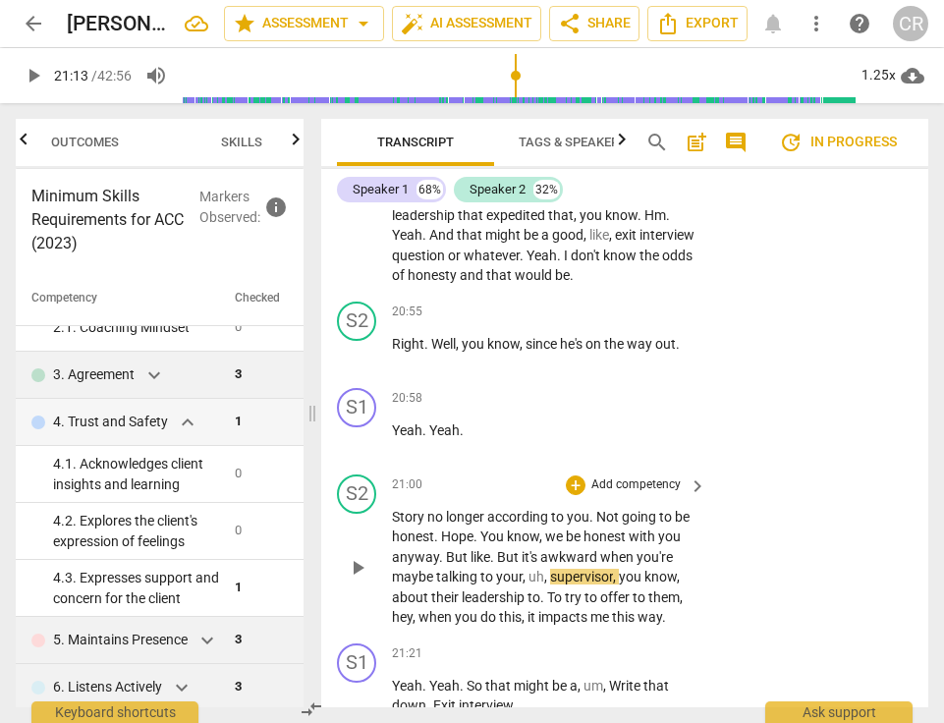
click at [353, 556] on span "play_arrow" at bounding box center [358, 568] width 24 height 24
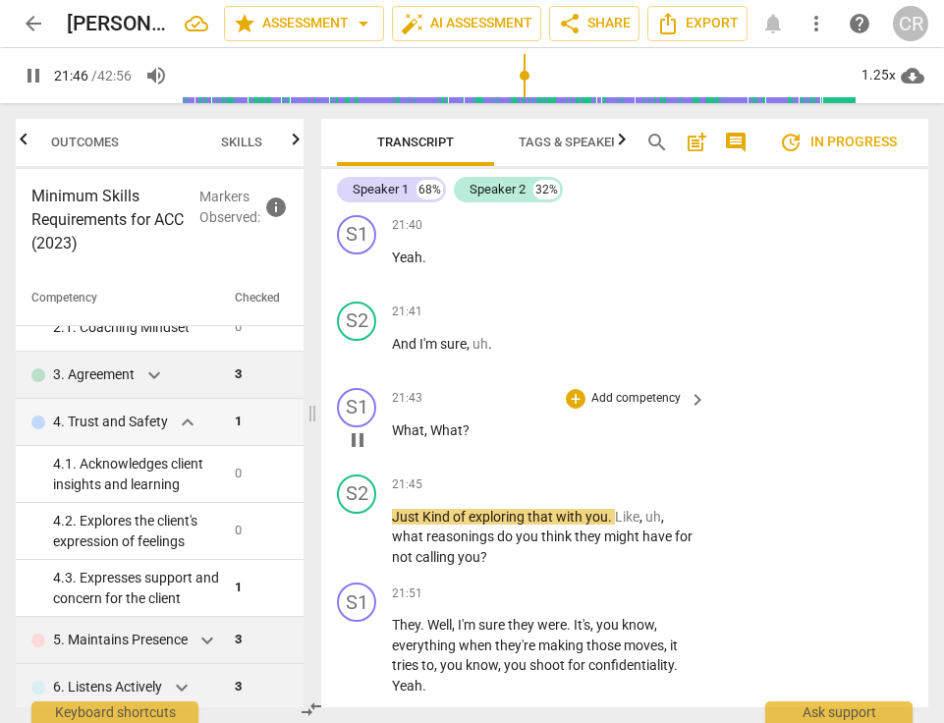
scroll to position [19006, 0]
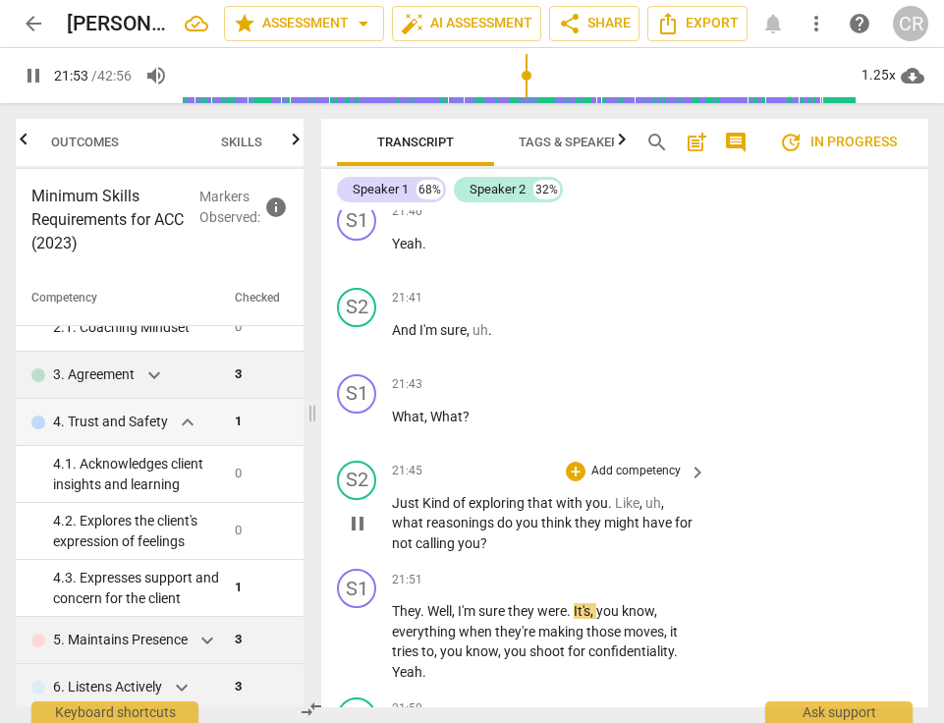
click at [360, 512] on span "pause" at bounding box center [358, 524] width 24 height 24
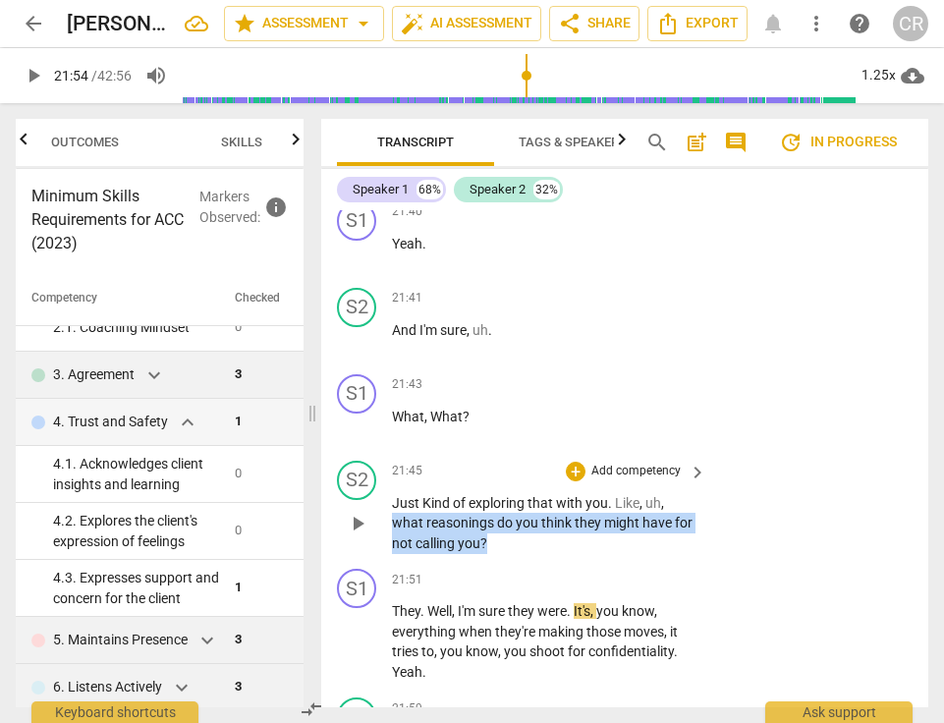
drag, startPoint x: 491, startPoint y: 291, endPoint x: 387, endPoint y: 272, distance: 105.8
click at [387, 453] on div "S2 play_arrow pause 21:45 + Add competency keyboard_arrow_right Just Kind of ex…" at bounding box center [624, 507] width 607 height 109
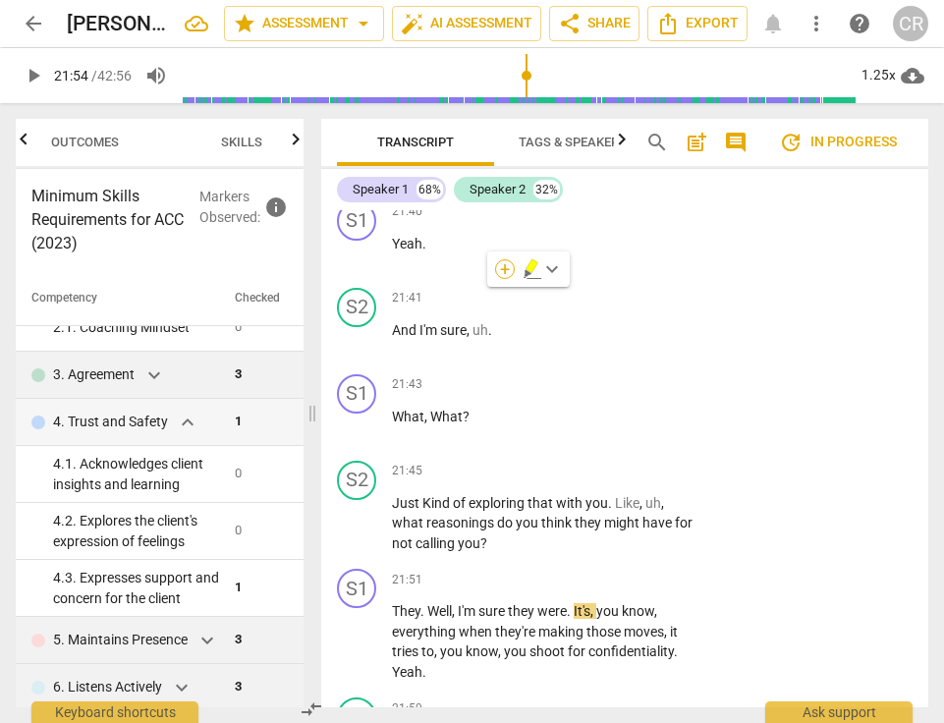
click at [505, 269] on div "+" at bounding box center [505, 269] width 20 height 20
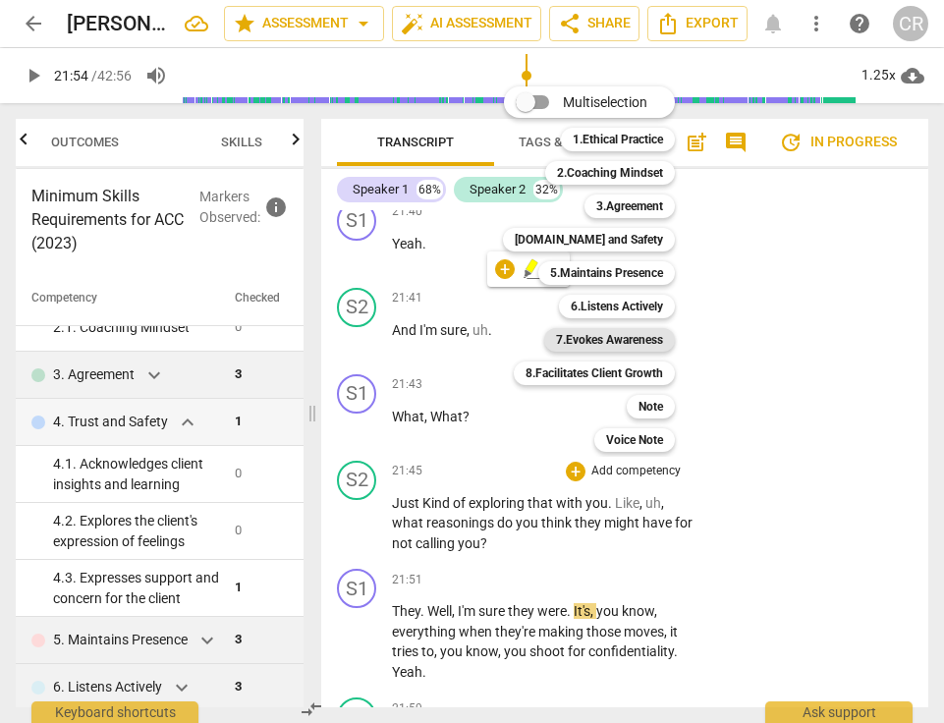
click at [592, 339] on b "7.Evokes Awareness" at bounding box center [609, 340] width 107 height 24
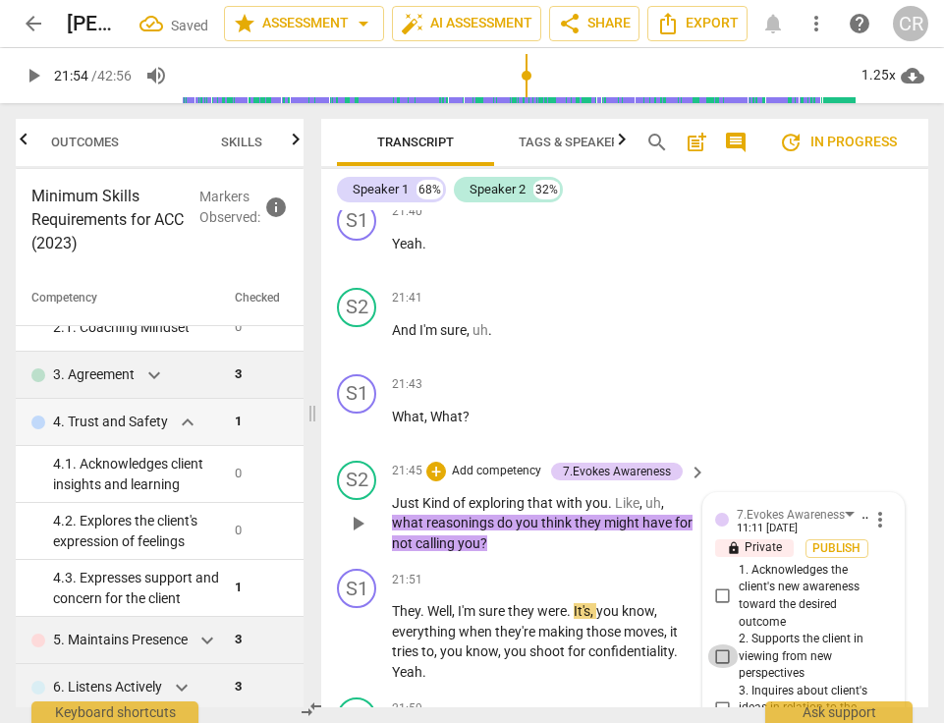
click at [719, 645] on input "2. Supports the client in viewing from new perspectives" at bounding box center [723, 657] width 31 height 24
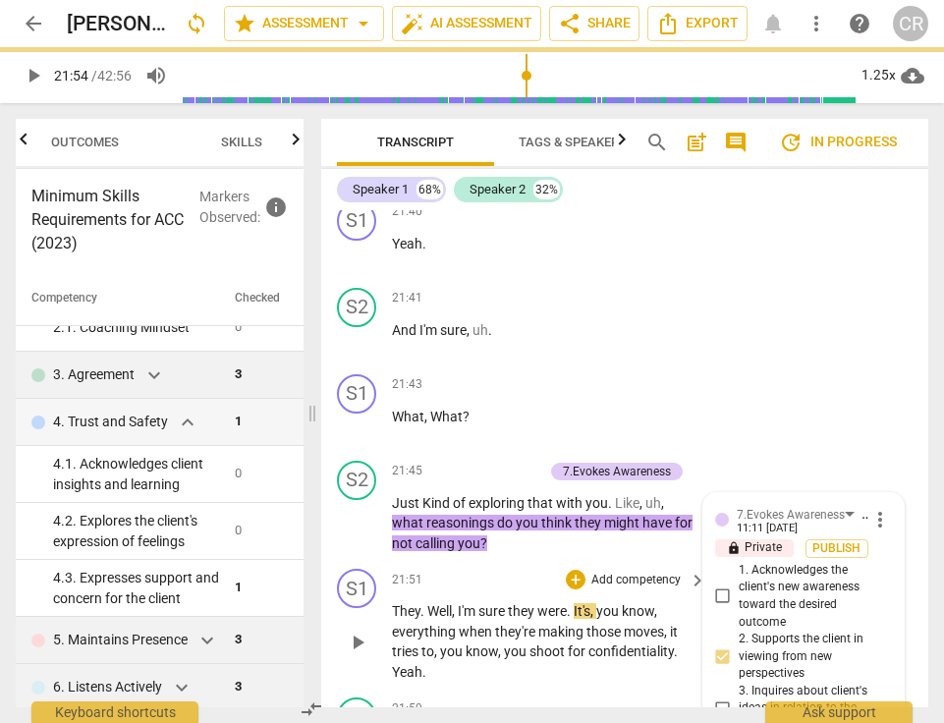
click at [589, 561] on div "S1 play_arrow pause 21:51 + Add competency keyboard_arrow_right They . Well , I…" at bounding box center [624, 625] width 607 height 129
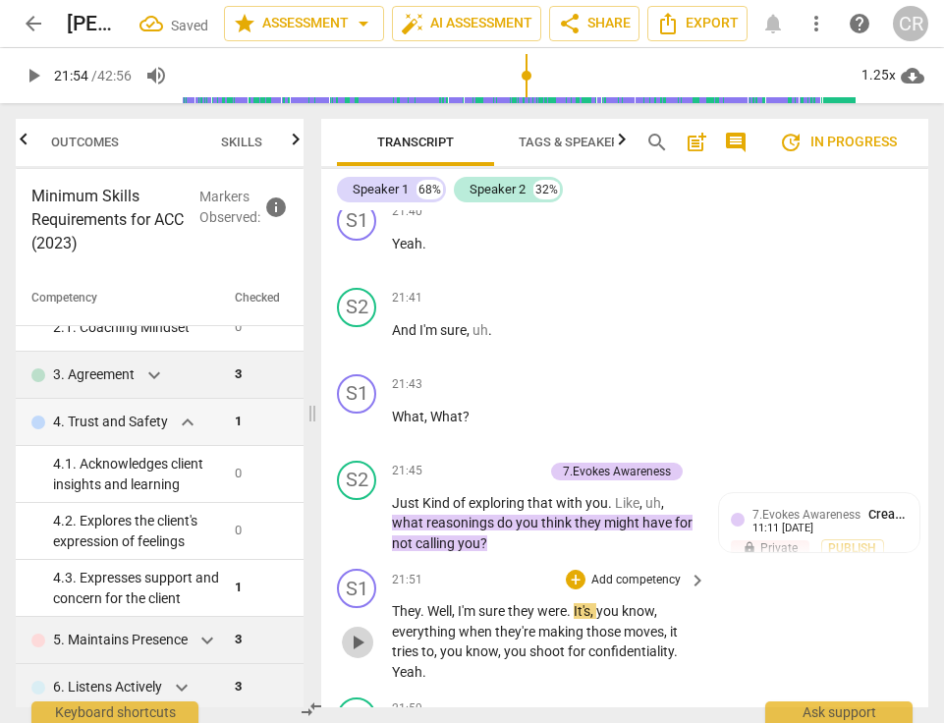
click at [361, 631] on span "play_arrow" at bounding box center [358, 643] width 24 height 24
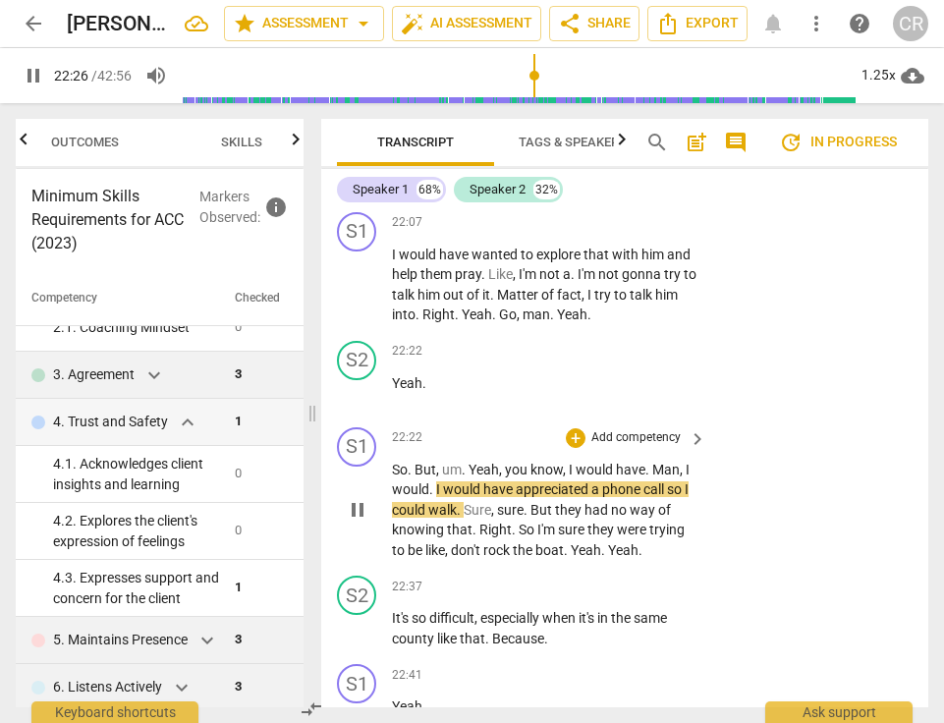
scroll to position [19792, 0]
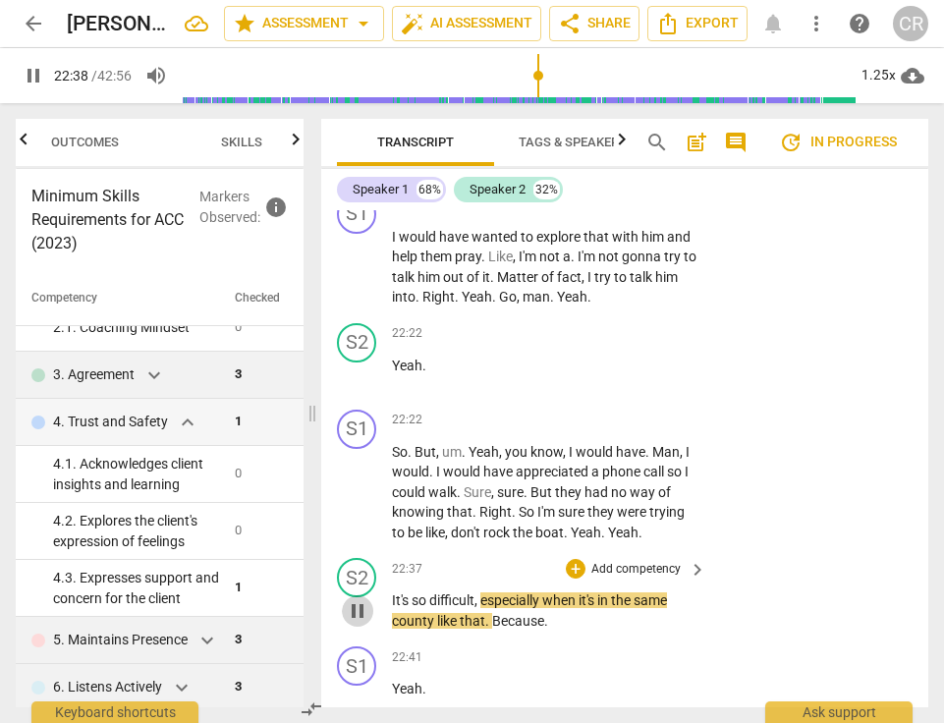
click at [359, 599] on span "pause" at bounding box center [358, 611] width 24 height 24
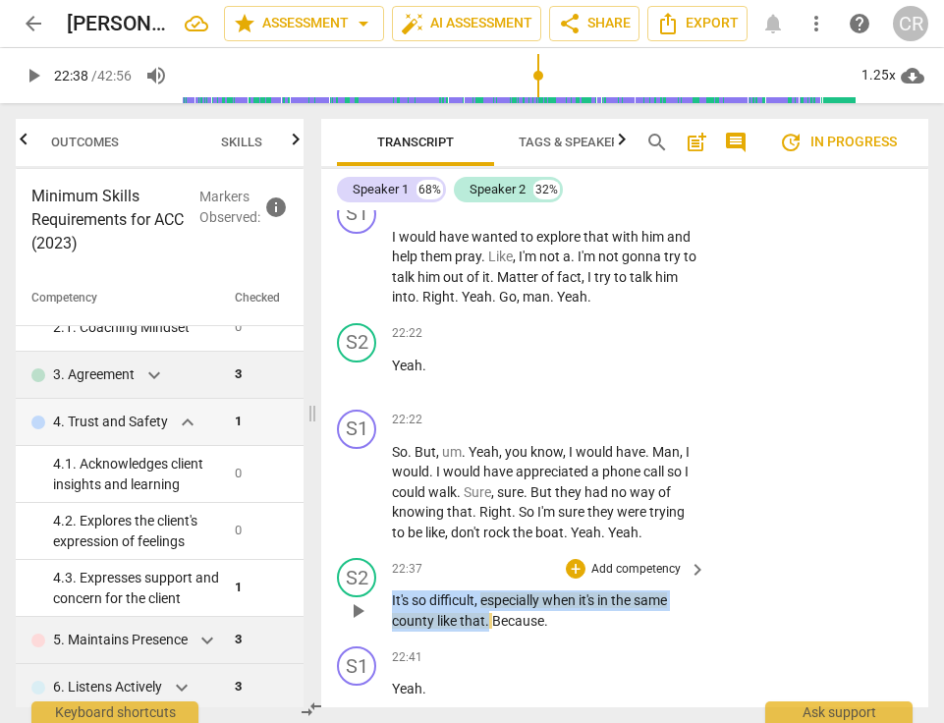
drag, startPoint x: 487, startPoint y: 379, endPoint x: 388, endPoint y: 365, distance: 100.3
click at [388, 550] on div "S2 play_arrow pause 22:37 + Add competency keyboard_arrow_right It's so difficu…" at bounding box center [624, 594] width 607 height 88
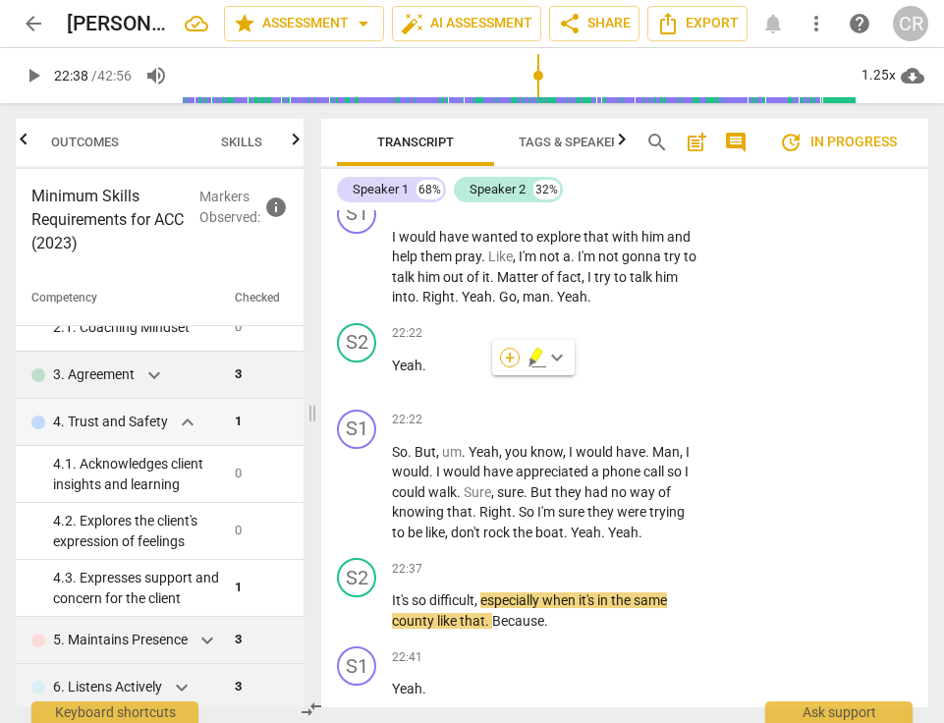
click at [512, 355] on div "+" at bounding box center [510, 358] width 20 height 20
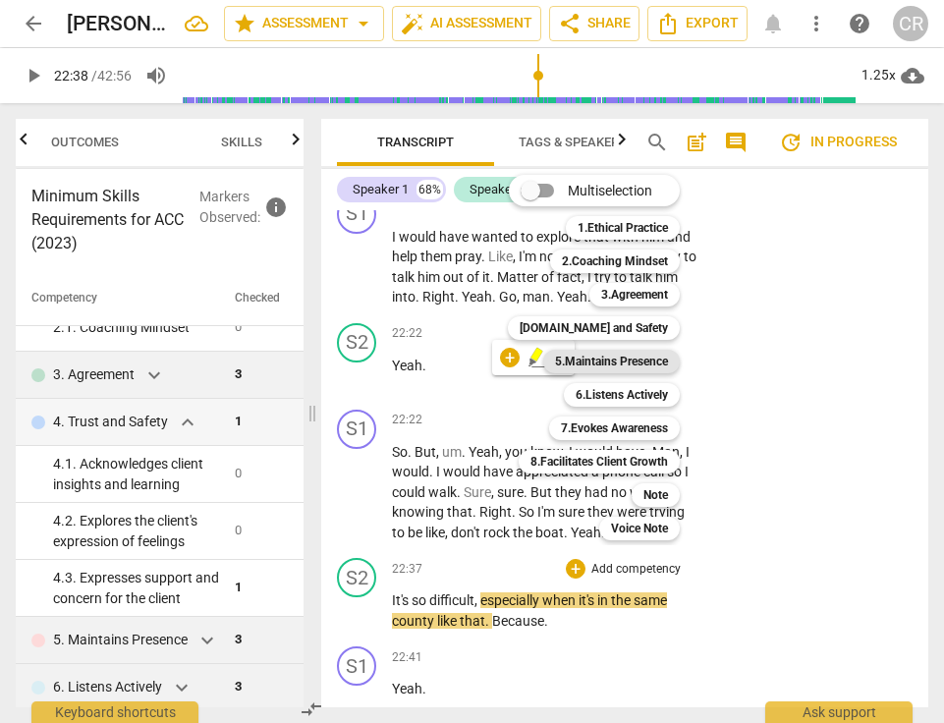
click at [604, 363] on b "5.Maintains Presence" at bounding box center [611, 362] width 113 height 24
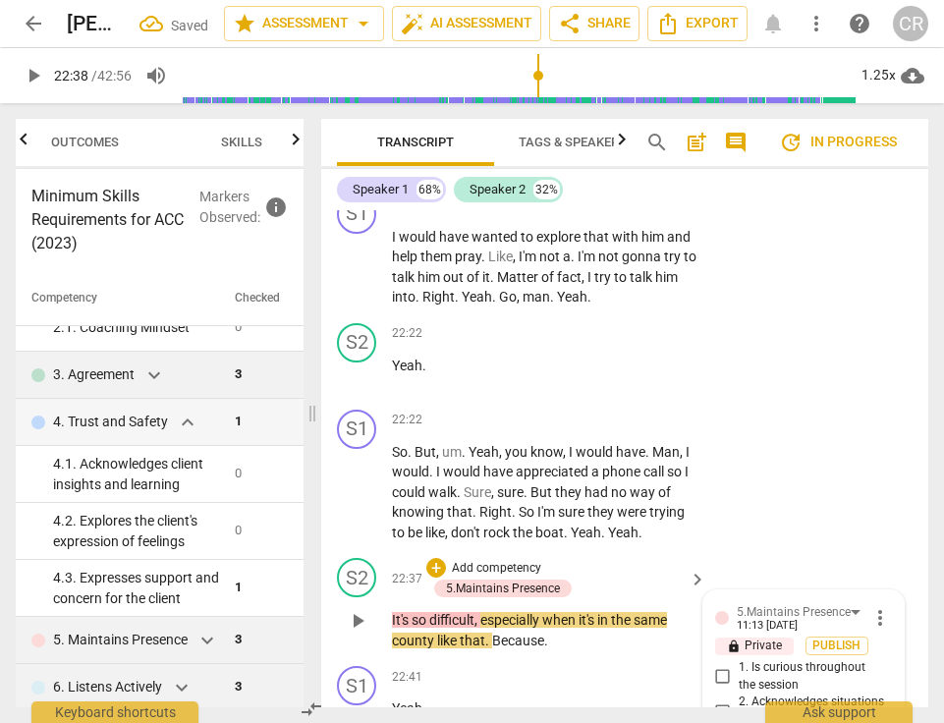
click at [721, 700] on input "2. Acknowledges situations that the client presents" at bounding box center [723, 712] width 31 height 24
paste textarea "Coach responded to what the client has shared through comments."
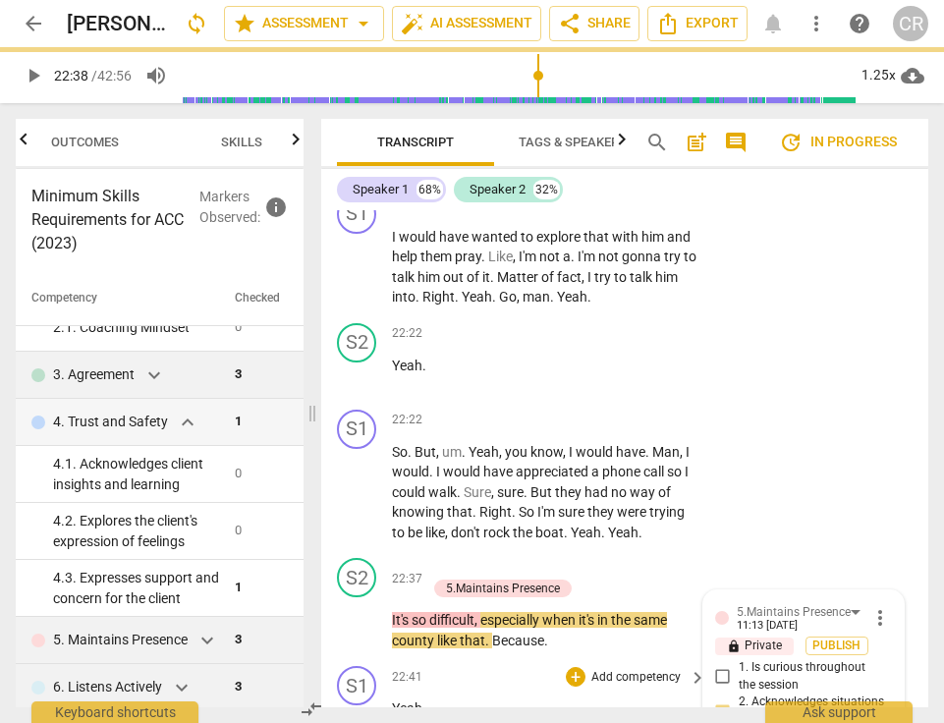
scroll to position [17, 0]
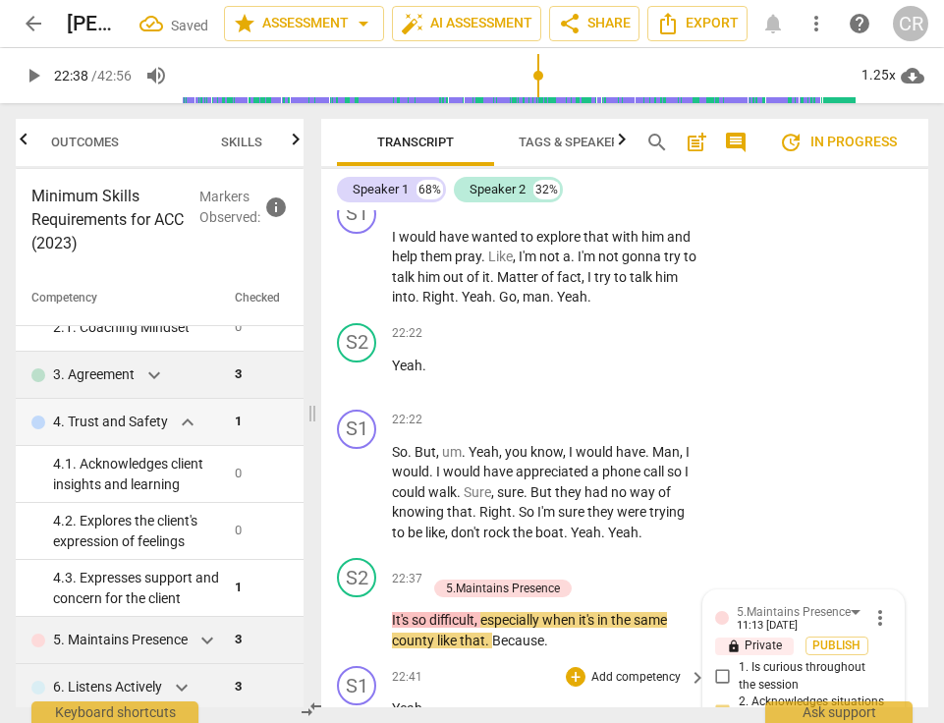
click at [631, 658] on div "S1 play_arrow pause 22:41 + Add competency keyboard_arrow_right Yeah ." at bounding box center [624, 701] width 607 height 86
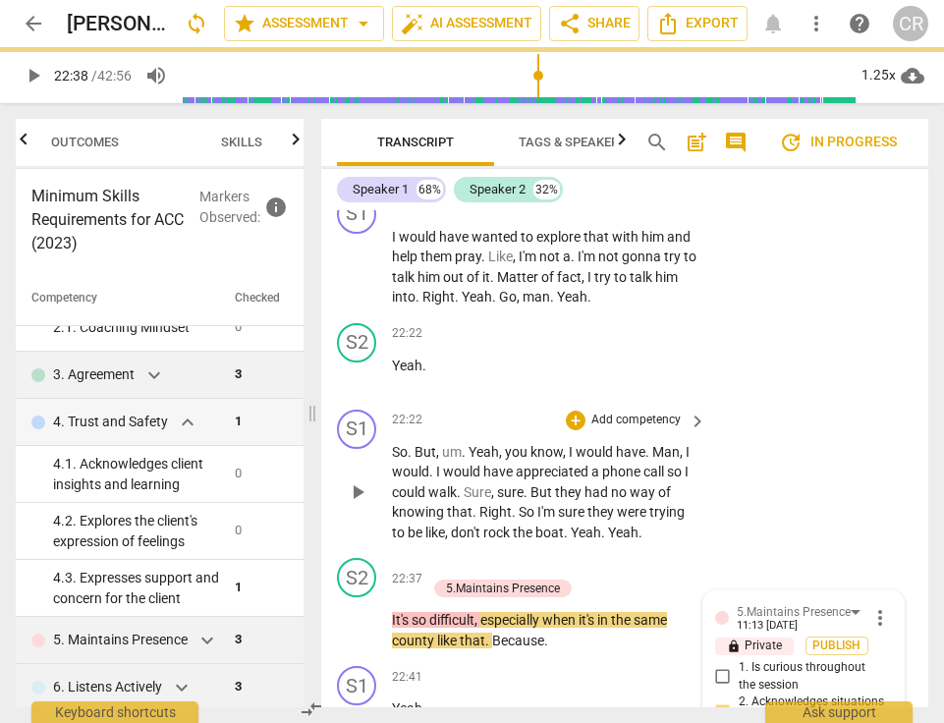
scroll to position [0, 0]
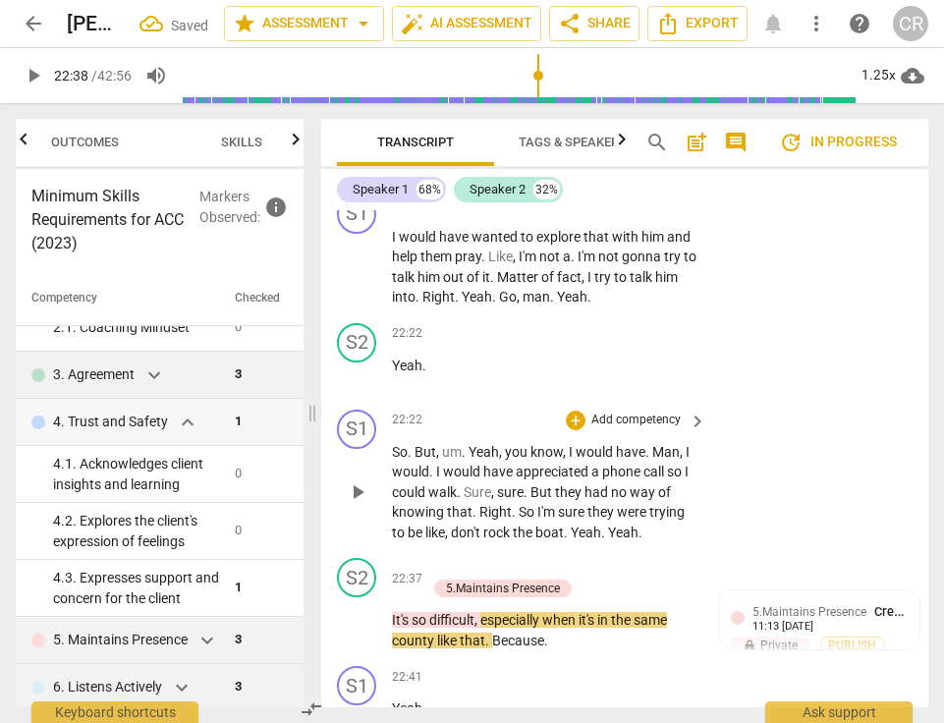
click at [620, 558] on div "22:37 + Add competency 5.Maintains Presence keyboard_arrow_right It's so diffic…" at bounding box center [550, 604] width 316 height 92
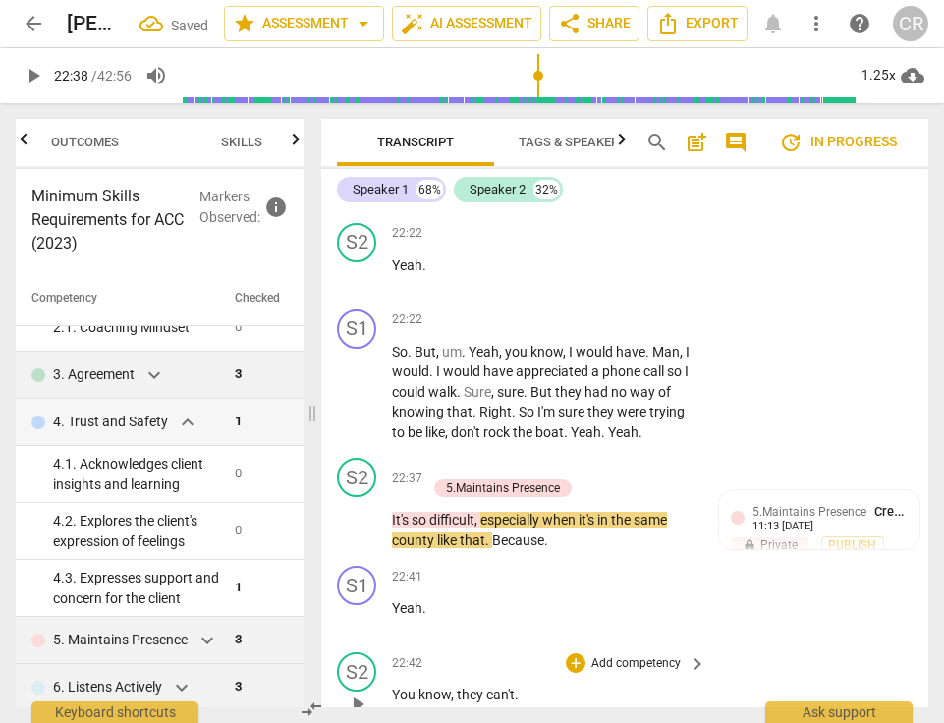
click at [354, 693] on span "play_arrow" at bounding box center [358, 705] width 24 height 24
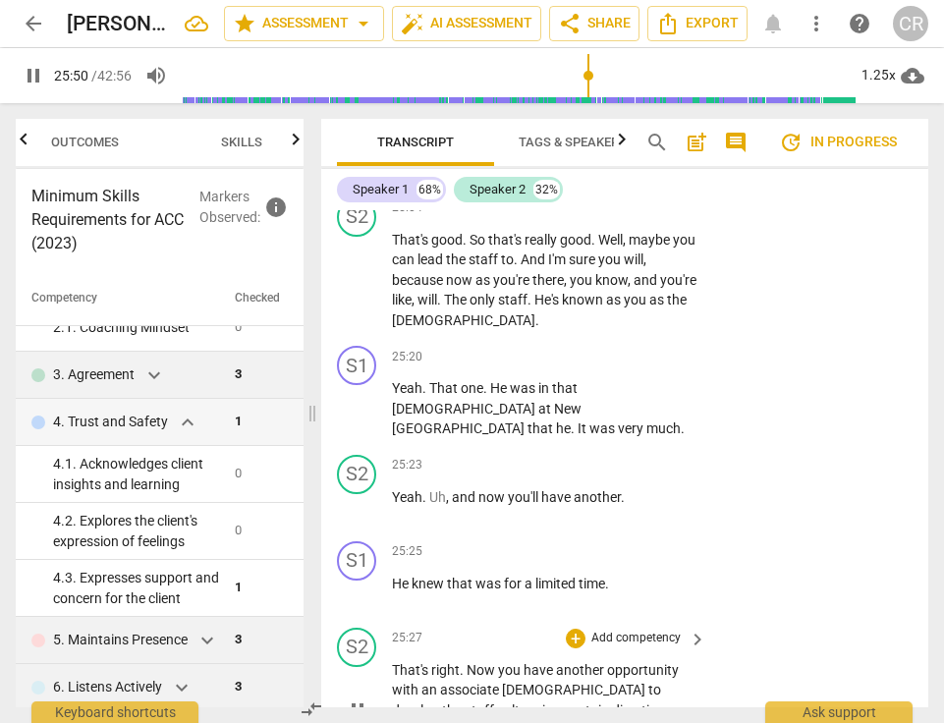
scroll to position [23157, 0]
click at [361, 700] on span "pause" at bounding box center [358, 712] width 24 height 24
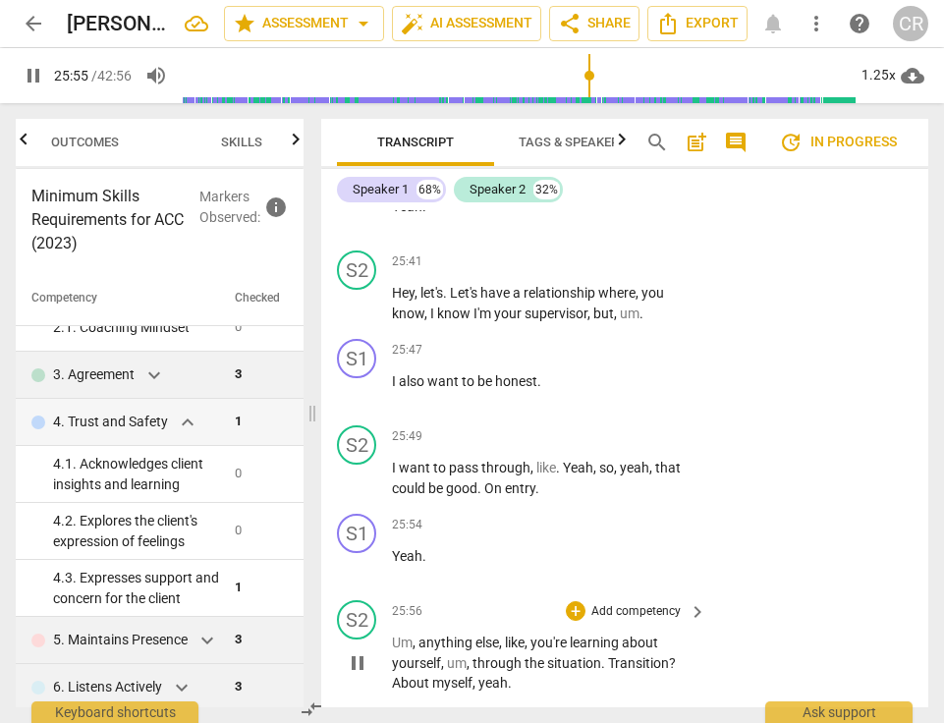
scroll to position [23806, 0]
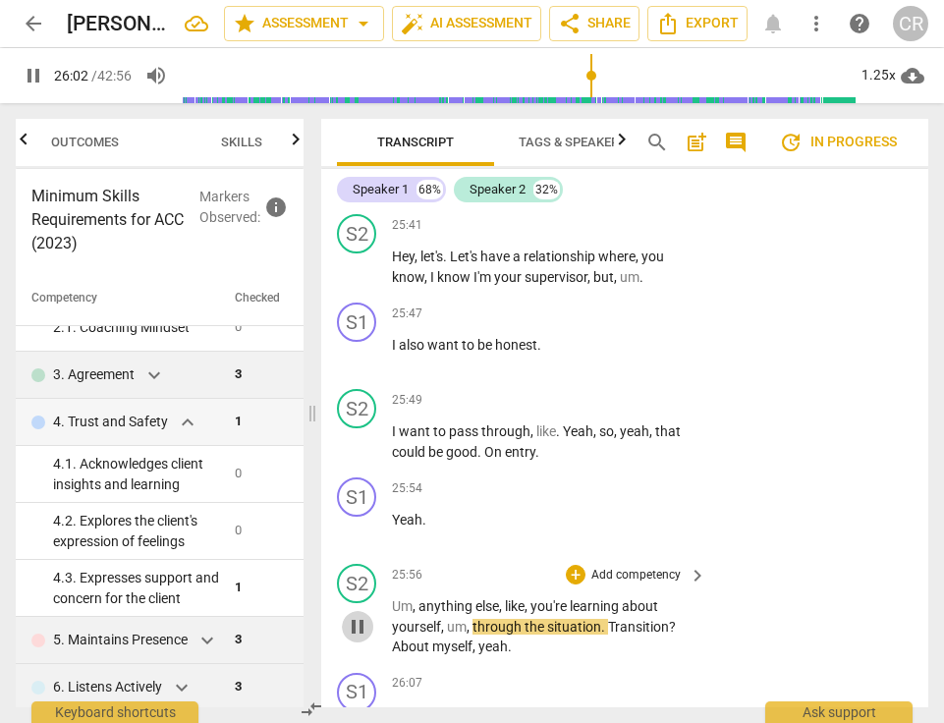
click at [360, 615] on span "pause" at bounding box center [358, 627] width 24 height 24
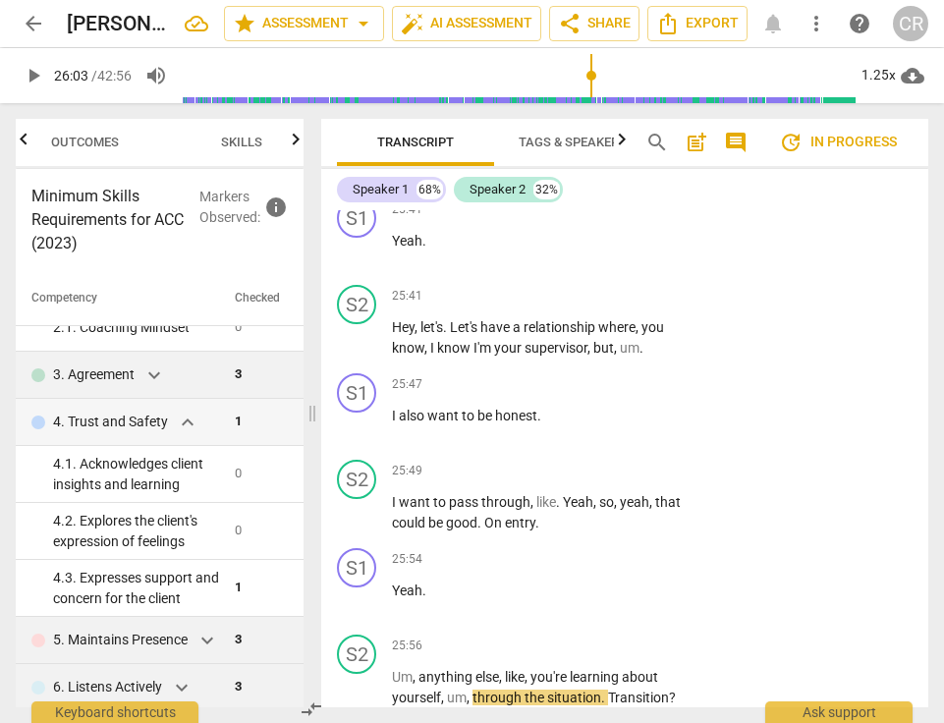
scroll to position [23732, 0]
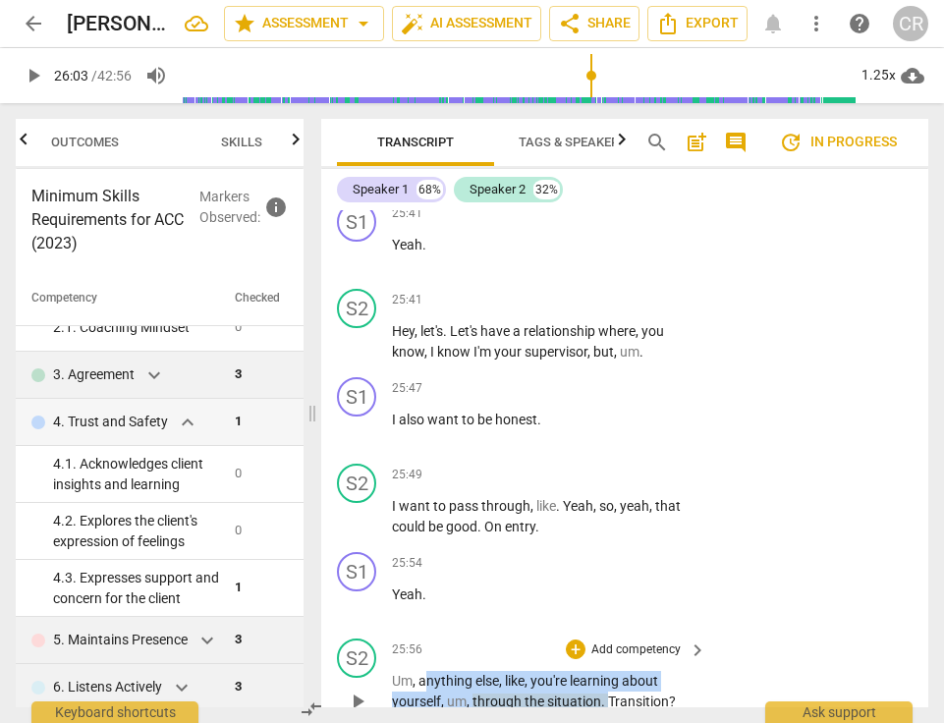
drag, startPoint x: 424, startPoint y: 313, endPoint x: 607, endPoint y: 340, distance: 185.8
click at [607, 671] on p "Um , anything else , like , you're learning about yourself , um , through the s…" at bounding box center [544, 701] width 305 height 61
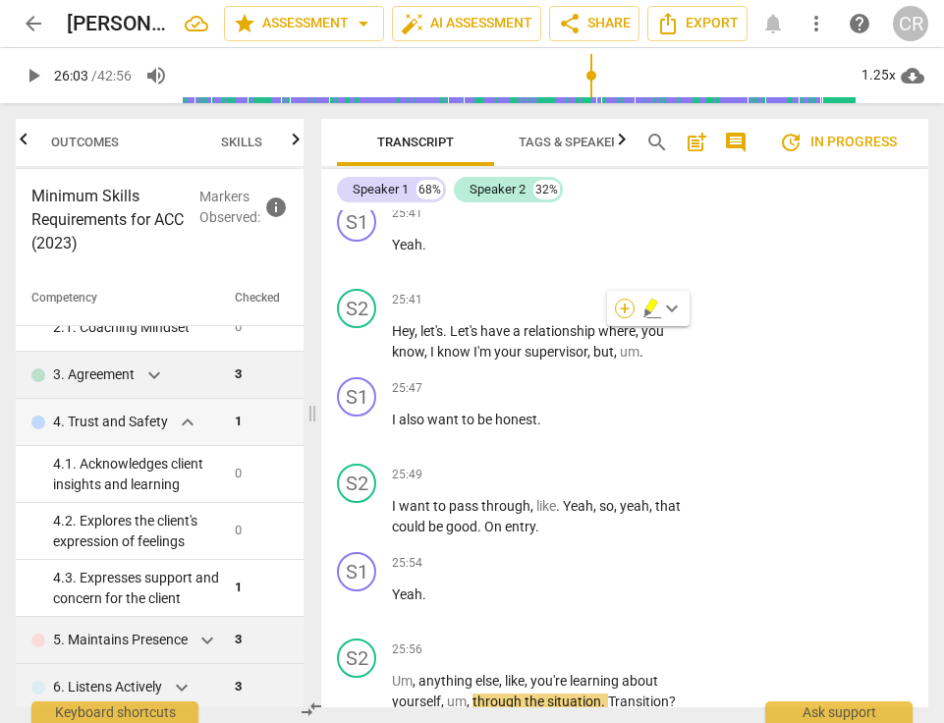
click at [629, 309] on div "+" at bounding box center [625, 309] width 20 height 20
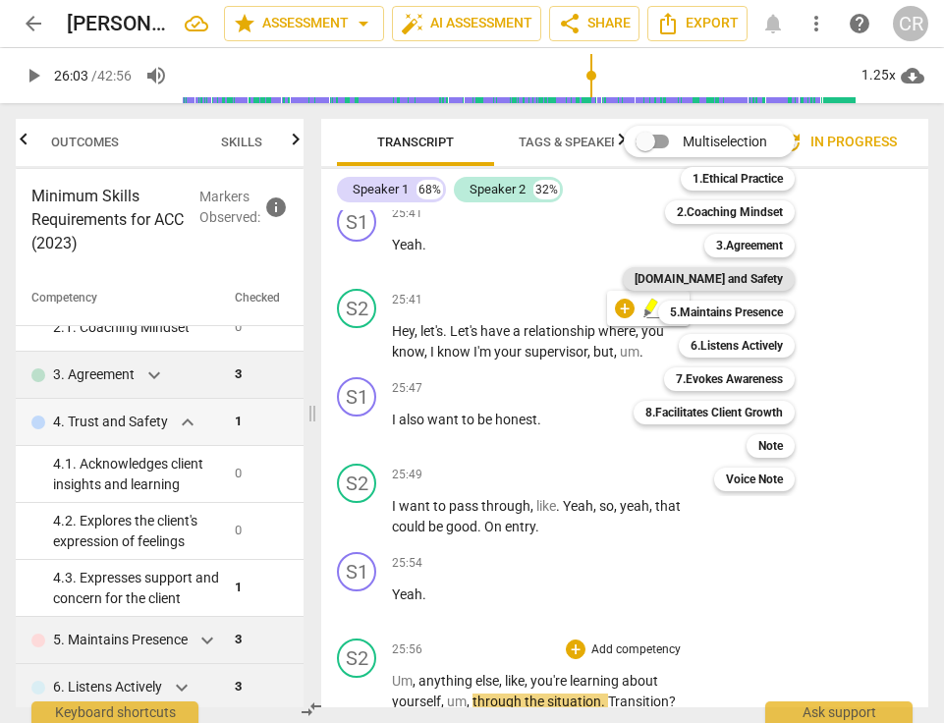
click at [708, 280] on b "[DOMAIN_NAME] and Safety" at bounding box center [709, 279] width 148 height 24
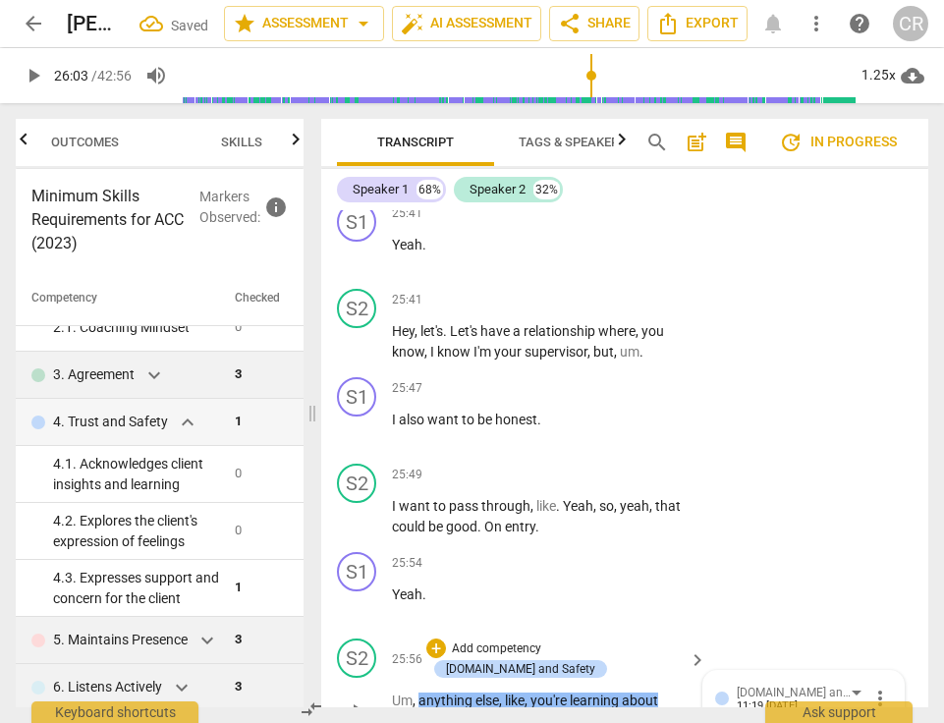
paste textarea "Coach inquired about the client’s insight, awareness, or learning."
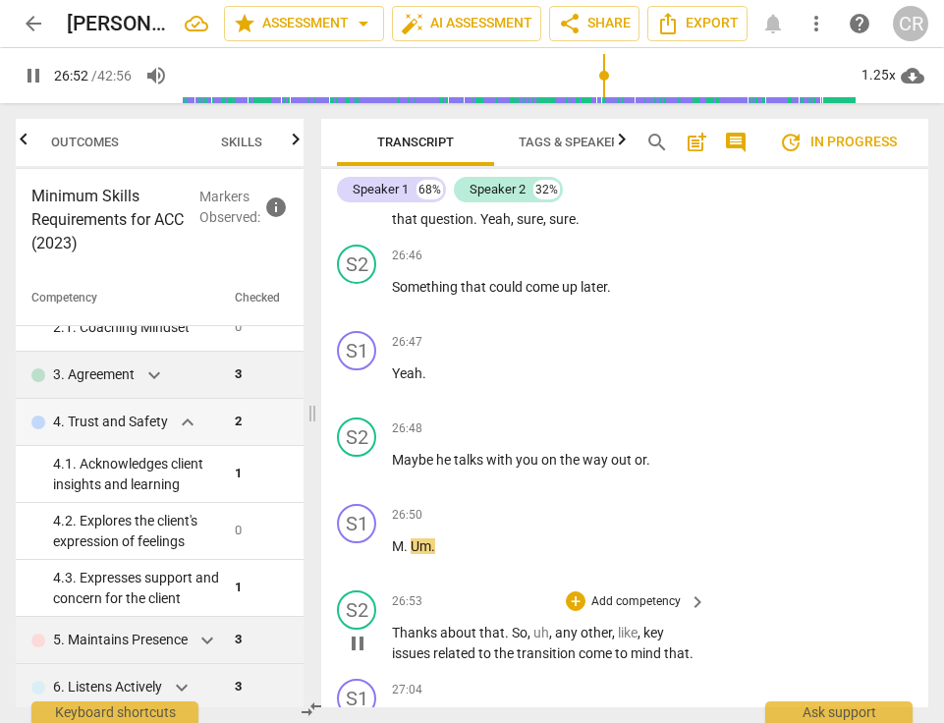
scroll to position [25144, 0]
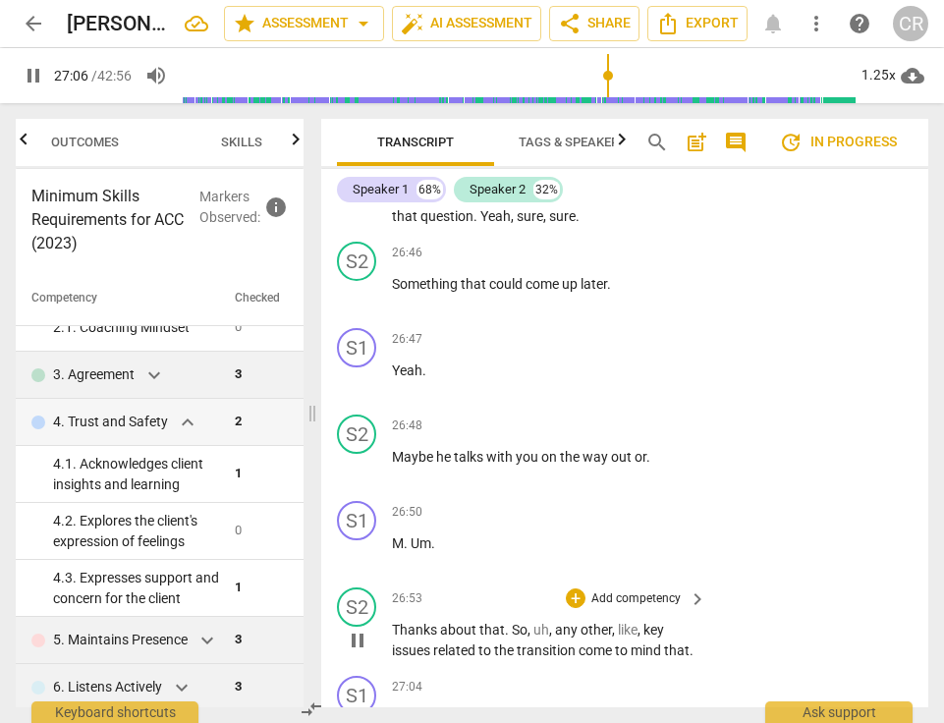
click at [427, 620] on p "Thanks about that . So , uh , any other , like , key issues related to the tran…" at bounding box center [544, 640] width 305 height 40
click at [356, 629] on span "pause" at bounding box center [358, 641] width 24 height 24
click at [422, 620] on p "Thanks about that . So , uh , any other , like , key issues related to the tran…" at bounding box center [544, 640] width 305 height 40
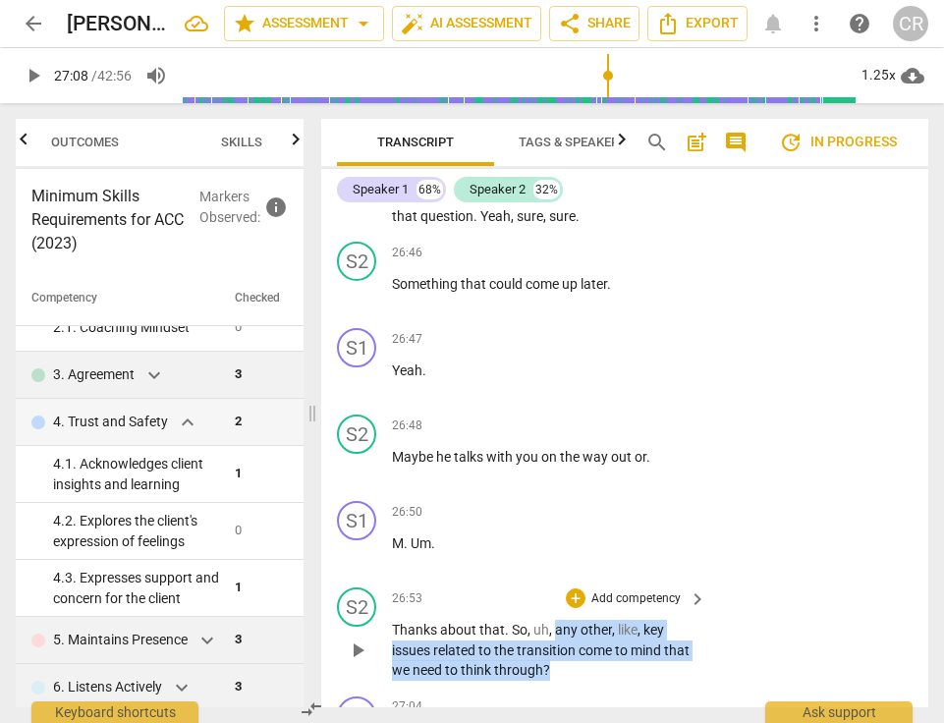
drag, startPoint x: 552, startPoint y: 275, endPoint x: 553, endPoint y: 229, distance: 46.2
click at [553, 620] on p "Thanks about that . So , uh , any other , like , key issues related to the tran…" at bounding box center [544, 650] width 305 height 61
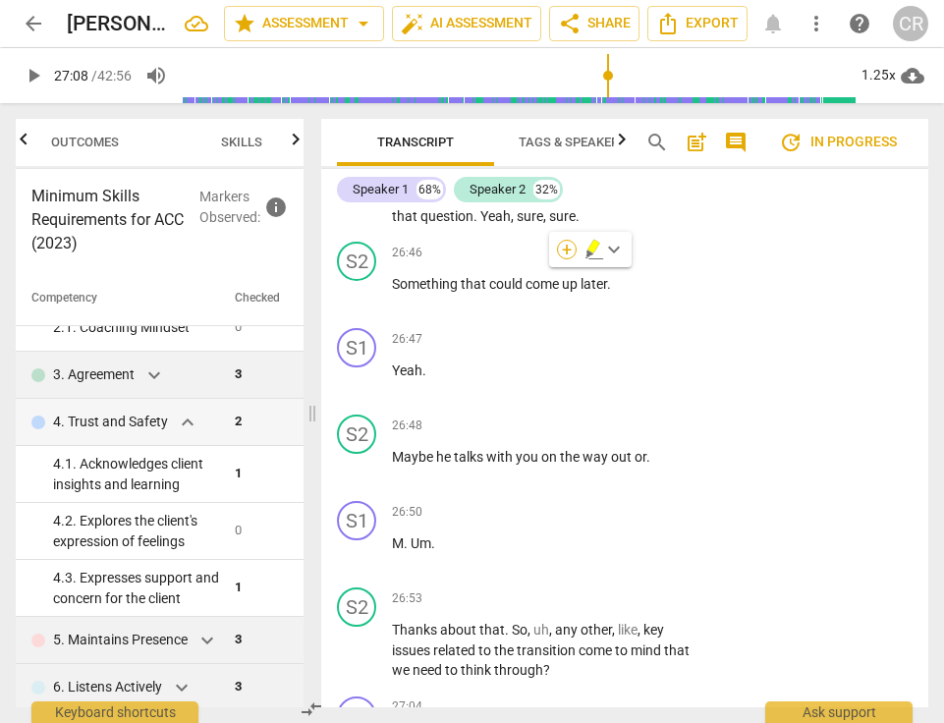
click at [571, 256] on div "+" at bounding box center [567, 250] width 20 height 20
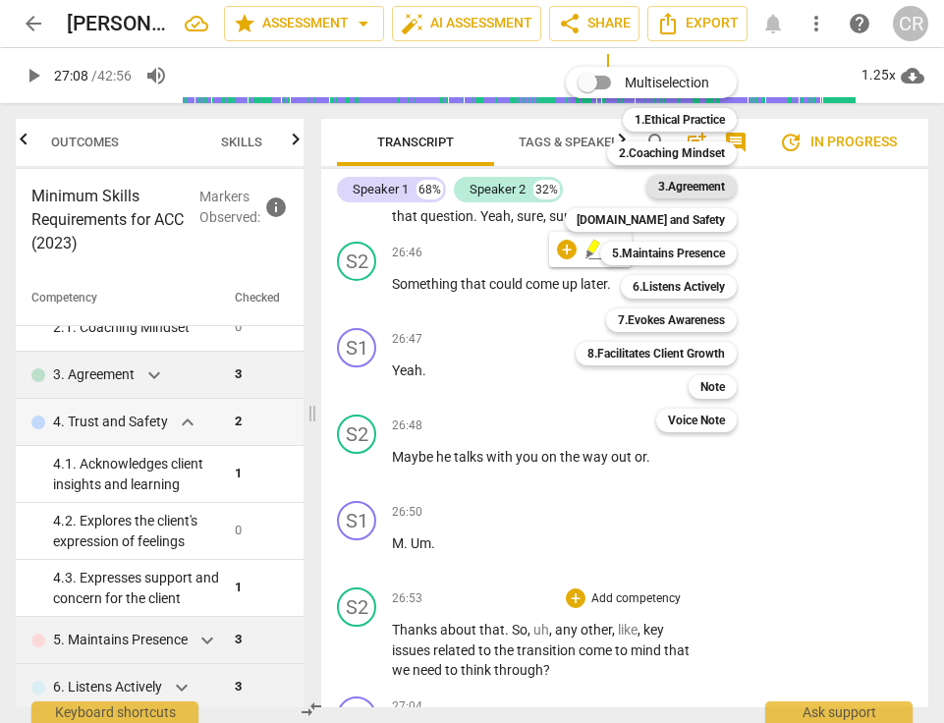
click at [683, 189] on b "3.Agreement" at bounding box center [691, 187] width 67 height 24
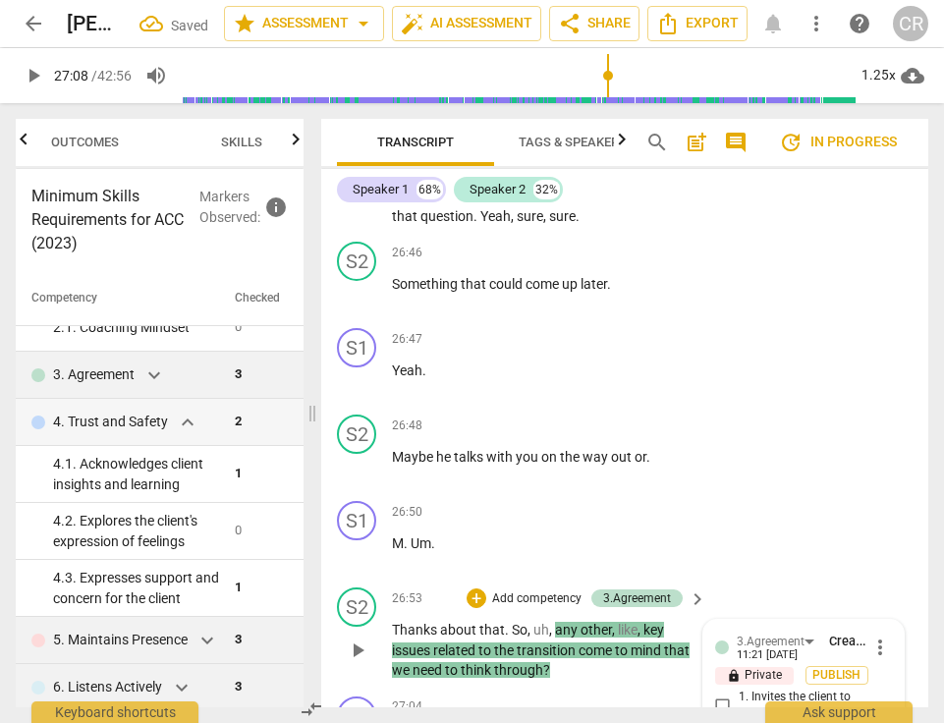
paste textarea "The coach follows the direction set by the client for the session."
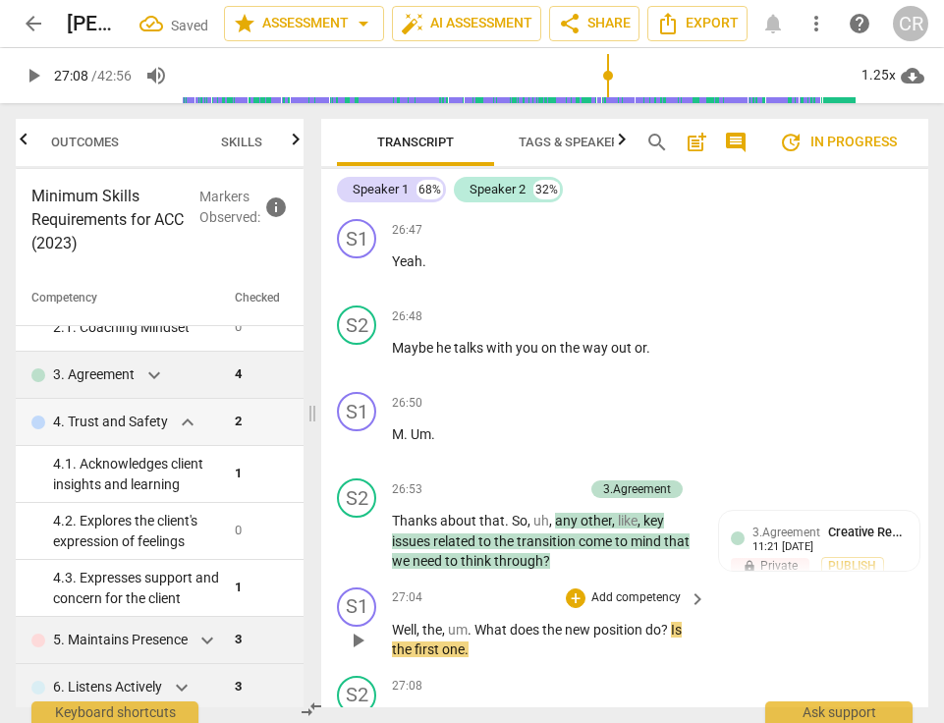
scroll to position [25258, 0]
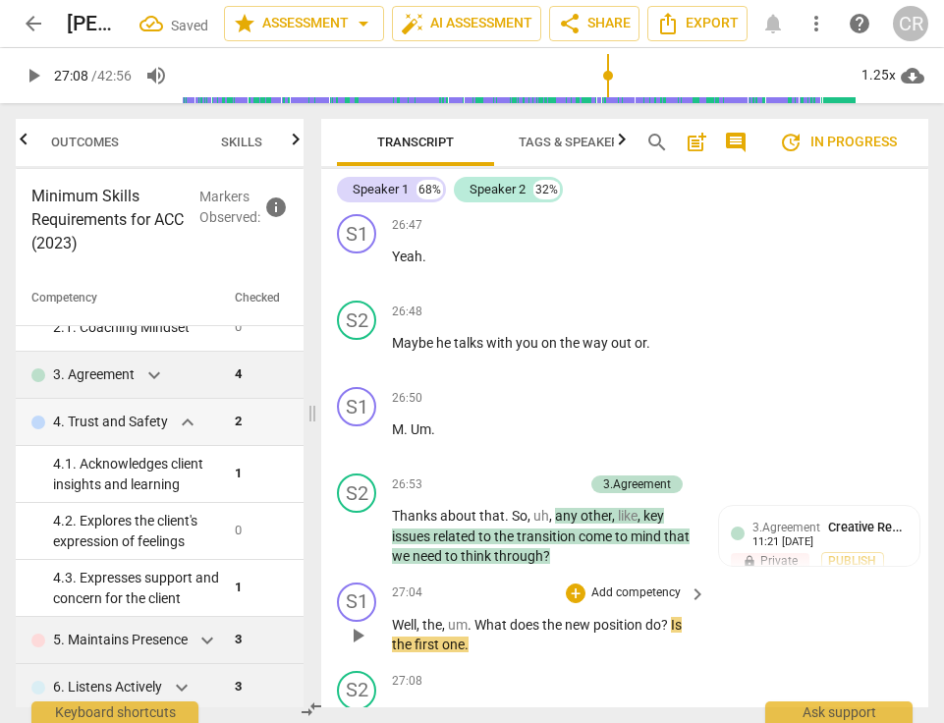
click at [357, 624] on span "play_arrow" at bounding box center [358, 636] width 24 height 24
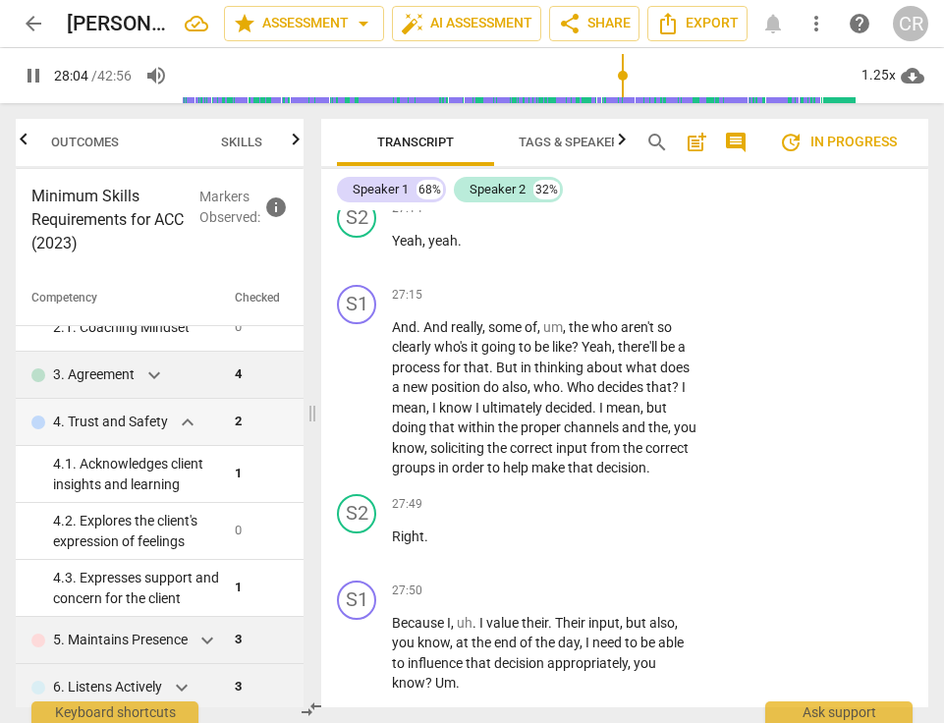
scroll to position [25895, 0]
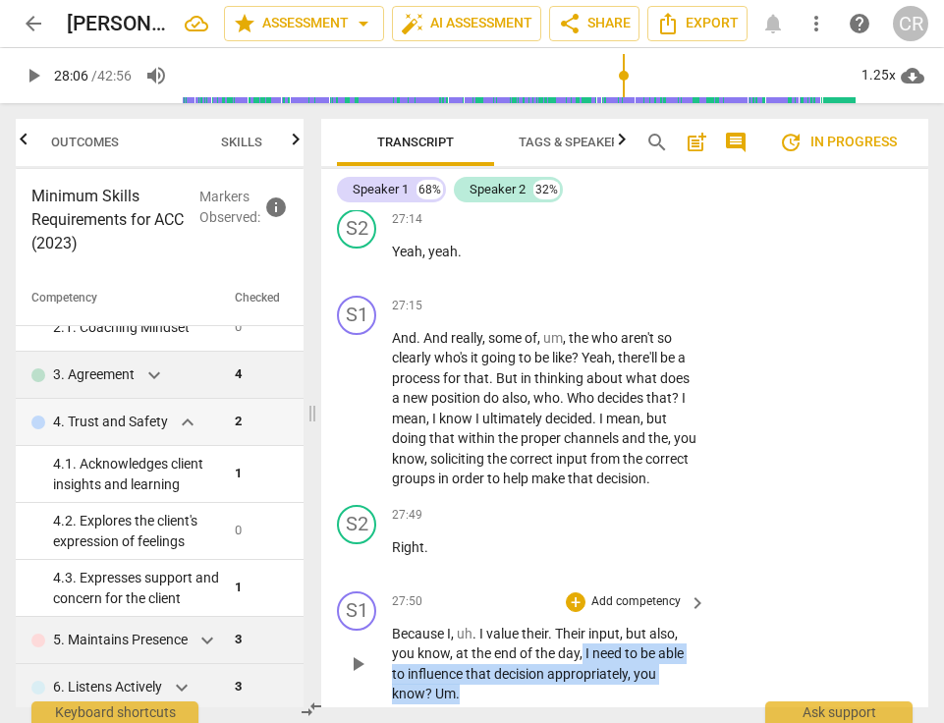
drag, startPoint x: 483, startPoint y: 310, endPoint x: 584, endPoint y: 269, distance: 108.9
click at [584, 624] on p "Because I , uh . I value their . Their input , but also , you know , at the end…" at bounding box center [544, 664] width 305 height 81
copy p "I need to be able to influence that decision appropriately , you know ? Um ."
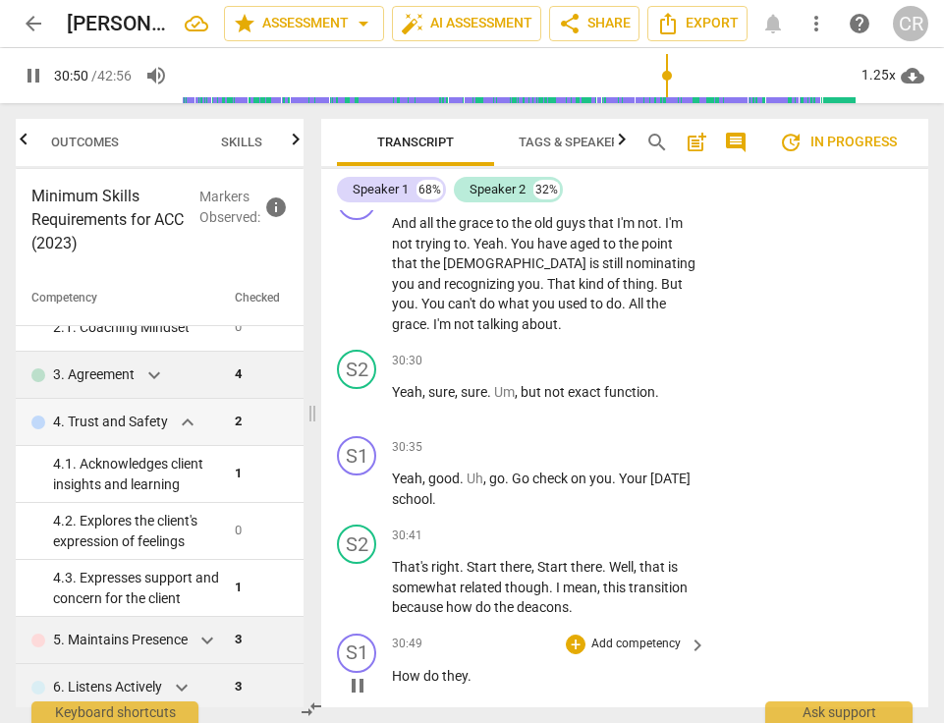
scroll to position [28518, 0]
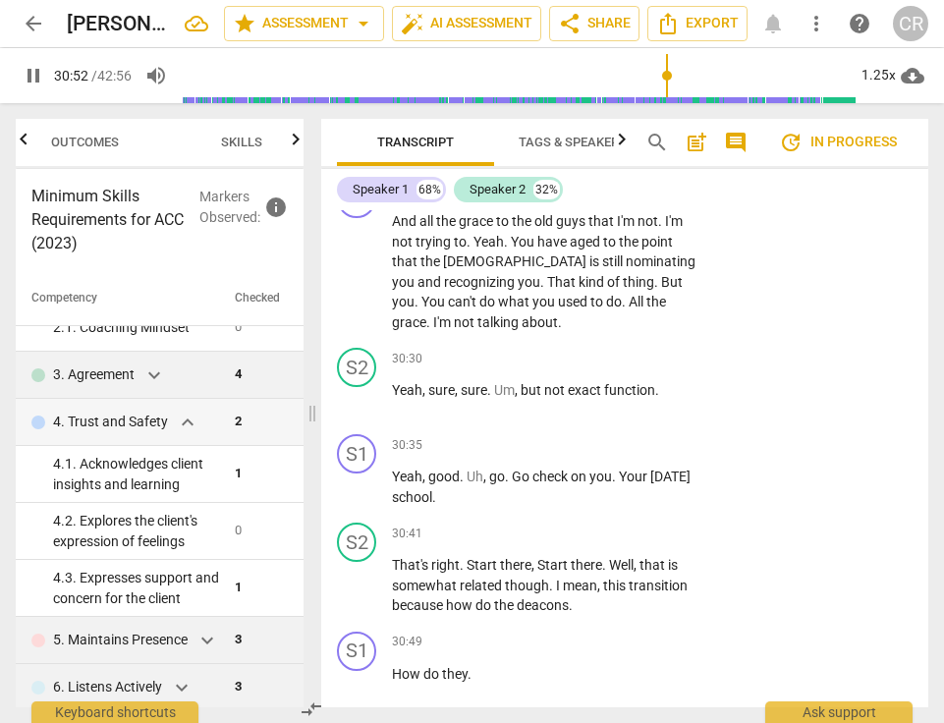
drag, startPoint x: 394, startPoint y: 314, endPoint x: 578, endPoint y: 329, distance: 184.4
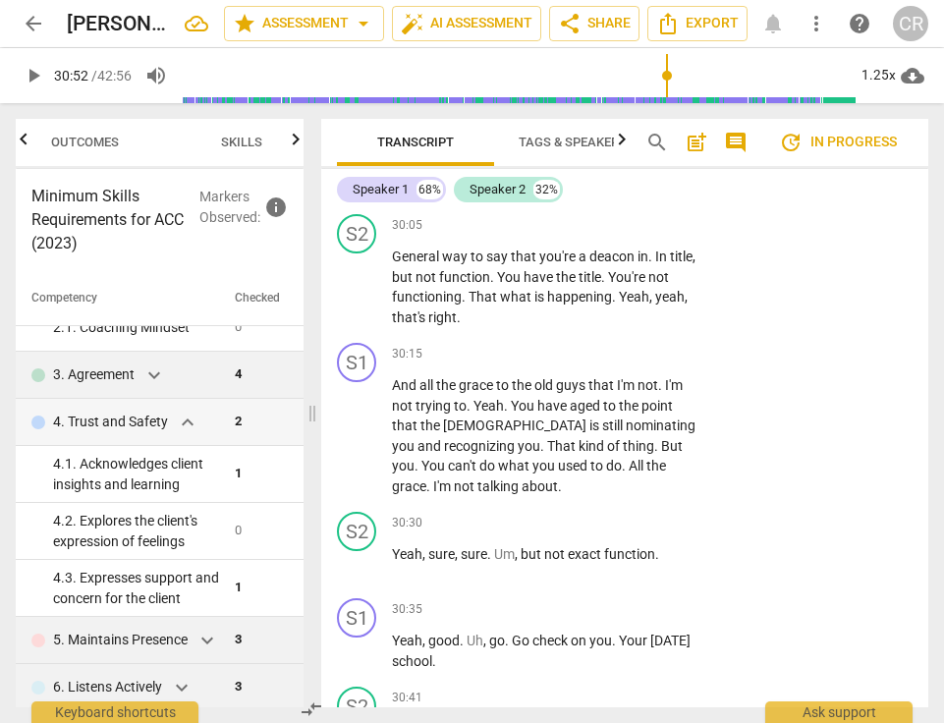
scroll to position [28340, 0]
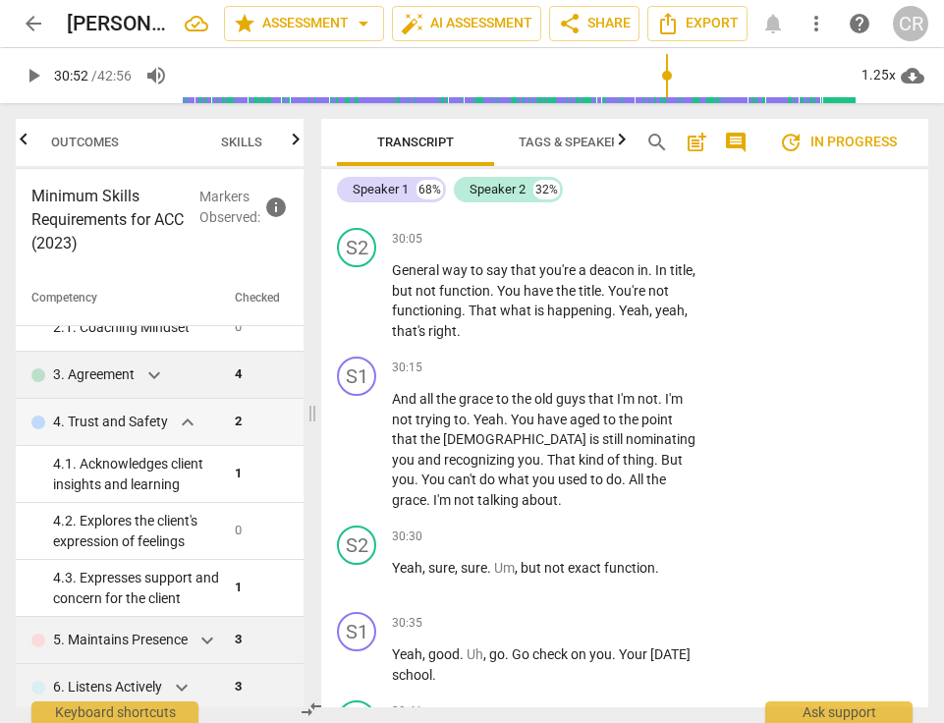
drag, startPoint x: 457, startPoint y: 357, endPoint x: 611, endPoint y: 293, distance: 167.0
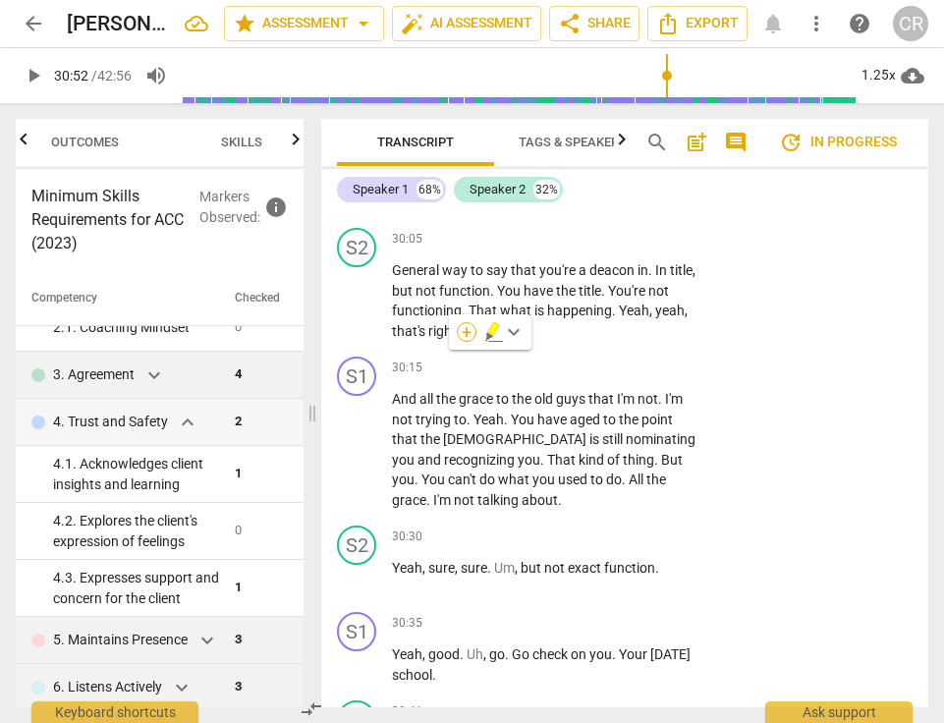
click at [470, 333] on div "+" at bounding box center [467, 332] width 20 height 20
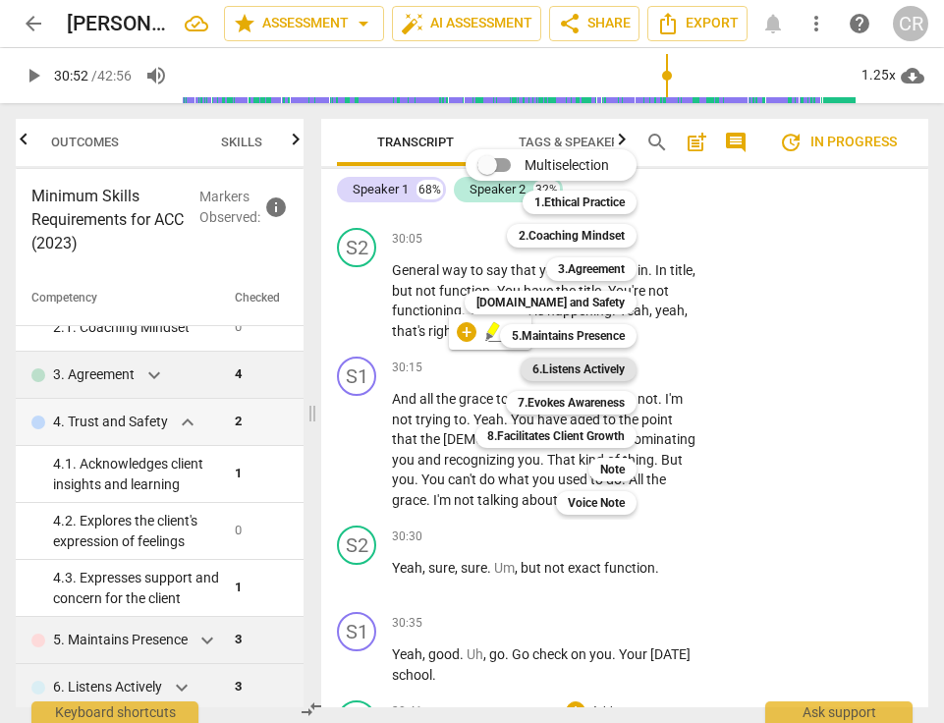
click at [562, 370] on b "6.Listens Actively" at bounding box center [579, 370] width 92 height 24
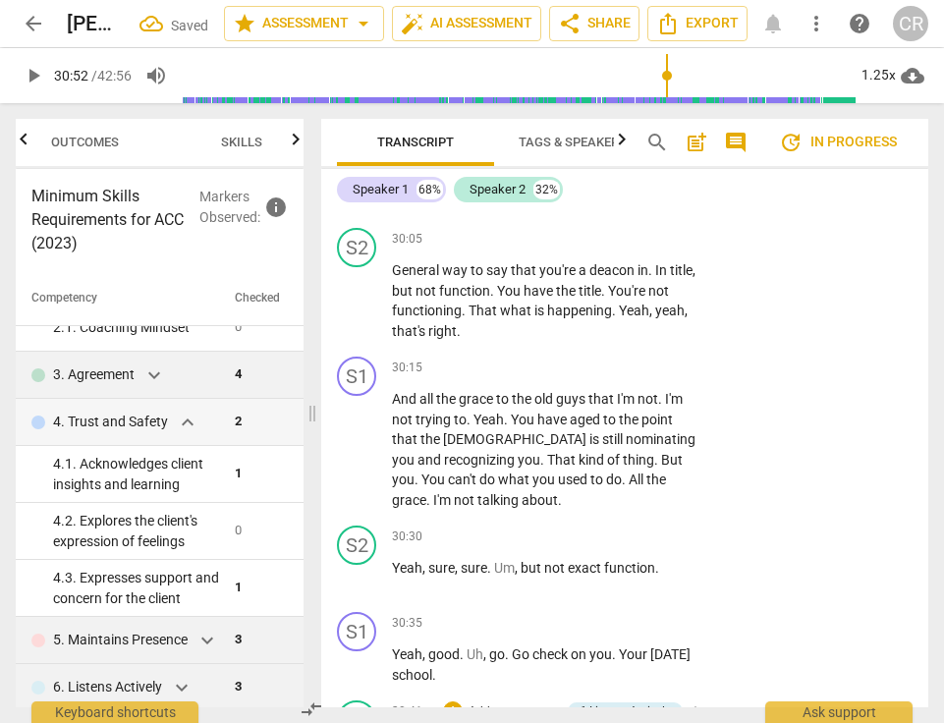
paste textarea "Coach’s made observations that encourage the client to make connections between…"
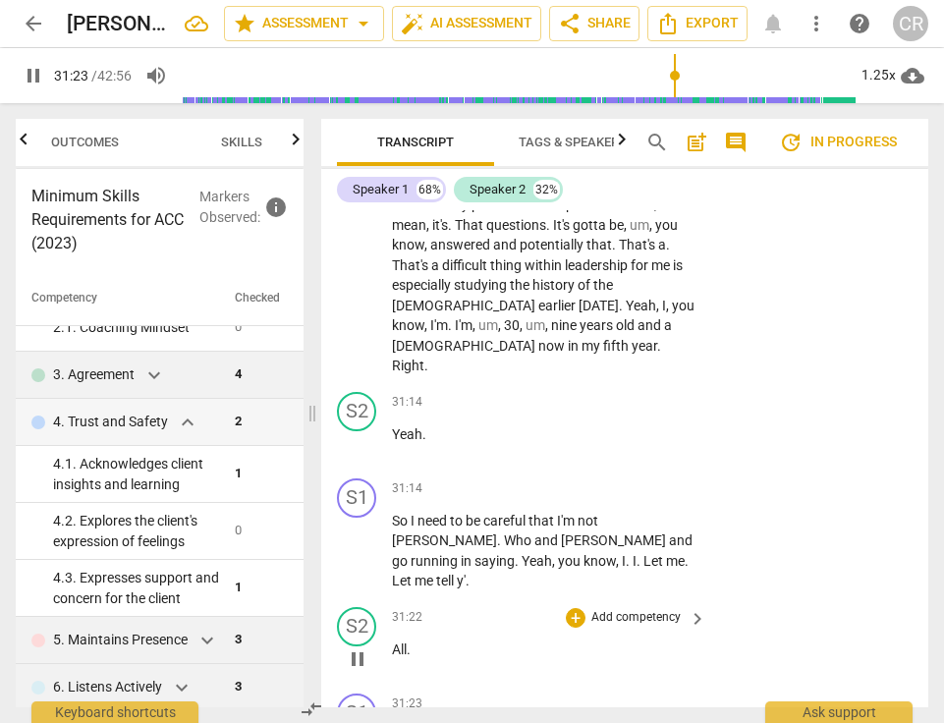
scroll to position [29025, 0]
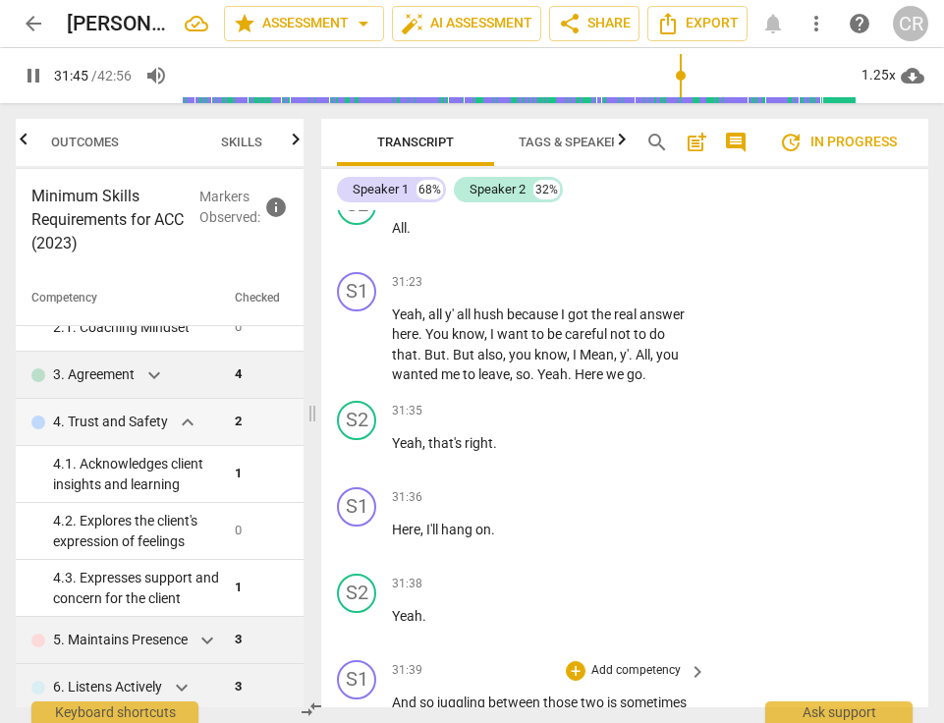
scroll to position [29430, 0]
click at [356, 711] on span "pause" at bounding box center [358, 723] width 24 height 24
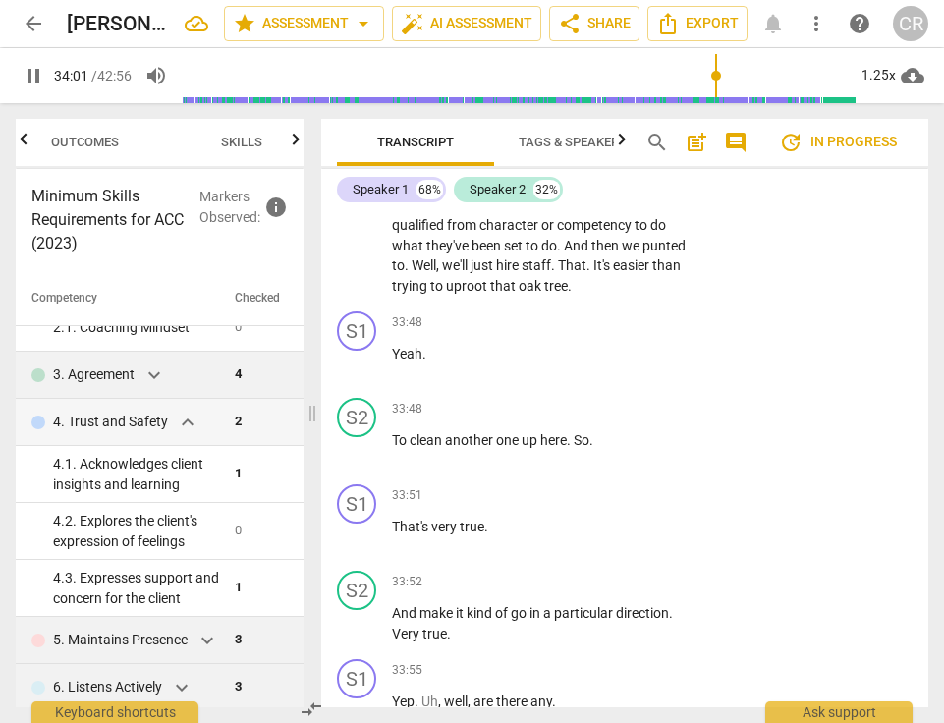
scroll to position [32009, 0]
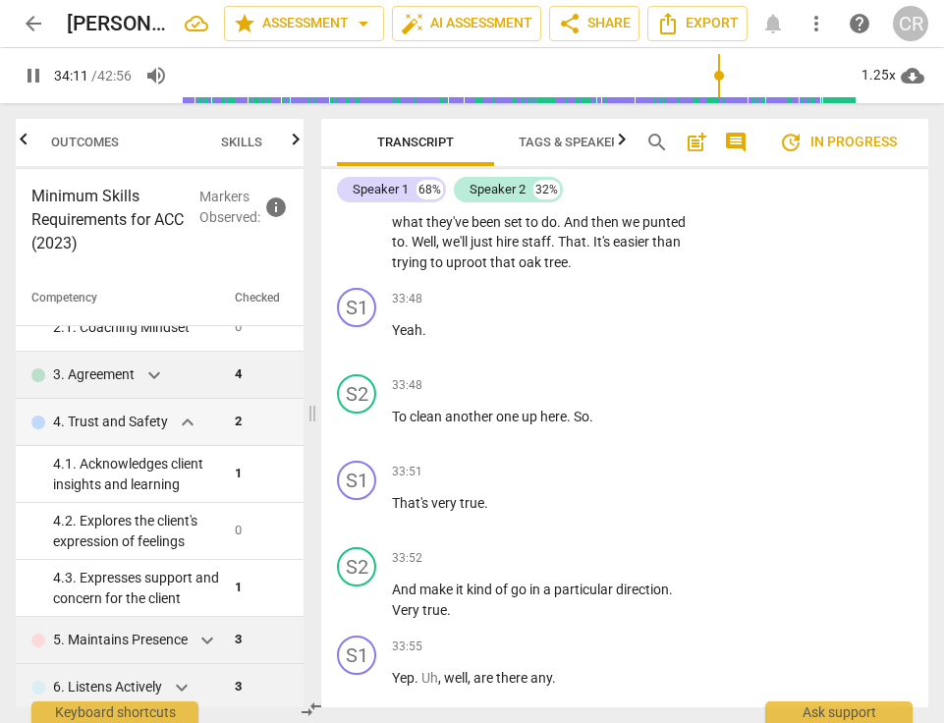
drag, startPoint x: 691, startPoint y: 307, endPoint x: 387, endPoint y: 227, distance: 313.9
click at [705, 283] on div "+" at bounding box center [705, 284] width 20 height 20
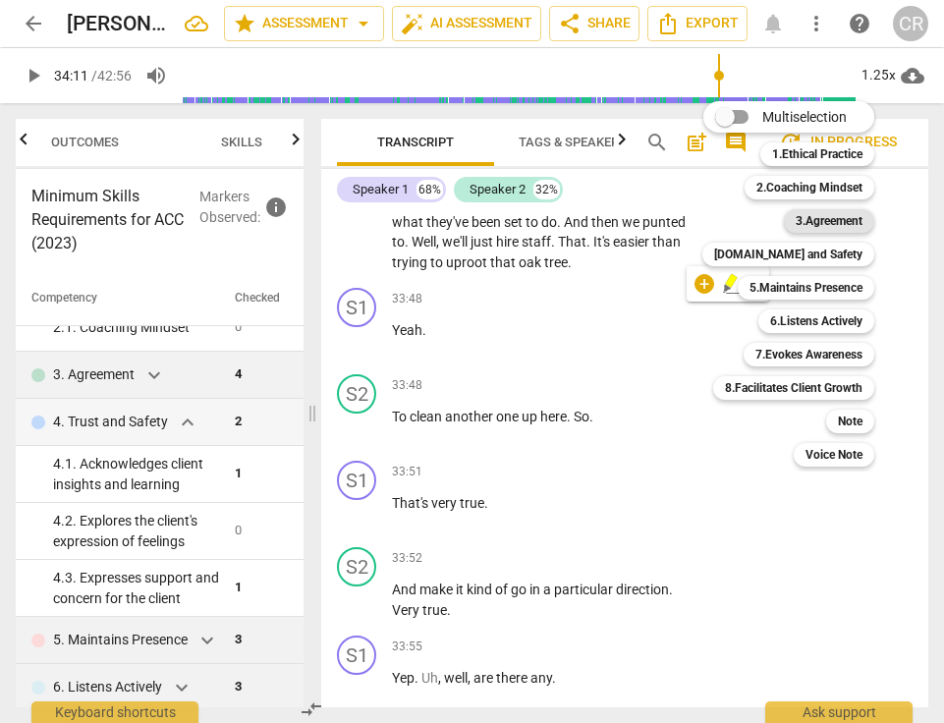
click at [837, 224] on b "3.Agreement" at bounding box center [829, 221] width 67 height 24
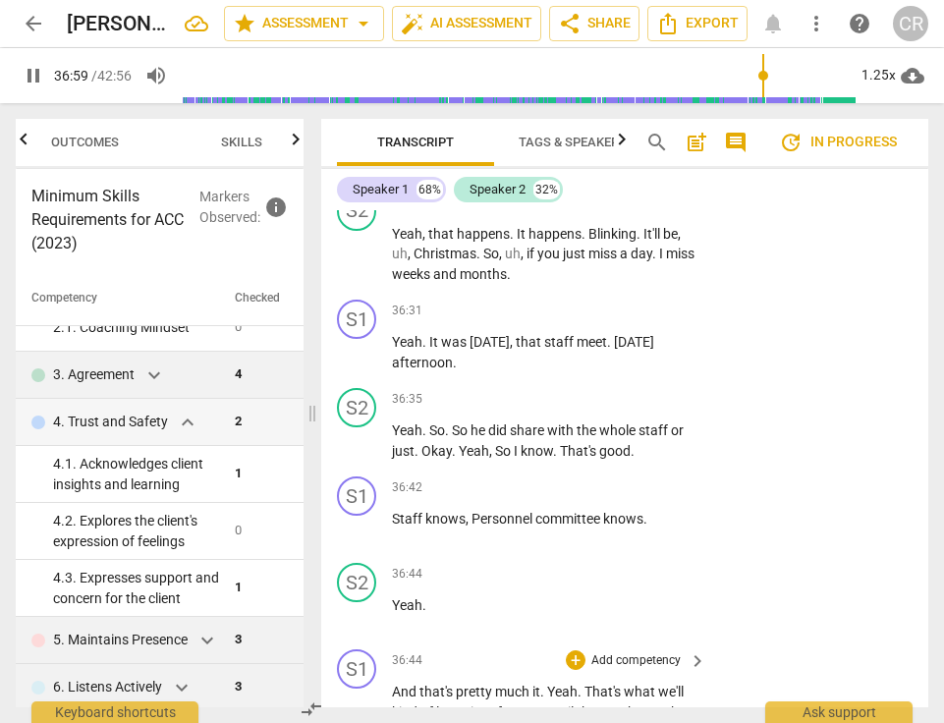
scroll to position [34504, 0]
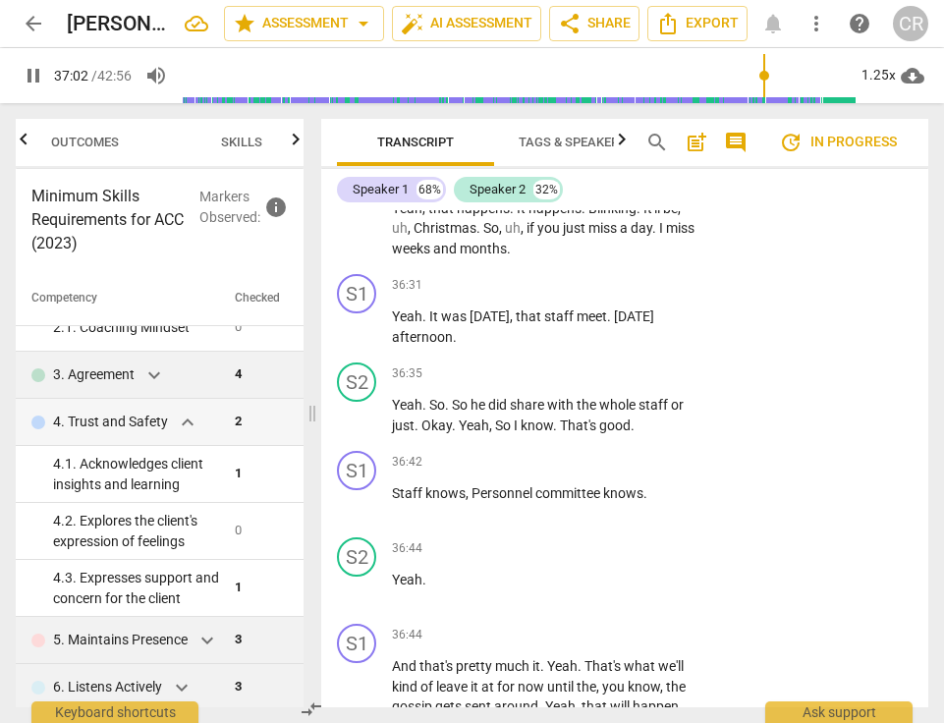
drag, startPoint x: 392, startPoint y: 236, endPoint x: 622, endPoint y: 256, distance: 230.8
click at [693, 231] on div "+" at bounding box center [692, 232] width 20 height 20
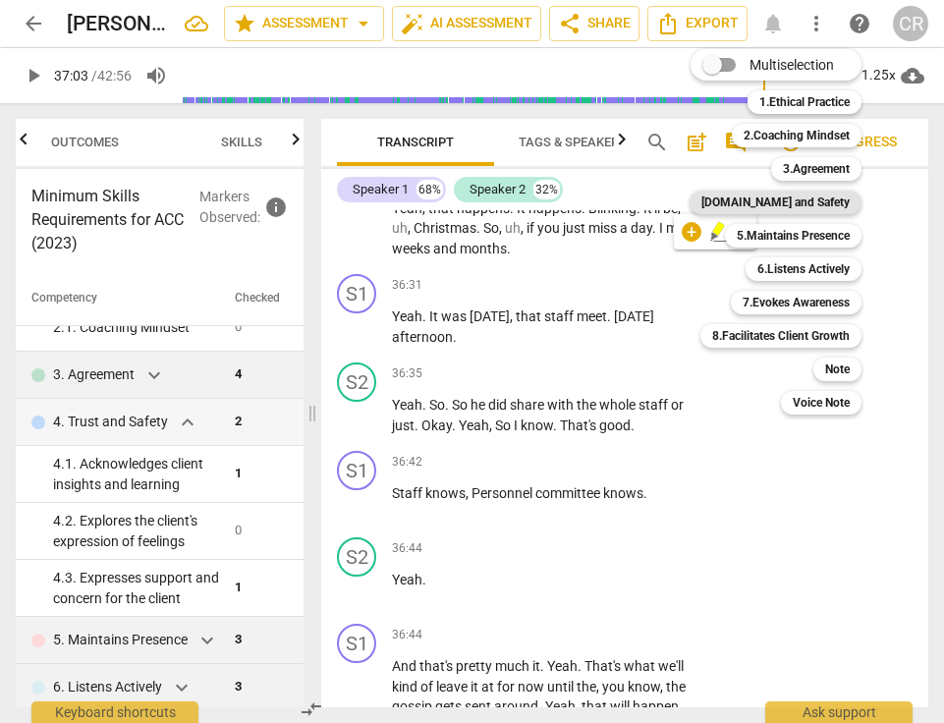
click at [814, 208] on b "[DOMAIN_NAME] and Safety" at bounding box center [776, 203] width 148 height 24
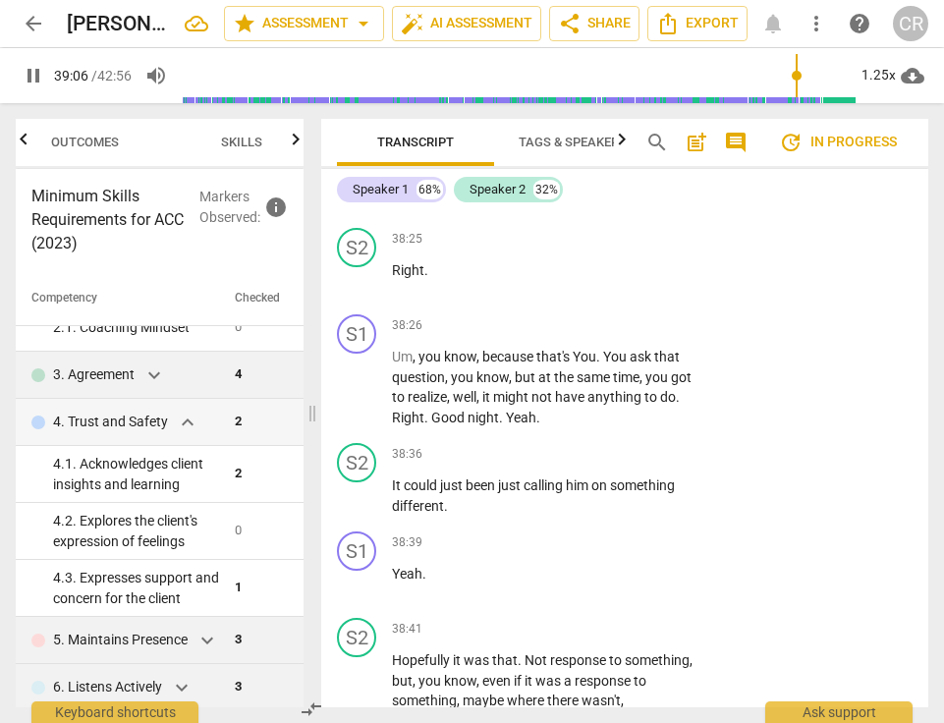
scroll to position [35654, 0]
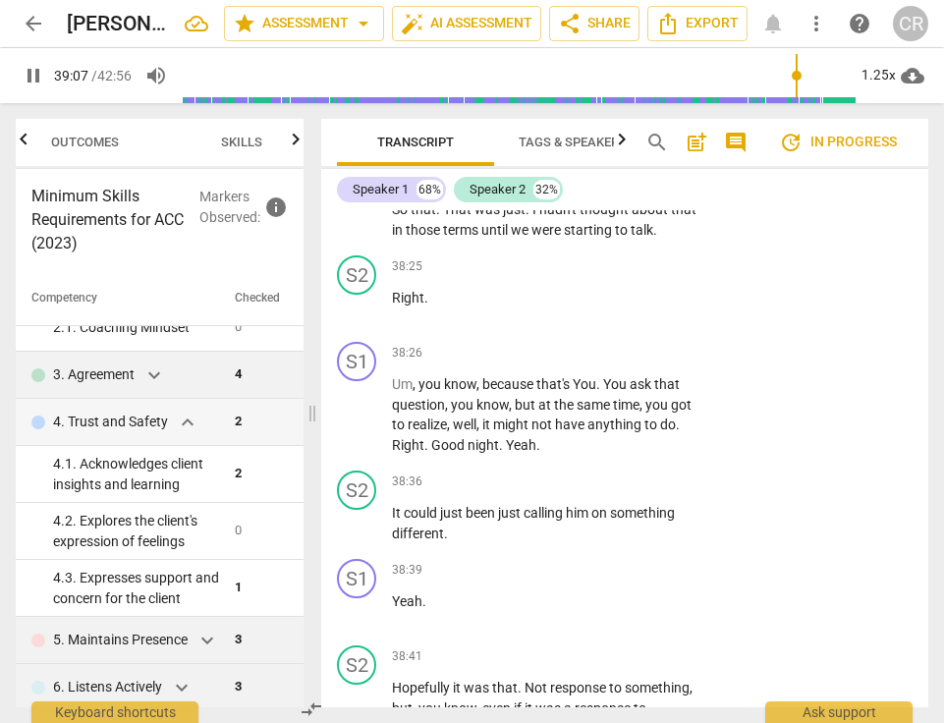
drag, startPoint x: 644, startPoint y: 248, endPoint x: 380, endPoint y: 224, distance: 264.4
drag, startPoint x: 644, startPoint y: 248, endPoint x: 389, endPoint y: 223, distance: 255.7
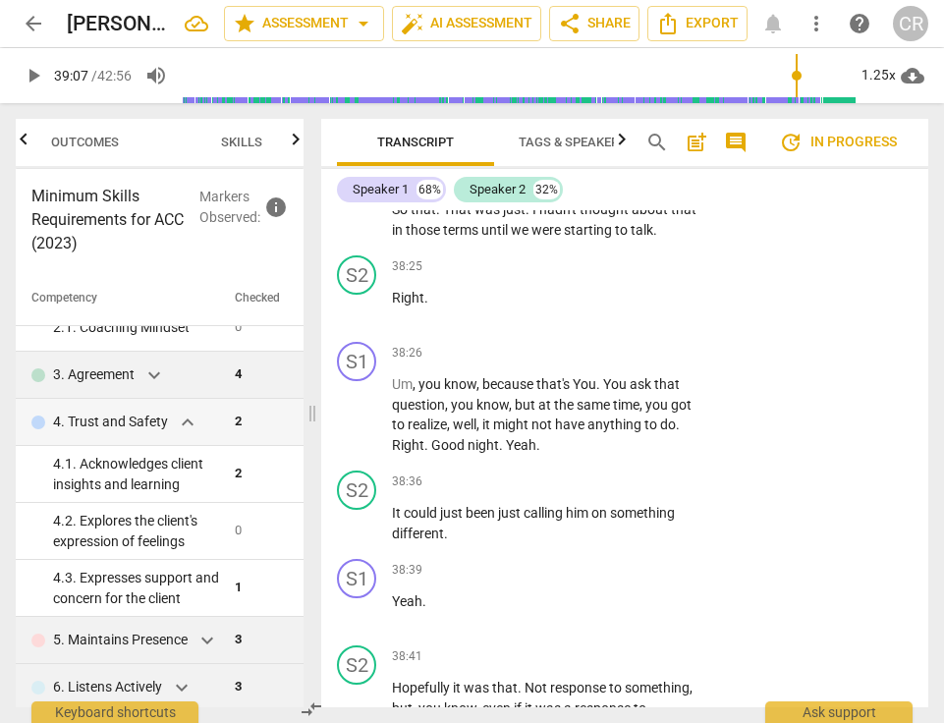
copy p "A line there . Yeah . I think it has to be ugly . I just always love you . Wish…"
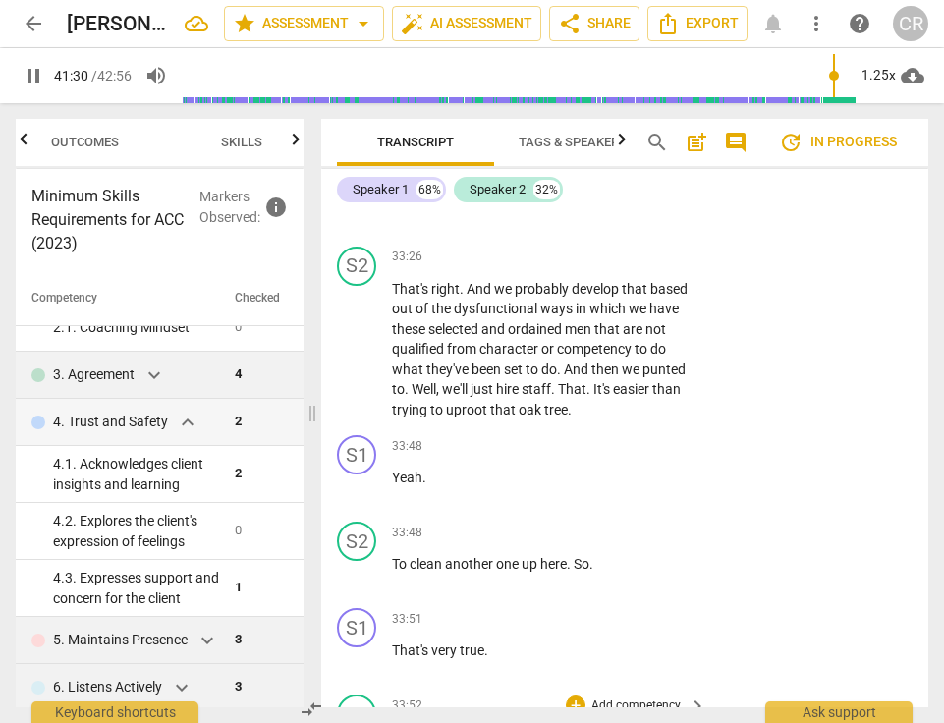
scroll to position [31857, 0]
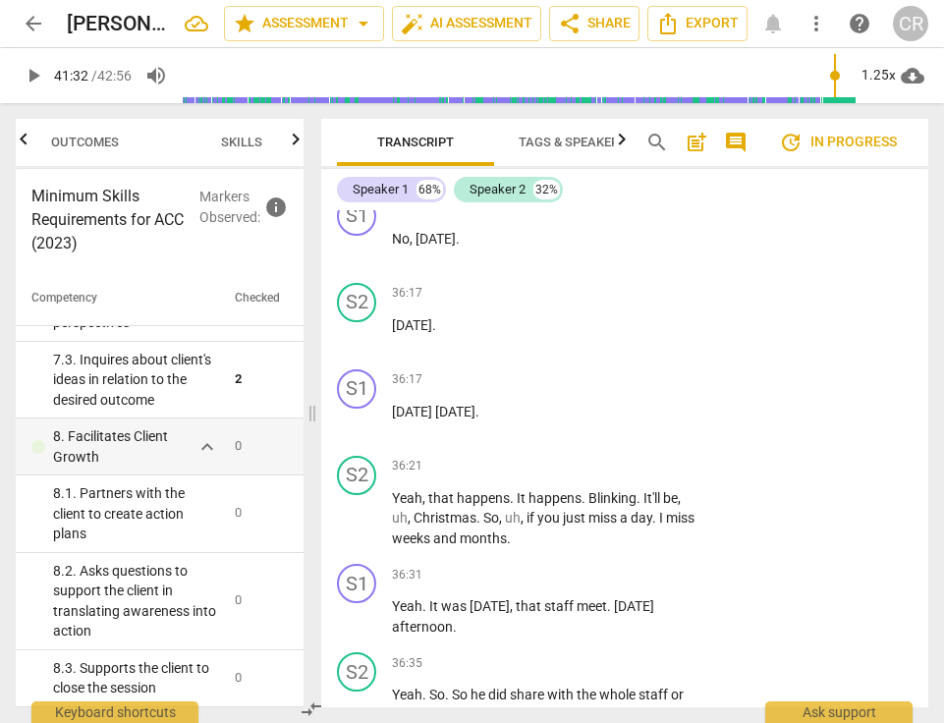
scroll to position [34216, 0]
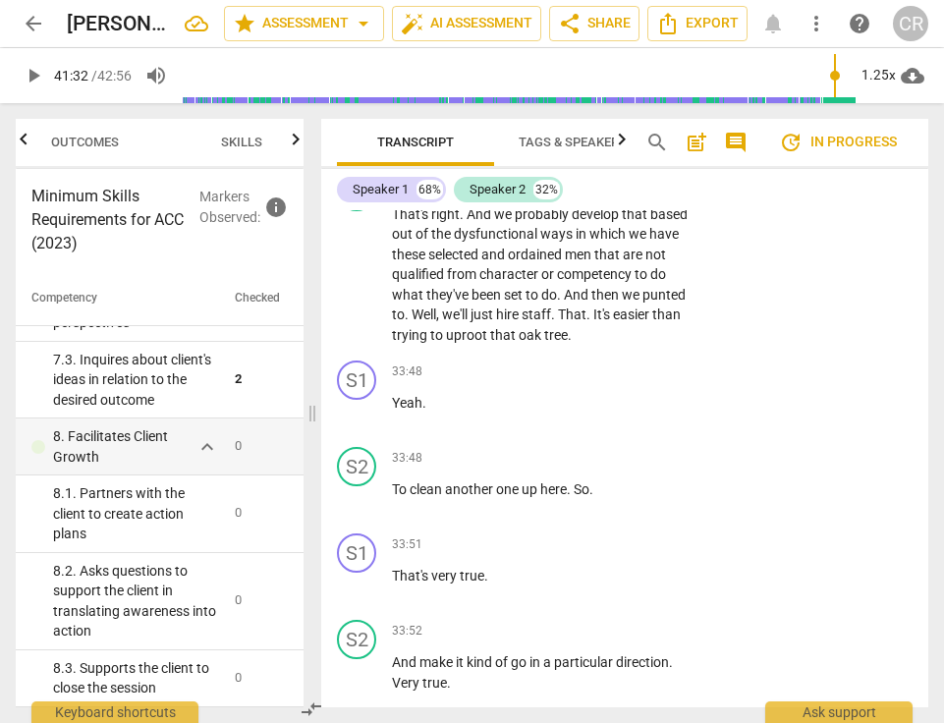
scroll to position [31925, 0]
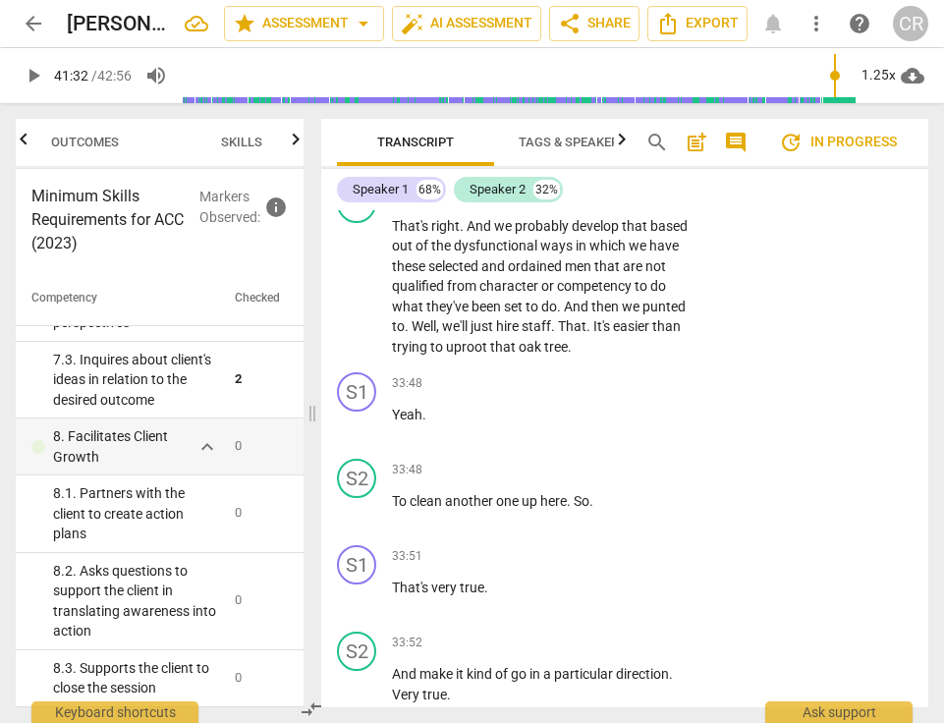
drag, startPoint x: 563, startPoint y: 462, endPoint x: 642, endPoint y: 479, distance: 80.4
copy p "I guess to get an action step , obviously the , the first one is"
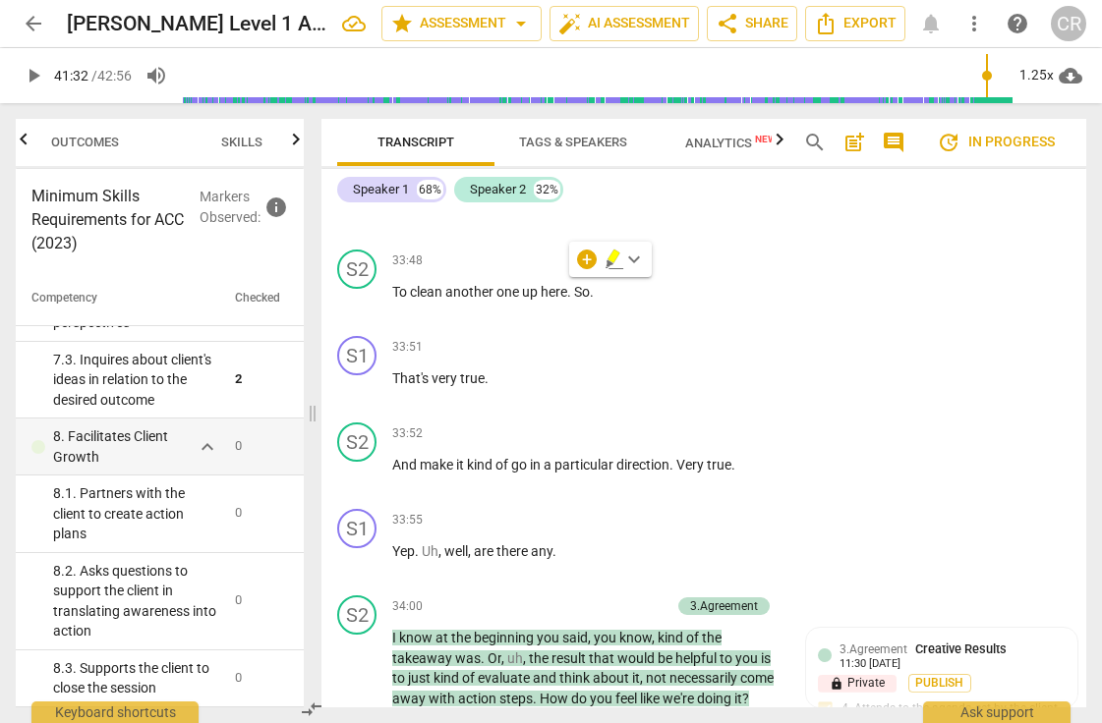
scroll to position [29717, 0]
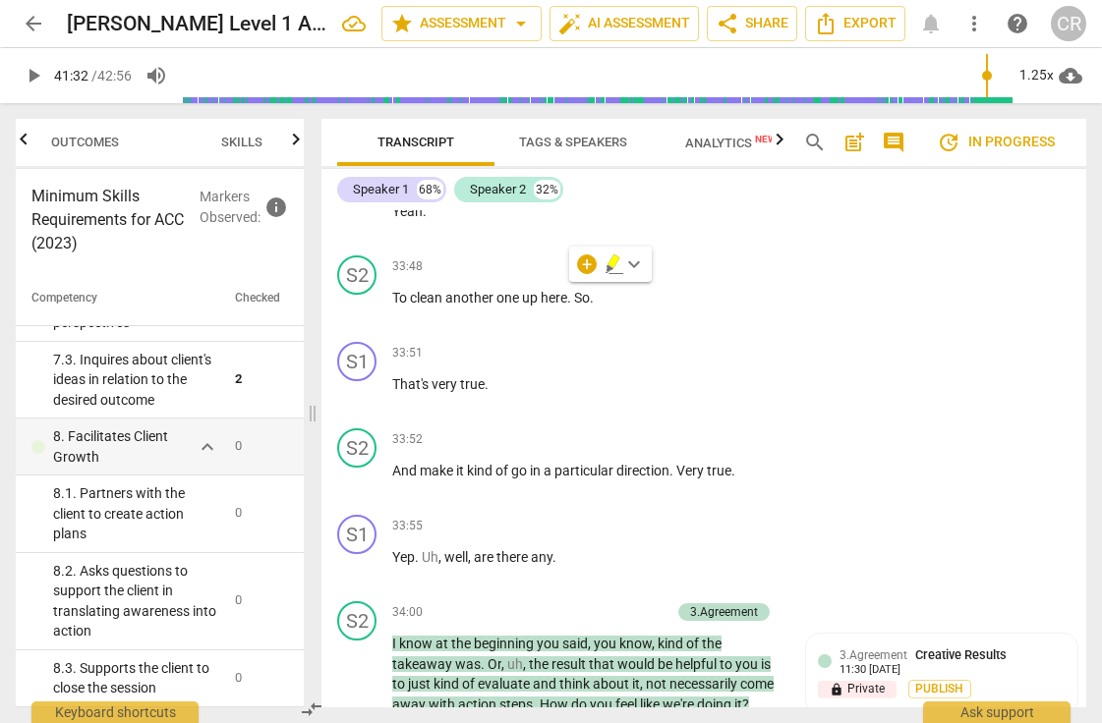
drag, startPoint x: 392, startPoint y: 395, endPoint x: 461, endPoint y: 402, distance: 69.1
click at [475, 370] on div "+" at bounding box center [479, 372] width 20 height 20
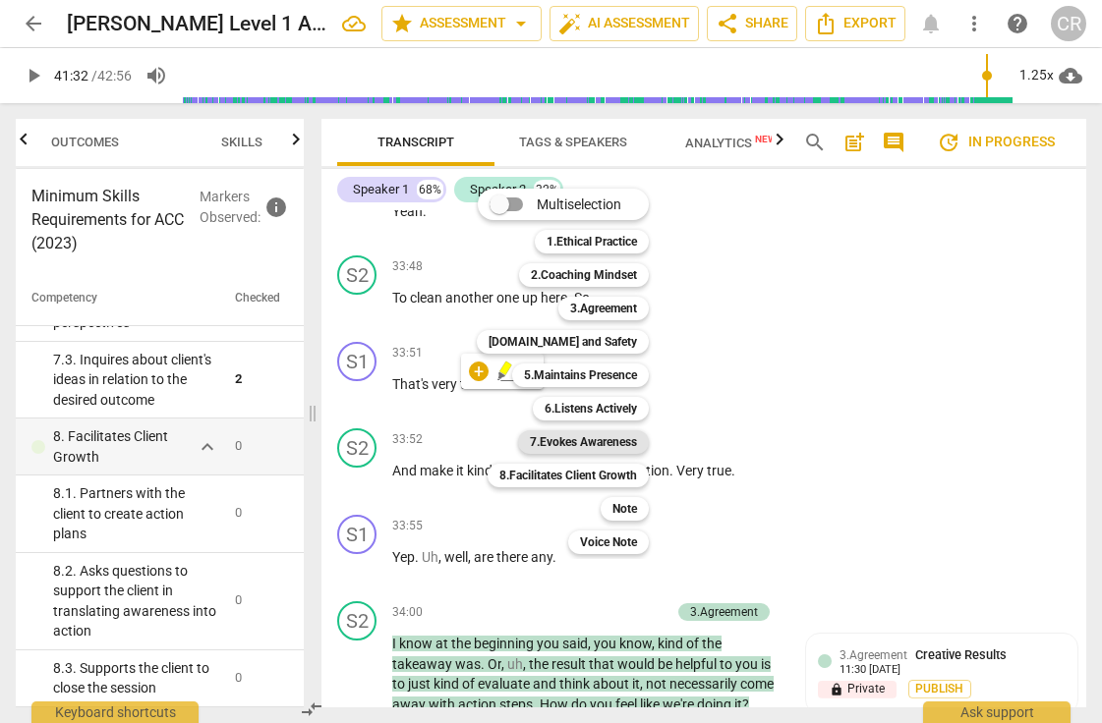
click at [580, 441] on b "7.Evokes Awareness" at bounding box center [583, 442] width 107 height 24
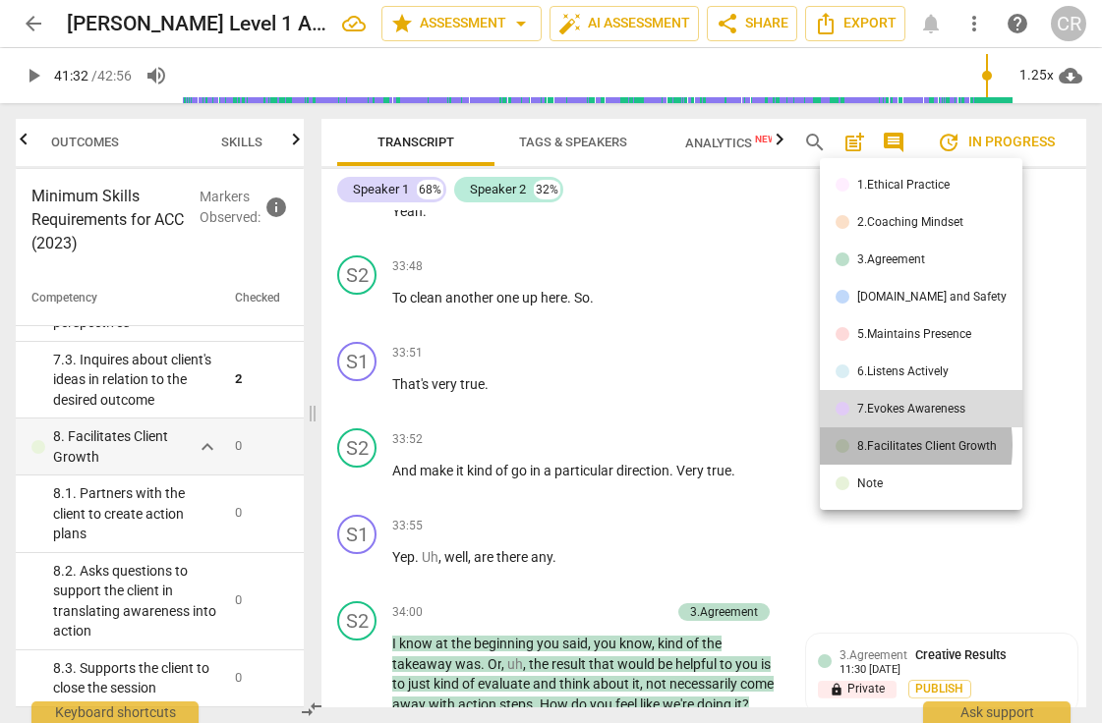
click at [863, 445] on div "8.Facilitates Client Growth" at bounding box center [927, 446] width 140 height 12
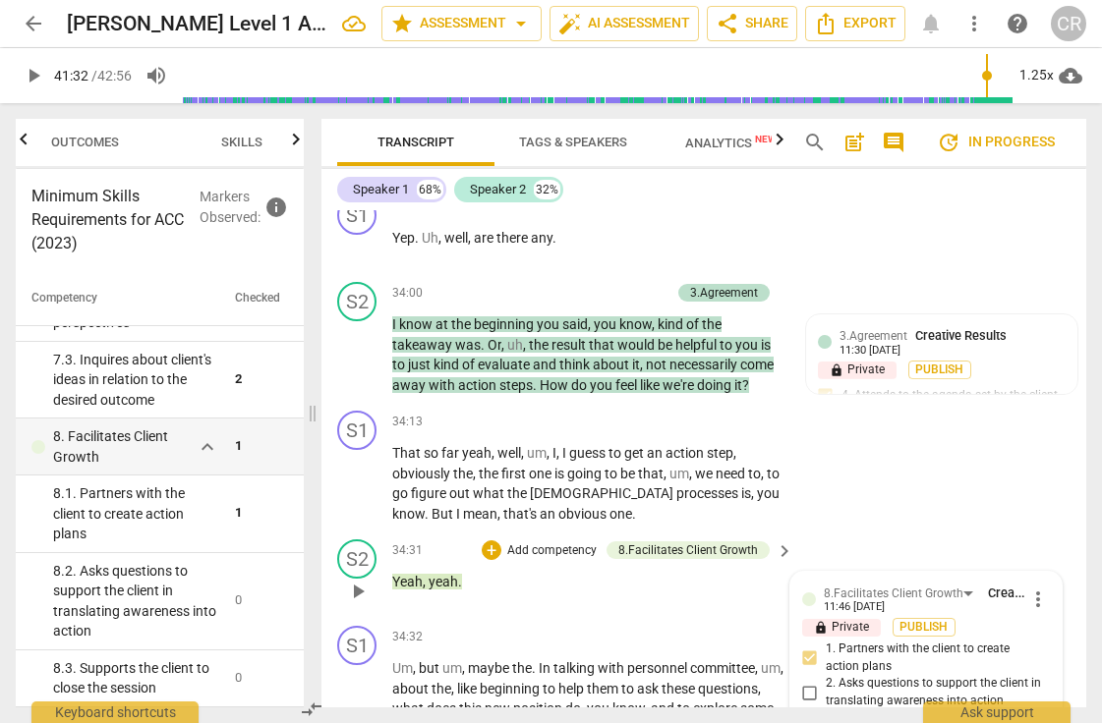
scroll to position [30068, 0]
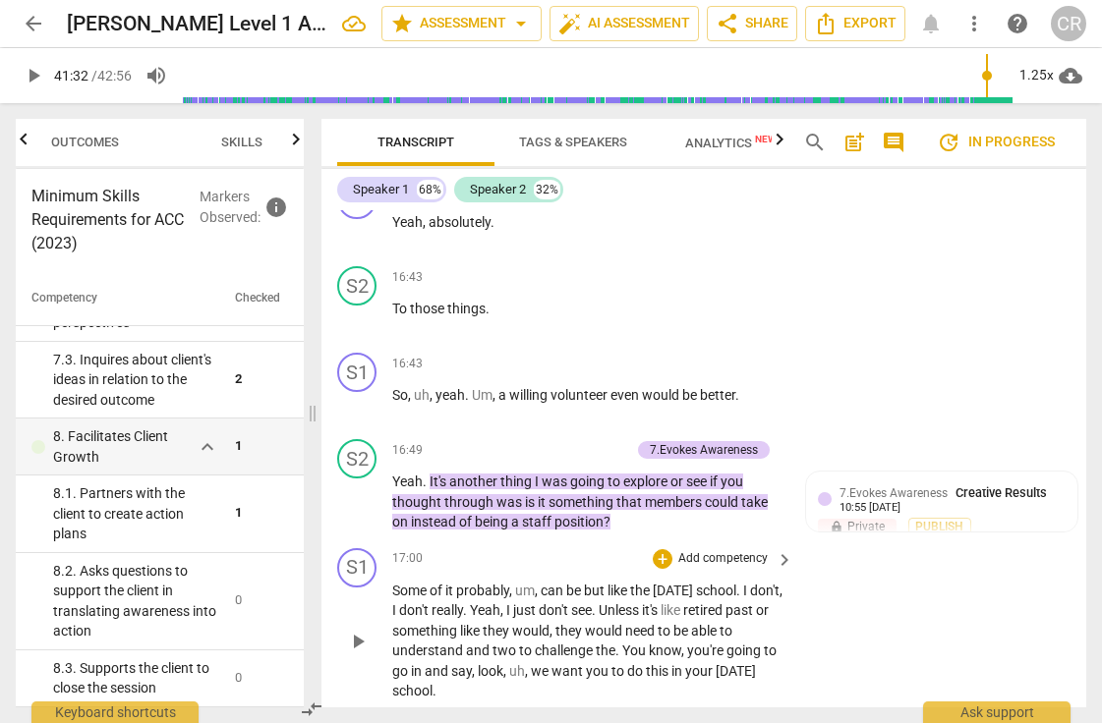
scroll to position [13720, 0]
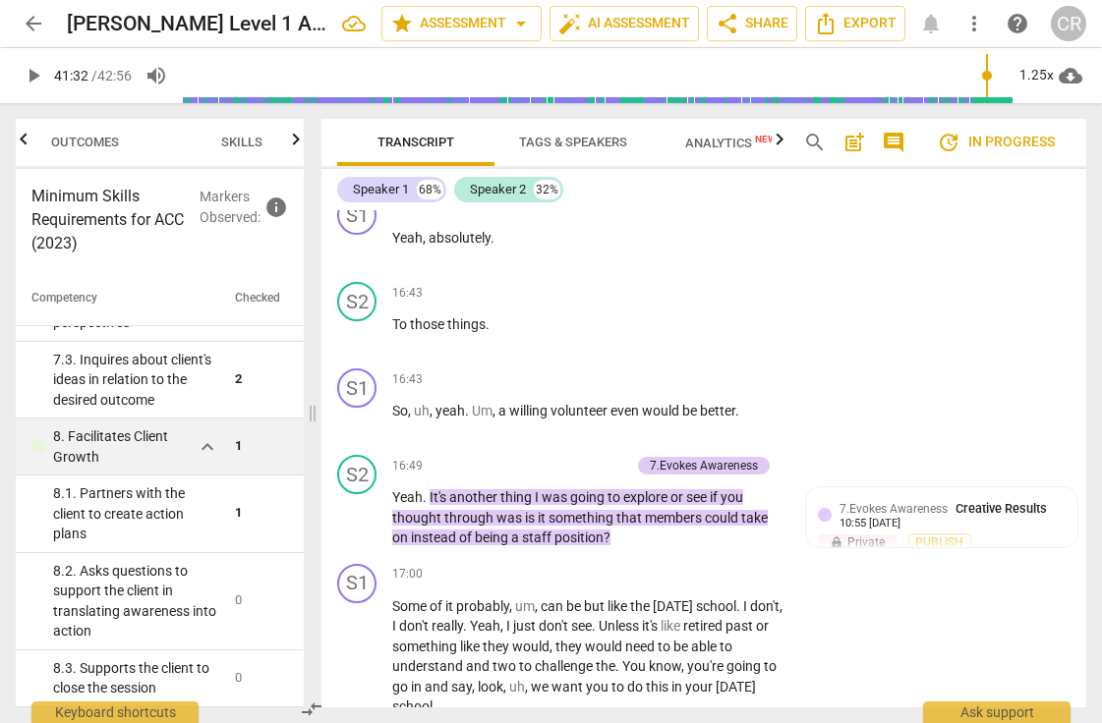
click at [202, 446] on span "expand_more" at bounding box center [208, 447] width 24 height 24
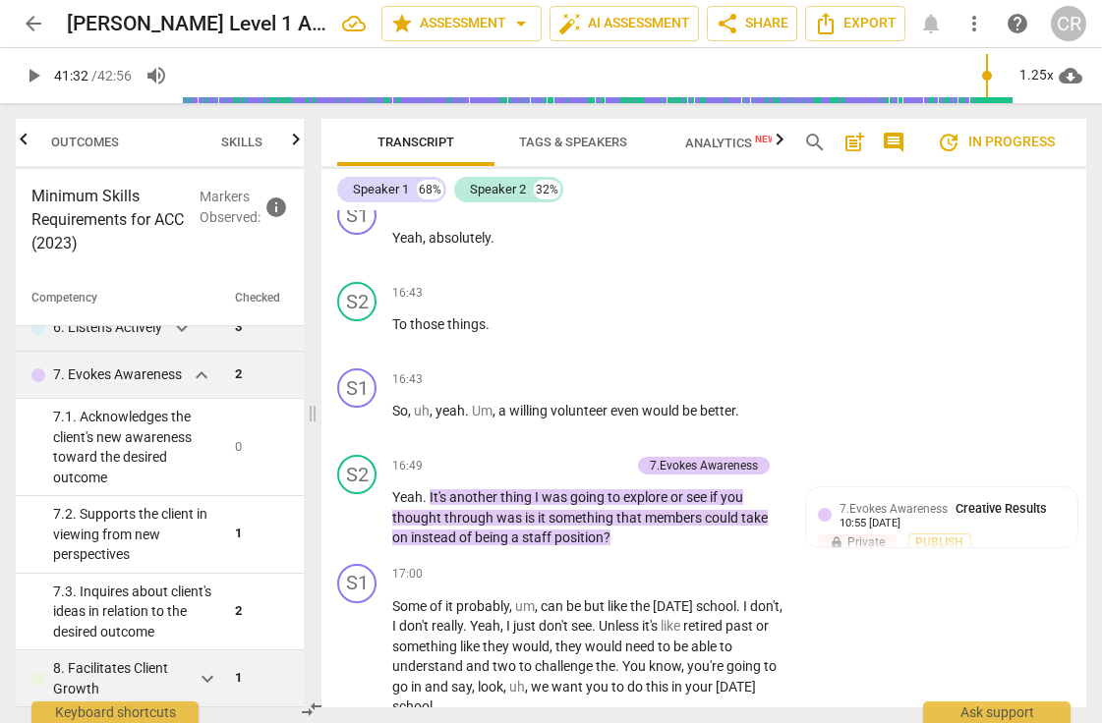
click at [197, 373] on span "expand_more" at bounding box center [202, 376] width 24 height 24
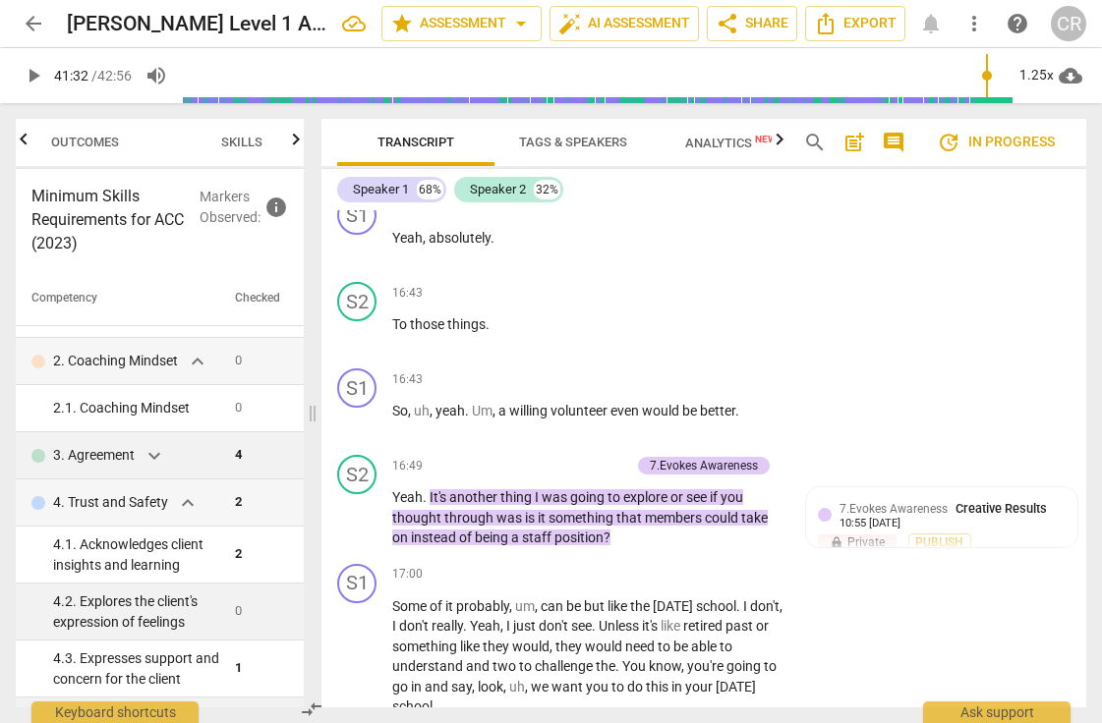
scroll to position [85, 0]
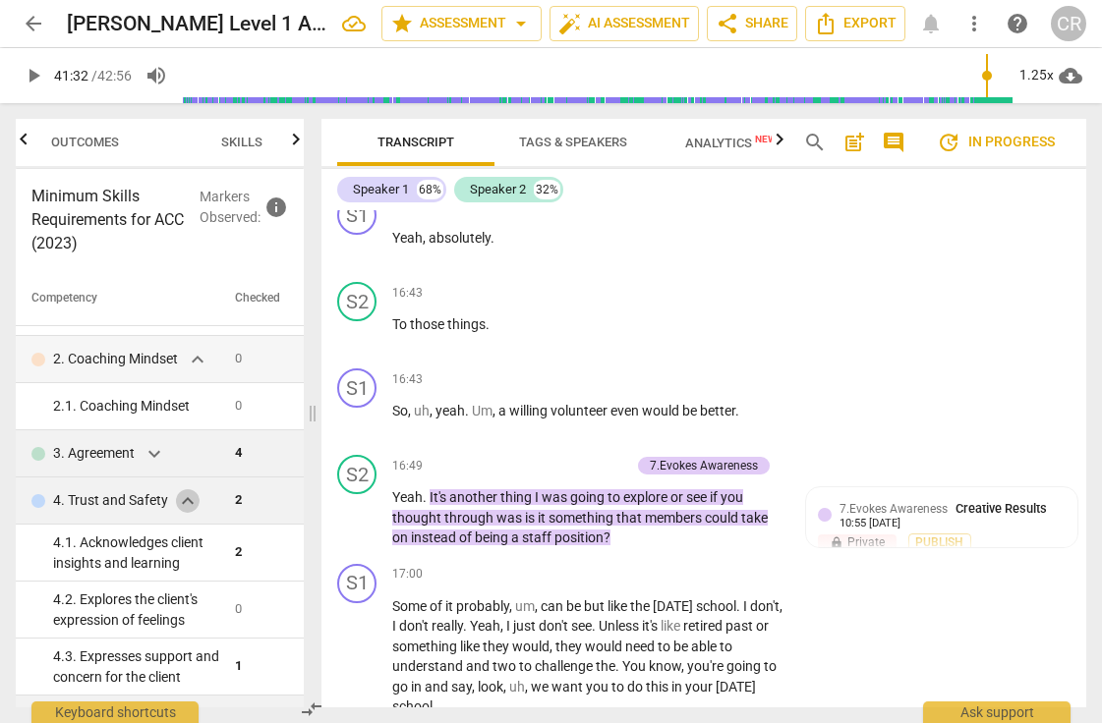
click at [189, 496] on span "expand_more" at bounding box center [188, 501] width 24 height 24
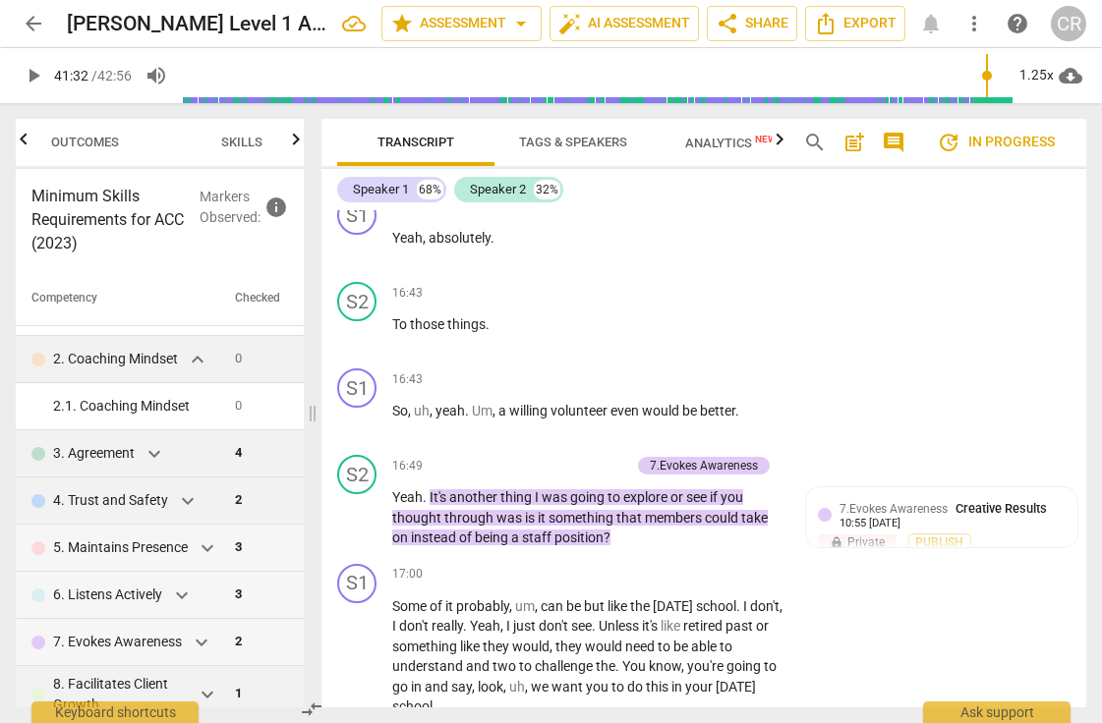
click at [196, 362] on span "expand_more" at bounding box center [198, 360] width 24 height 24
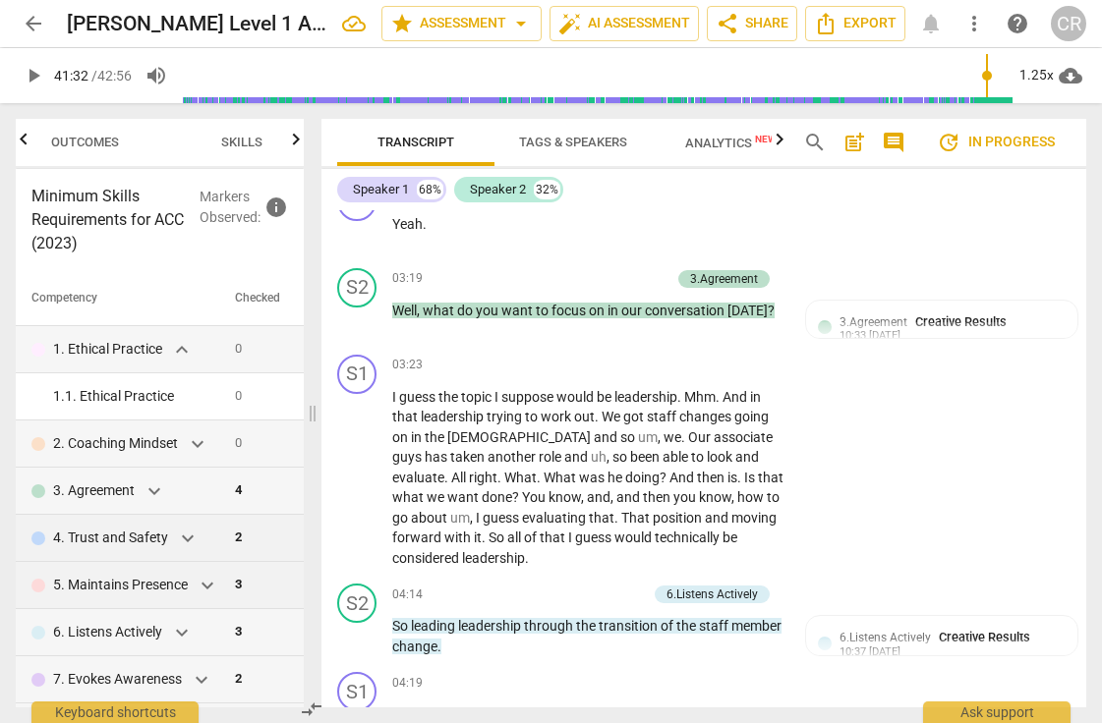
scroll to position [4233, 0]
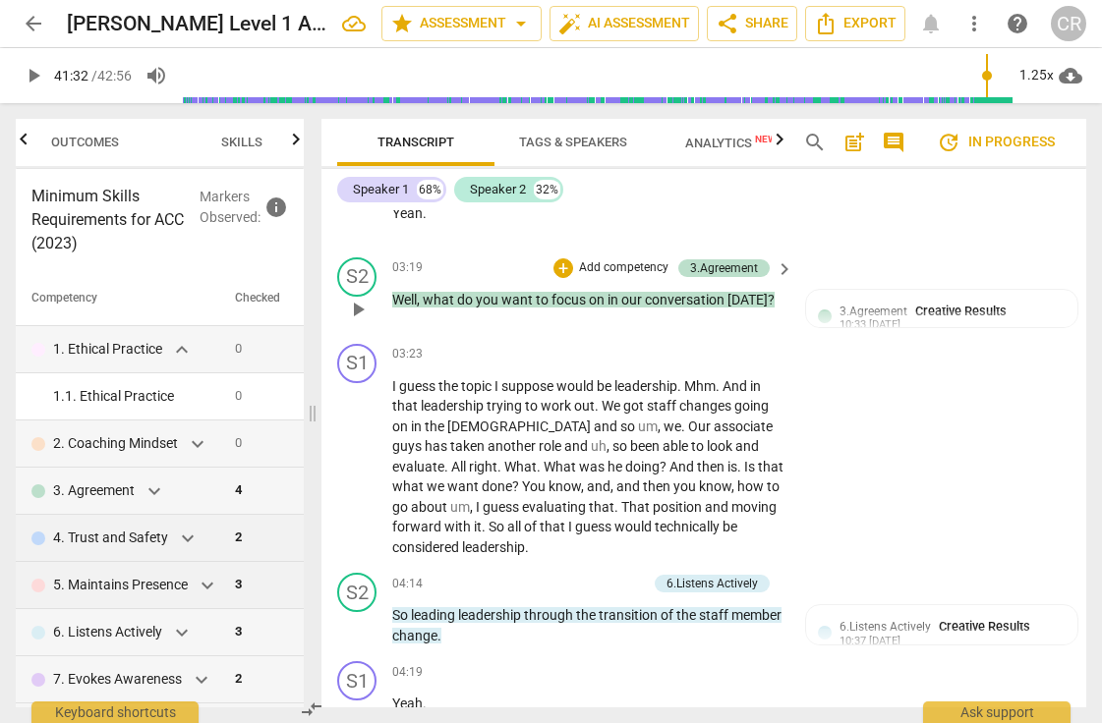
click at [459, 292] on span "do" at bounding box center [466, 300] width 19 height 16
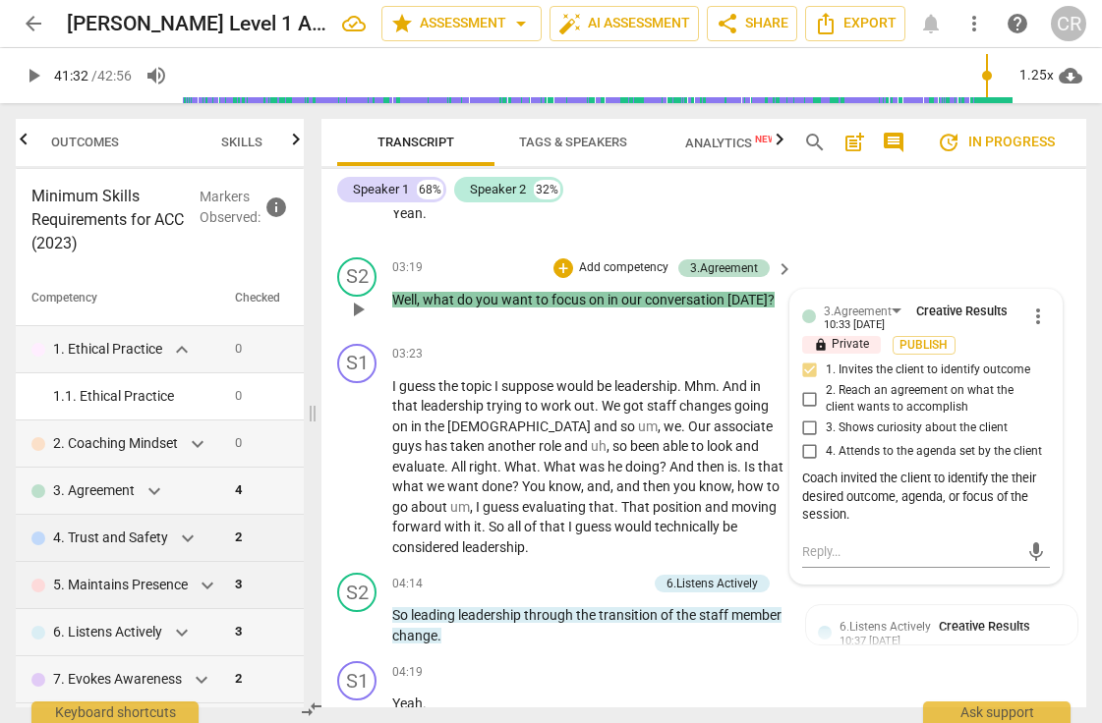
click at [426, 292] on span "what" at bounding box center [440, 300] width 34 height 16
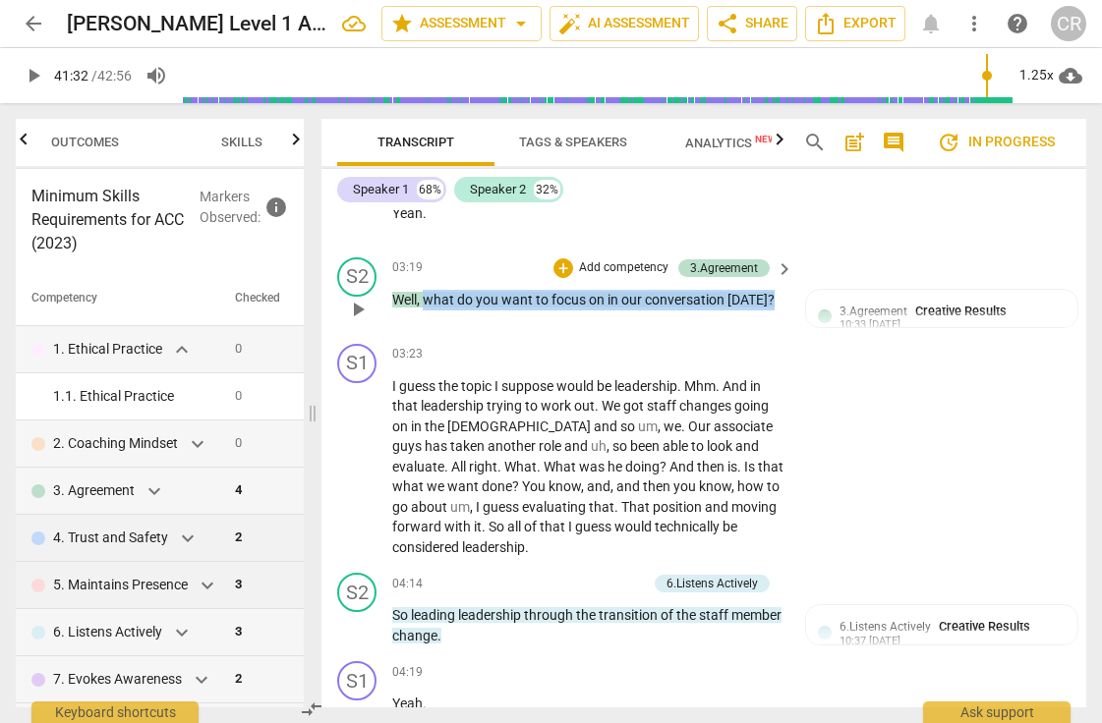
click at [769, 290] on p "Well , what do you want to focus on in our conversation [DATE] ?" at bounding box center [587, 300] width 391 height 21
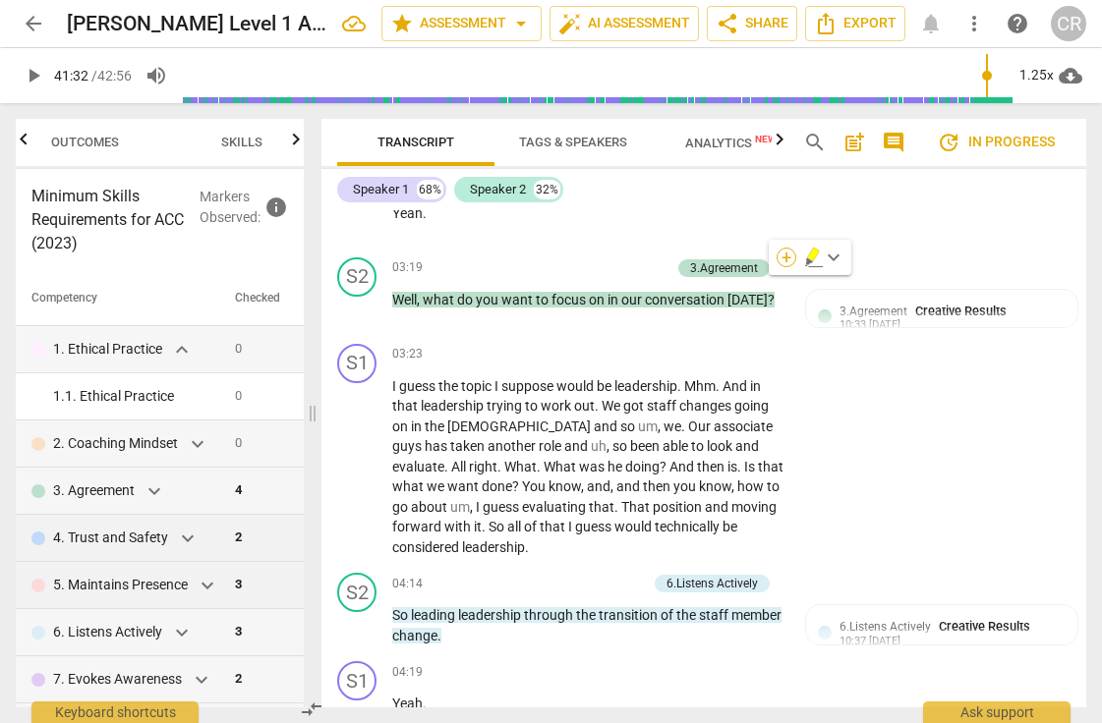
click at [786, 256] on div "+" at bounding box center [786, 258] width 20 height 20
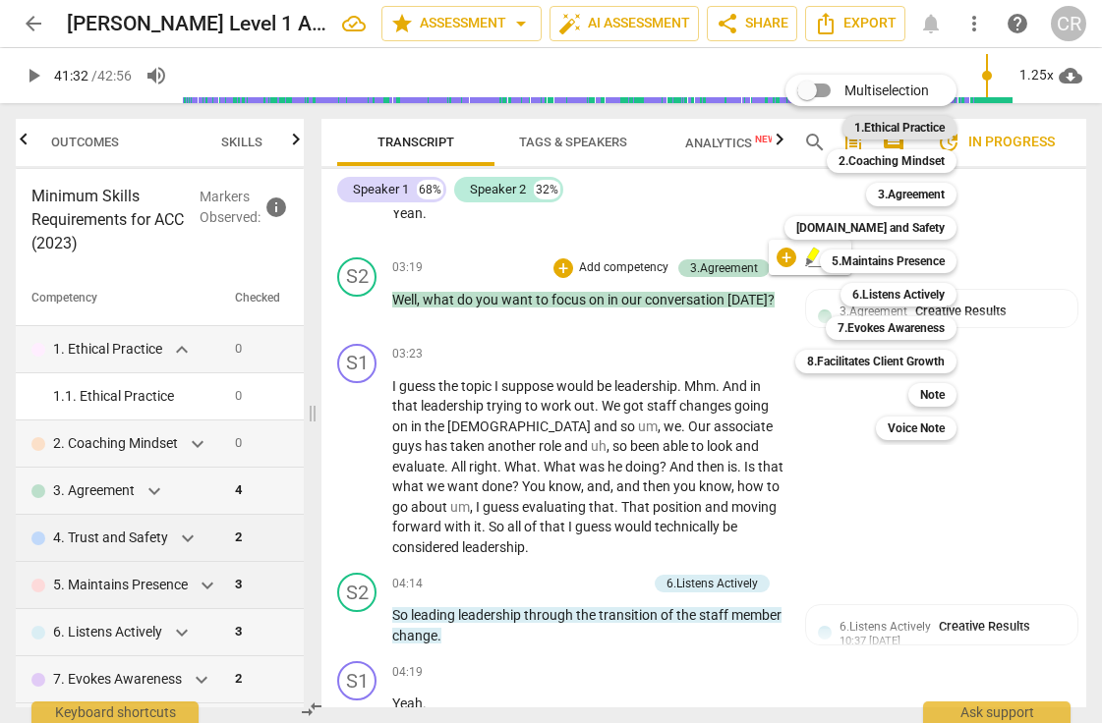
click at [895, 125] on b "1.Ethical Practice" at bounding box center [899, 128] width 90 height 24
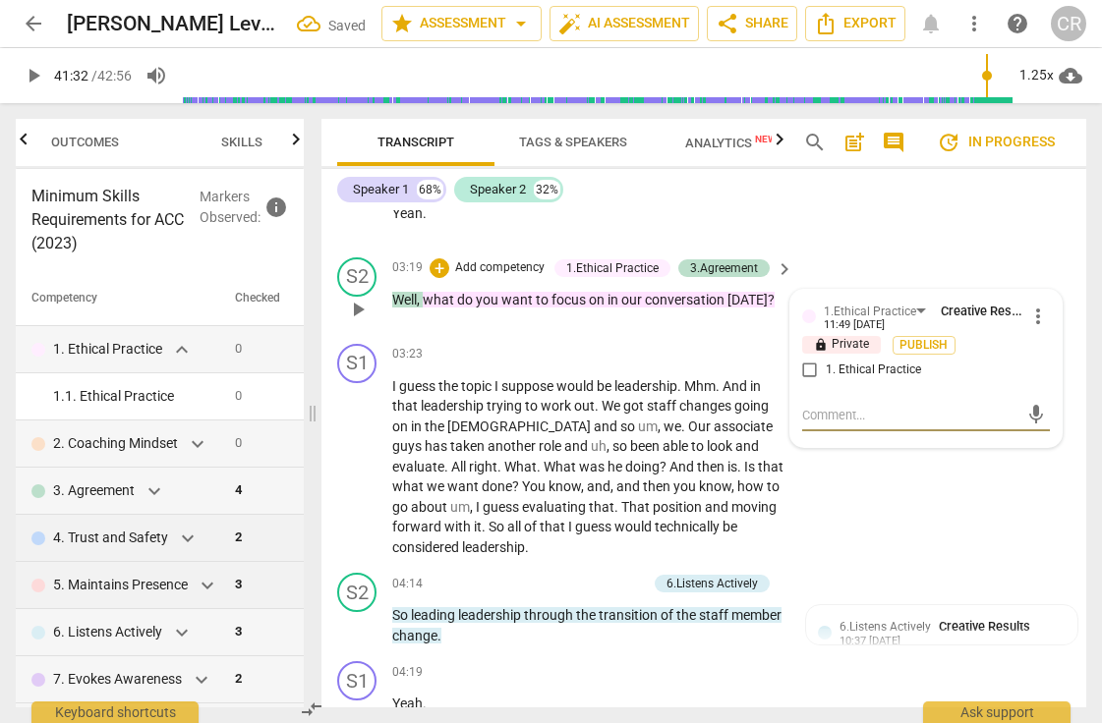
click at [808, 359] on input "1. Ethical Practice" at bounding box center [809, 371] width 31 height 24
click at [819, 406] on textarea at bounding box center [910, 415] width 216 height 19
paste textarea "Coach applies coaching ethics and standards of coaching. Observed throughout as…"
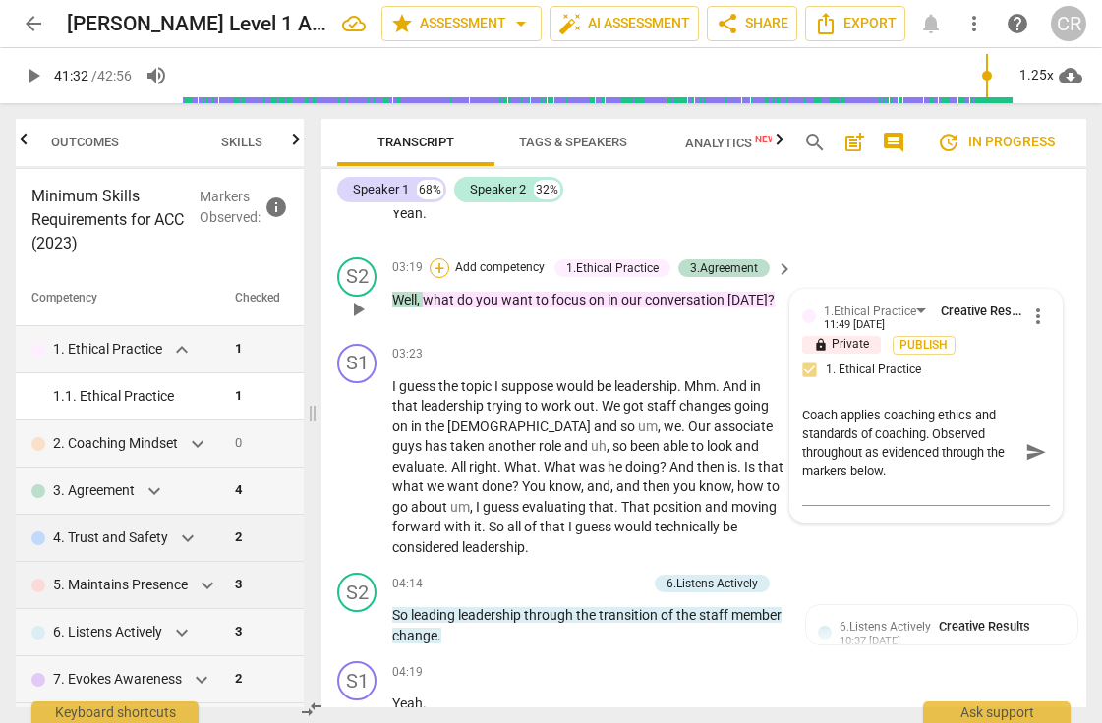
click at [439, 258] on div "+" at bounding box center [439, 268] width 20 height 20
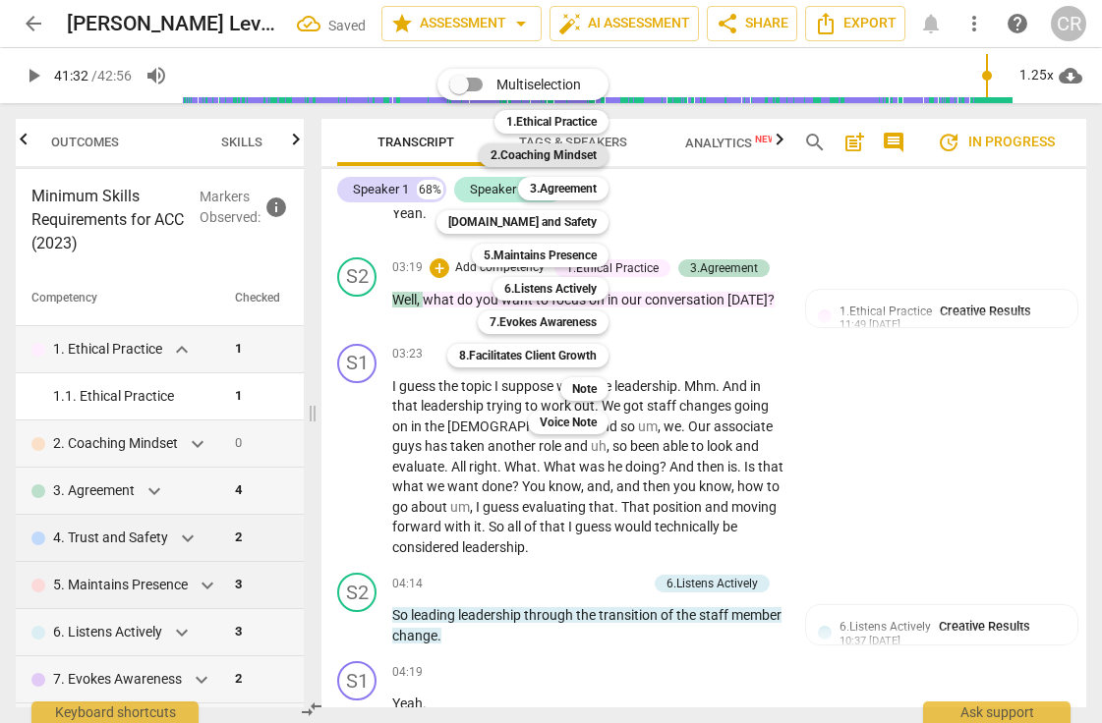
click at [560, 156] on b "2.Coaching Mindset" at bounding box center [543, 155] width 106 height 24
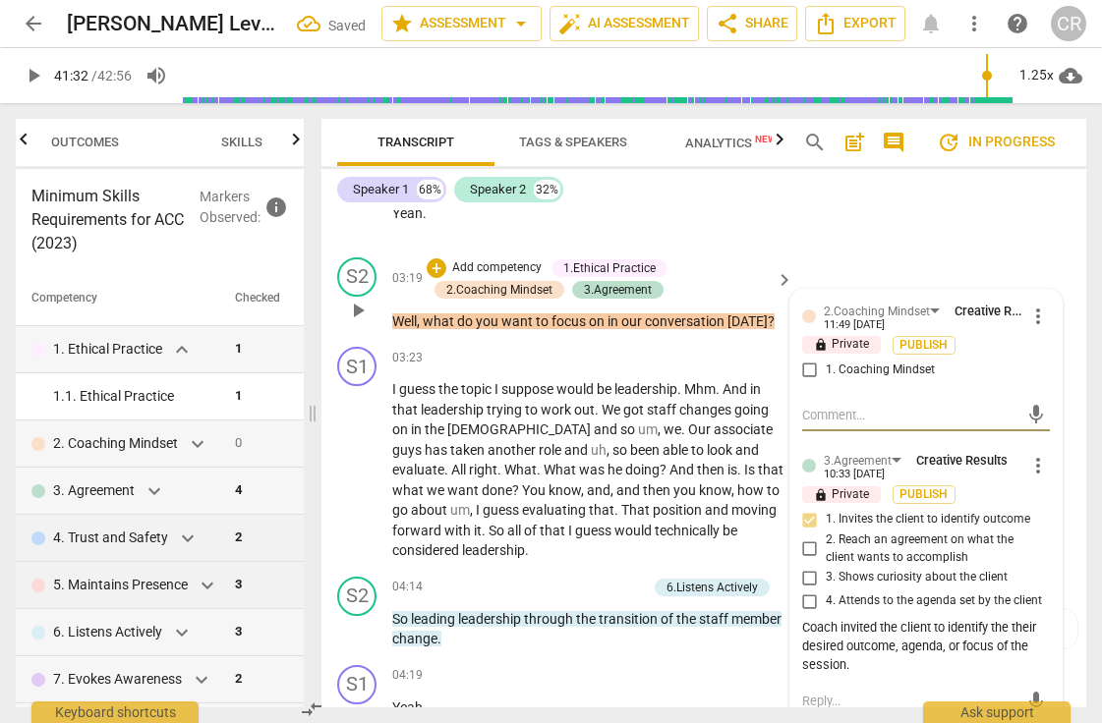
click at [807, 359] on input "1. Coaching Mindset" at bounding box center [809, 371] width 31 height 24
click at [826, 406] on textarea at bounding box center [910, 415] width 216 height 19
paste textarea "Coach remained in a coaching mindset throughout the conversation as evidenced t…"
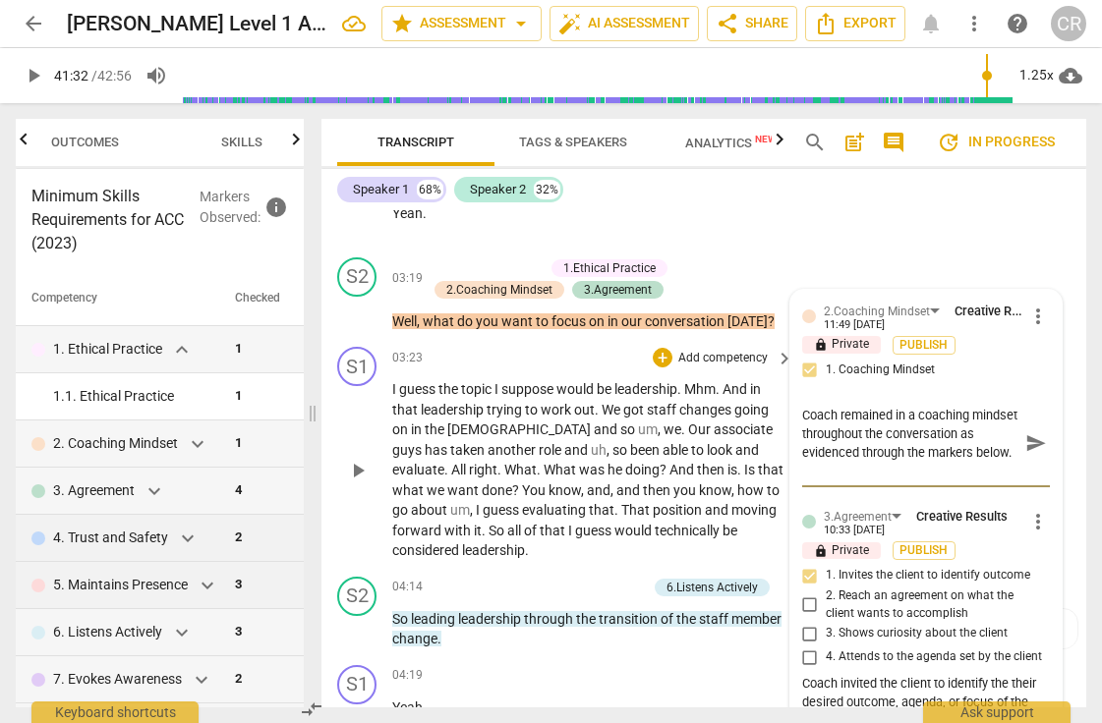
click at [444, 462] on span "evaluate" at bounding box center [418, 470] width 52 height 16
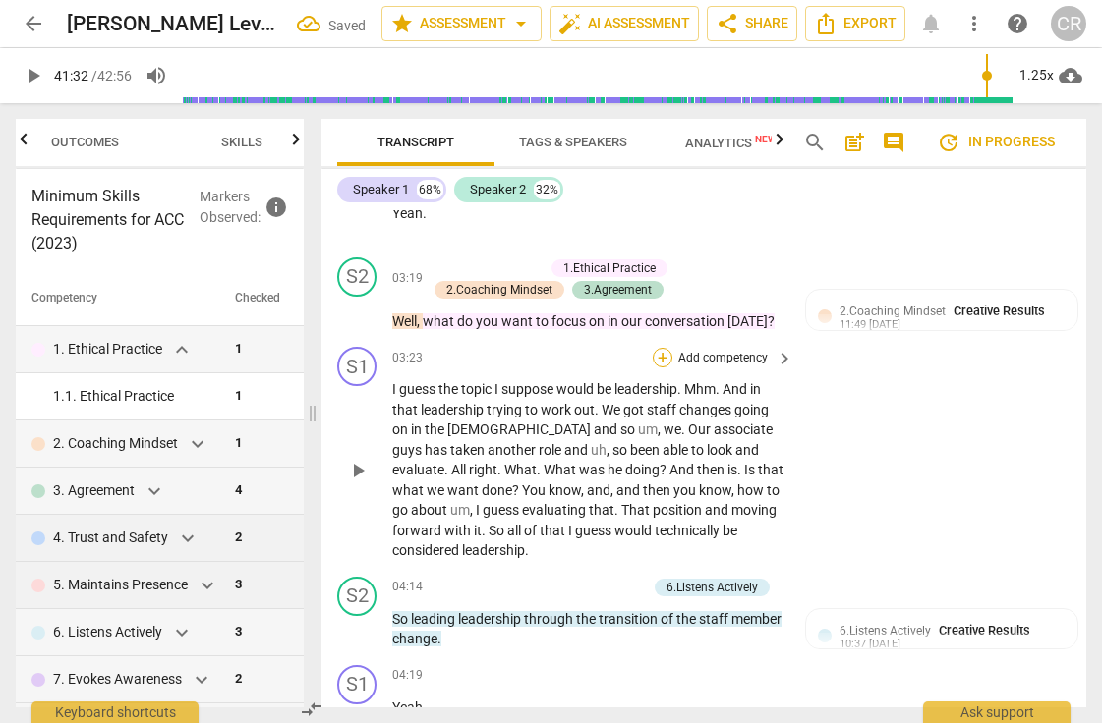
click at [657, 348] on div "+" at bounding box center [663, 358] width 20 height 20
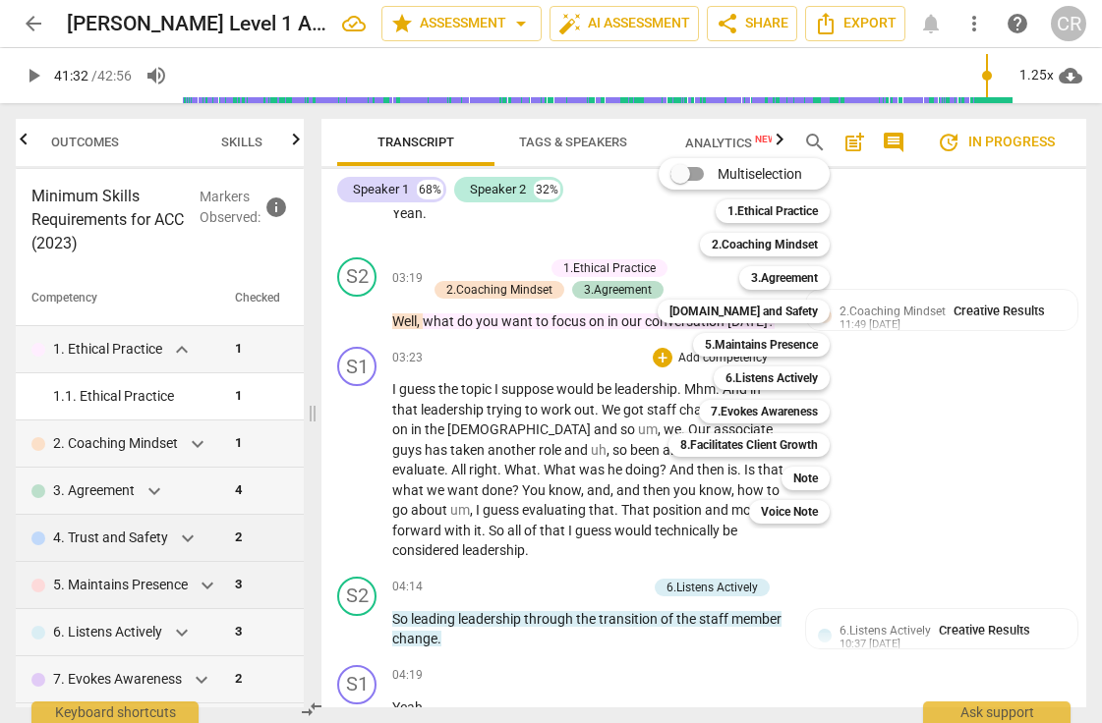
click at [603, 406] on div at bounding box center [551, 361] width 1102 height 723
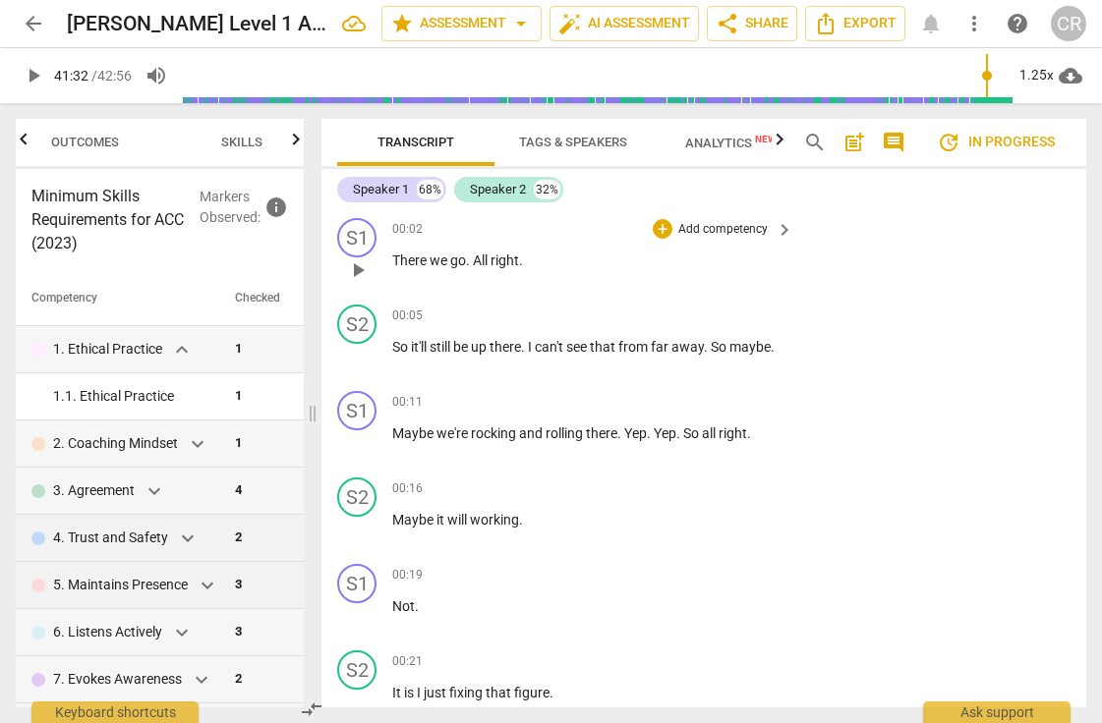
scroll to position [0, 0]
click at [858, 27] on span "Export" at bounding box center [855, 24] width 83 height 24
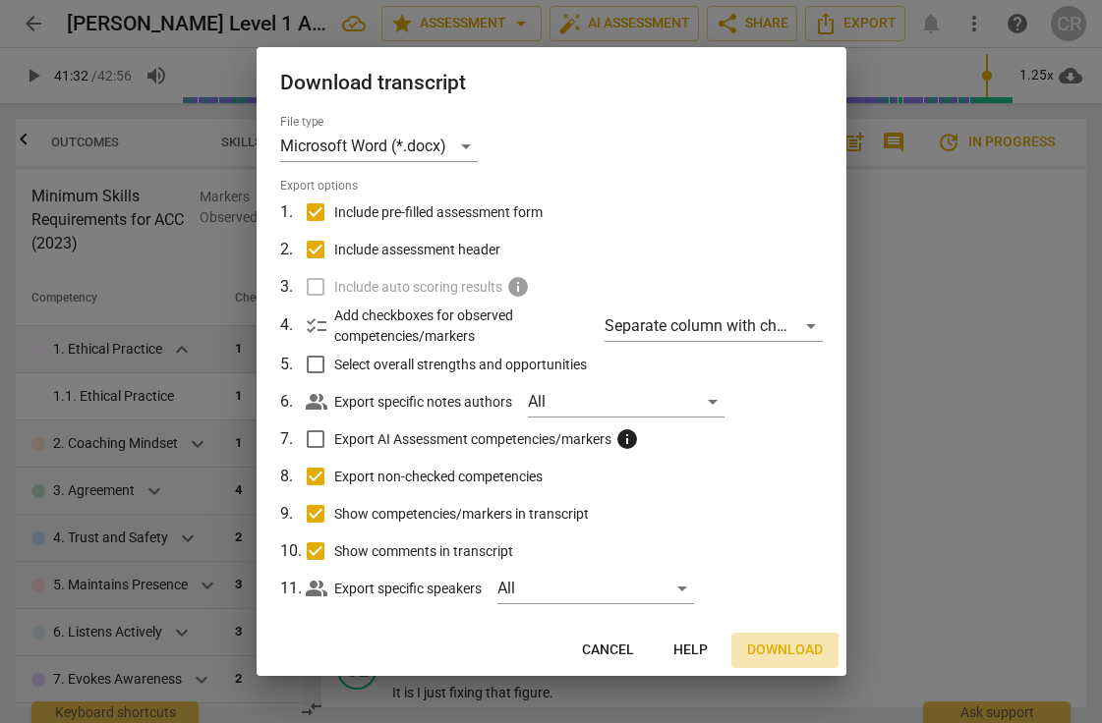
click at [776, 646] on span "Download" at bounding box center [785, 651] width 76 height 20
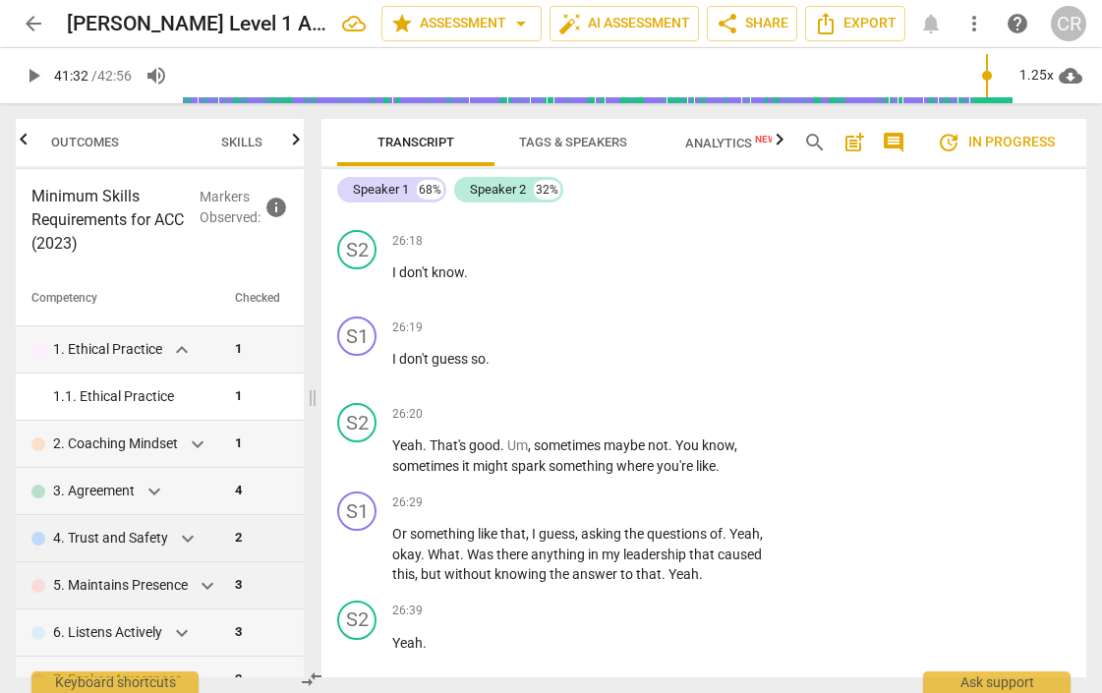
scroll to position [22671, 0]
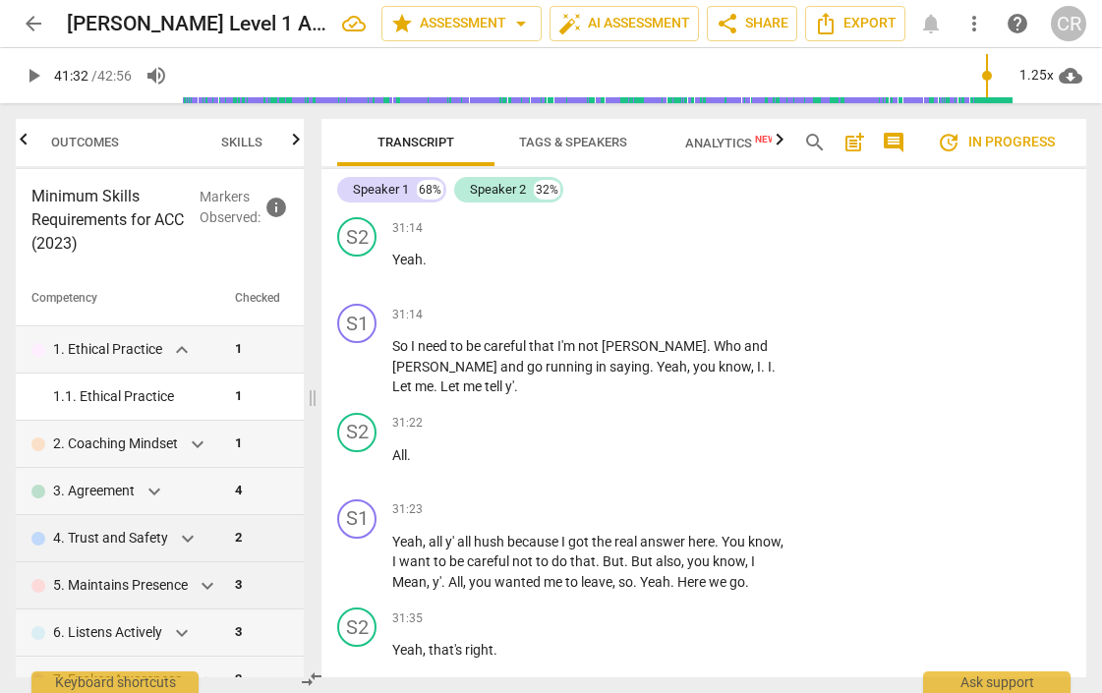
scroll to position [33406, 0]
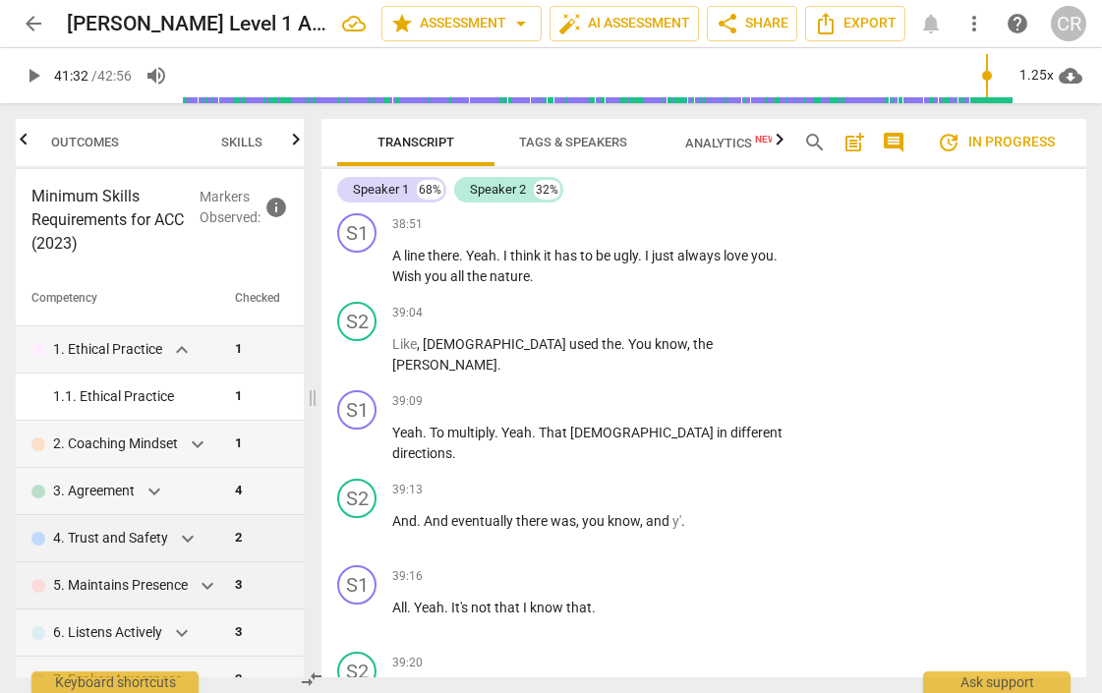
scroll to position [33498, 0]
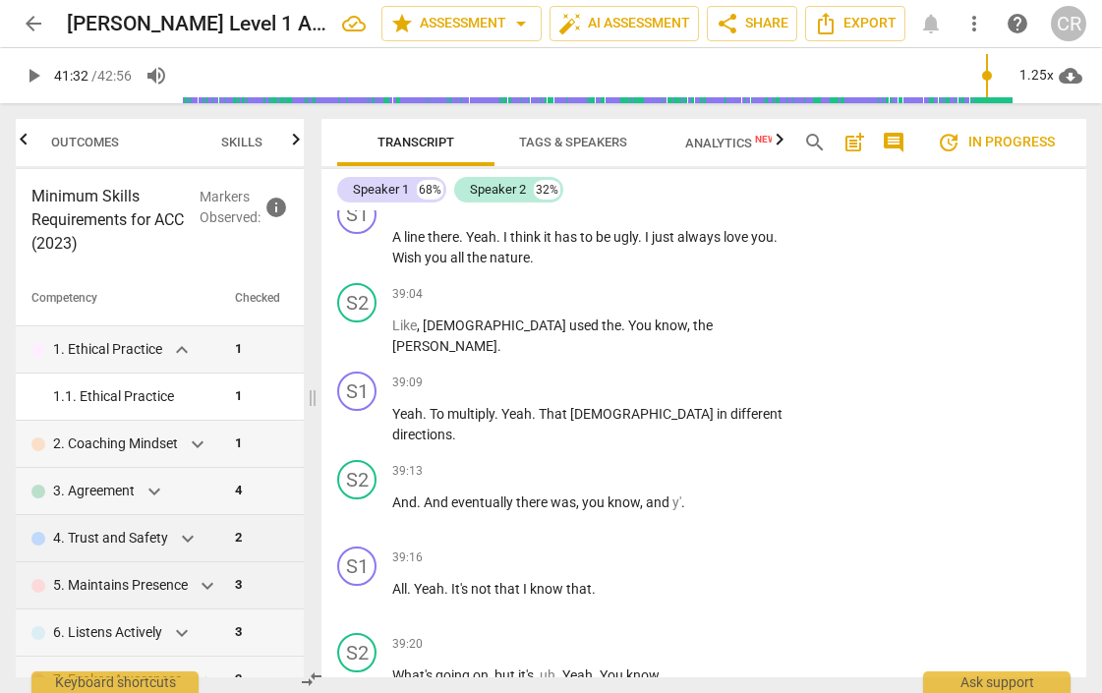
drag, startPoint x: 391, startPoint y: 330, endPoint x: 529, endPoint y: 424, distance: 166.3
click at [529, 424] on div "S1 play_arrow pause 00:02 + Add competency keyboard_arrow_right There we go . A…" at bounding box center [703, 443] width 765 height 467
drag, startPoint x: 538, startPoint y: 424, endPoint x: 505, endPoint y: 341, distance: 88.7
click at [505, 341] on div "S1 play_arrow pause 00:02 + Add competency keyboard_arrow_right There we go . A…" at bounding box center [703, 443] width 765 height 467
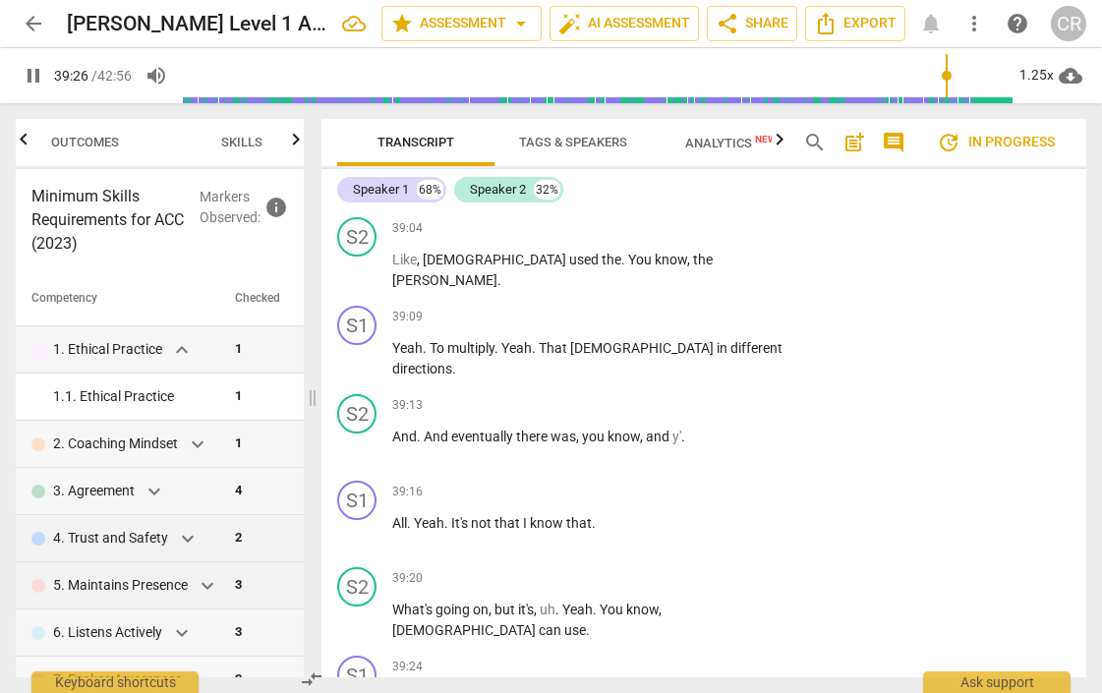
scroll to position [33559, 0]
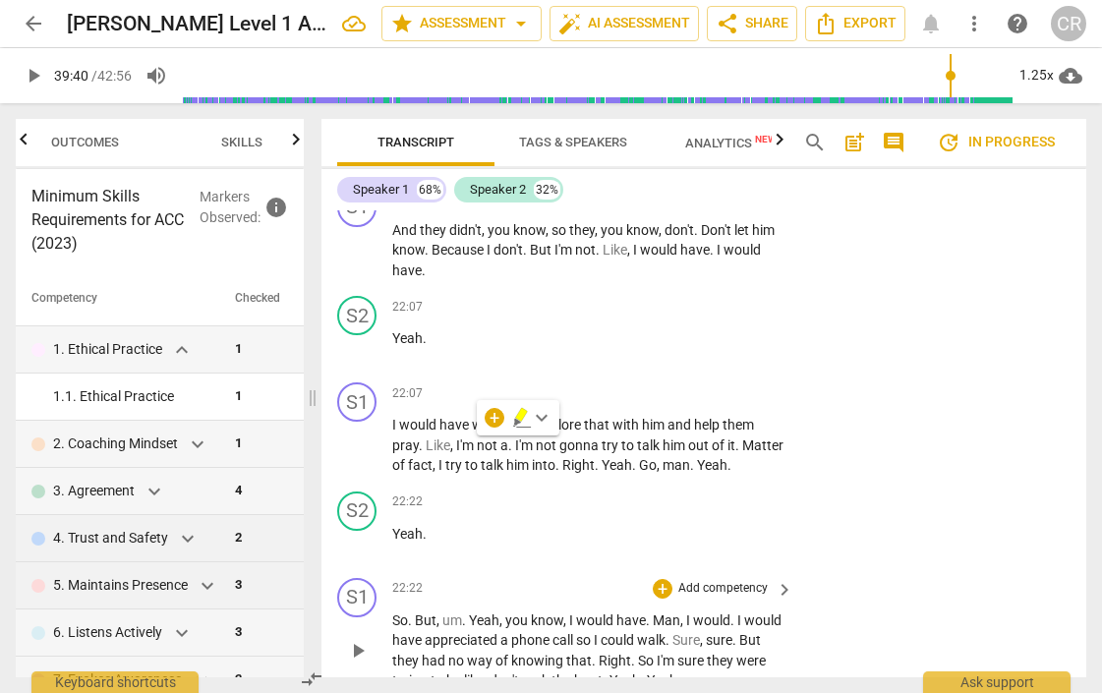
click at [646, 612] on span "." at bounding box center [649, 620] width 7 height 16
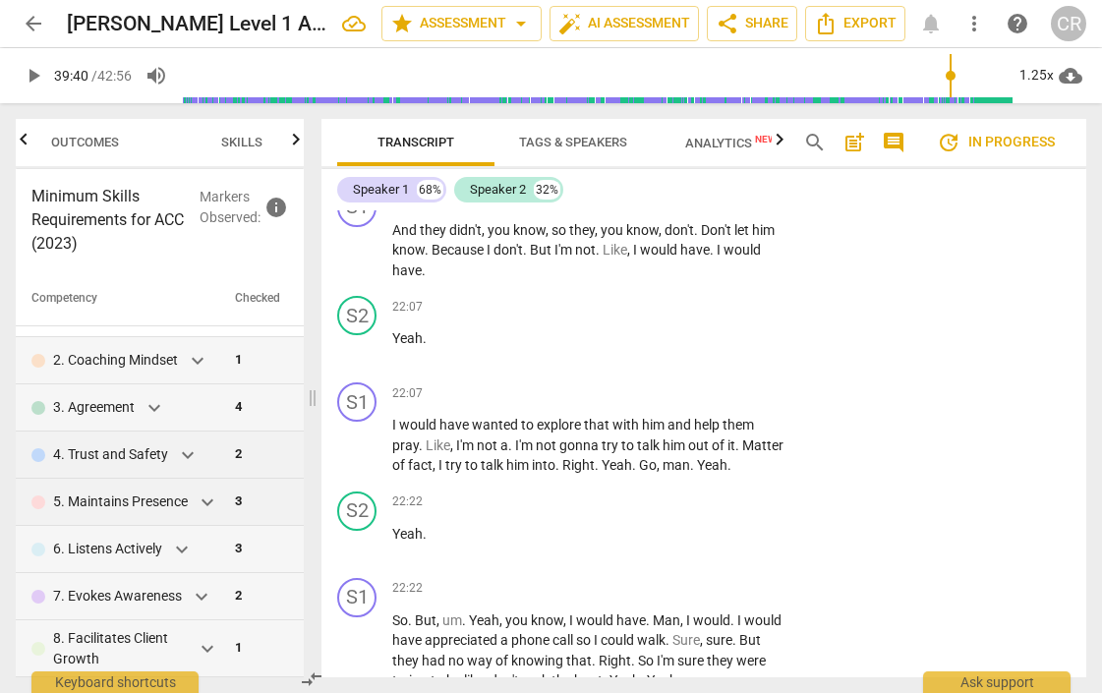
scroll to position [0, 0]
click at [201, 646] on span "expand_more" at bounding box center [208, 649] width 24 height 24
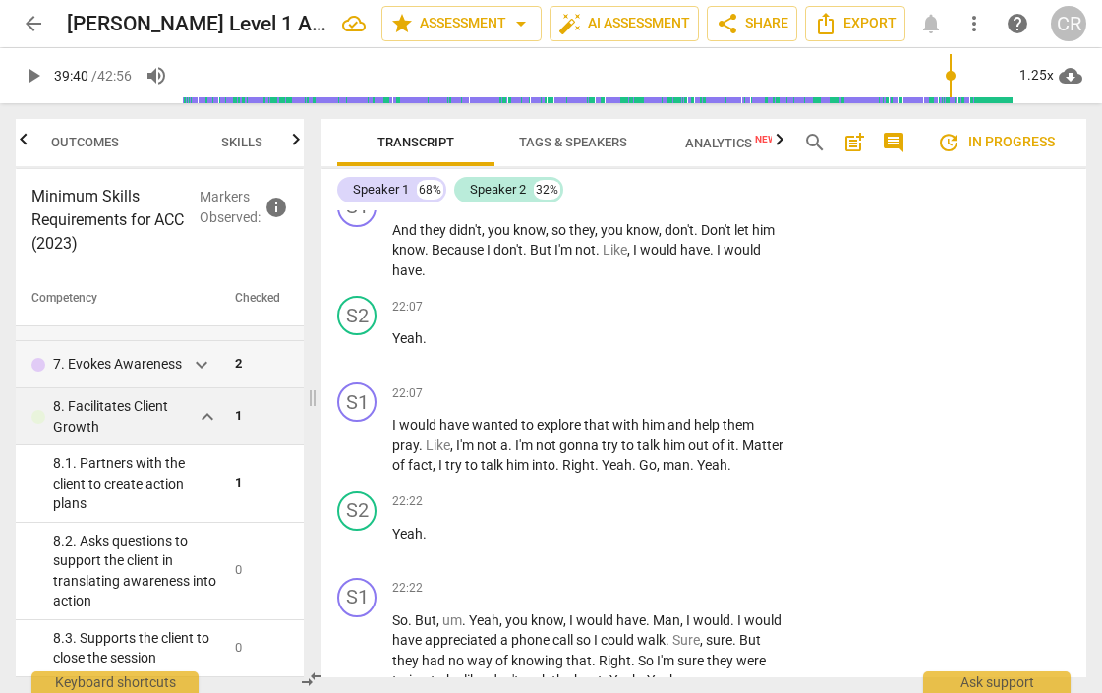
scroll to position [327, 0]
